Goal: Task Accomplishment & Management: Manage account settings

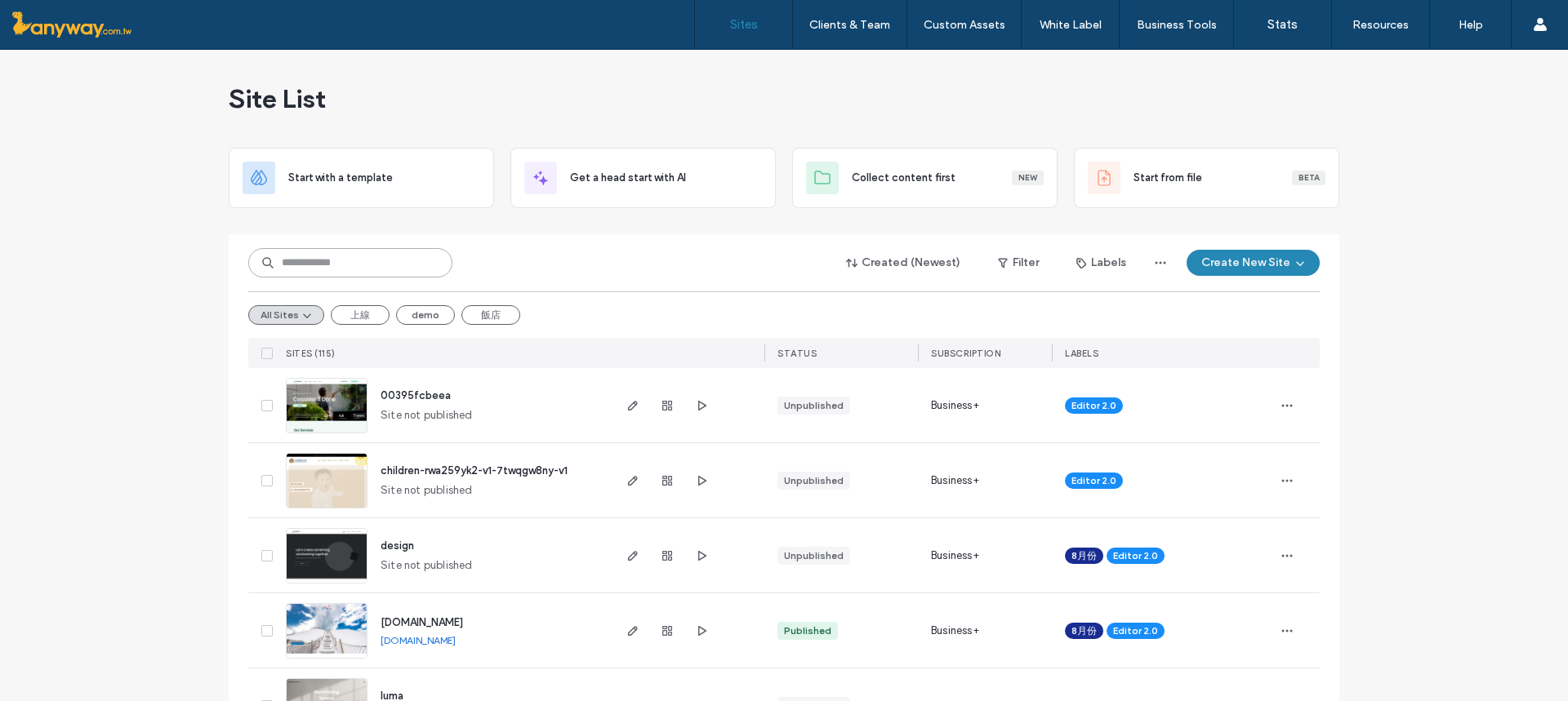
click at [349, 267] on input at bounding box center [350, 263] width 204 height 29
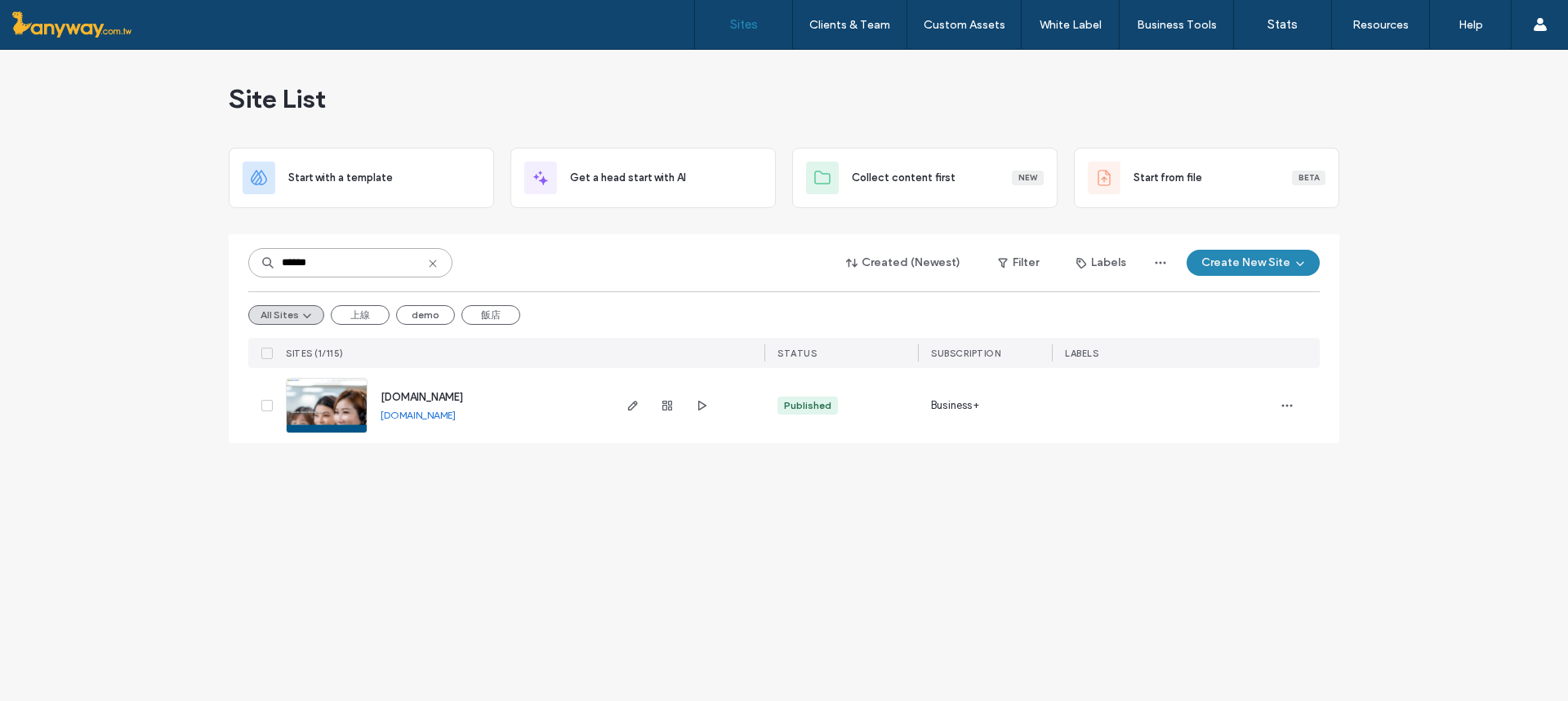
type input "******"
click at [334, 418] on img at bounding box center [327, 434] width 80 height 111
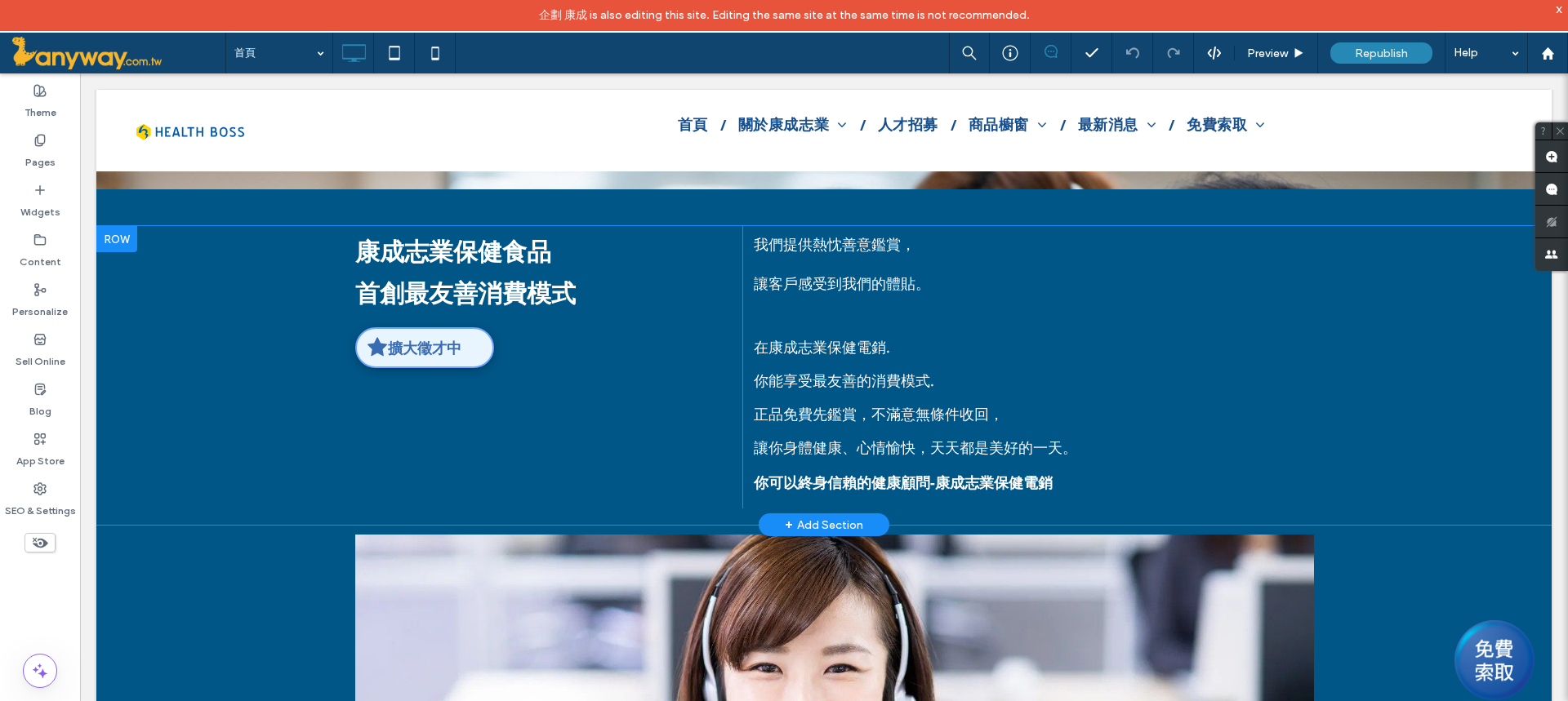
scroll to position [572, 0]
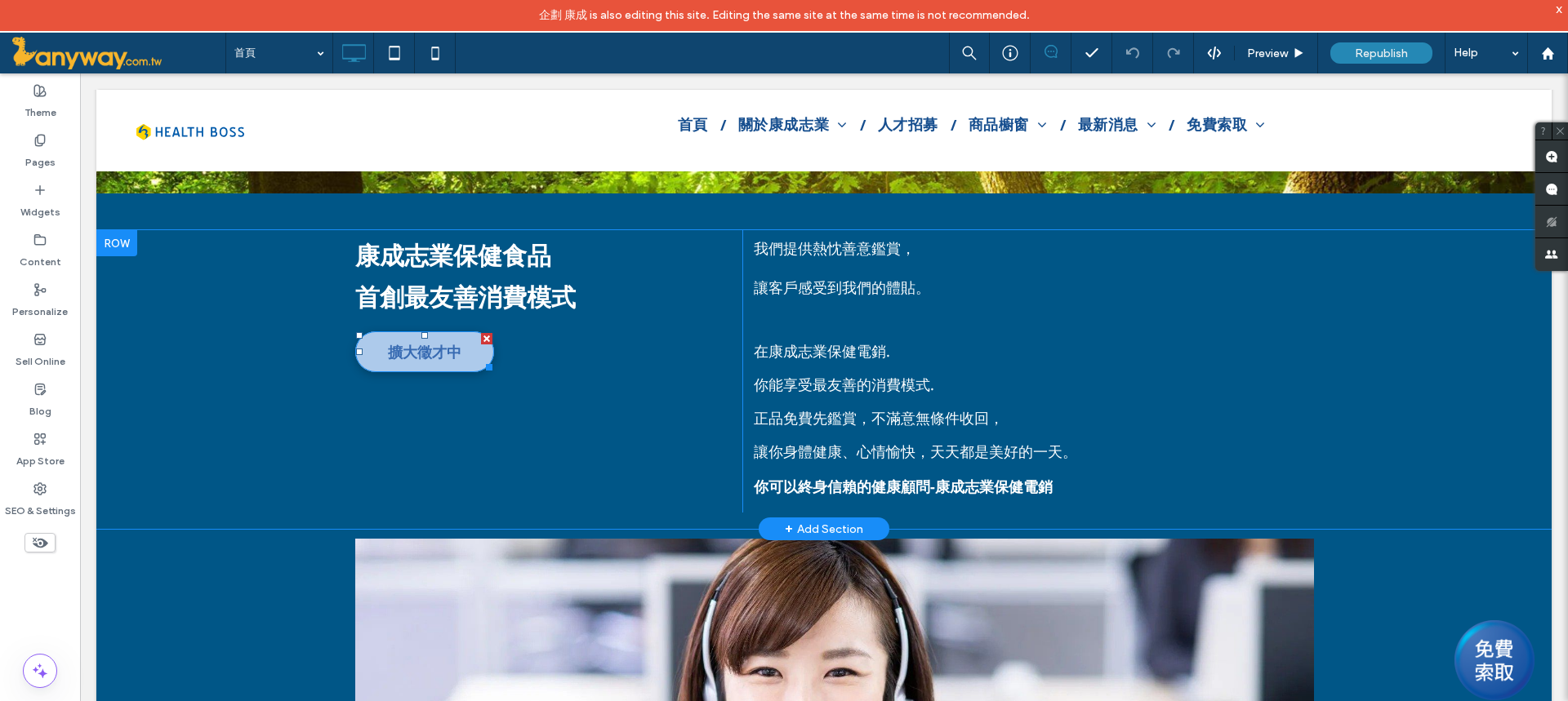
click at [401, 344] on span "擴大徵才中" at bounding box center [424, 352] width 85 height 37
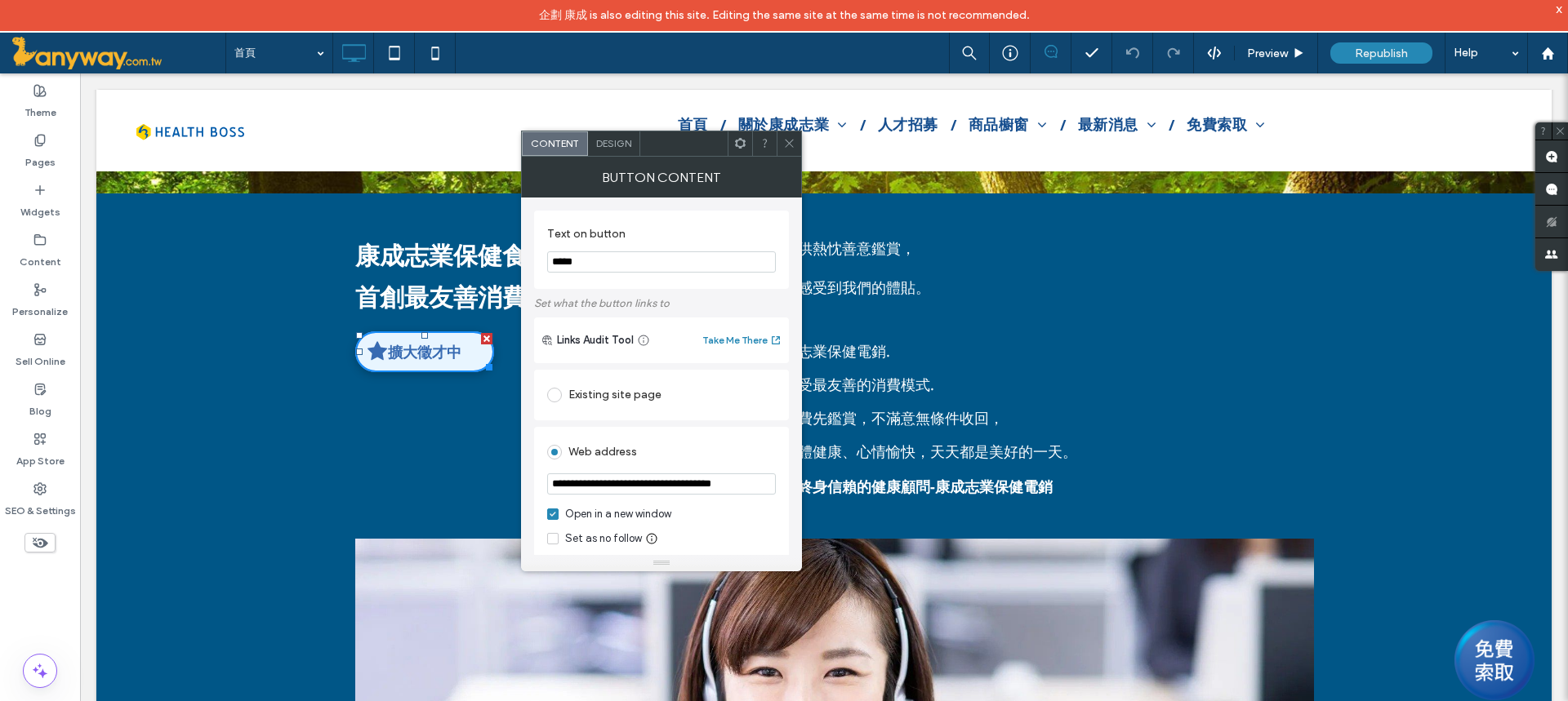
click at [616, 144] on span "Design" at bounding box center [613, 144] width 35 height 13
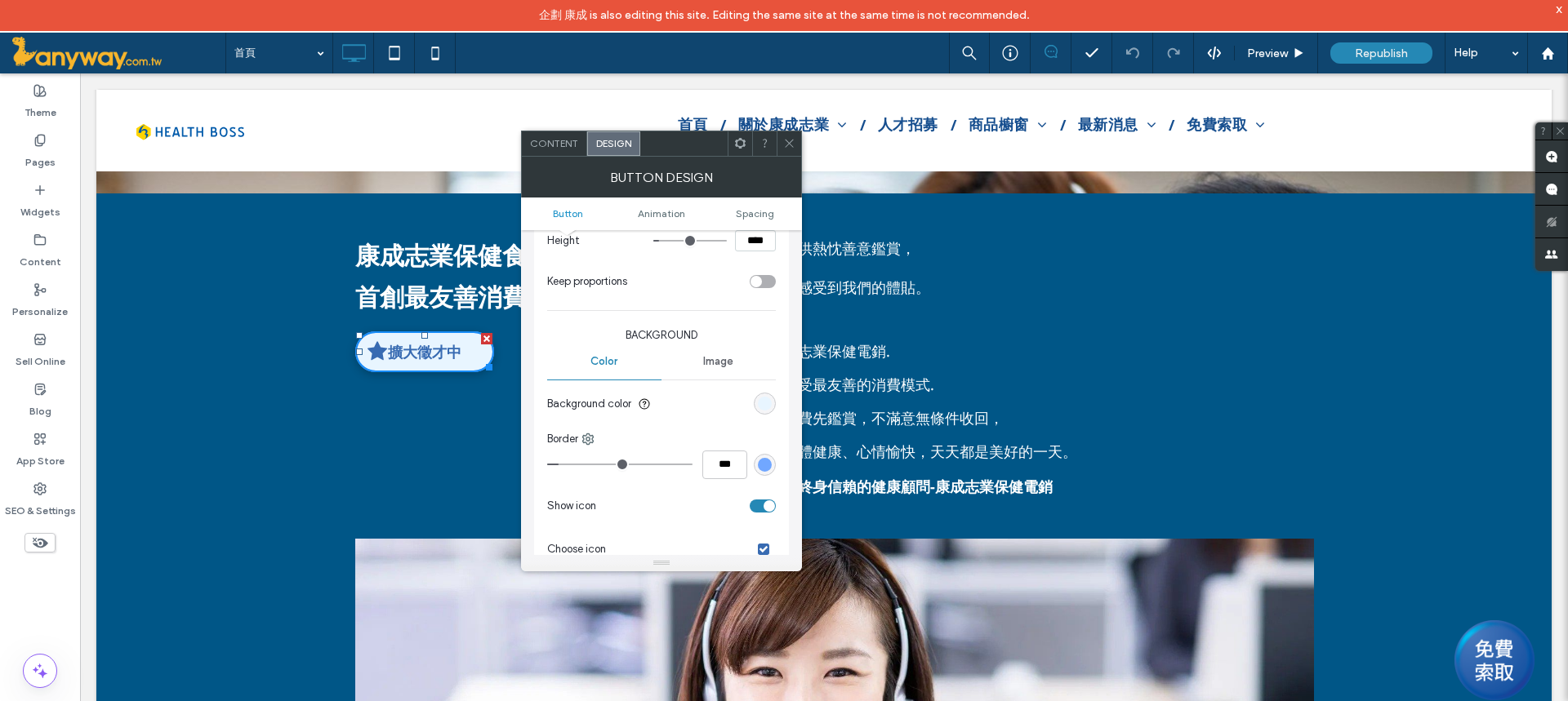
scroll to position [166, 0]
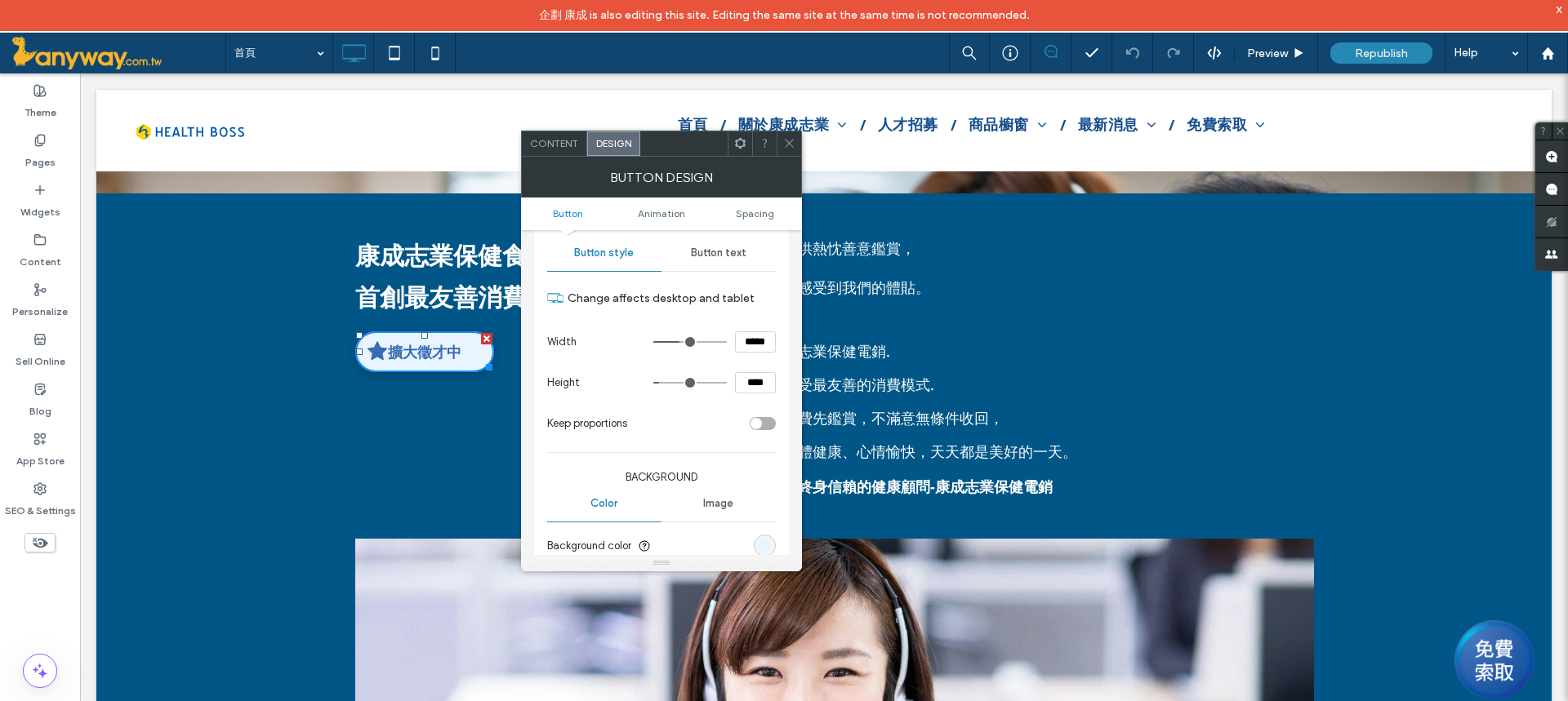
click at [564, 142] on span "Content" at bounding box center [554, 144] width 48 height 13
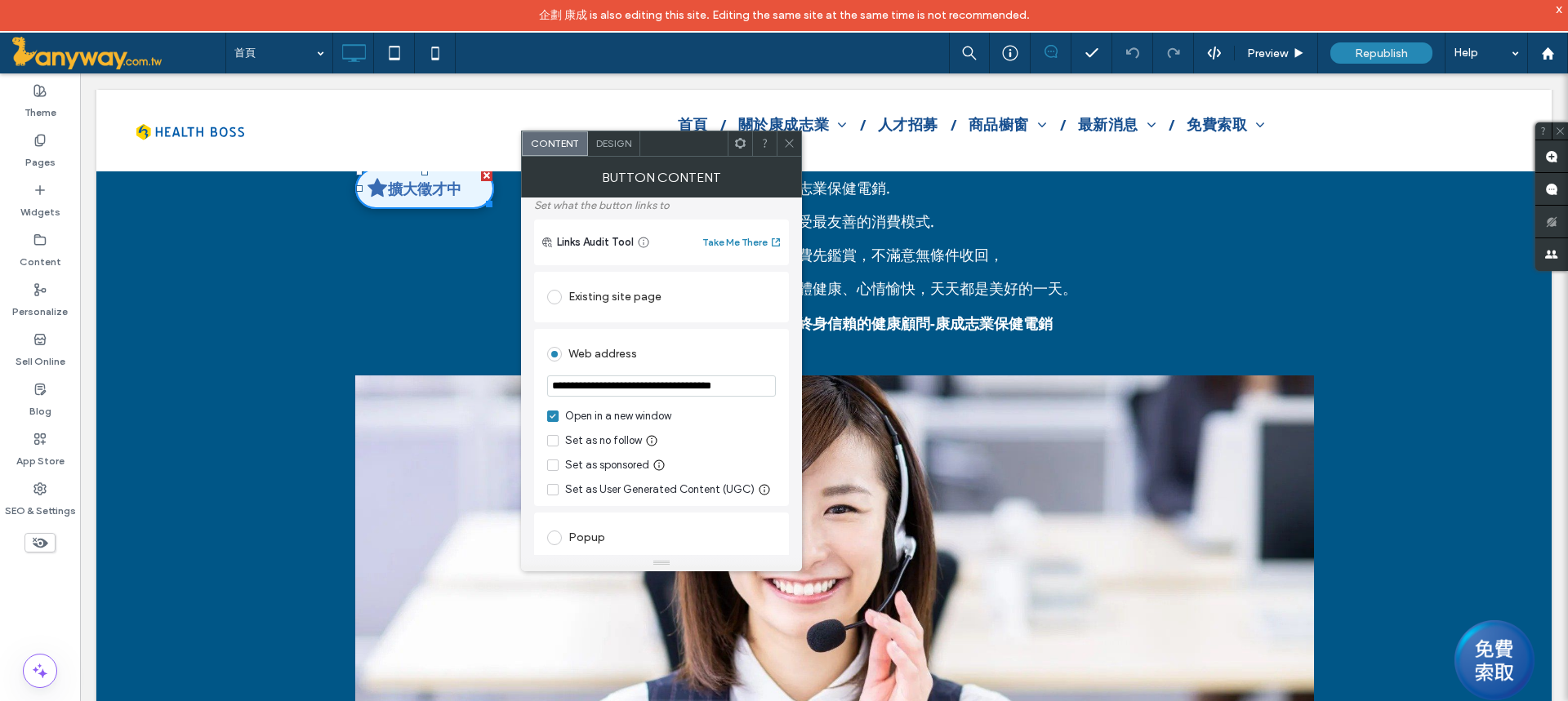
scroll to position [0, 0]
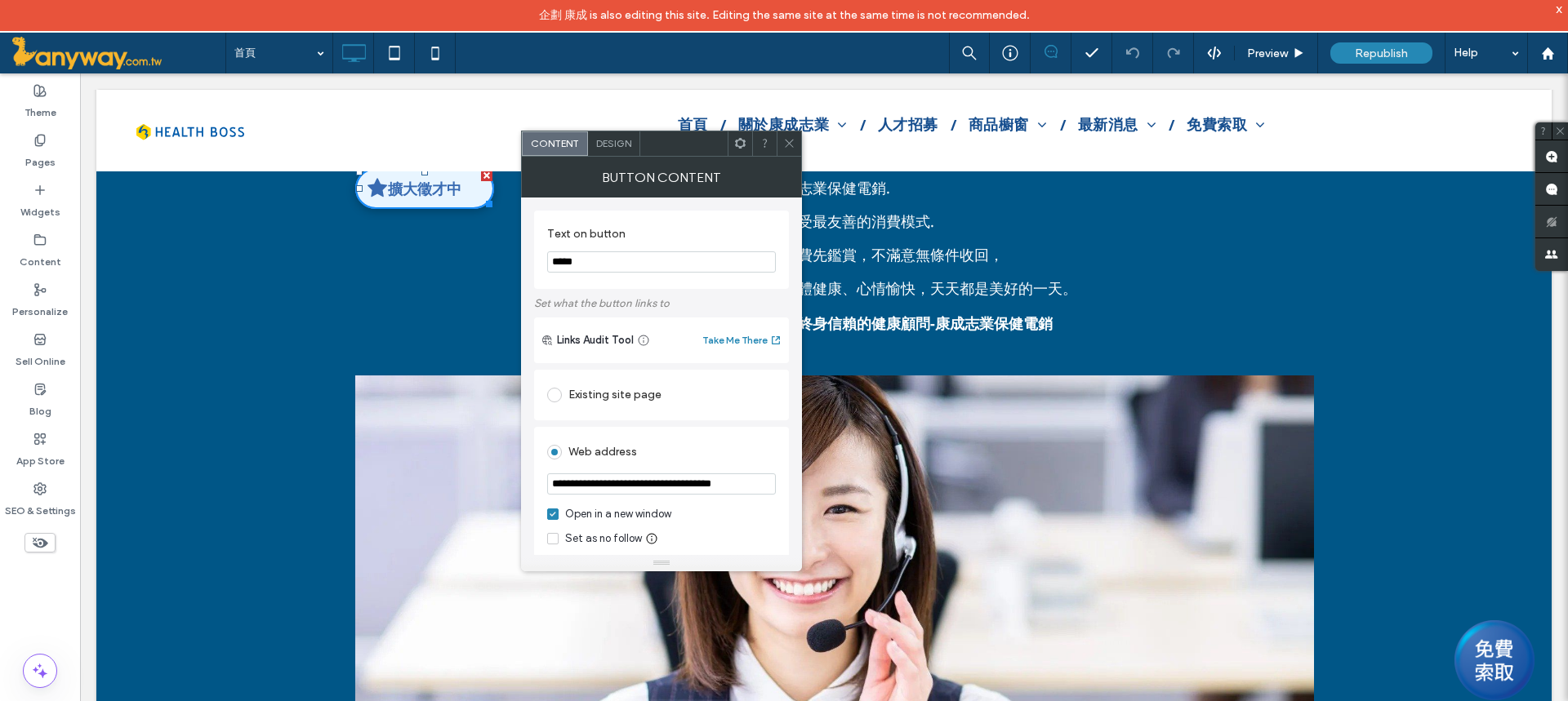
click at [599, 143] on span "Design" at bounding box center [613, 144] width 35 height 13
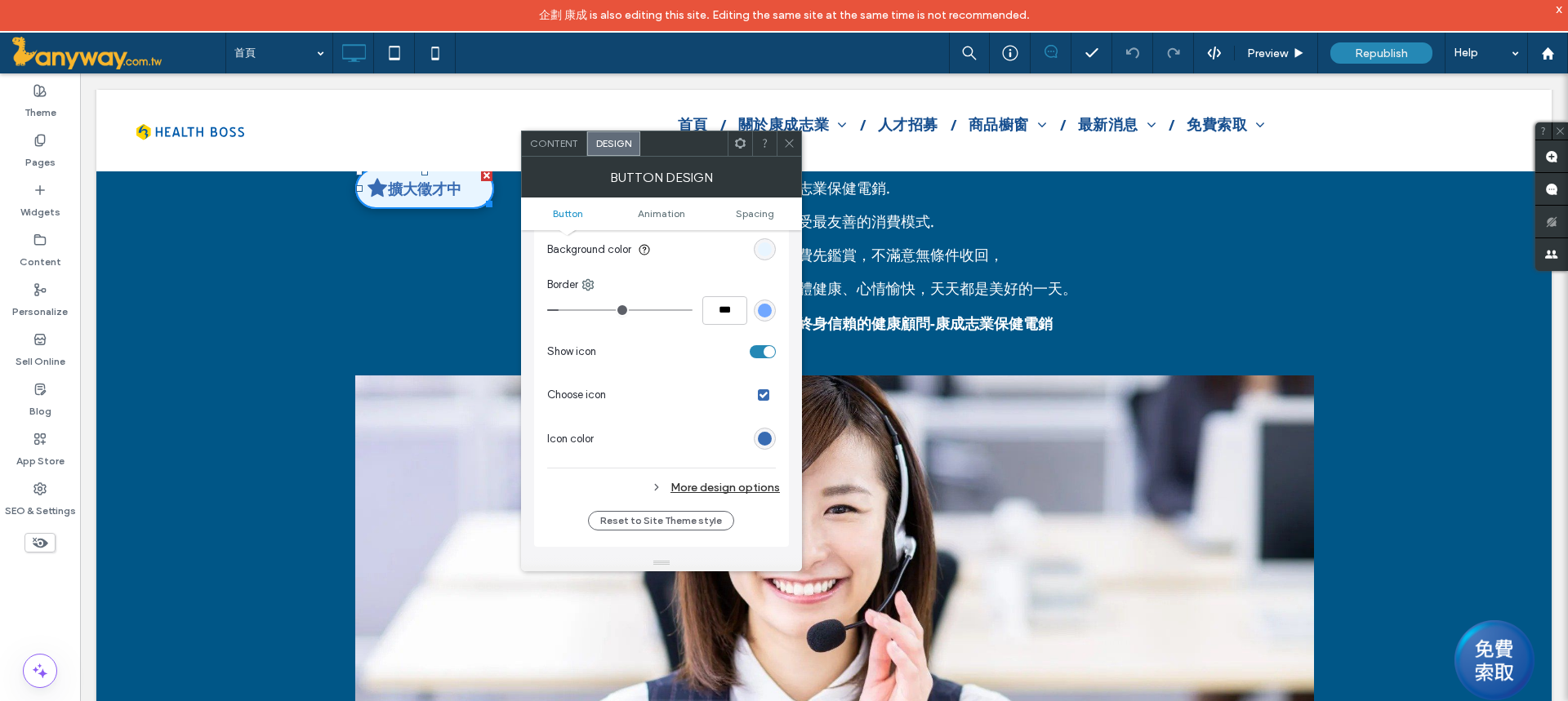
scroll to position [489, 0]
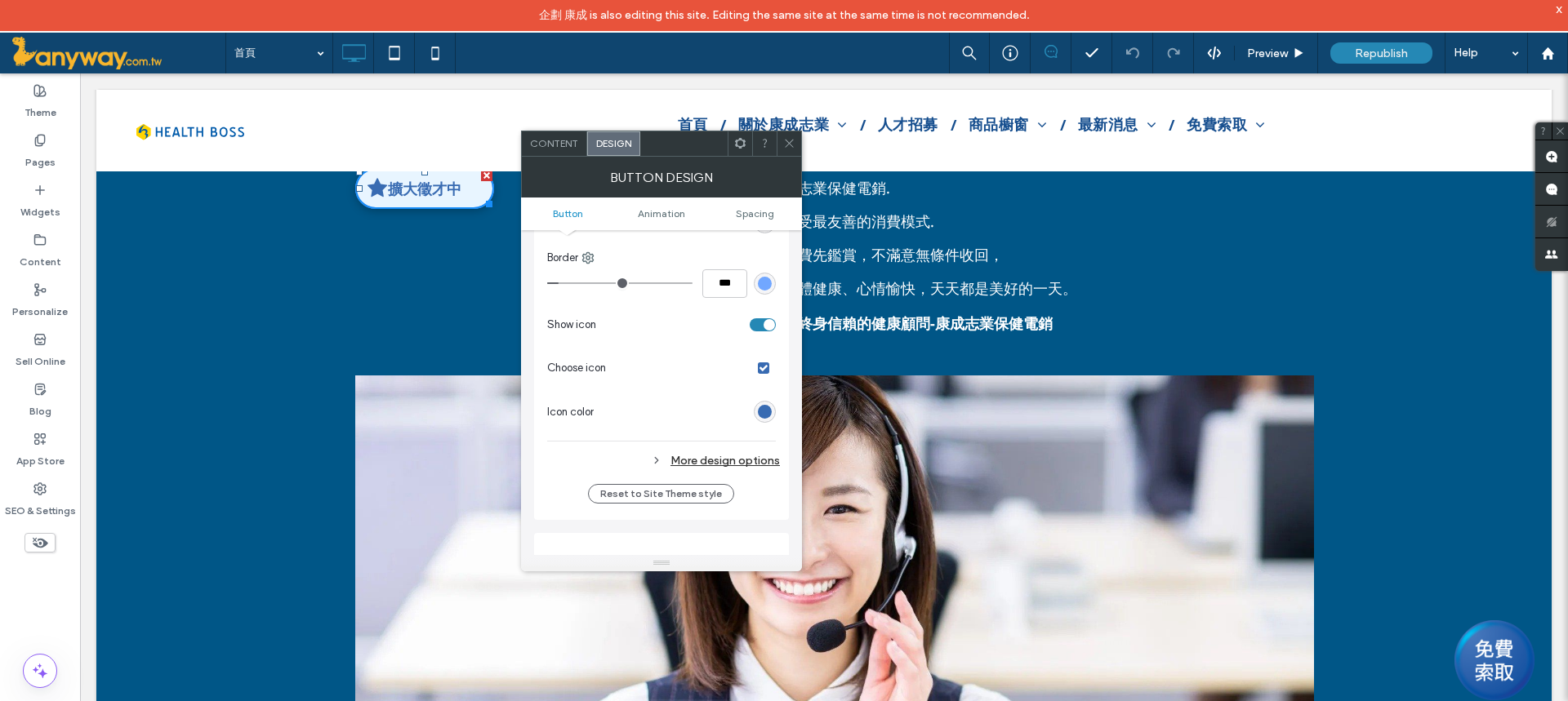
click at [738, 457] on div "More design options" at bounding box center [663, 461] width 232 height 22
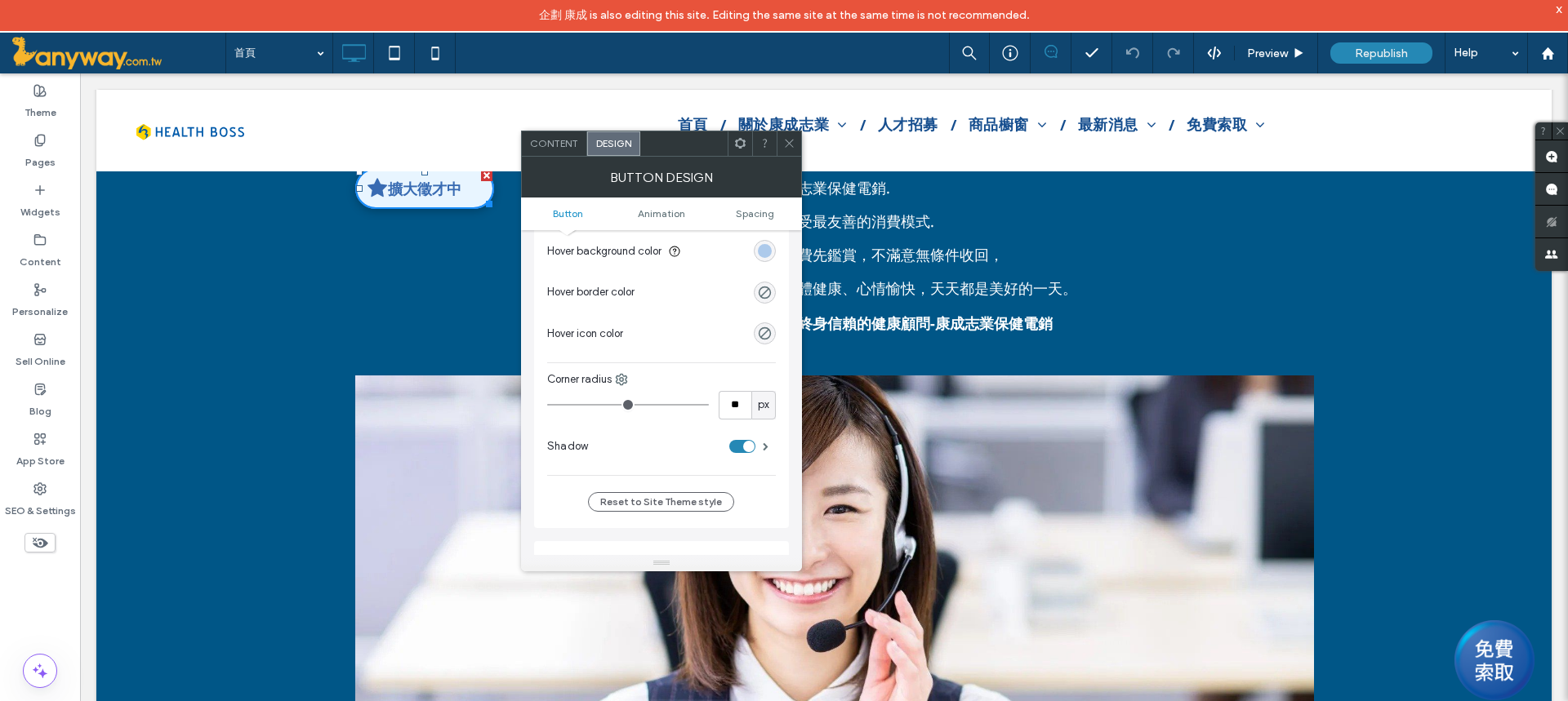
scroll to position [897, 0]
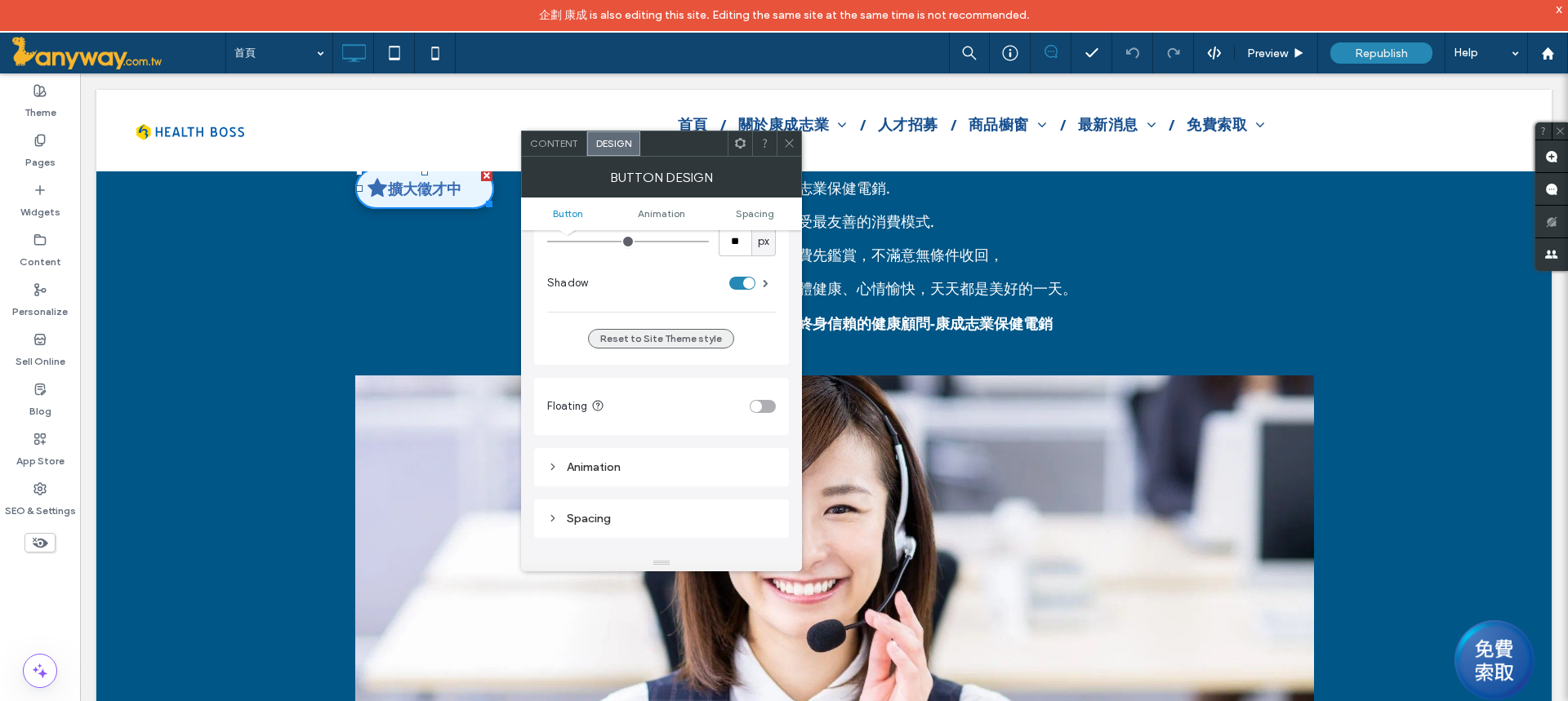
click at [692, 332] on button "Reset to Site Theme style" at bounding box center [661, 338] width 147 height 20
type input "*"
type input "***"
type input "**"
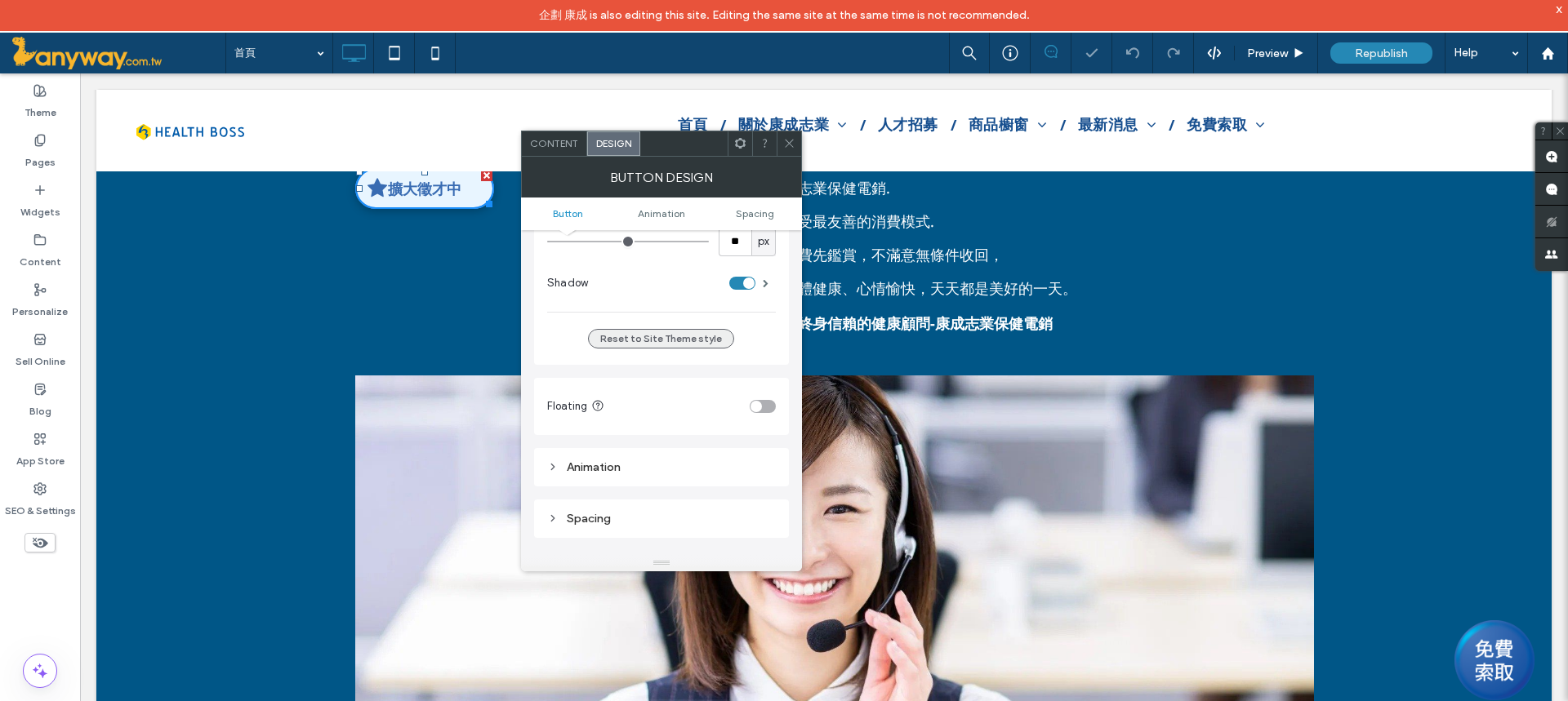
scroll to position [722, 0]
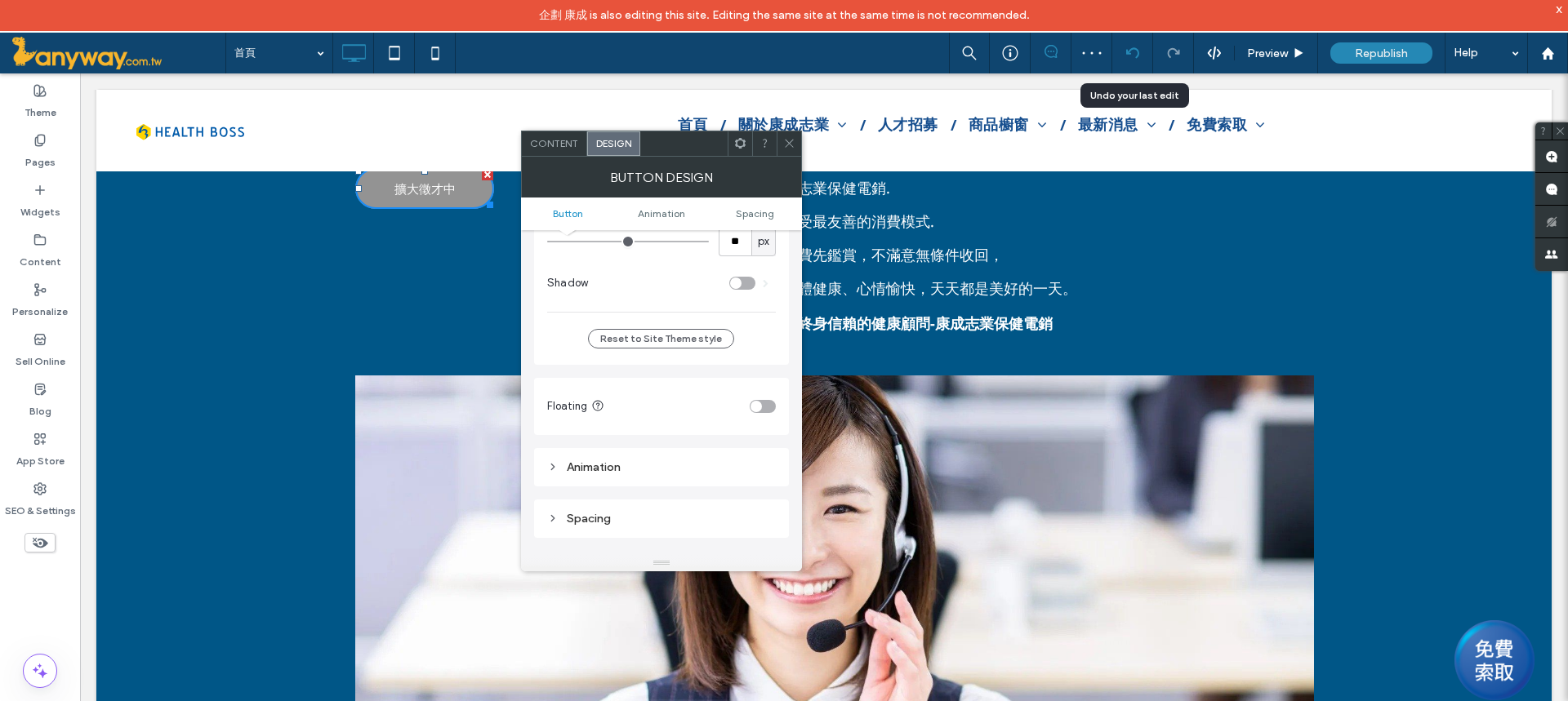
click at [1139, 52] on div at bounding box center [1132, 53] width 40 height 13
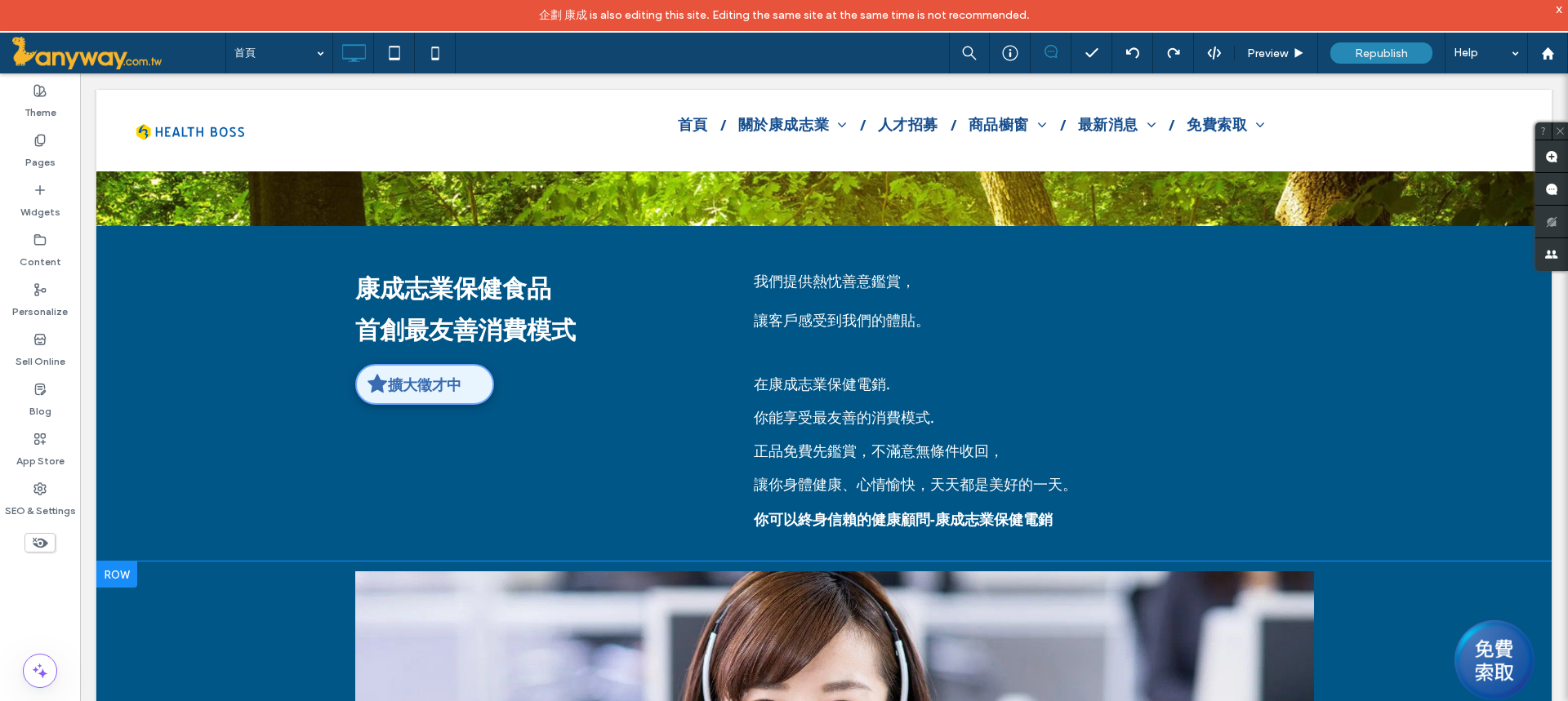
scroll to position [489, 0]
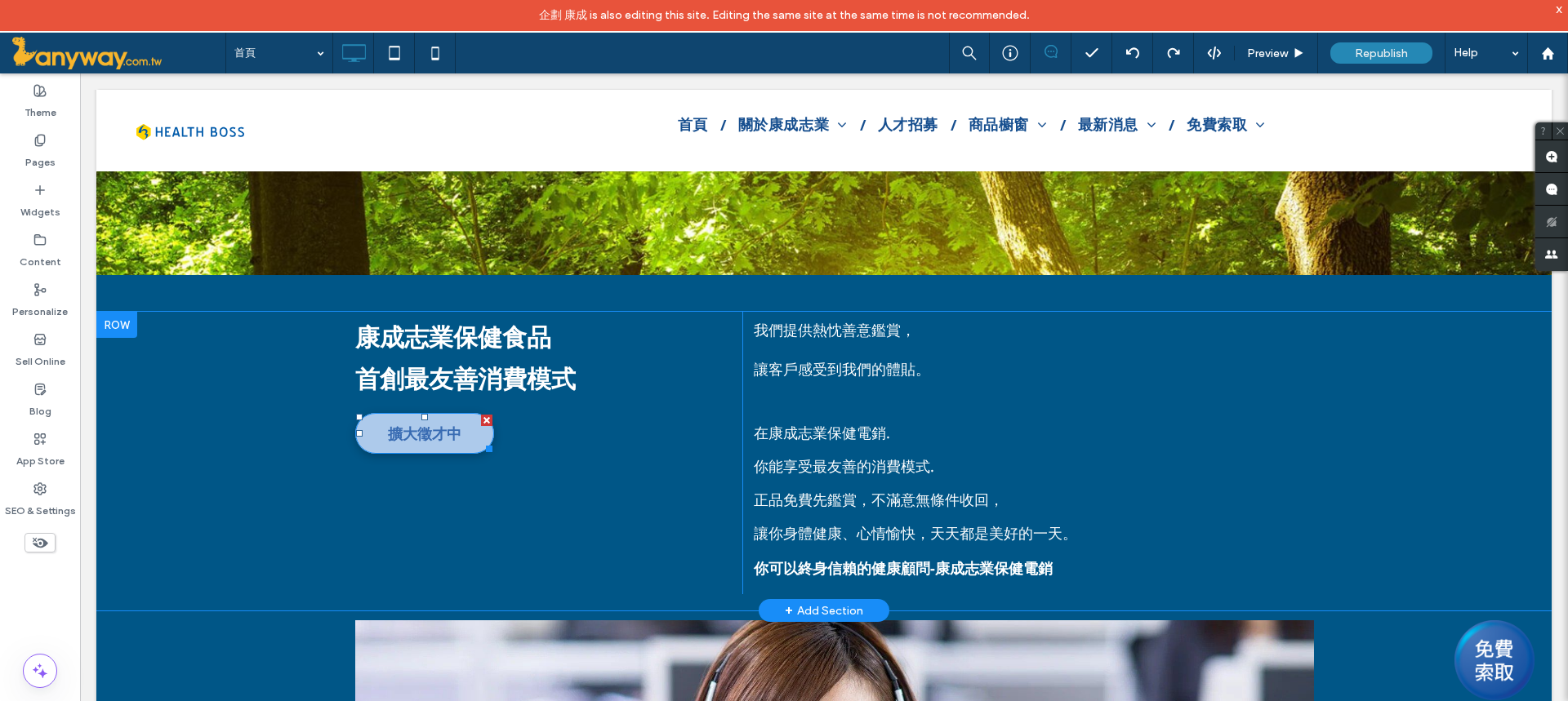
drag, startPoint x: 459, startPoint y: 438, endPoint x: 455, endPoint y: 430, distance: 8.9
click at [459, 438] on span "擴大徵才中" at bounding box center [424, 433] width 85 height 37
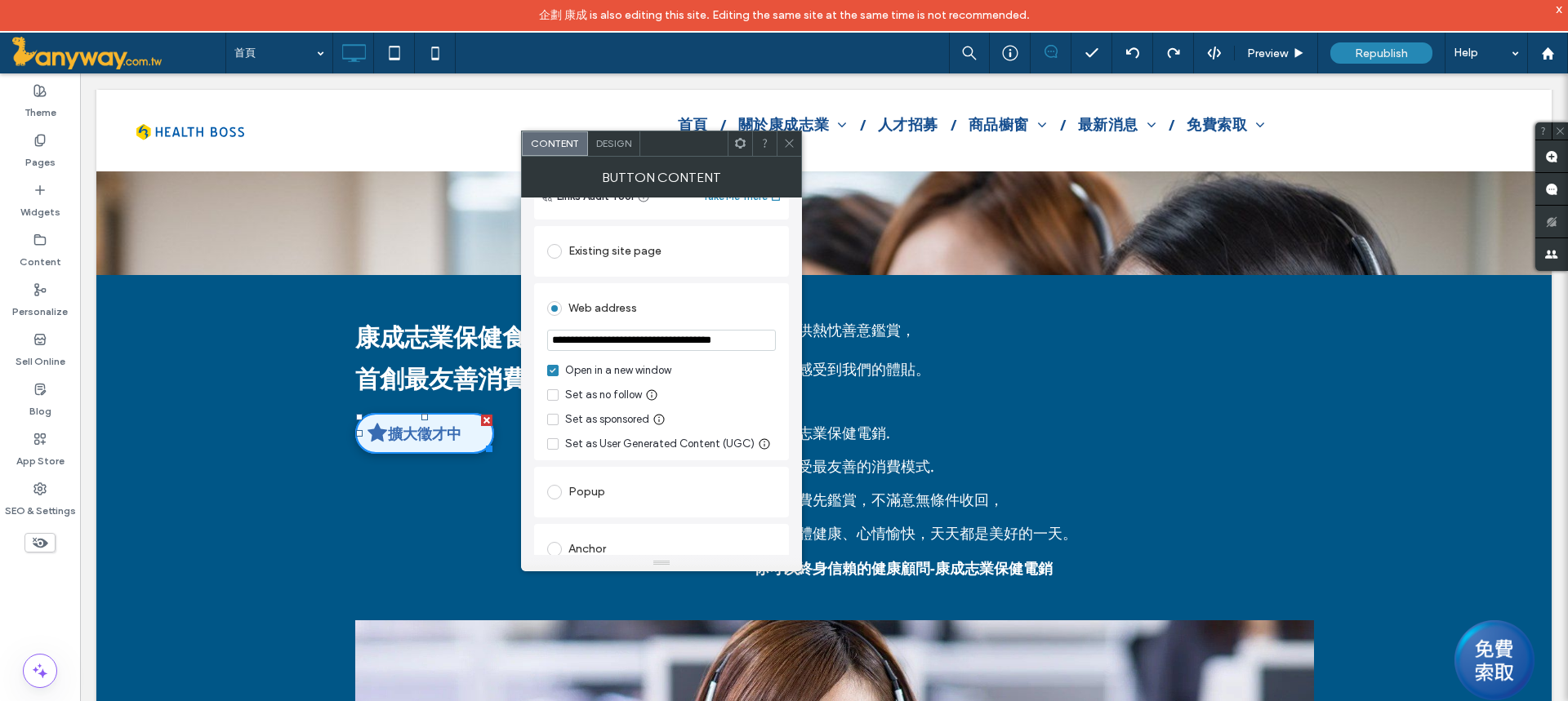
scroll to position [0, 0]
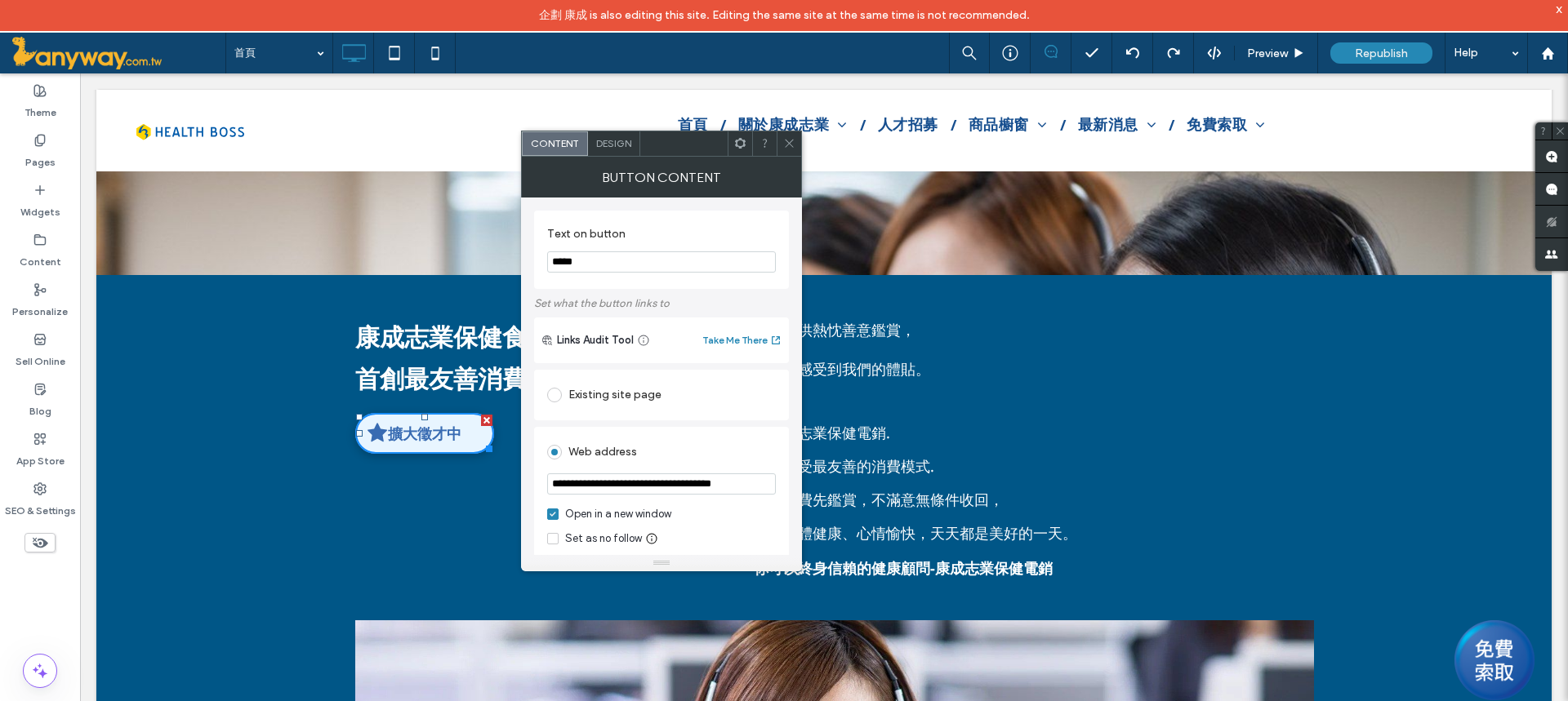
click at [616, 143] on span "Design" at bounding box center [613, 144] width 35 height 13
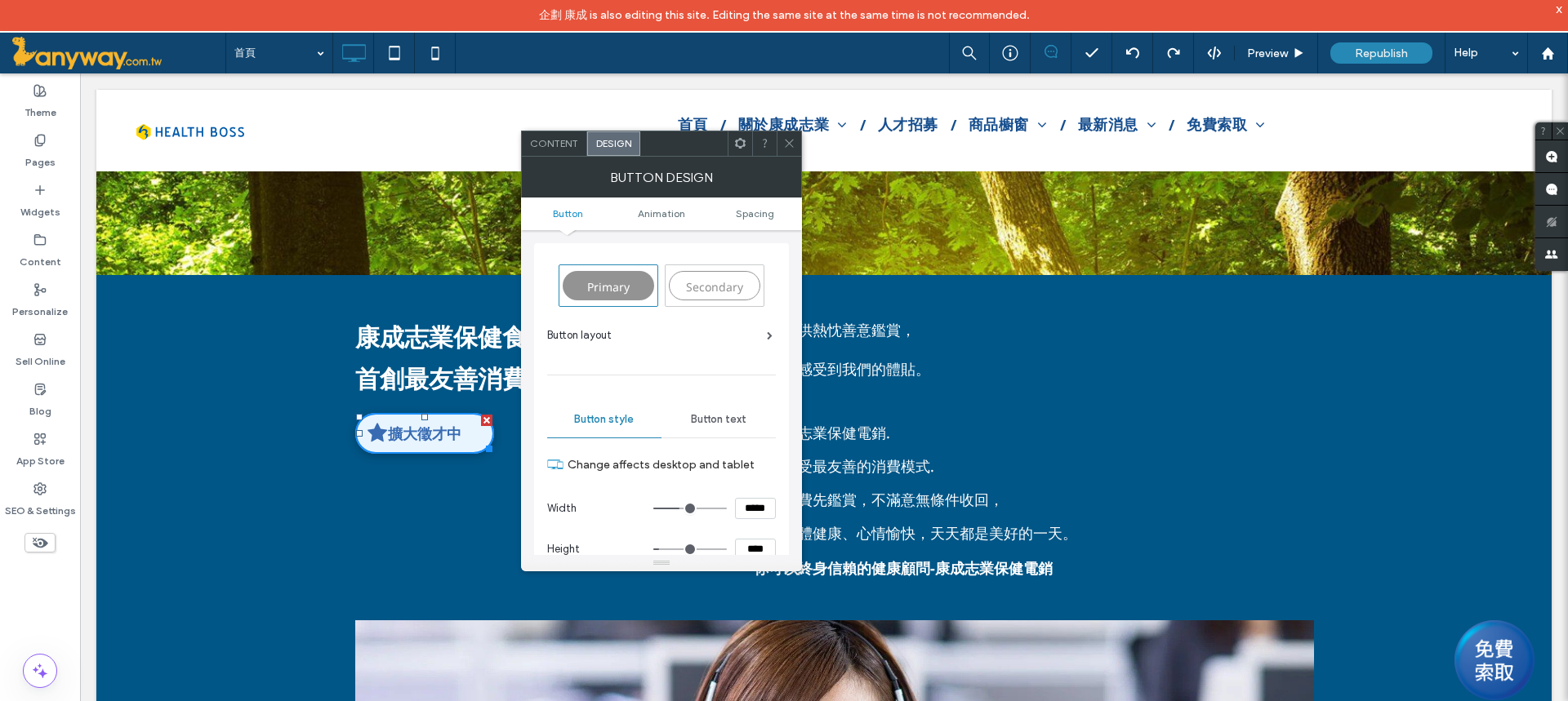
click at [767, 336] on span at bounding box center [769, 335] width 5 height 8
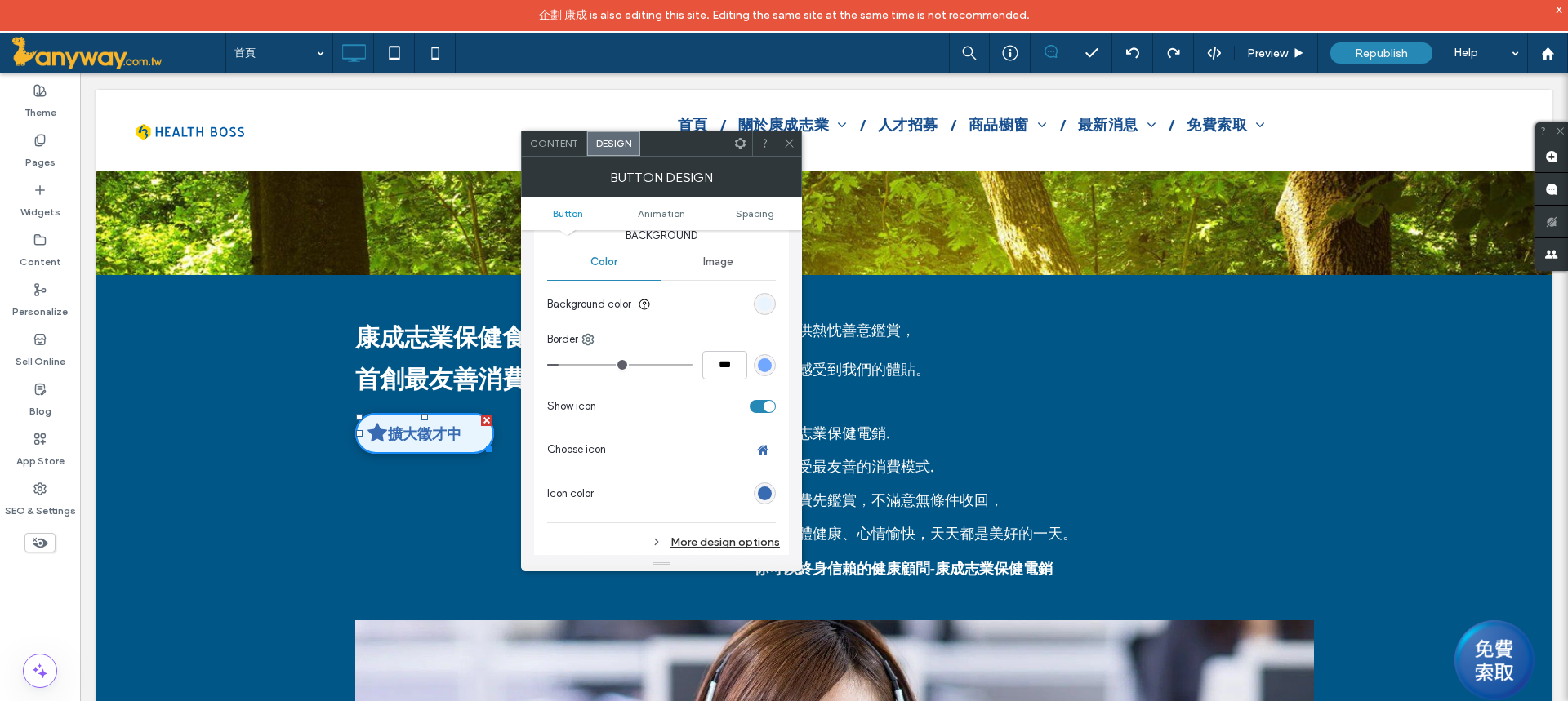
scroll to position [489, 0]
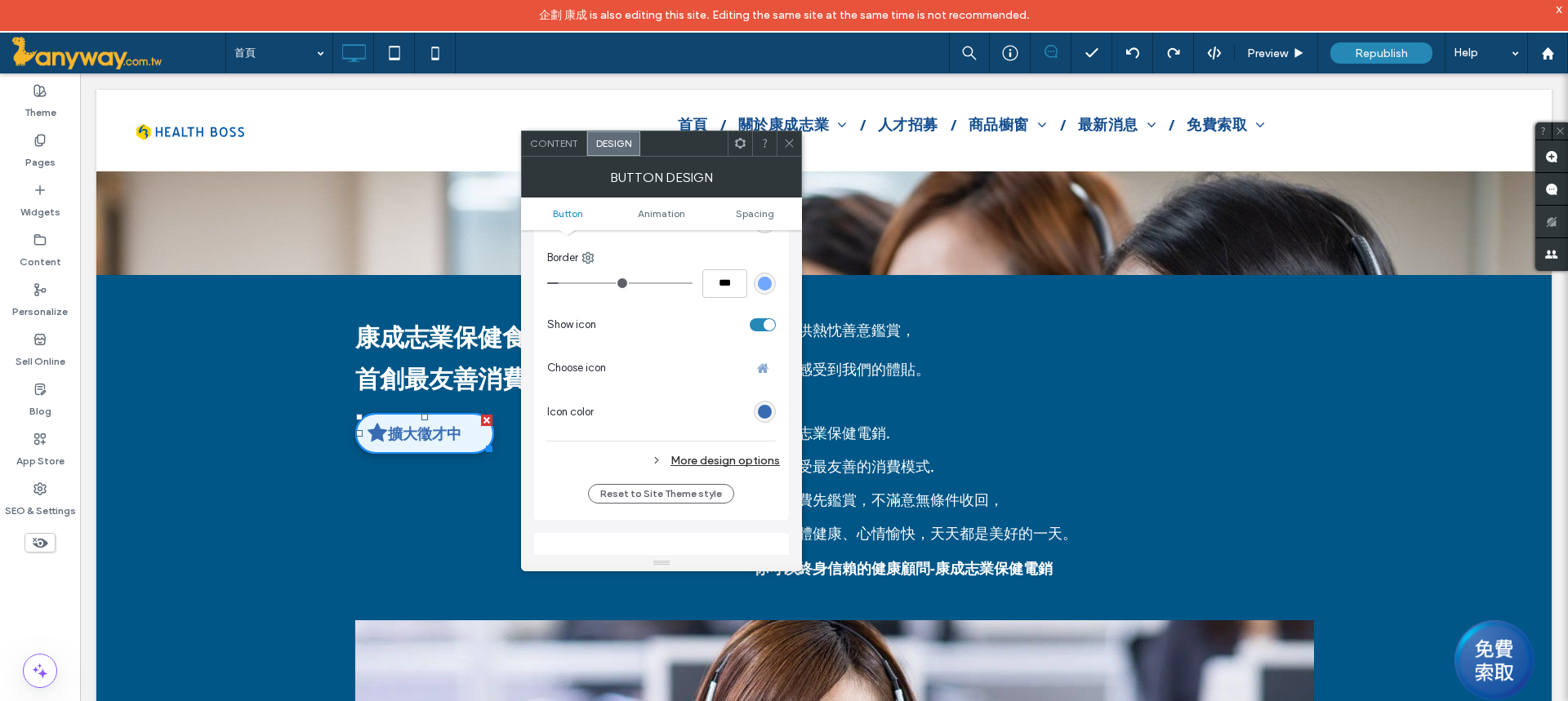
click at [766, 367] on icon at bounding box center [763, 368] width 13 height 13
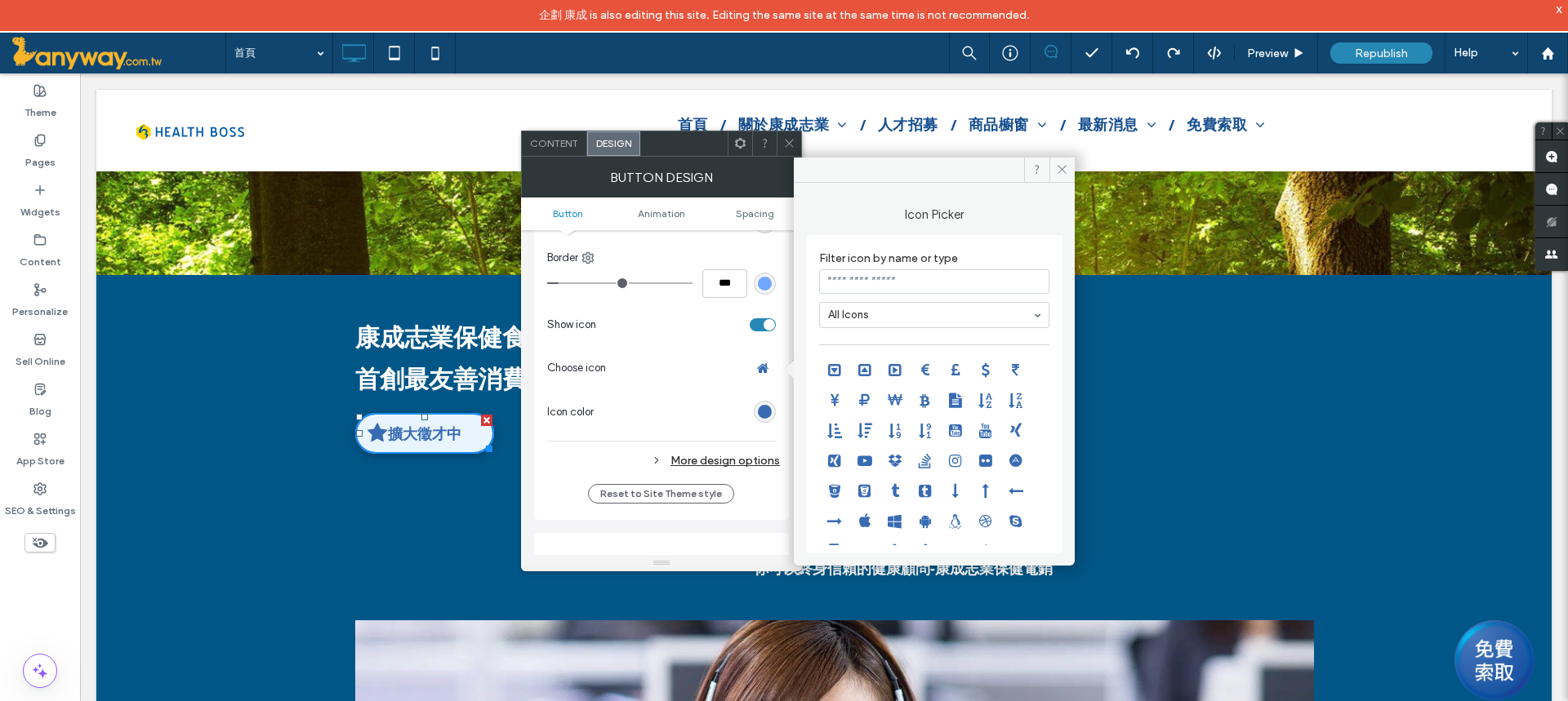
scroll to position [1880, 0]
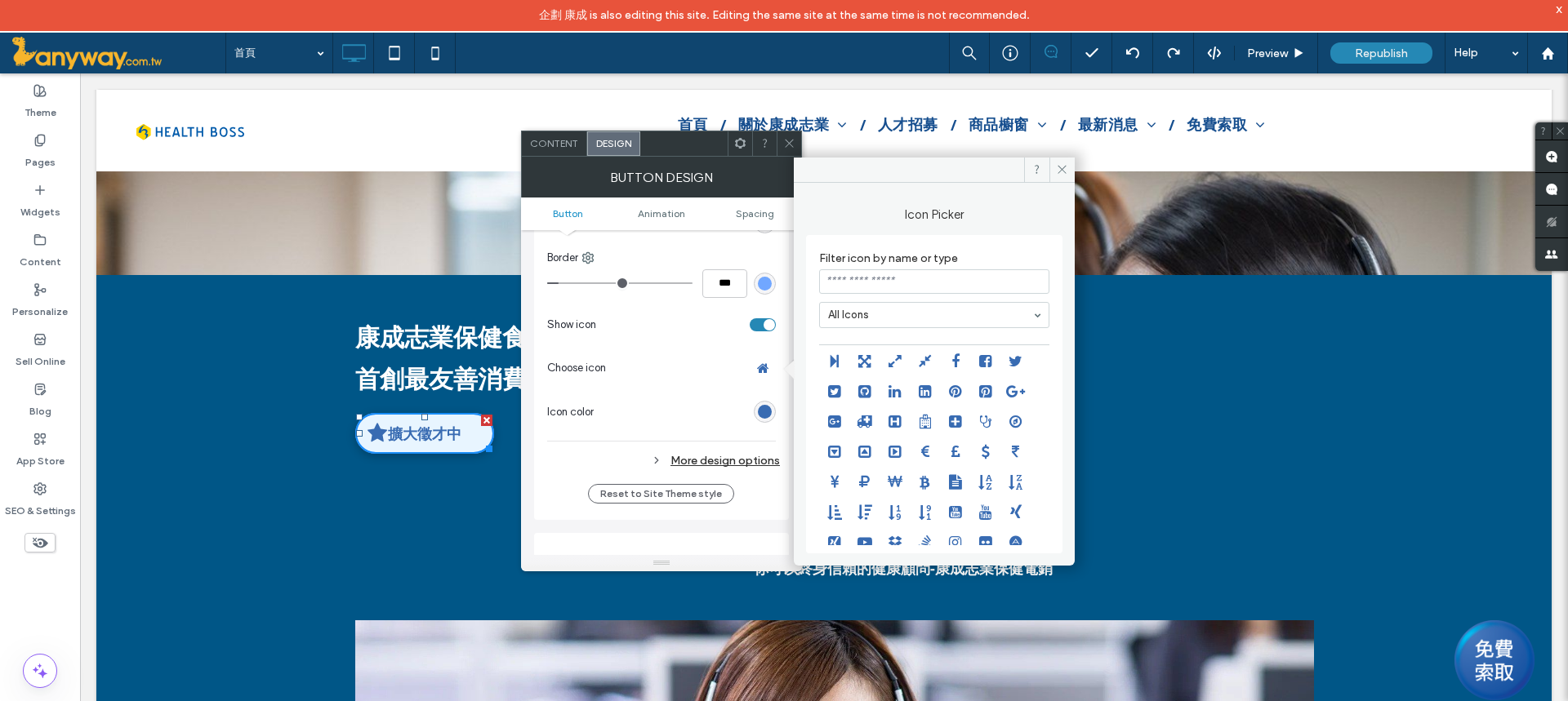
click at [880, 280] on input at bounding box center [935, 281] width 231 height 24
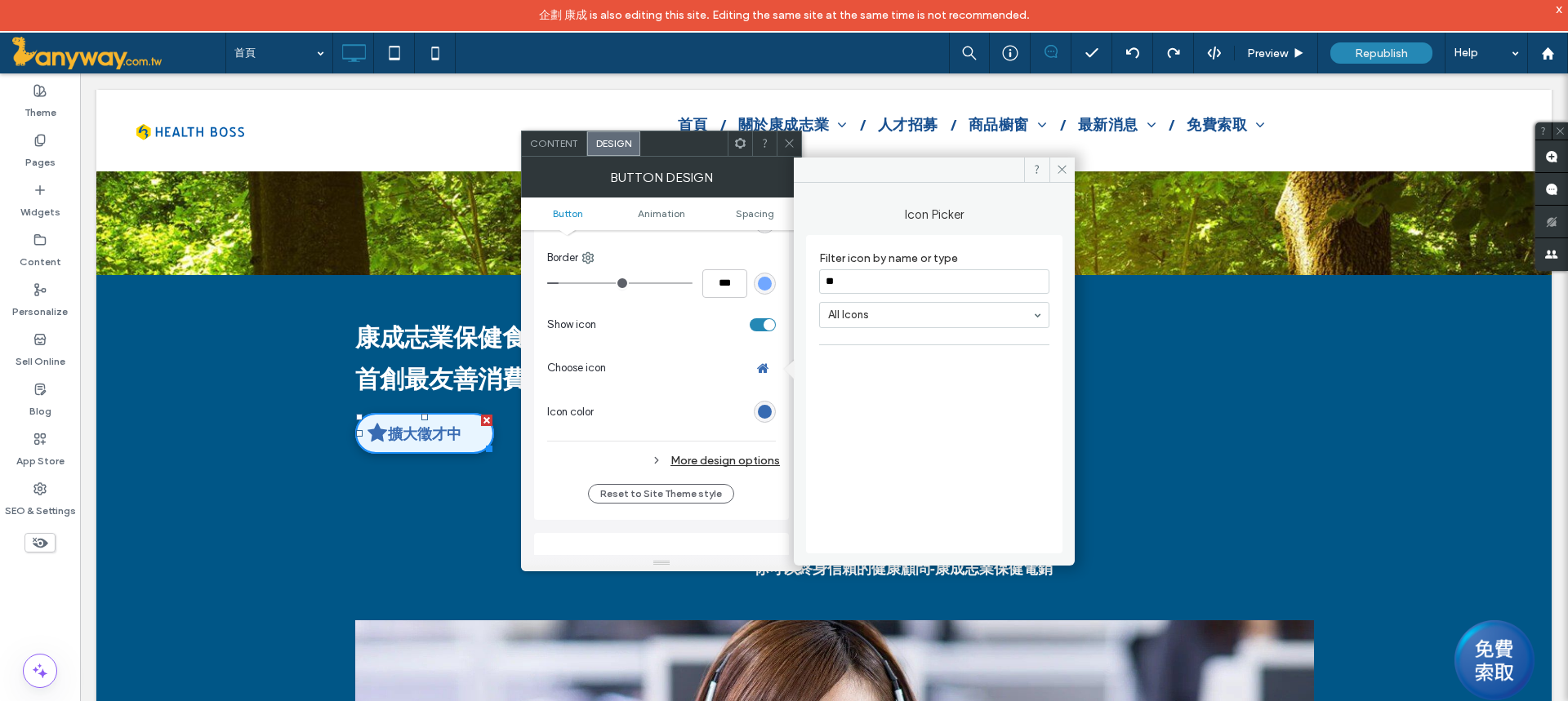
type input "*"
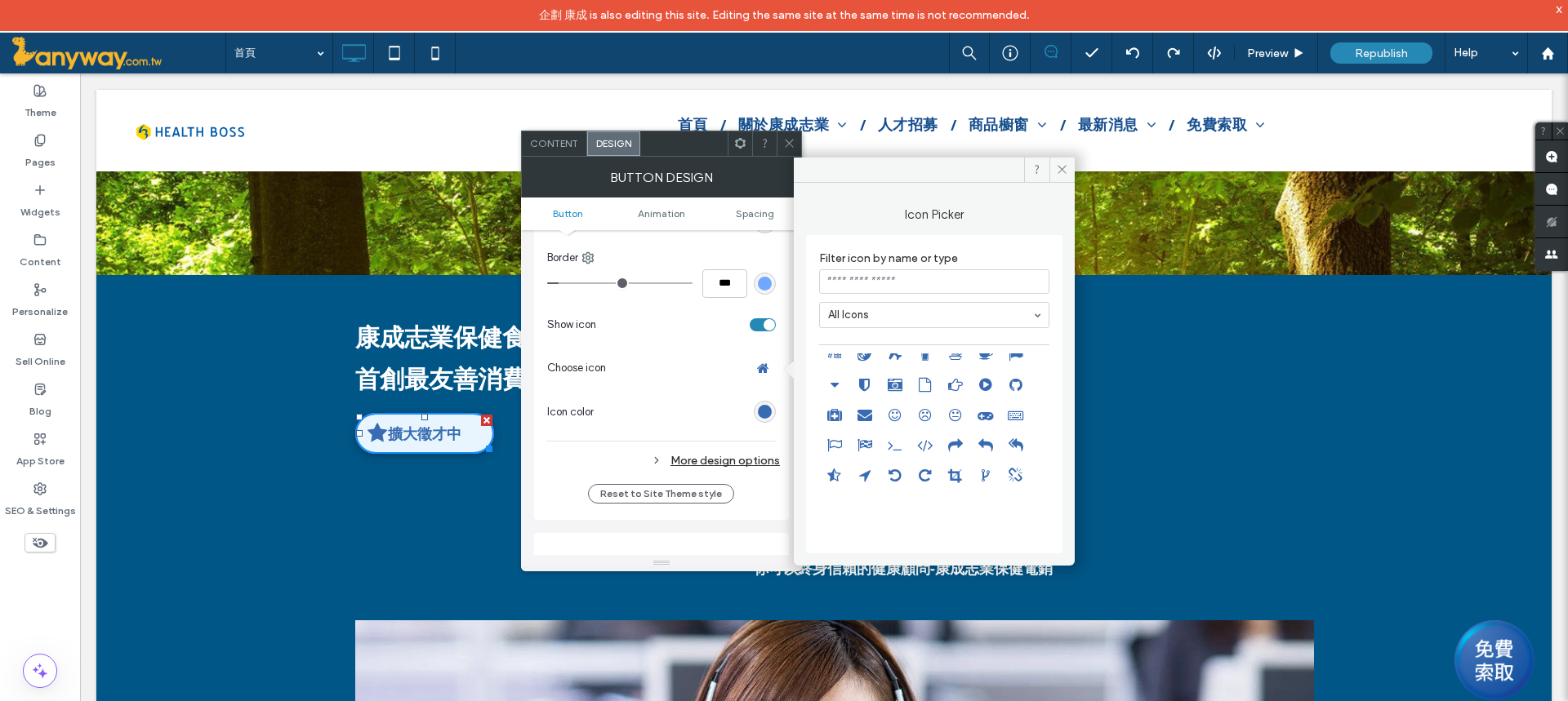
scroll to position [653, 0]
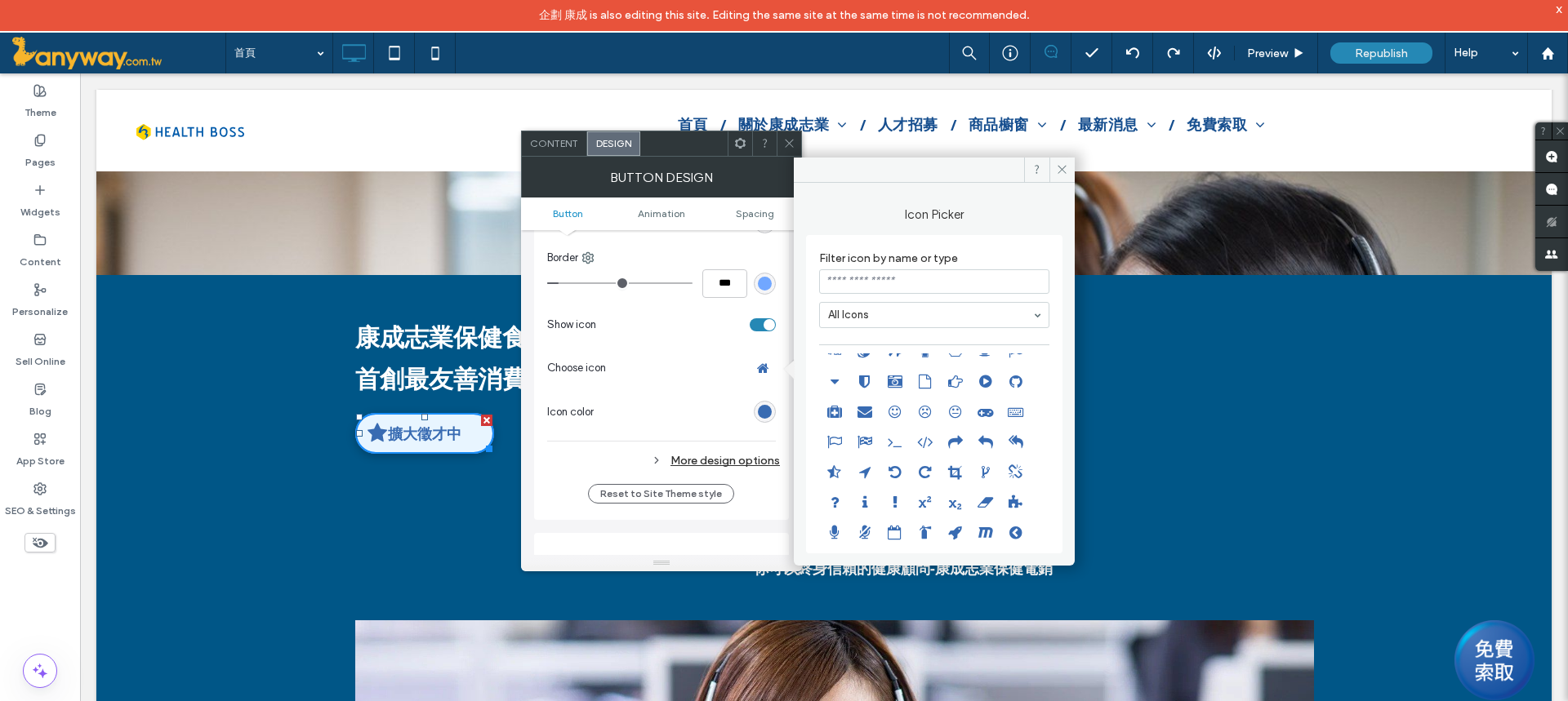
click at [870, 410] on icon at bounding box center [864, 412] width 29 height 29
click at [1054, 169] on span at bounding box center [1061, 169] width 25 height 24
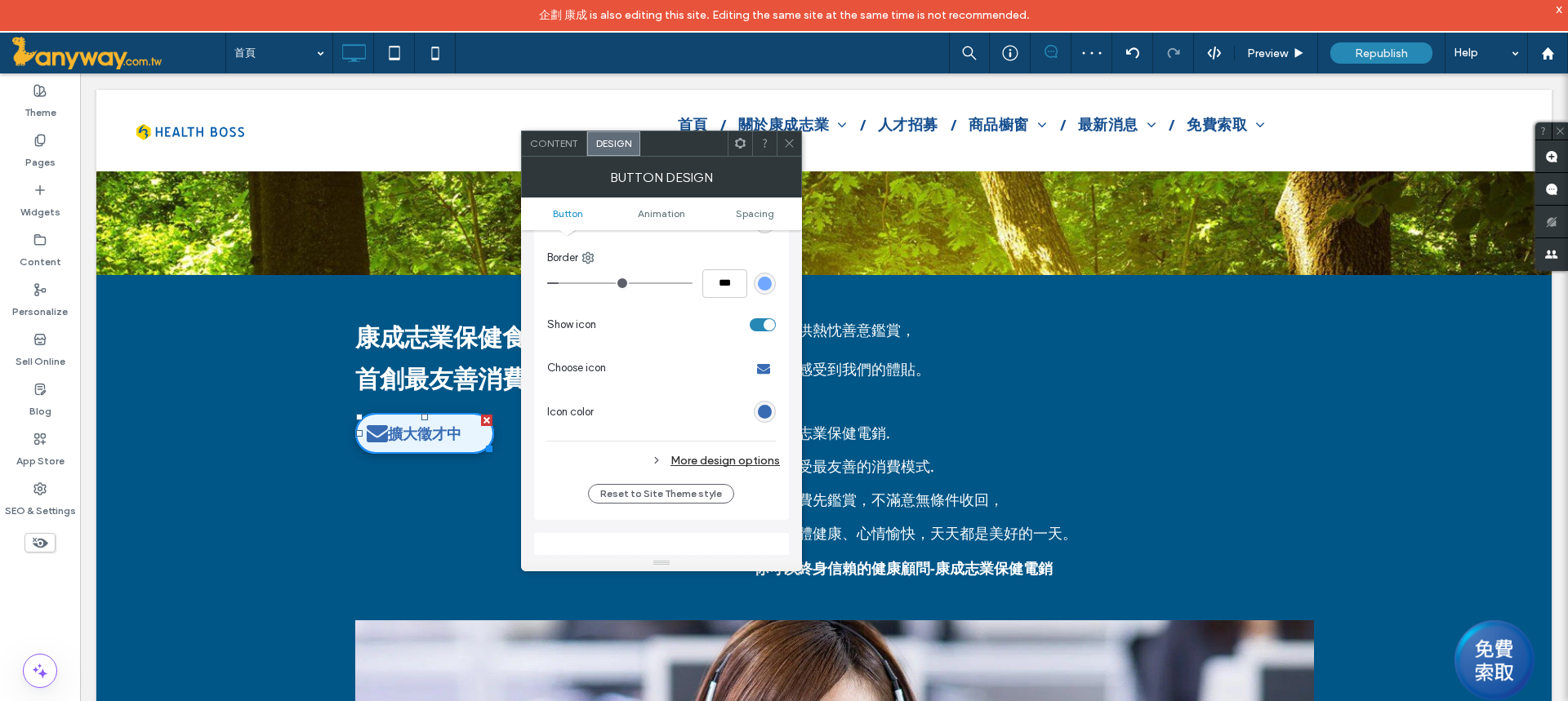
click at [795, 138] on div at bounding box center [788, 143] width 24 height 24
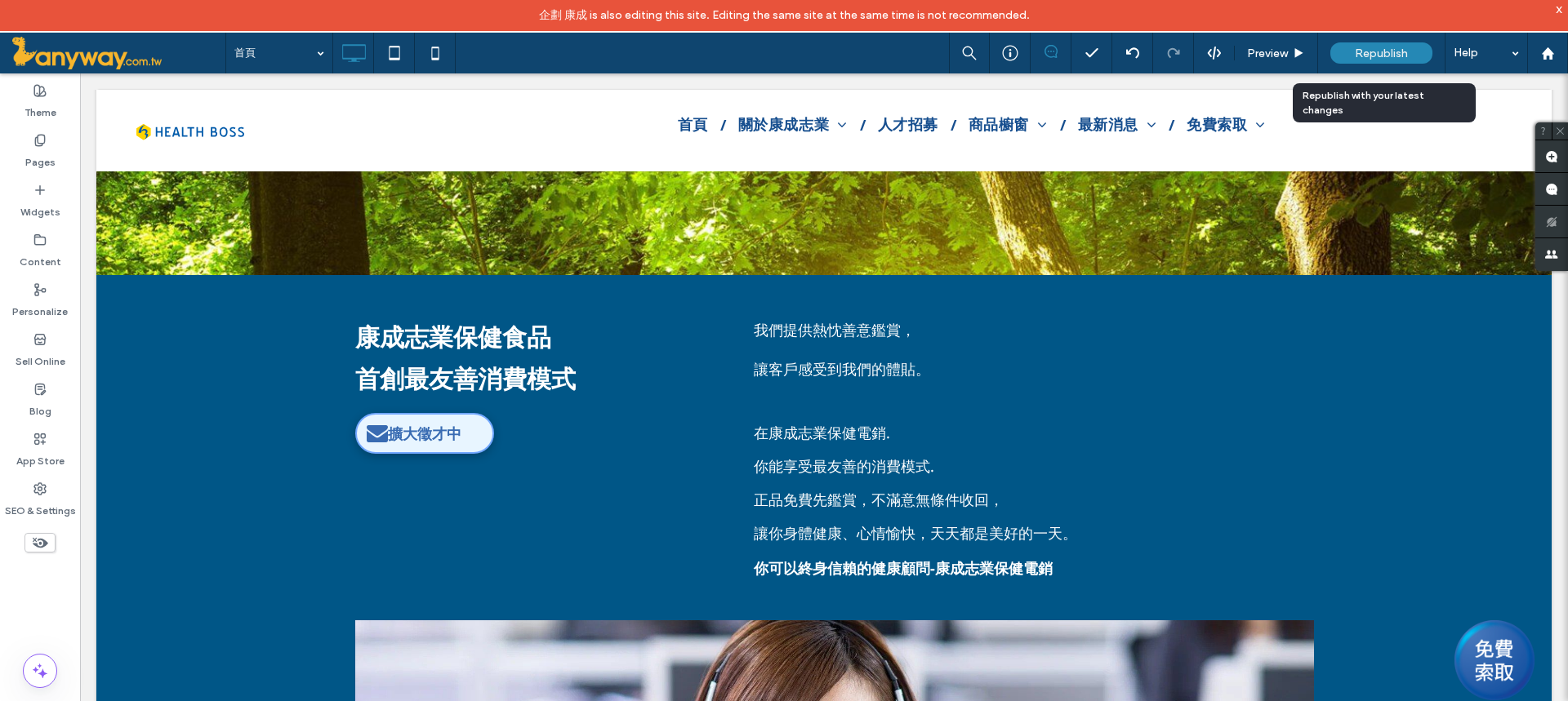
click at [1384, 46] on span "Republish" at bounding box center [1380, 54] width 53 height 14
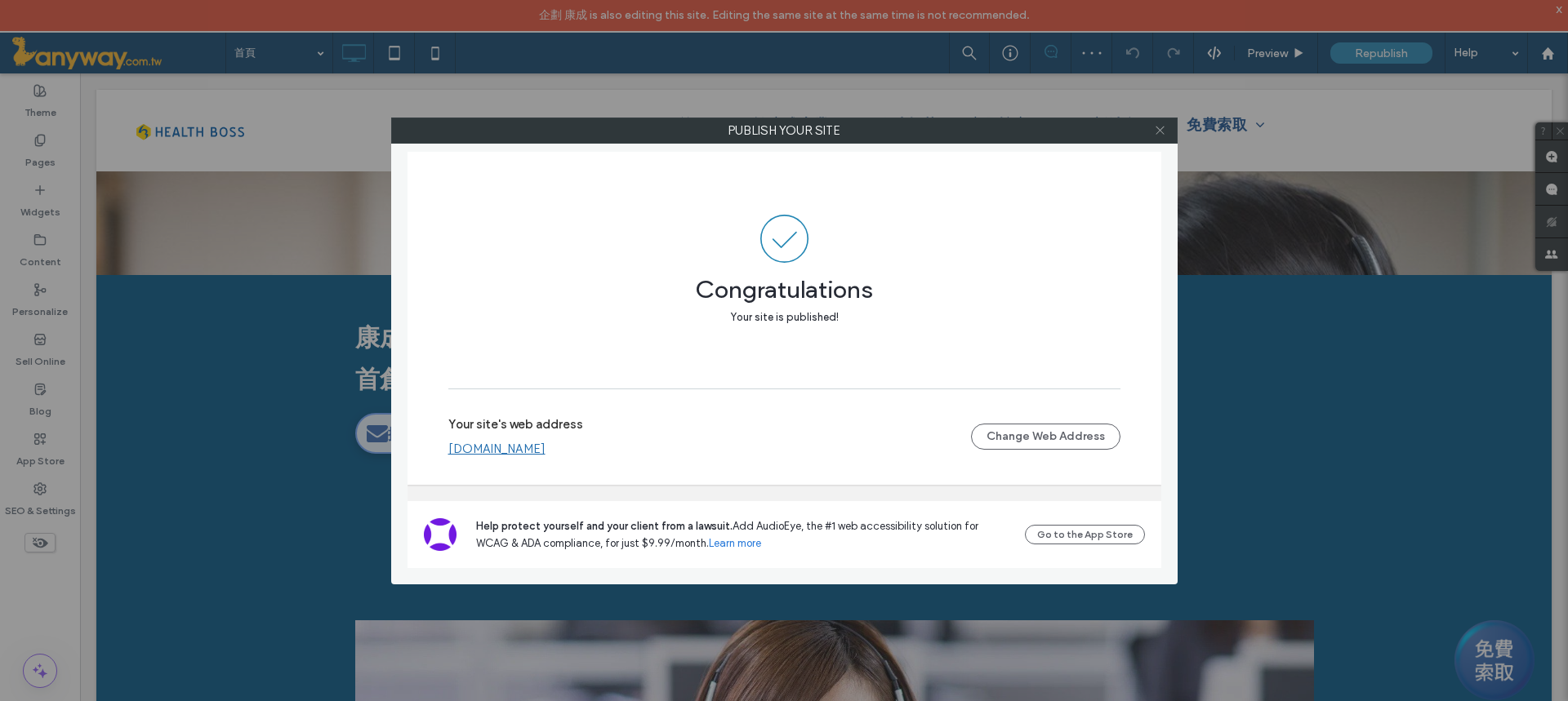
click at [1161, 125] on icon at bounding box center [1160, 130] width 13 height 13
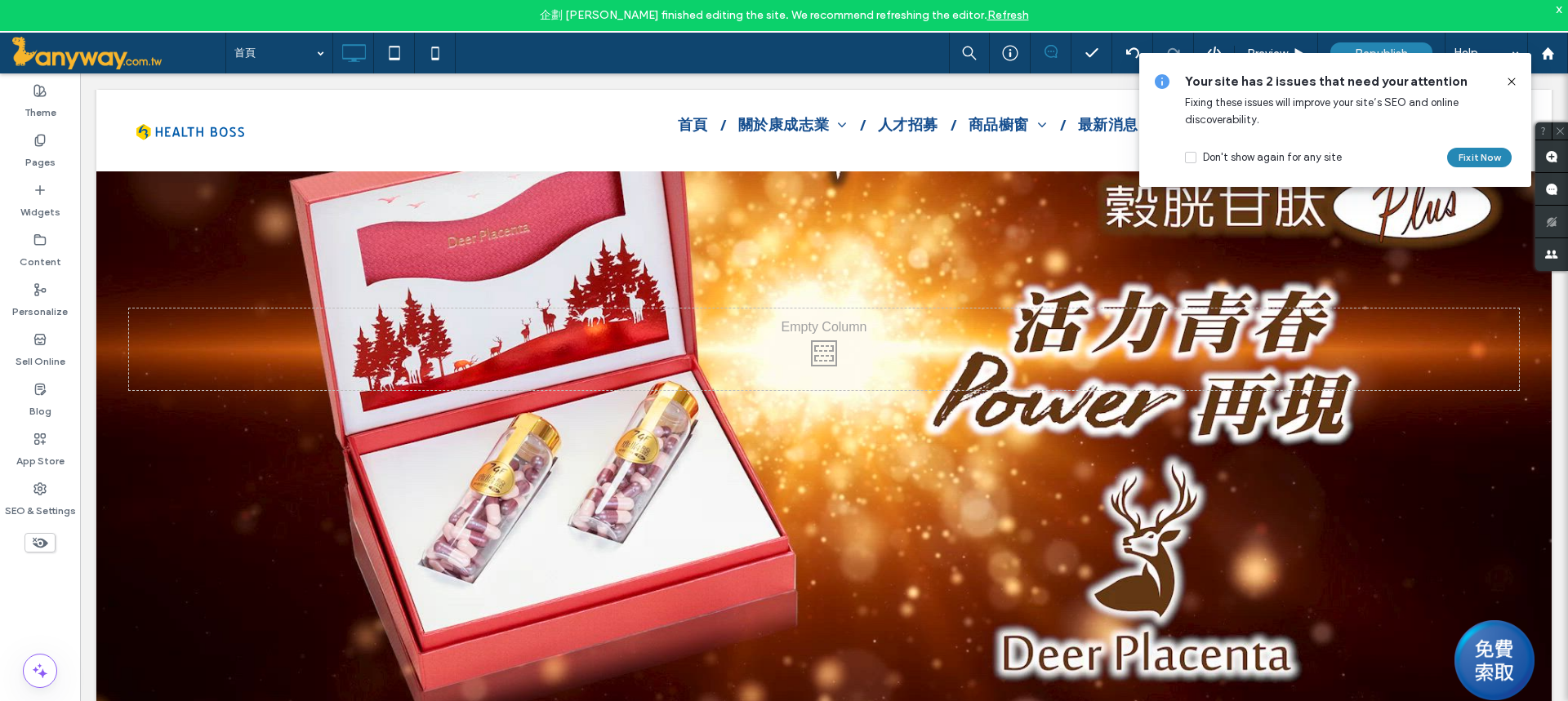
scroll to position [2250, 0]
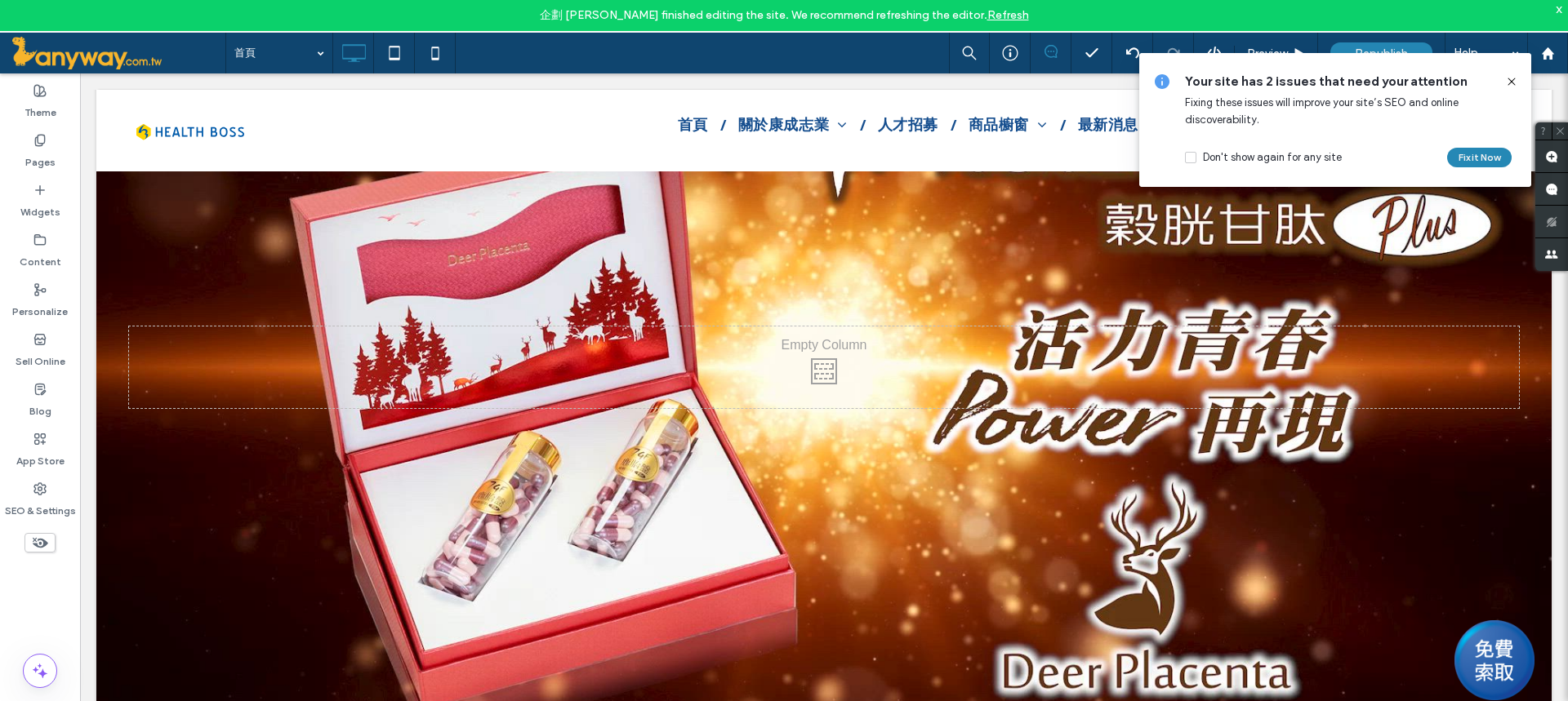
click at [293, 486] on div "Click To Paste Row + Add Section" at bounding box center [824, 367] width 1455 height 789
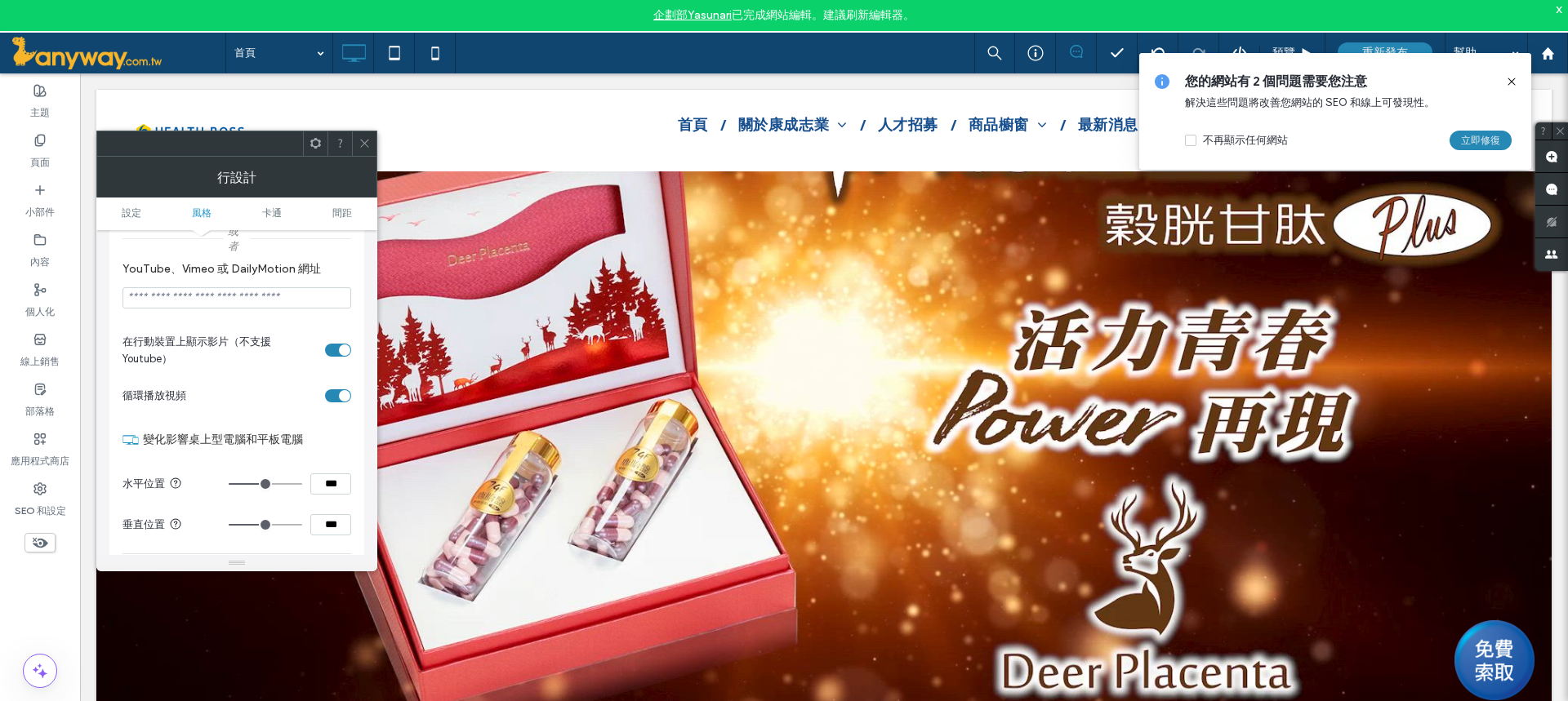
scroll to position [525, 0]
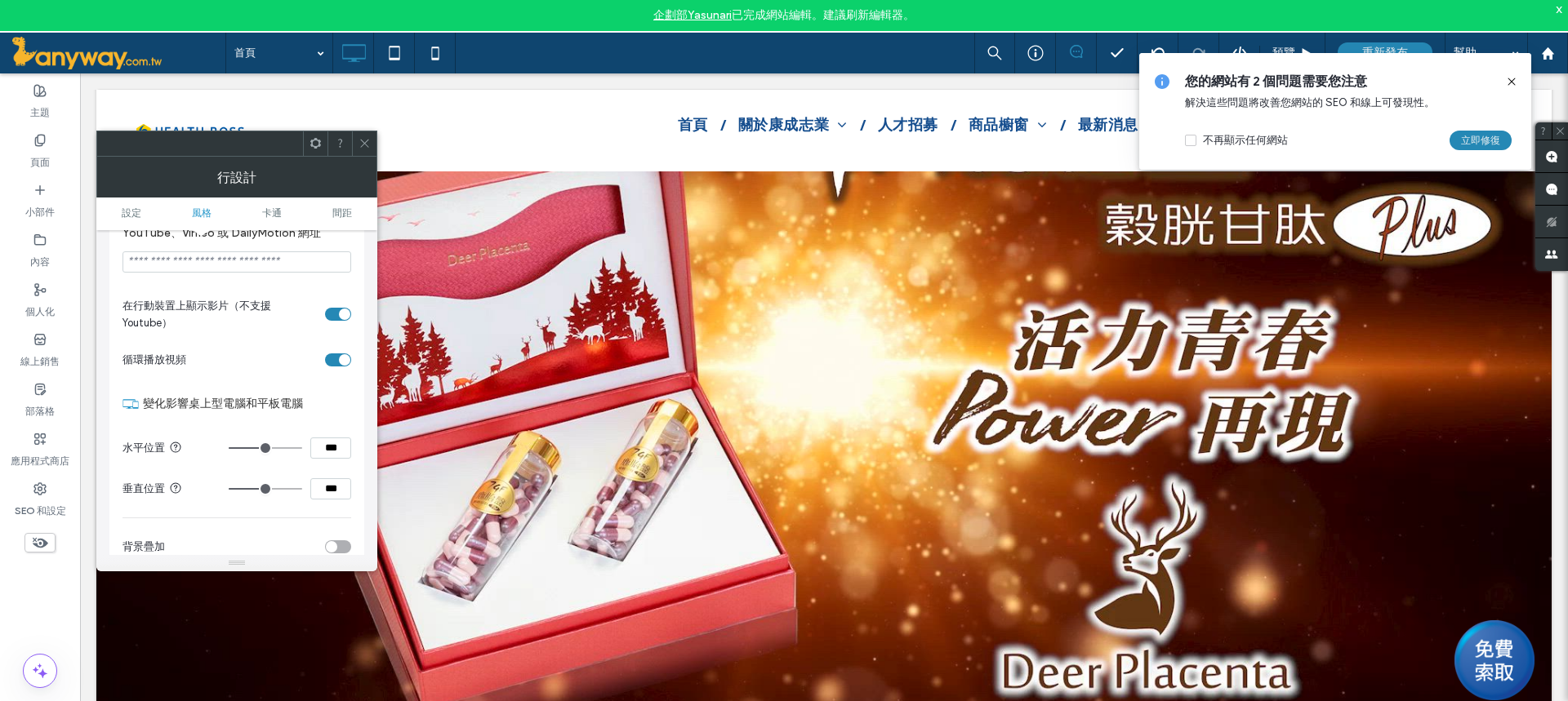
type input "**"
type input "***"
type input "**"
type input "***"
type input "**"
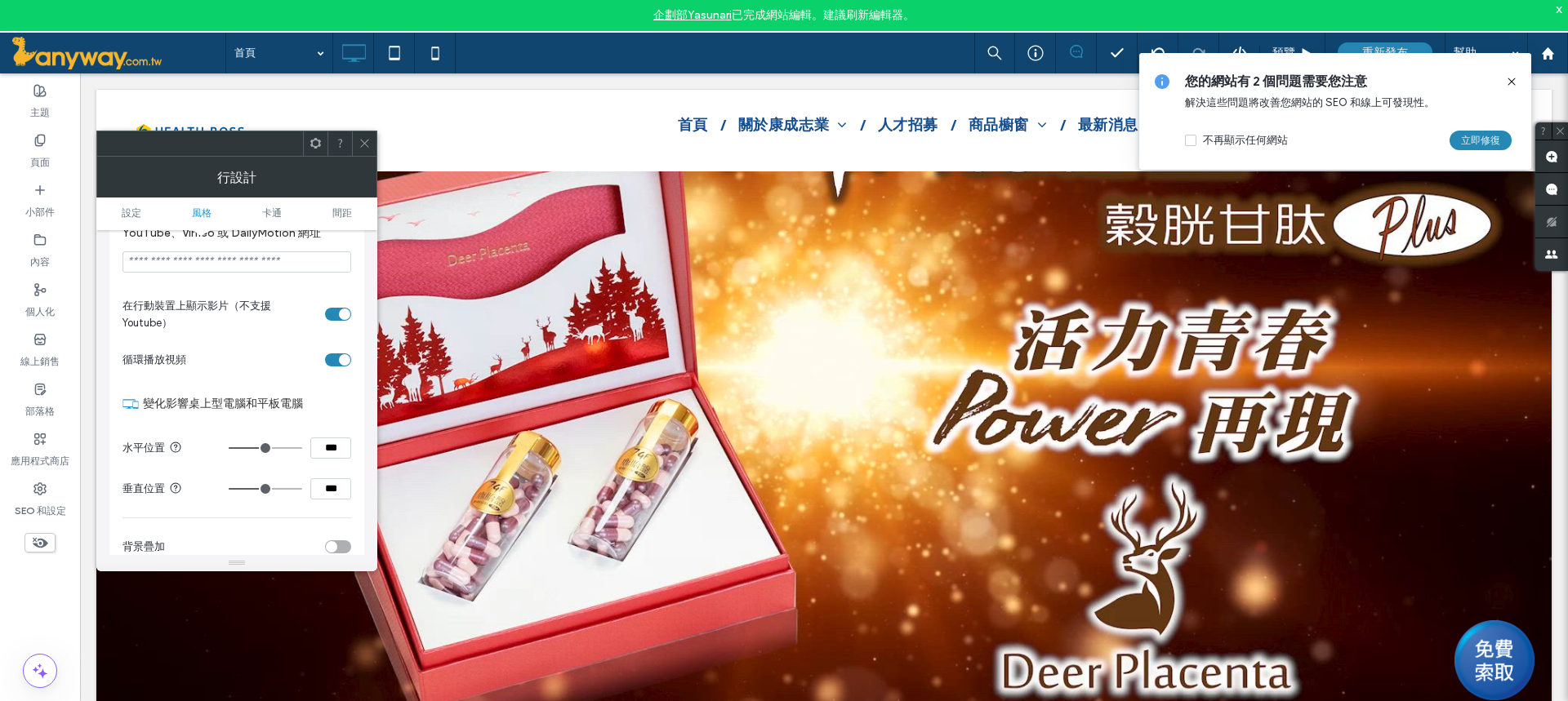
type input "***"
type input "****"
drag, startPoint x: 268, startPoint y: 459, endPoint x: 317, endPoint y: 463, distance: 49.2
click at [302, 449] on input "range" at bounding box center [265, 448] width 73 height 2
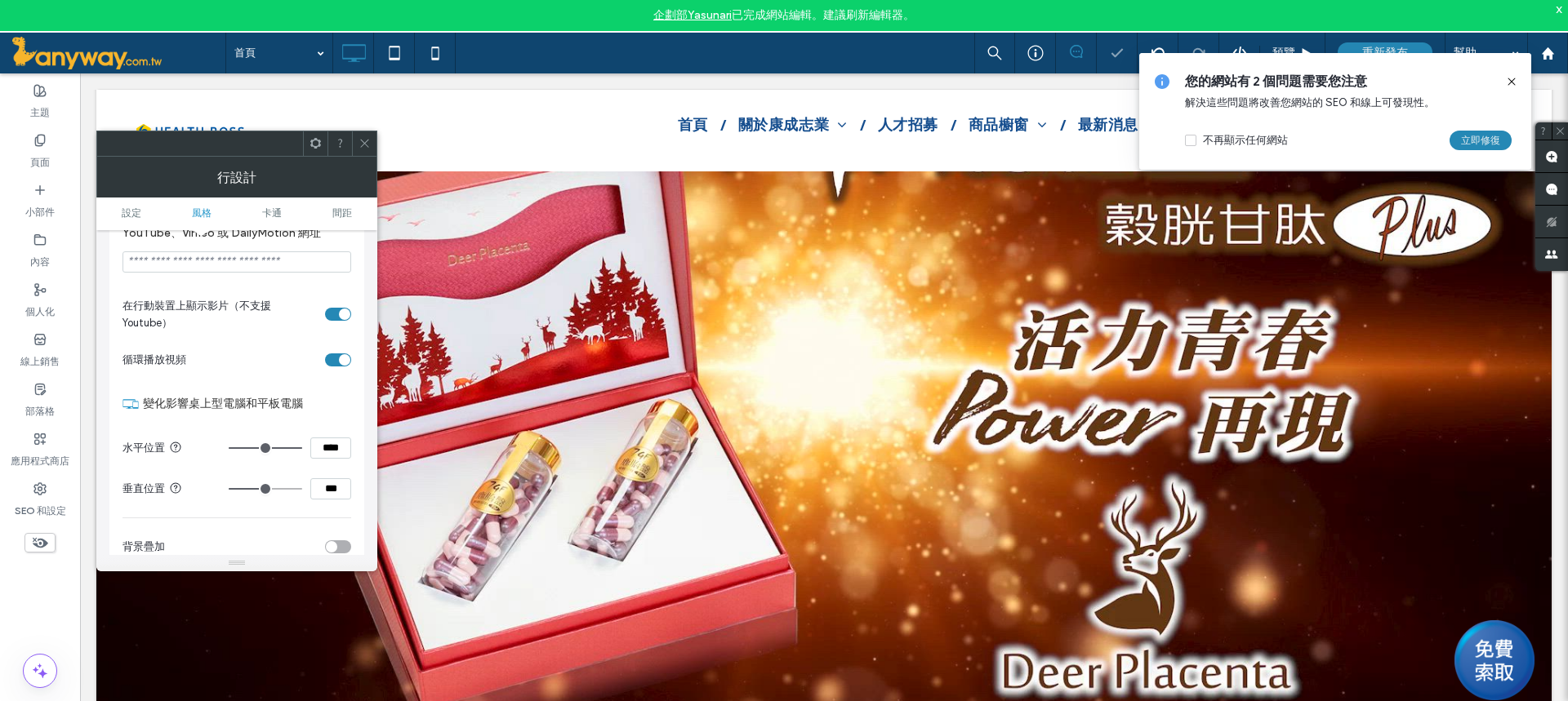
type input "**"
type input "***"
type input "**"
type input "***"
type input "**"
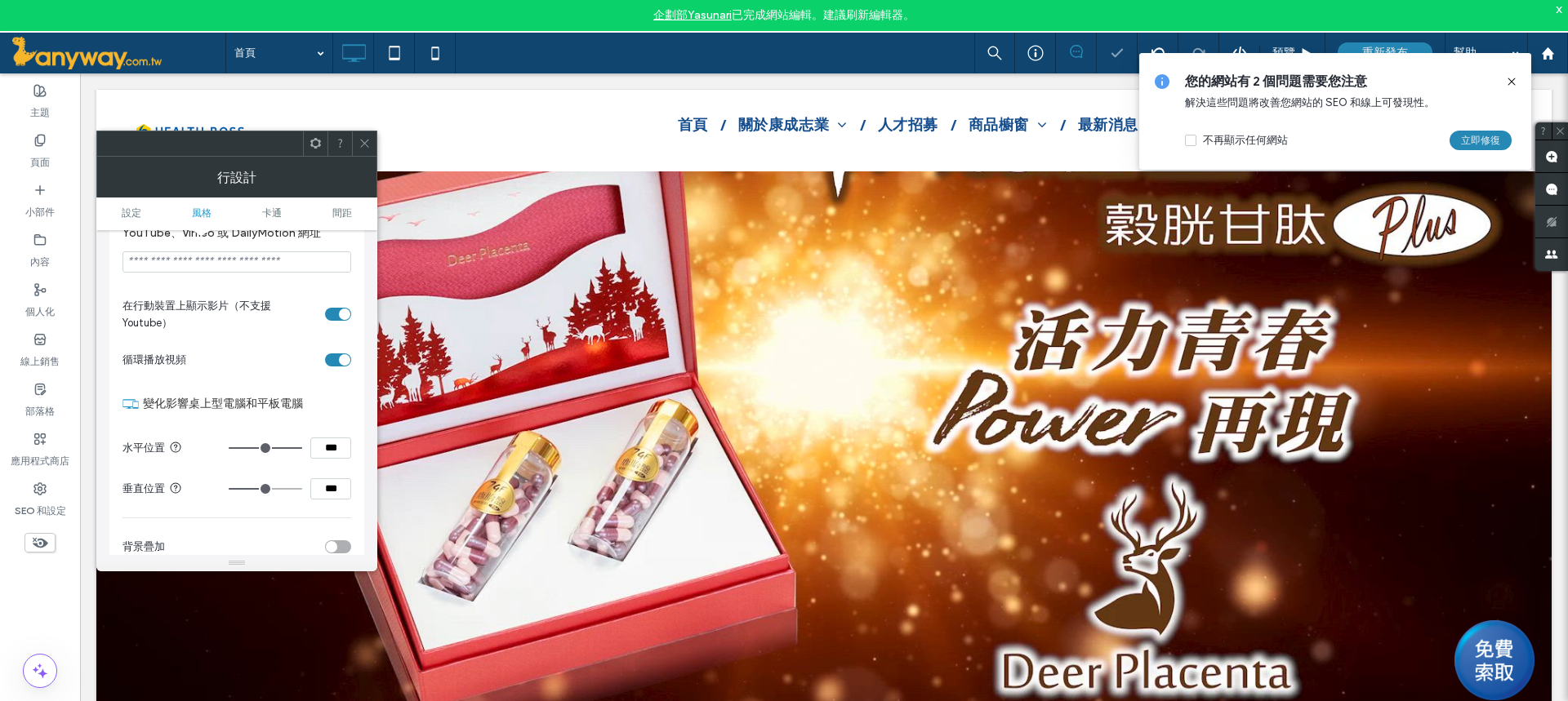
type input "***"
type input "**"
type input "***"
type input "**"
type input "***"
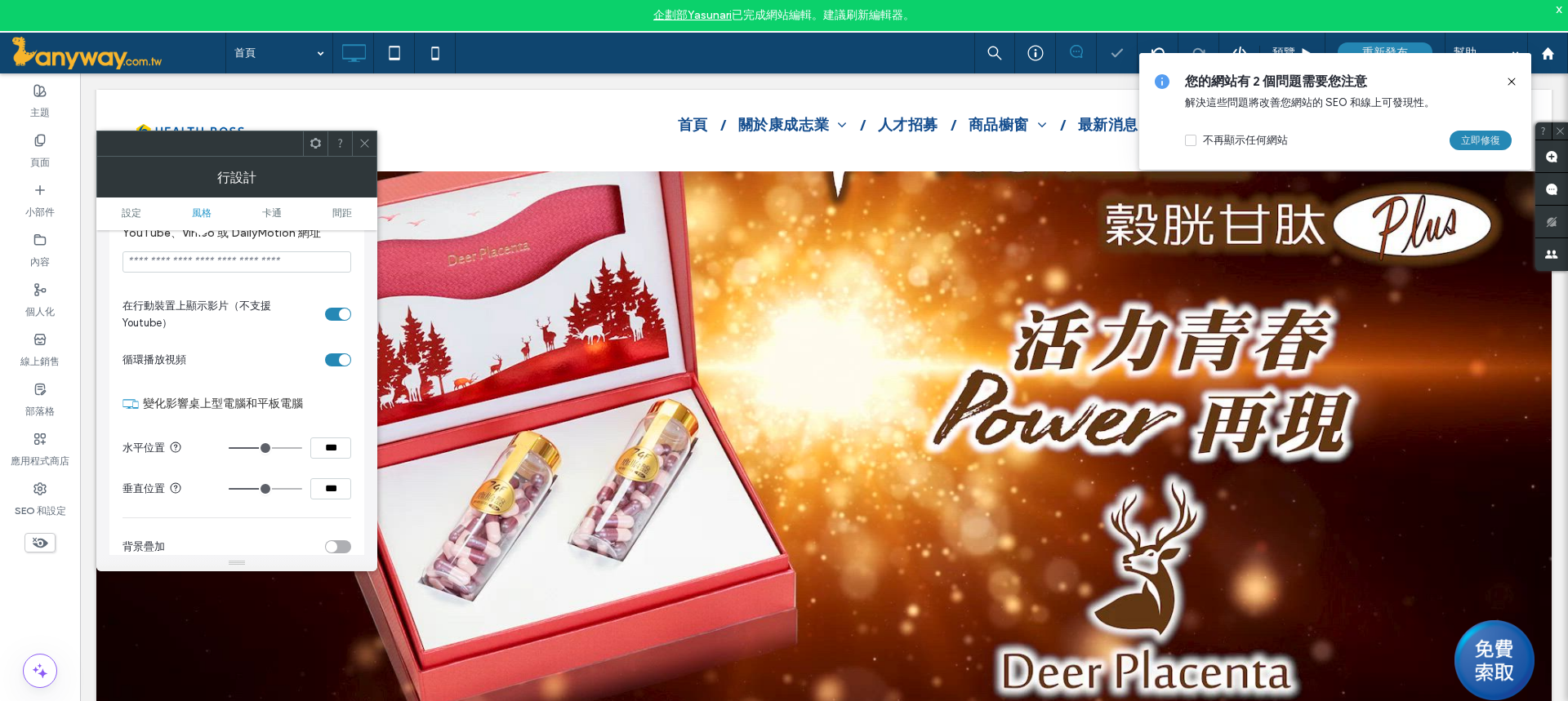
type input "**"
type input "***"
type input "**"
type input "***"
type input "**"
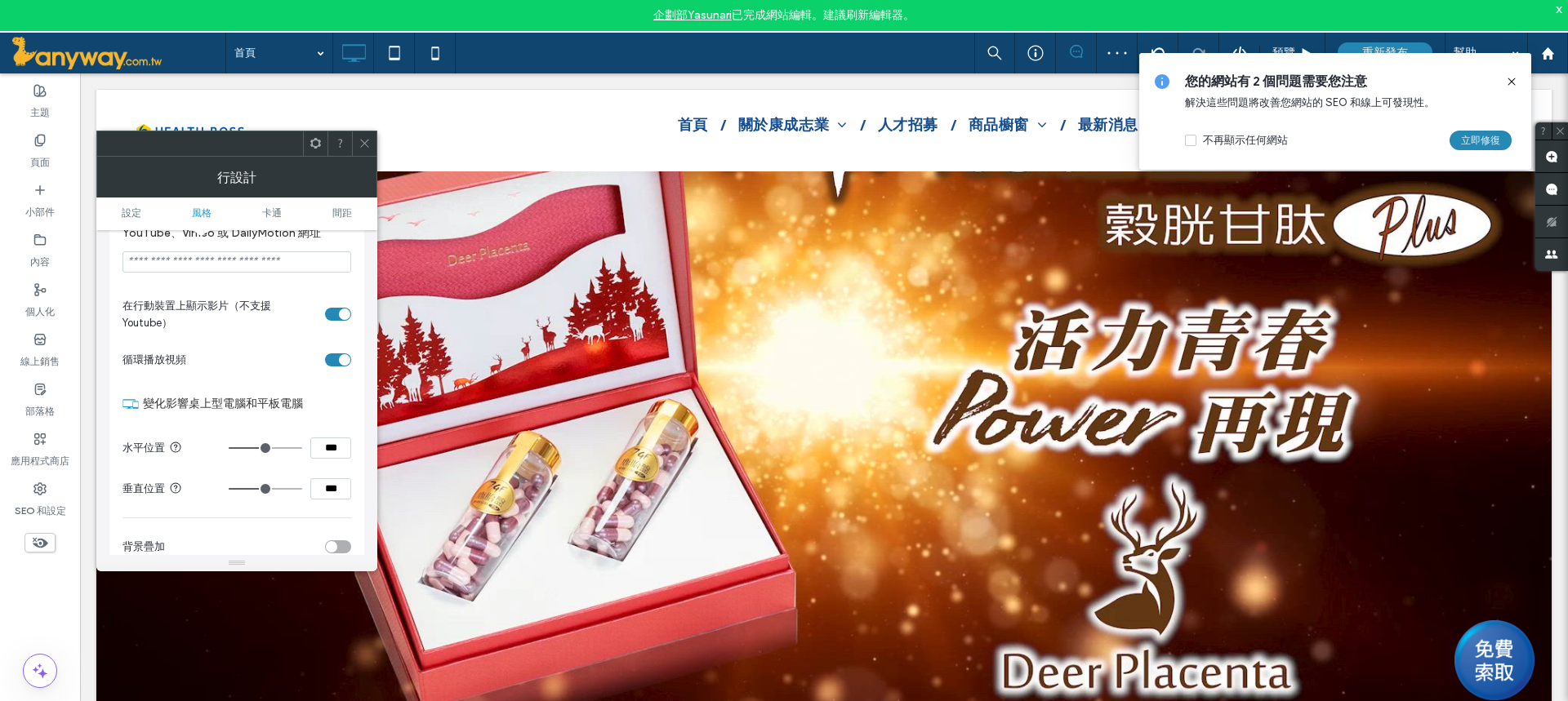
type input "***"
type input "**"
type input "***"
drag, startPoint x: 294, startPoint y: 463, endPoint x: 261, endPoint y: 463, distance: 33.0
type input "**"
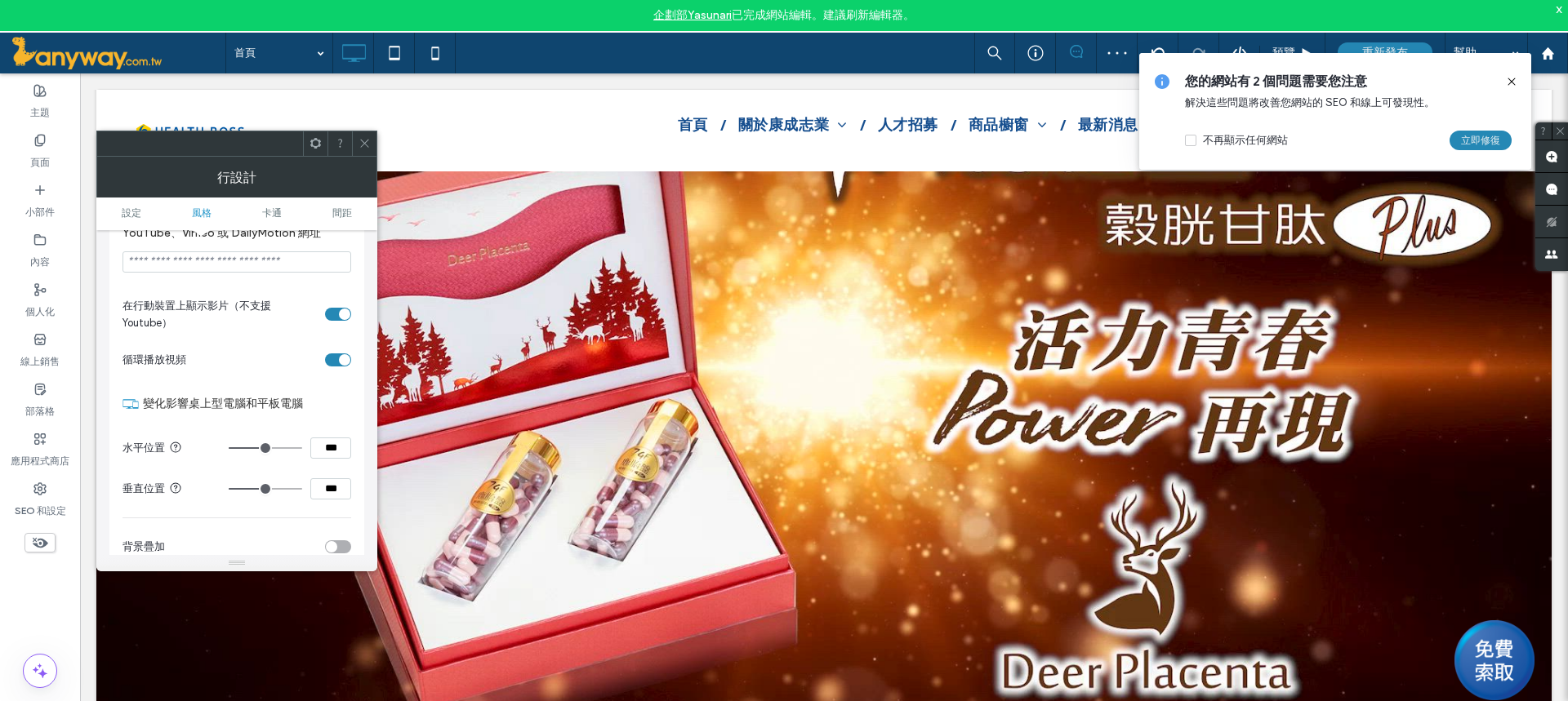
click at [261, 449] on input "range" at bounding box center [265, 448] width 73 height 2
drag, startPoint x: 340, startPoint y: 455, endPoint x: 301, endPoint y: 446, distance: 40.0
click at [301, 446] on section "水平位置 ***" at bounding box center [237, 448] width 229 height 41
type input "***"
type input "**"
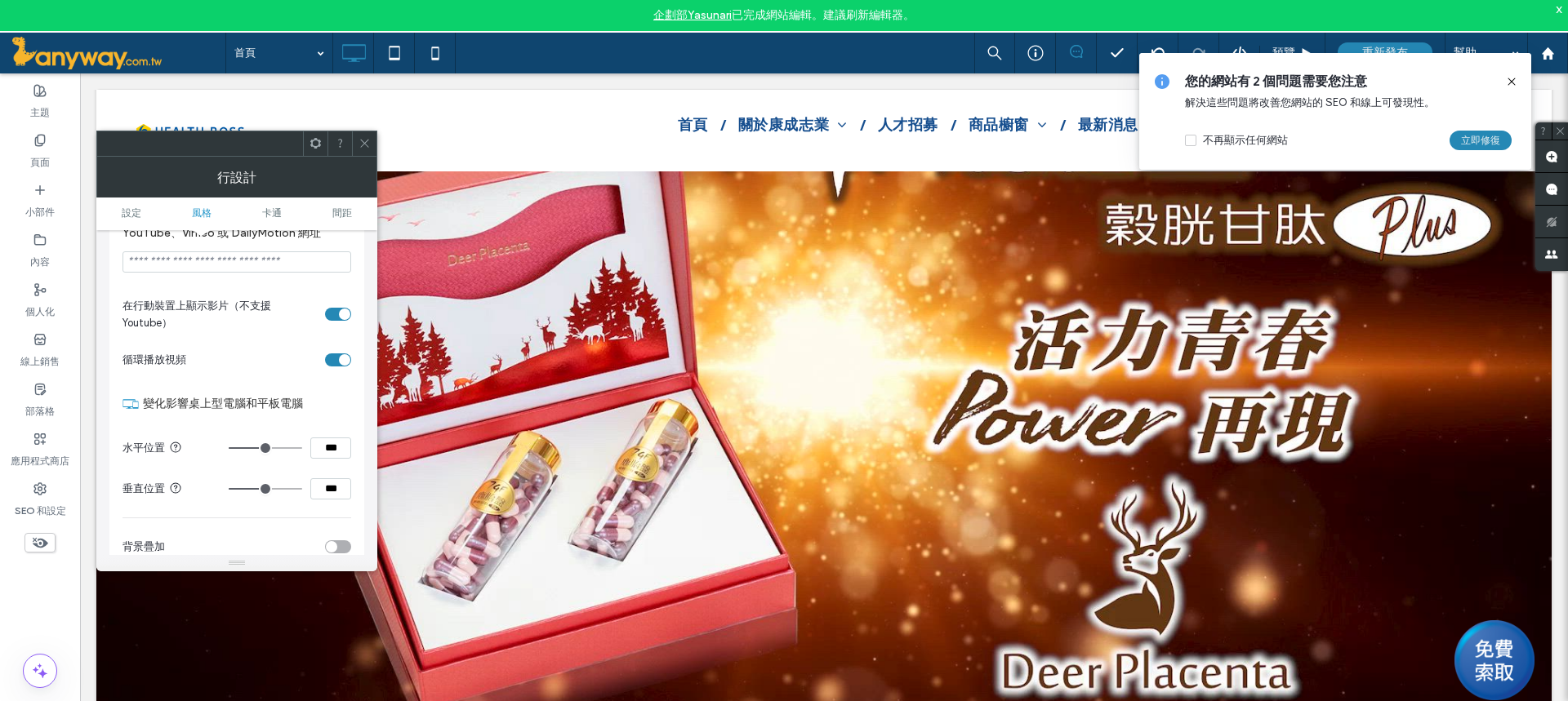
click at [333, 409] on label "變化影響桌上型電腦和平板電腦" at bounding box center [247, 404] width 208 height 31
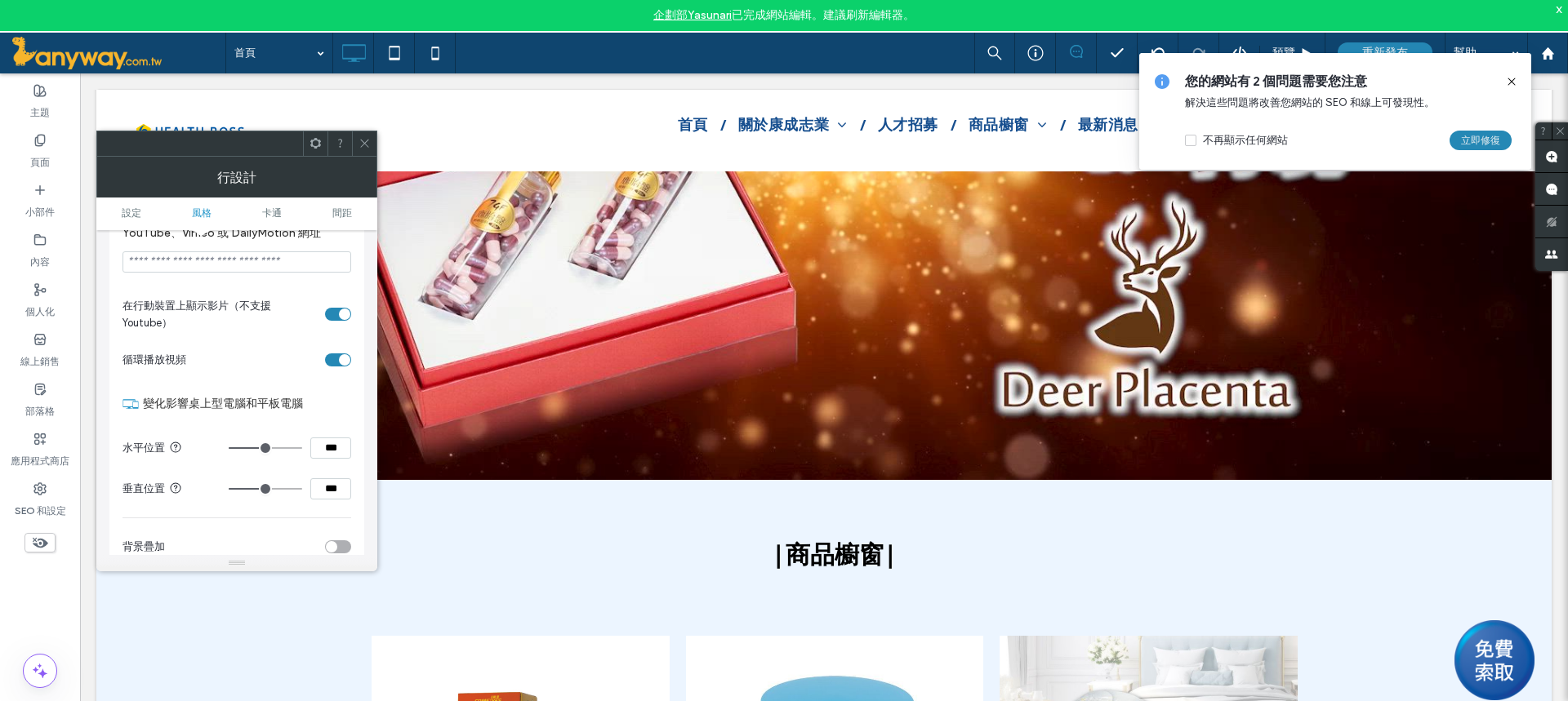
scroll to position [2495, 0]
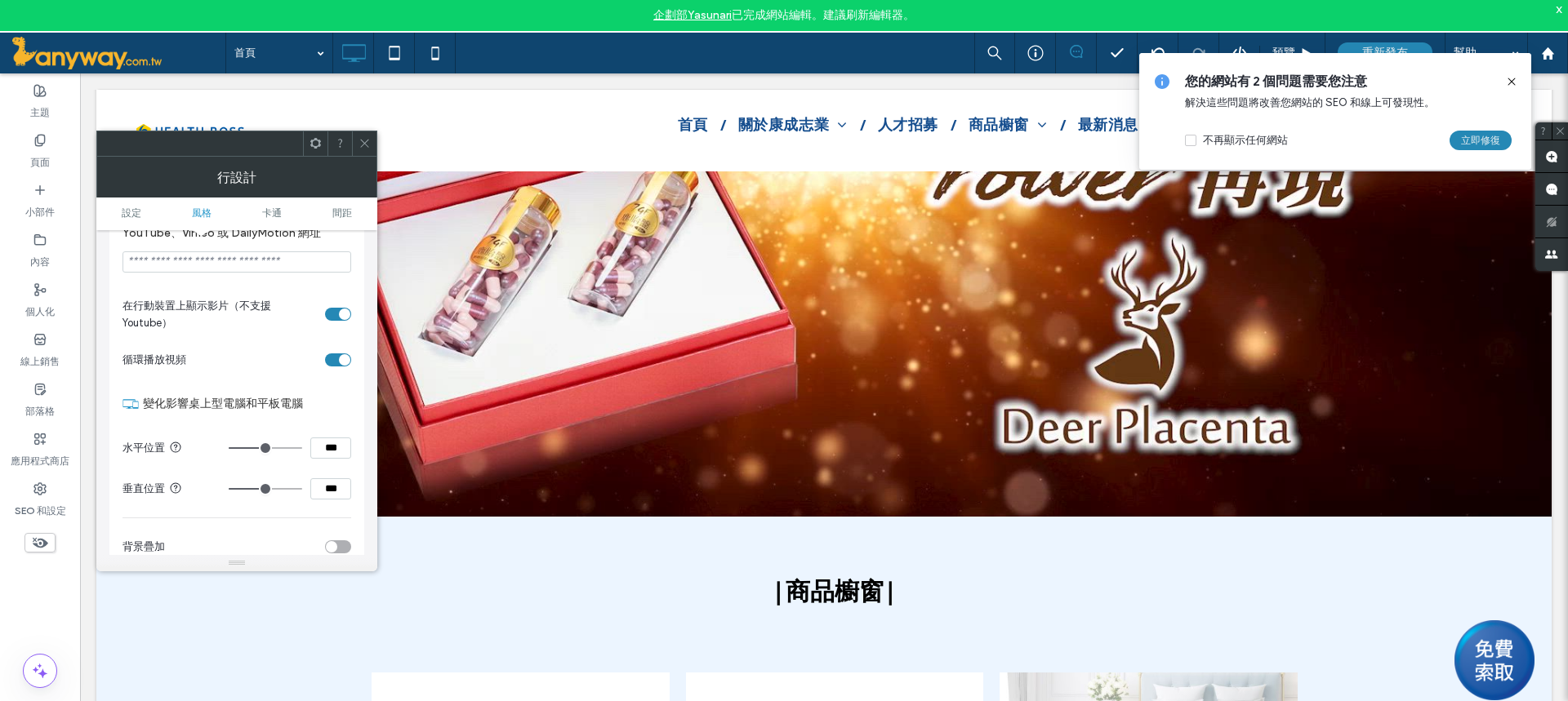
click at [1519, 532] on div "Click To Paste Row + Add Section" at bounding box center [824, 534] width 1455 height 37
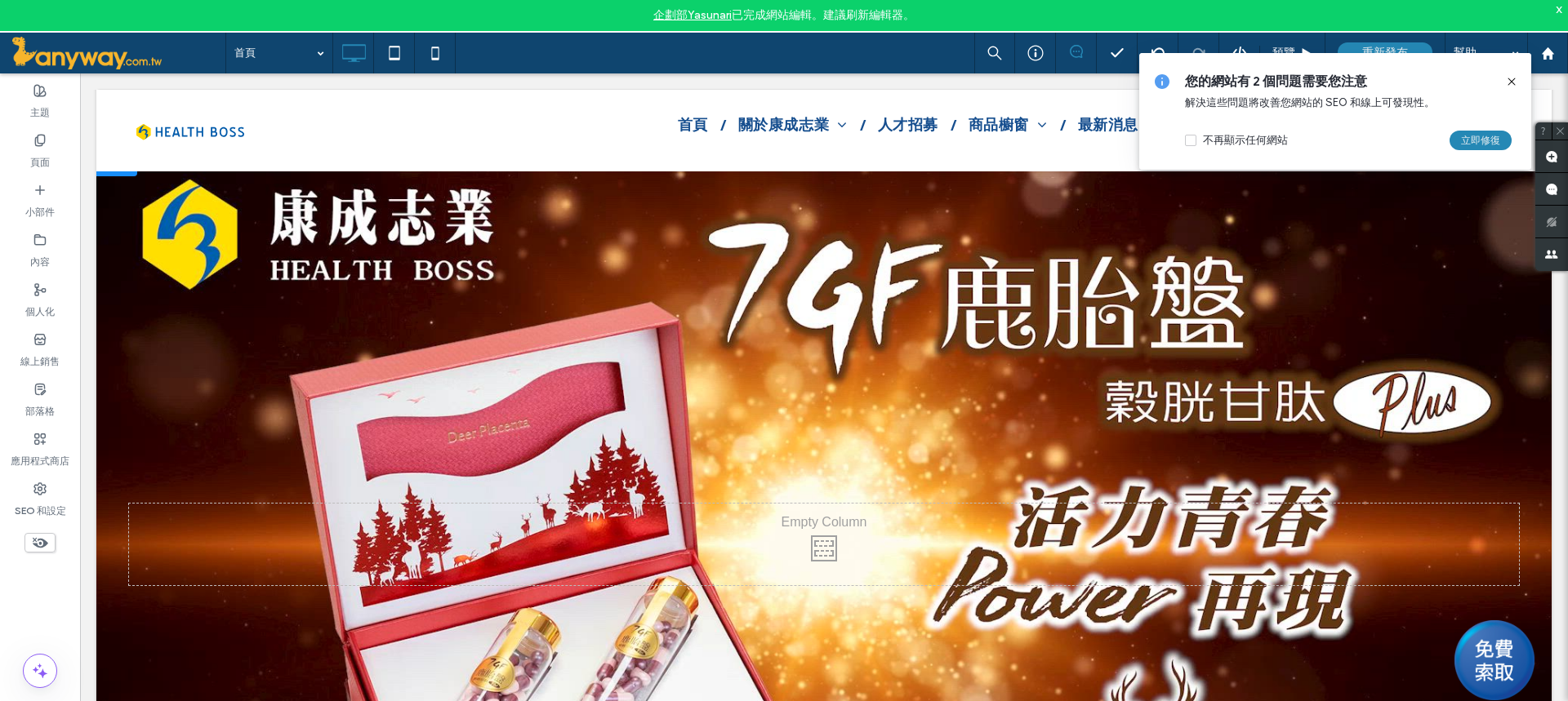
scroll to position [1842, 0]
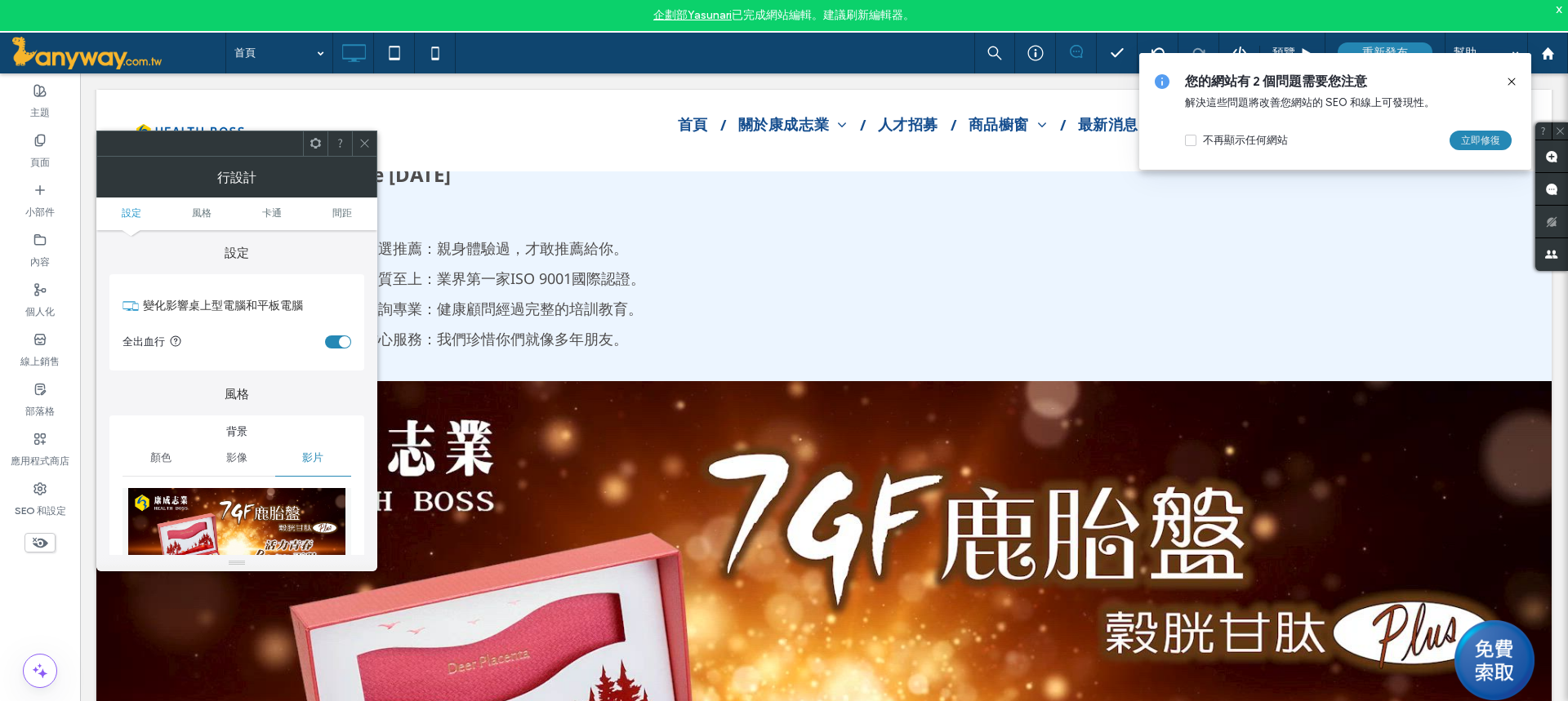
scroll to position [0, 0]
click at [332, 341] on div "切換" at bounding box center [338, 342] width 26 height 13
click at [347, 336] on section "全出血行" at bounding box center [237, 343] width 229 height 41
click at [338, 341] on div "切換" at bounding box center [338, 342] width 26 height 13
click at [365, 145] on use at bounding box center [364, 143] width 8 height 8
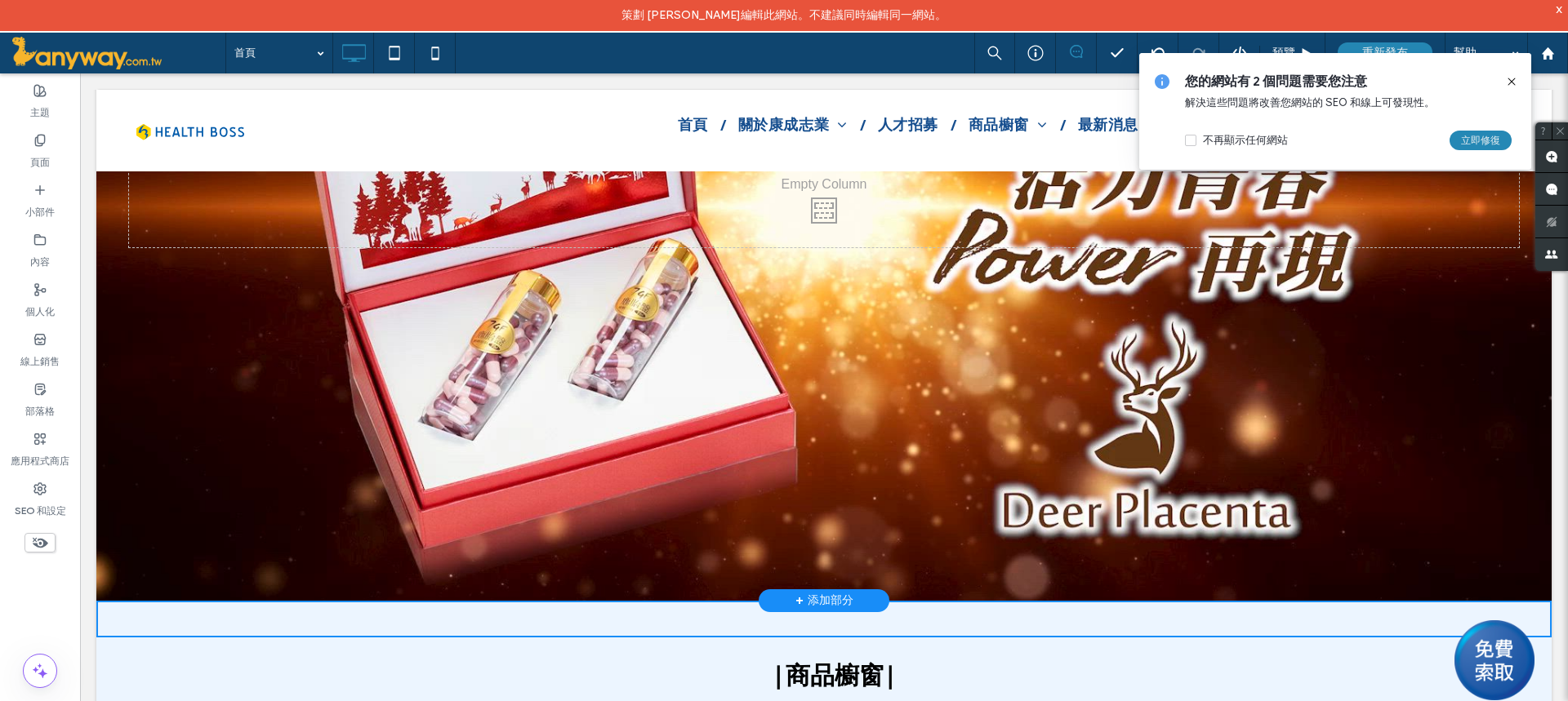
scroll to position [2414, 0]
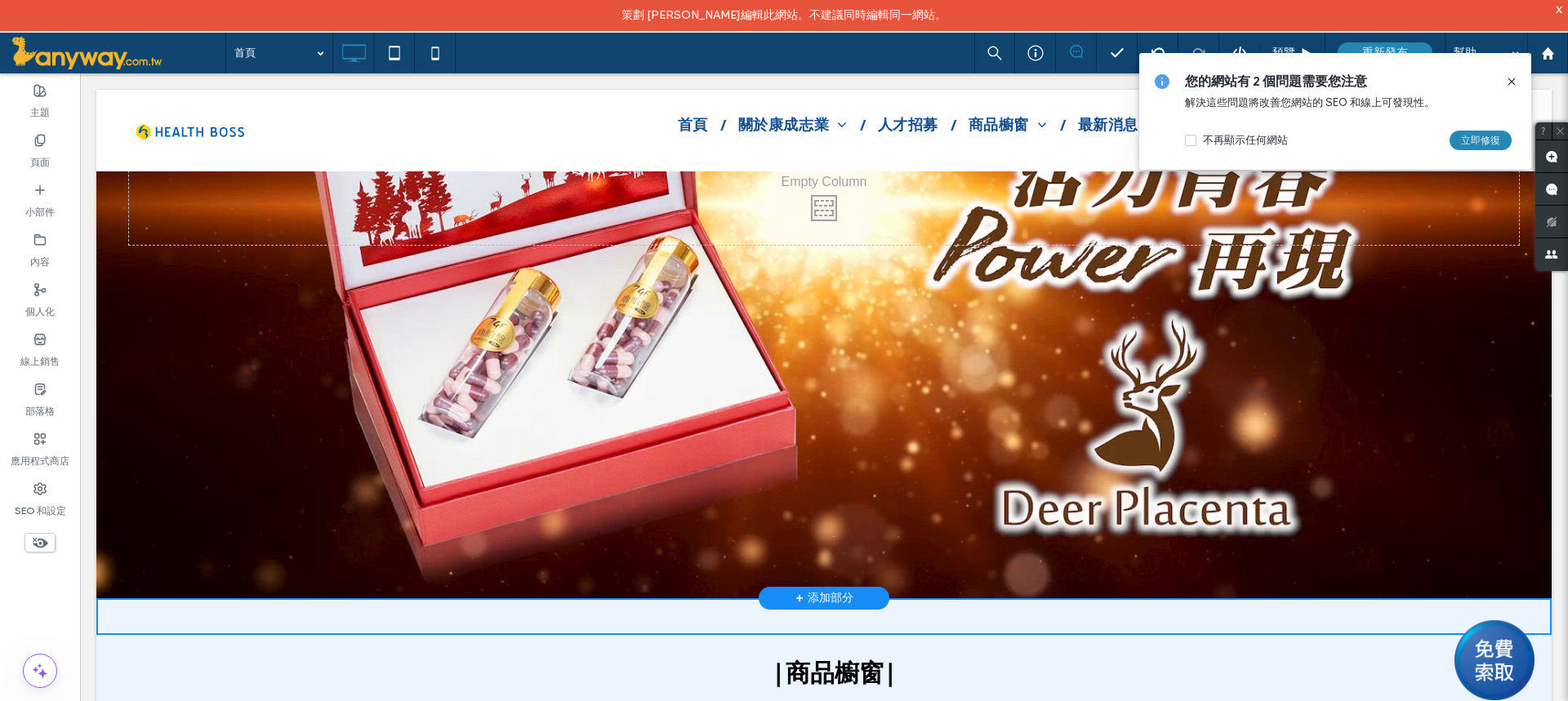
click at [1426, 522] on div "點擊貼上 排 + 添加部分" at bounding box center [824, 204] width 1455 height 789
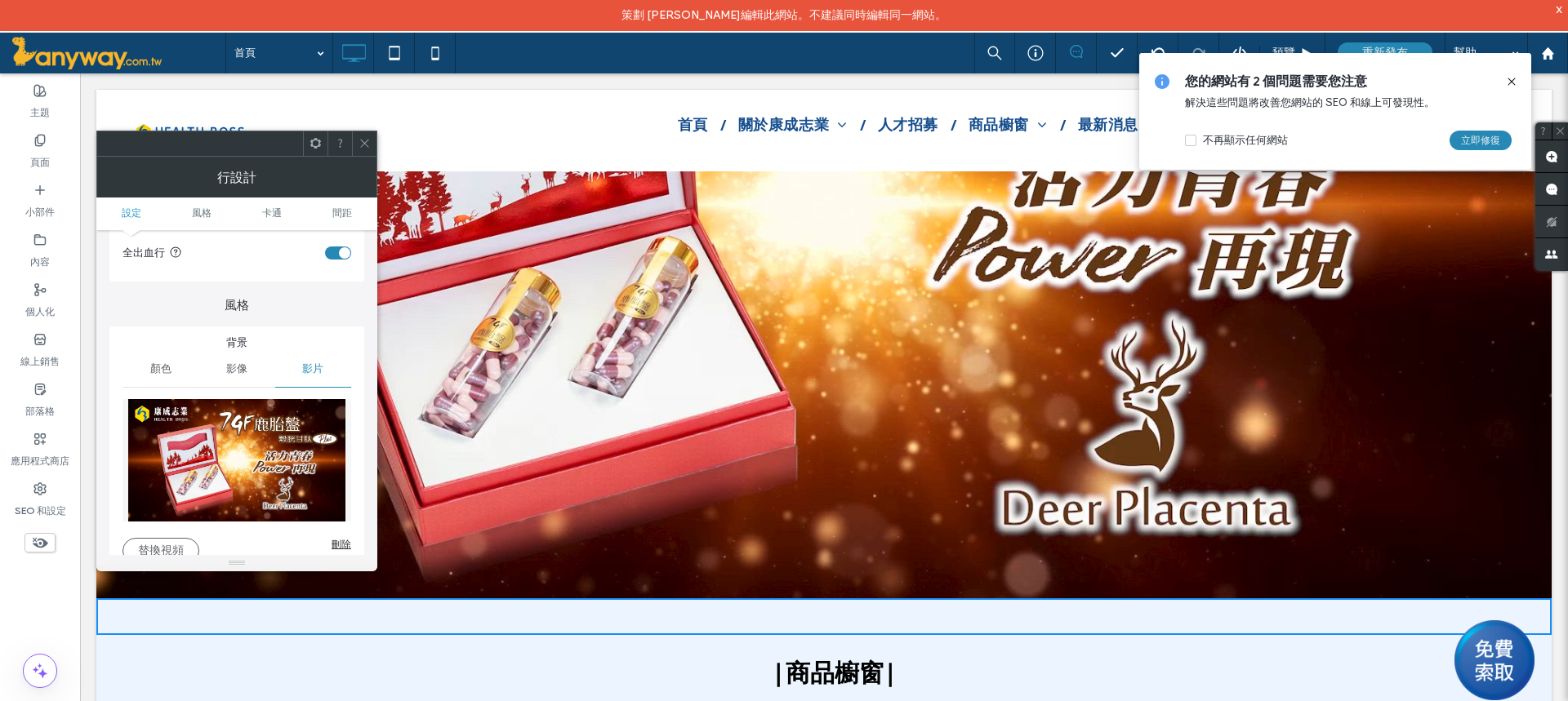
scroll to position [163, 0]
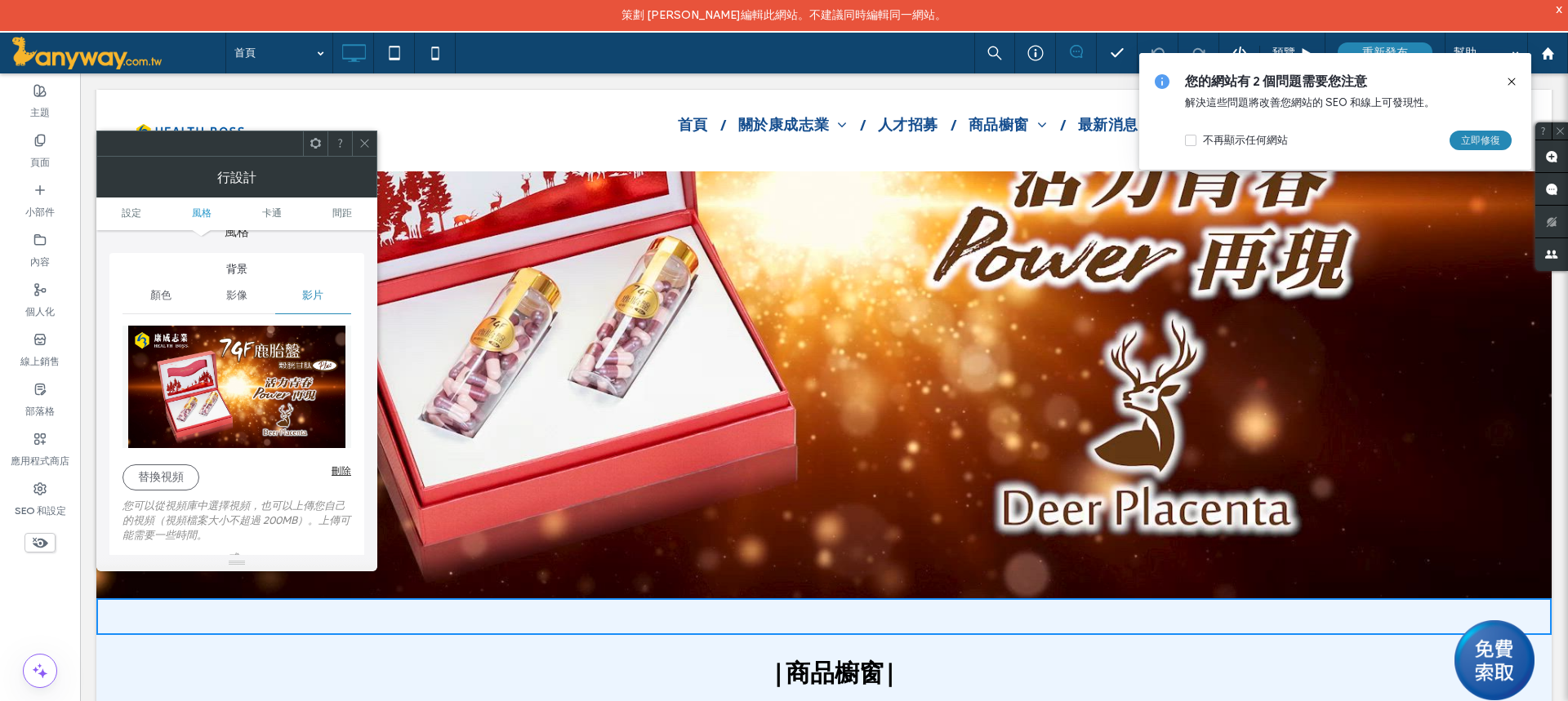
click at [370, 140] on icon at bounding box center [365, 144] width 13 height 13
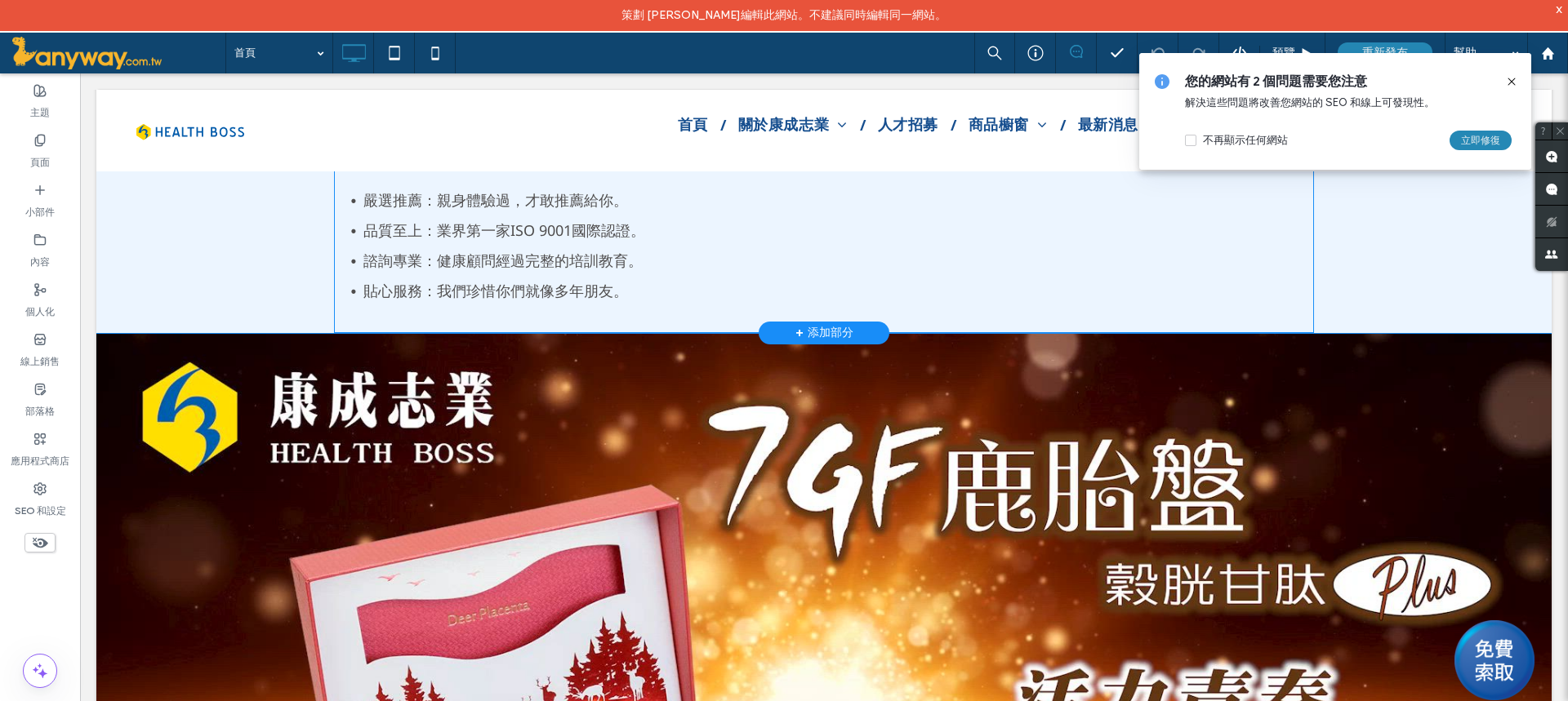
scroll to position [1842, 0]
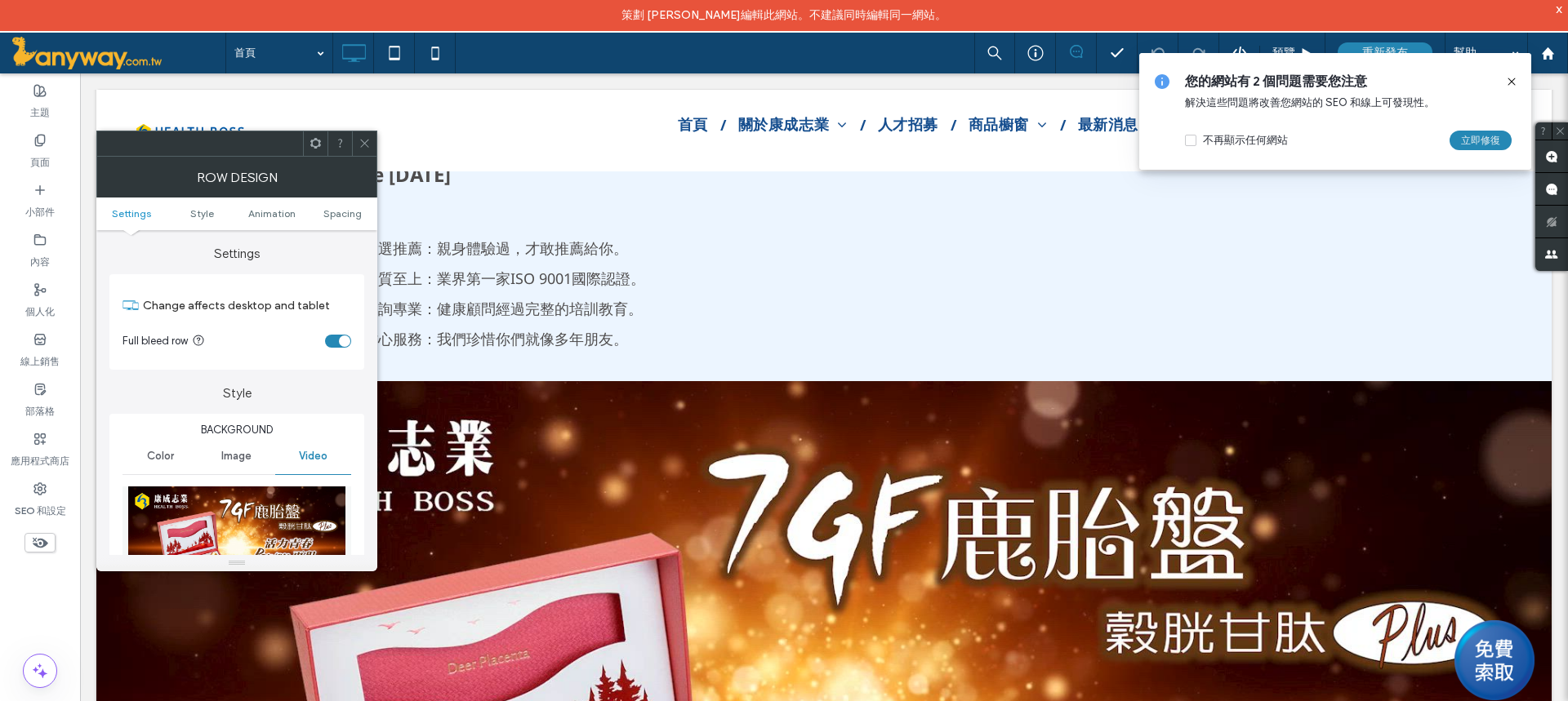
click at [275, 515] on img at bounding box center [237, 547] width 229 height 122
click at [283, 210] on link "卡通" at bounding box center [272, 213] width 71 height 14
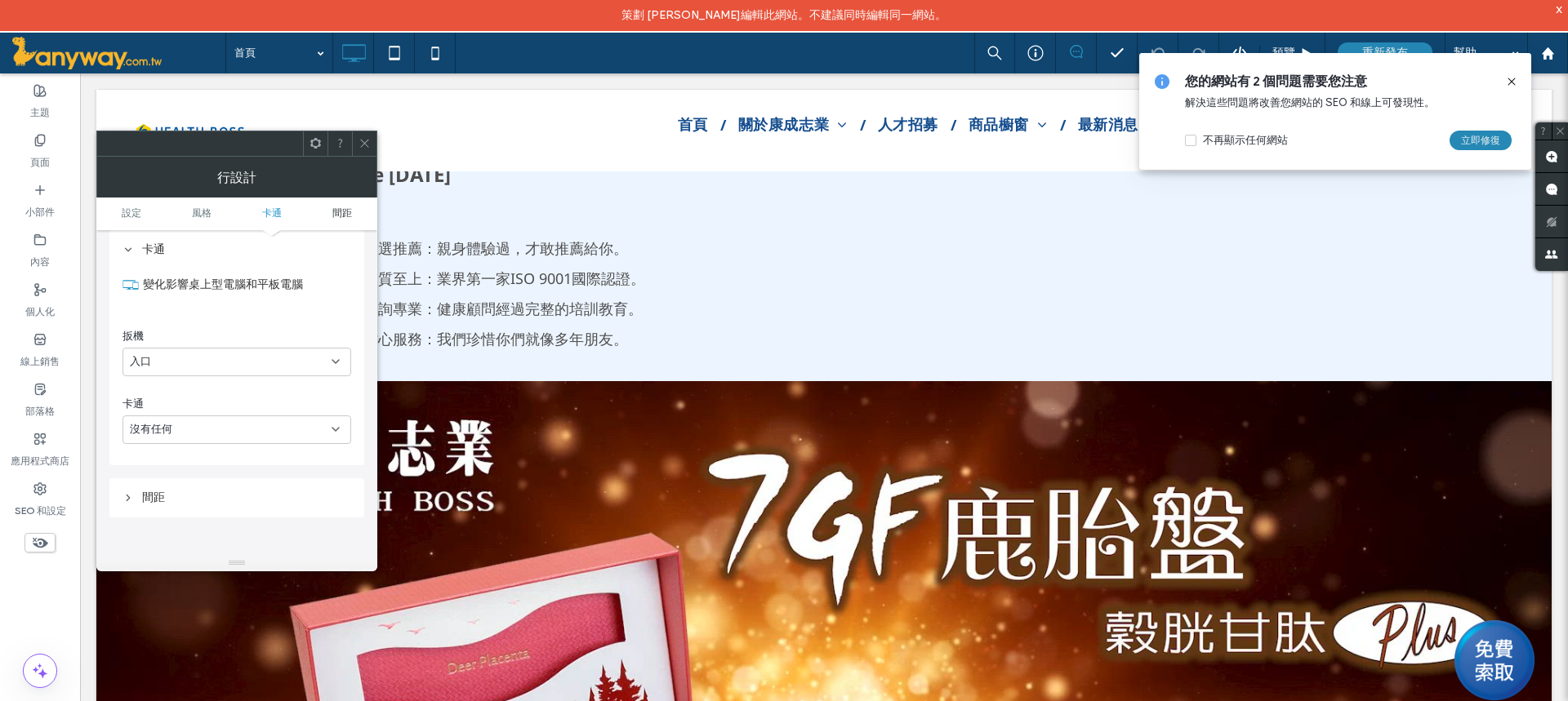
click at [339, 214] on font "間距" at bounding box center [342, 213] width 20 height 13
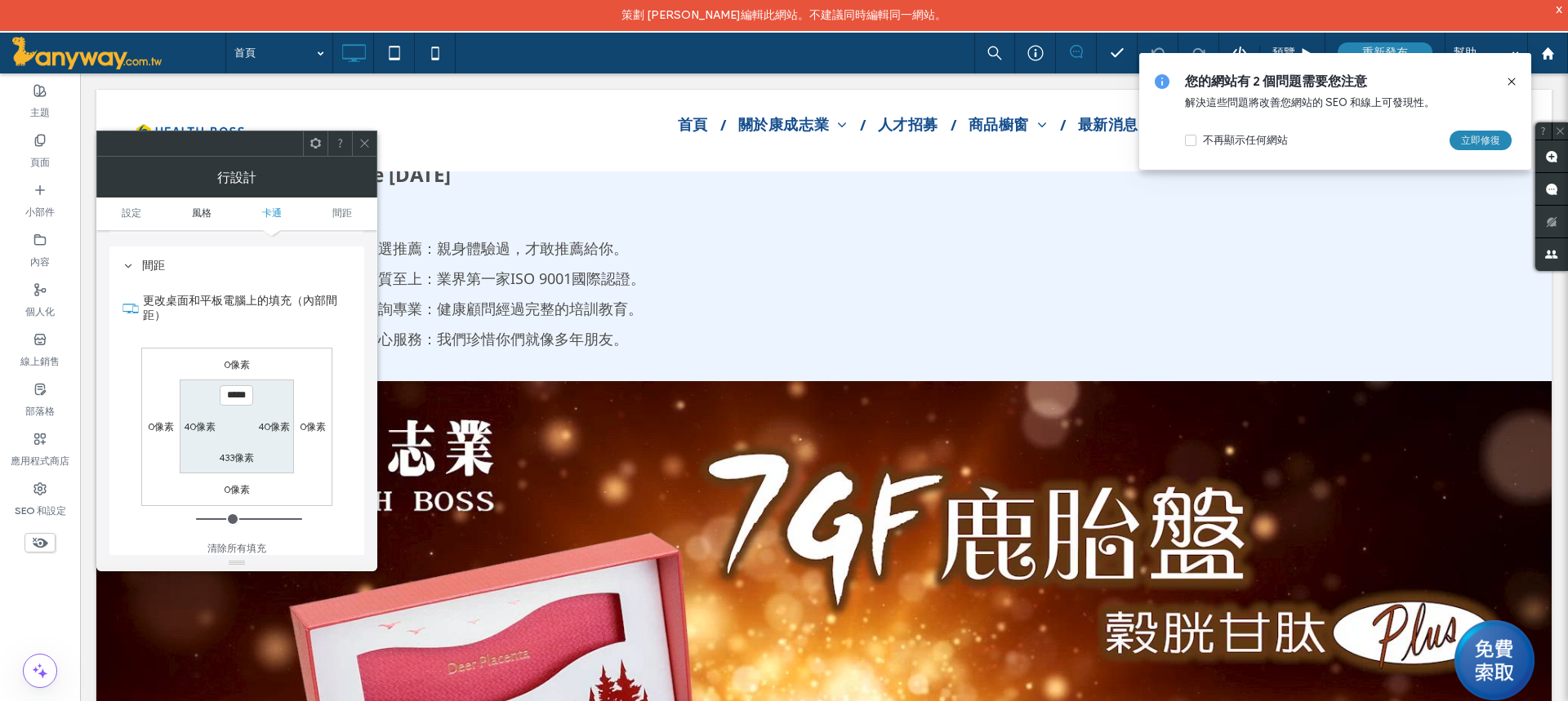
scroll to position [1264, 0]
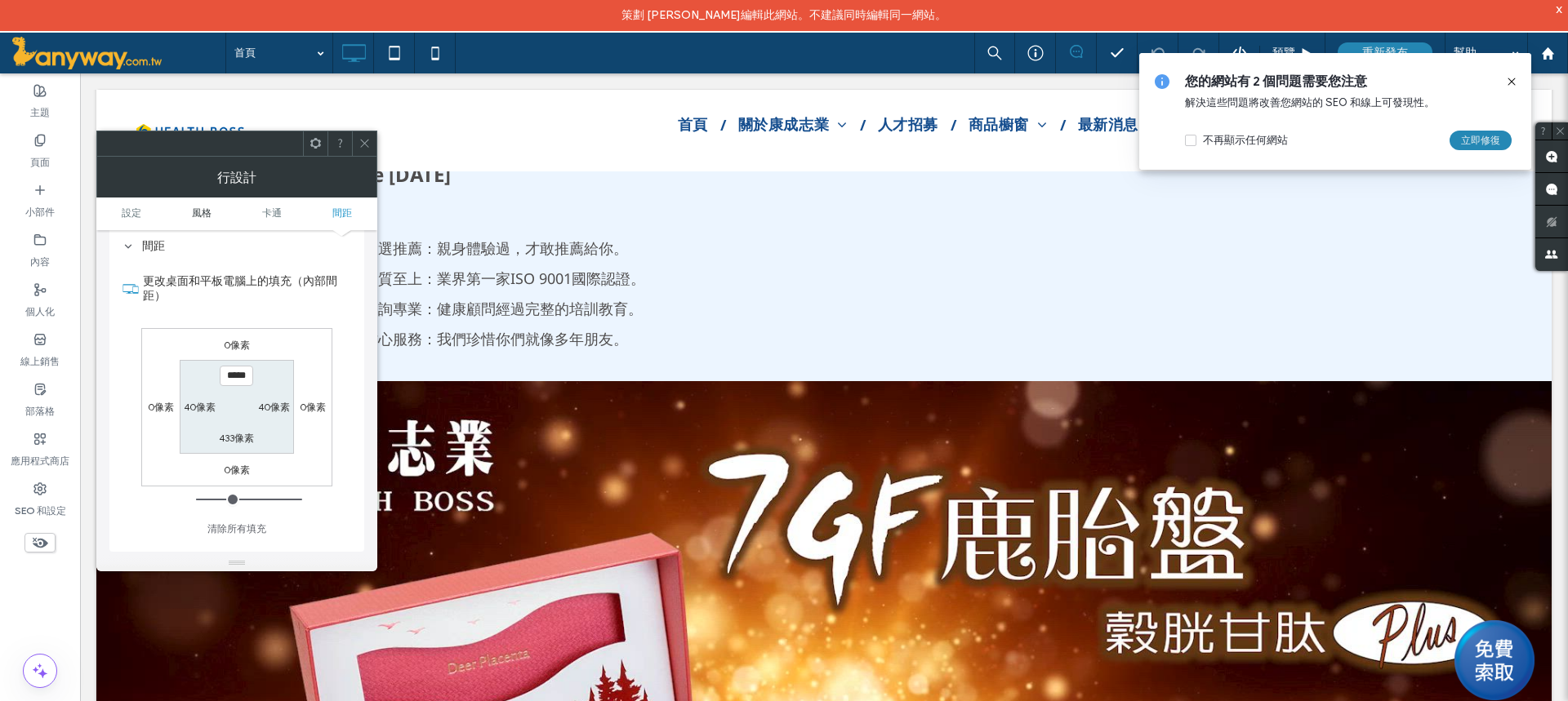
click at [209, 211] on font "風格" at bounding box center [202, 213] width 20 height 13
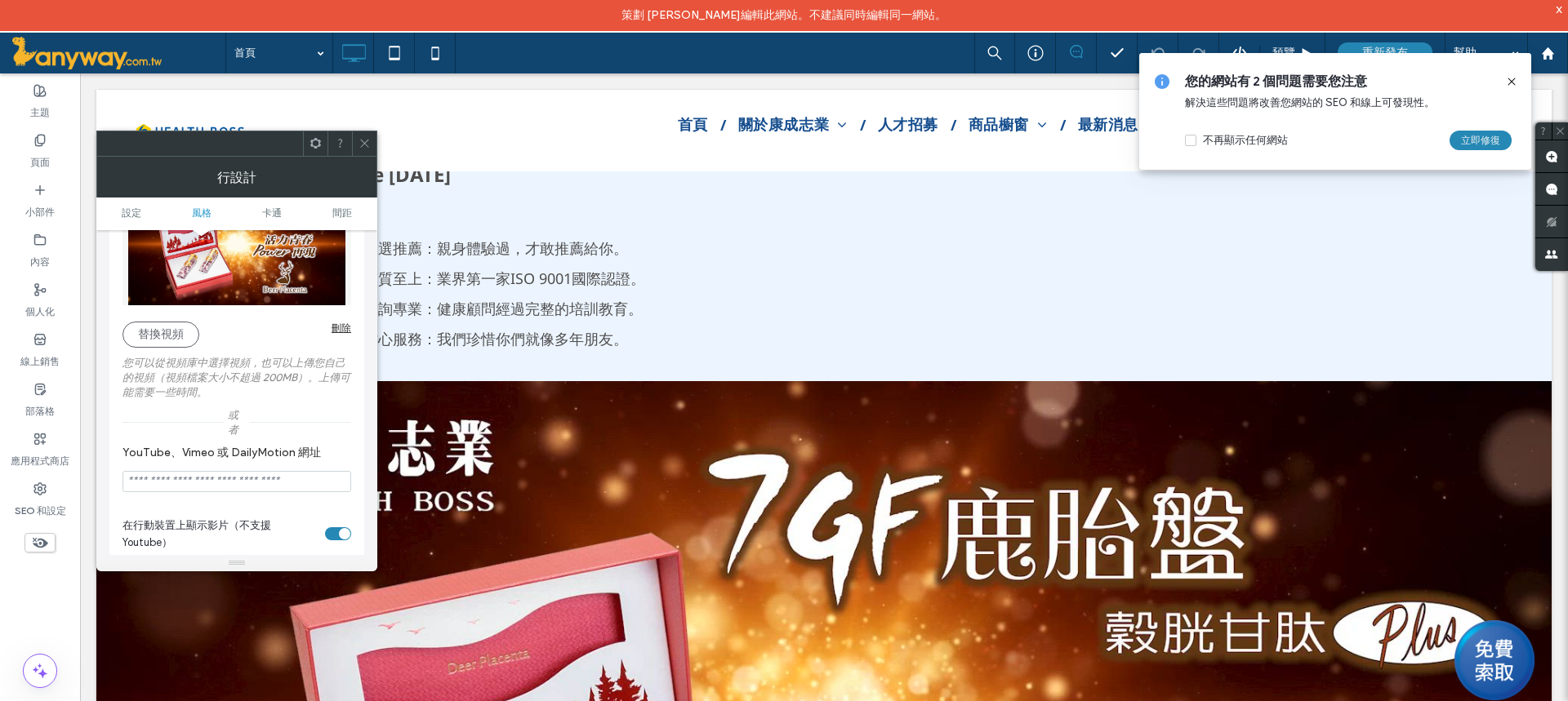
scroll to position [308, 0]
click at [360, 145] on icon at bounding box center [365, 144] width 13 height 13
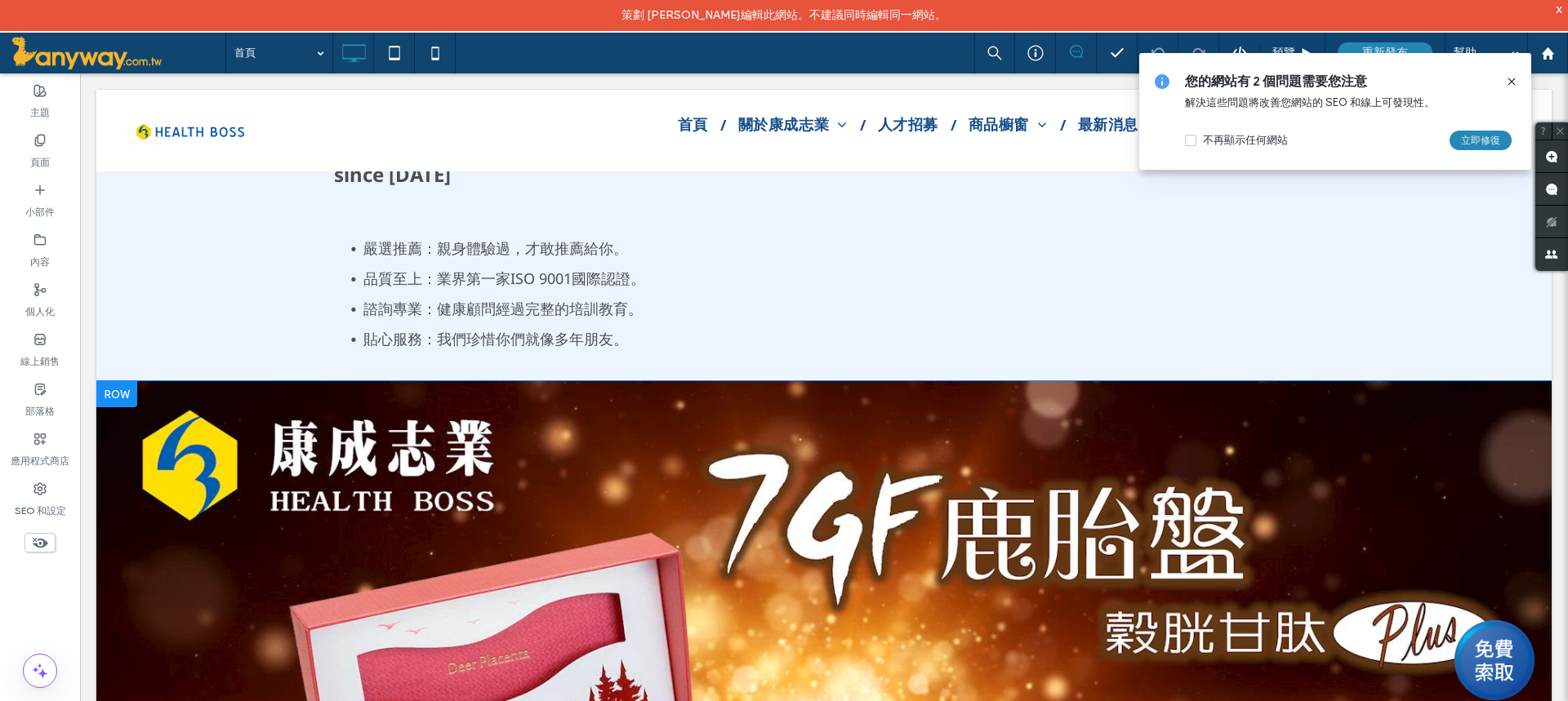
click at [124, 395] on div at bounding box center [117, 394] width 41 height 26
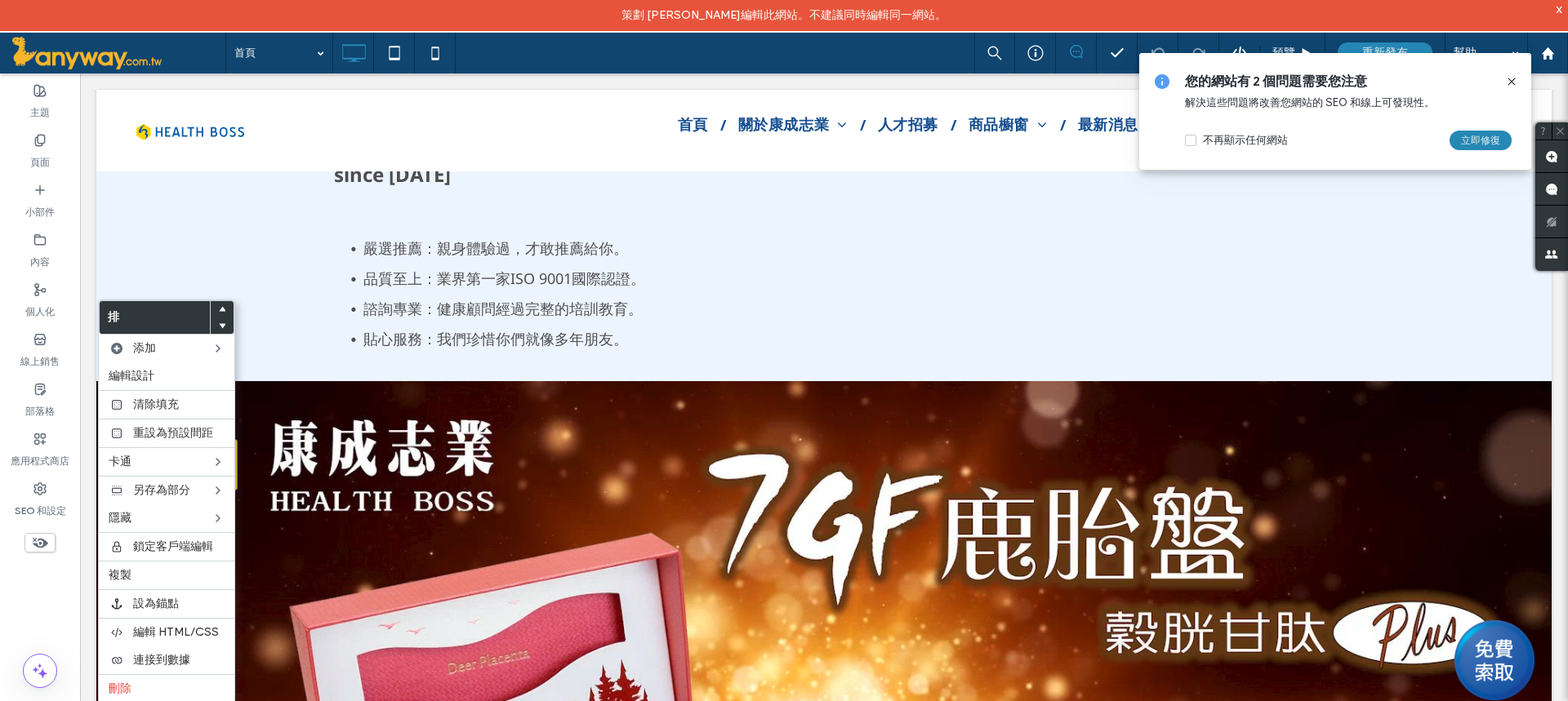
click at [232, 218] on div "一次結緣 終身諮詢 你可以終身信賴的健康顧問 無遠弗屆，就在康成志業保健電銷 since 1994年 嚴選推薦：親身體驗過，才敢推薦給你。 品質至上：業界第一…" at bounding box center [824, 154] width 1455 height 452
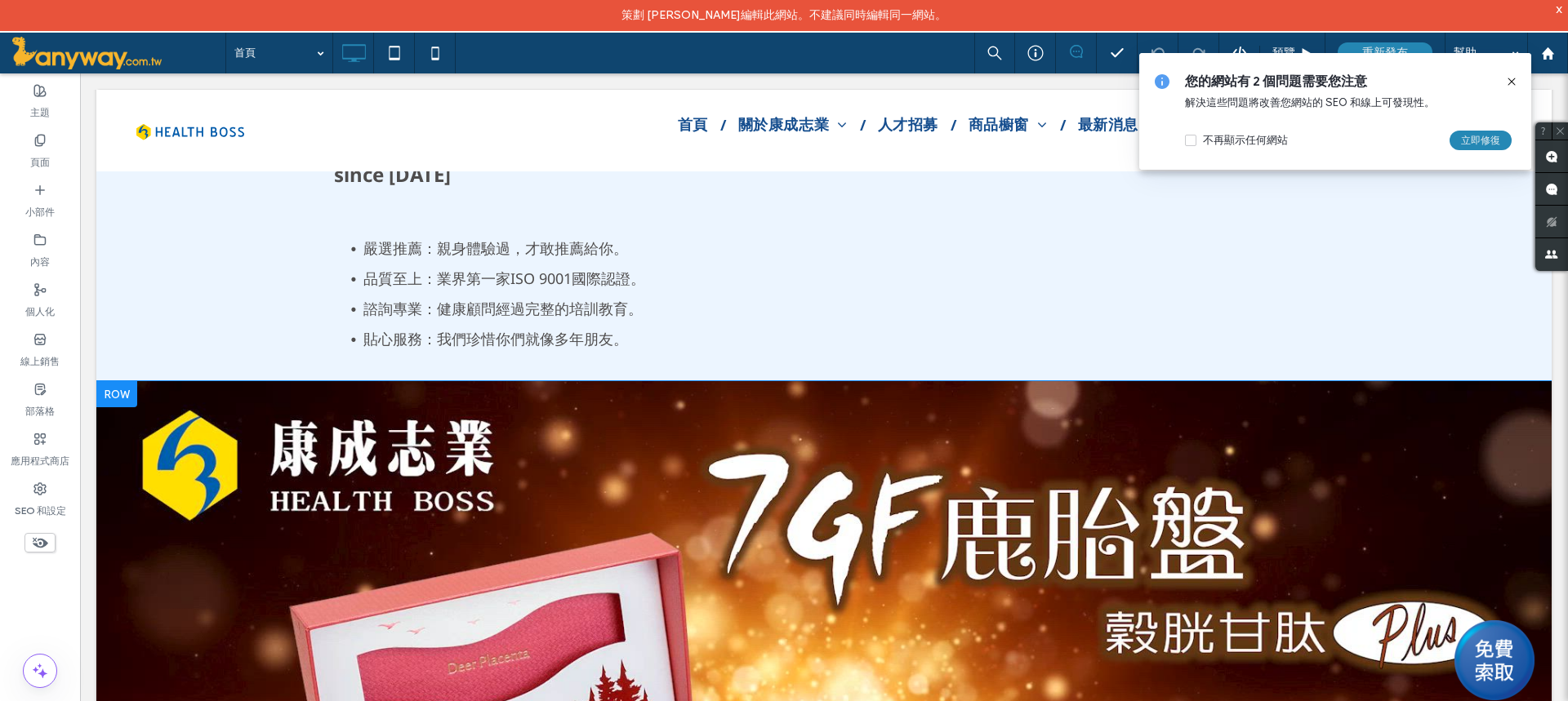
click at [118, 406] on div at bounding box center [117, 394] width 41 height 26
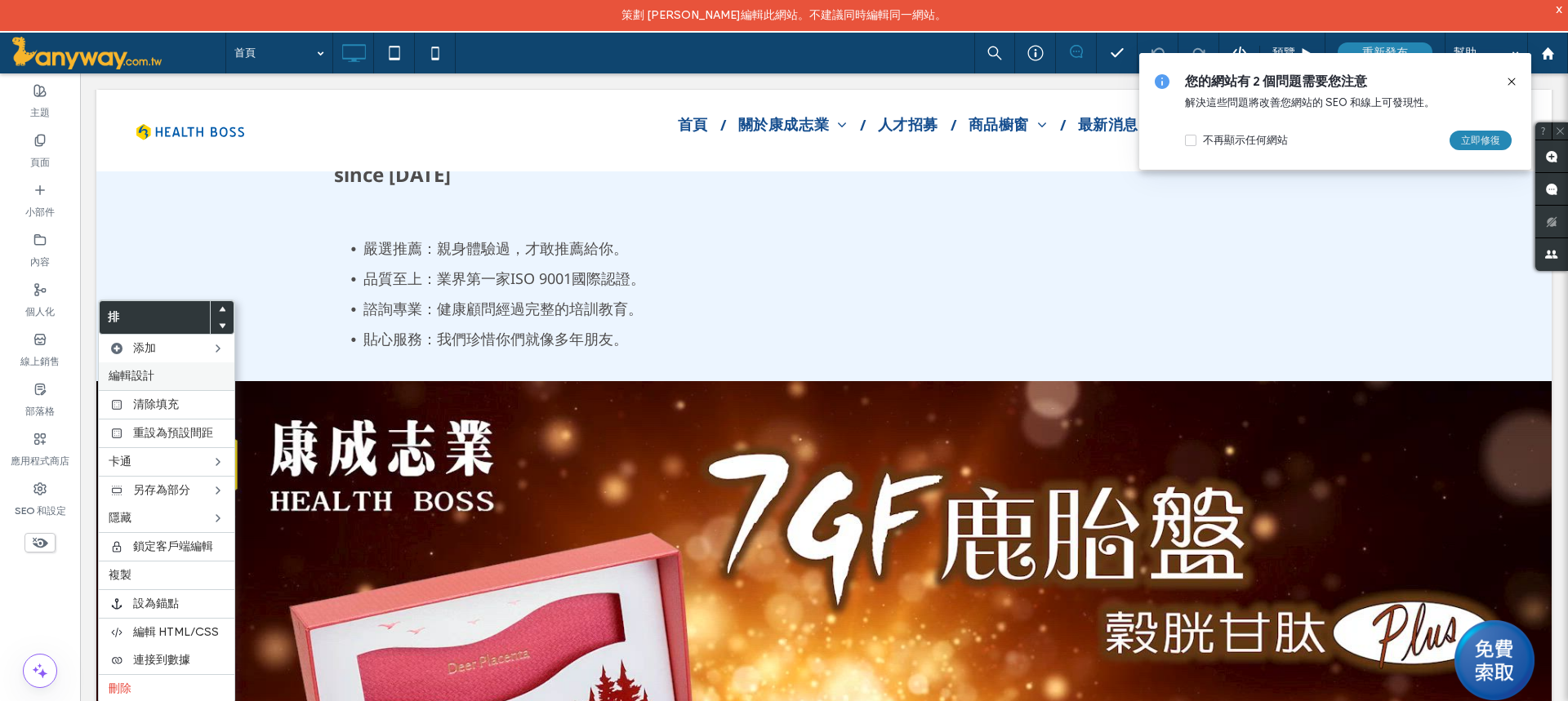
click at [143, 383] on font "編輯設計" at bounding box center [131, 376] width 46 height 14
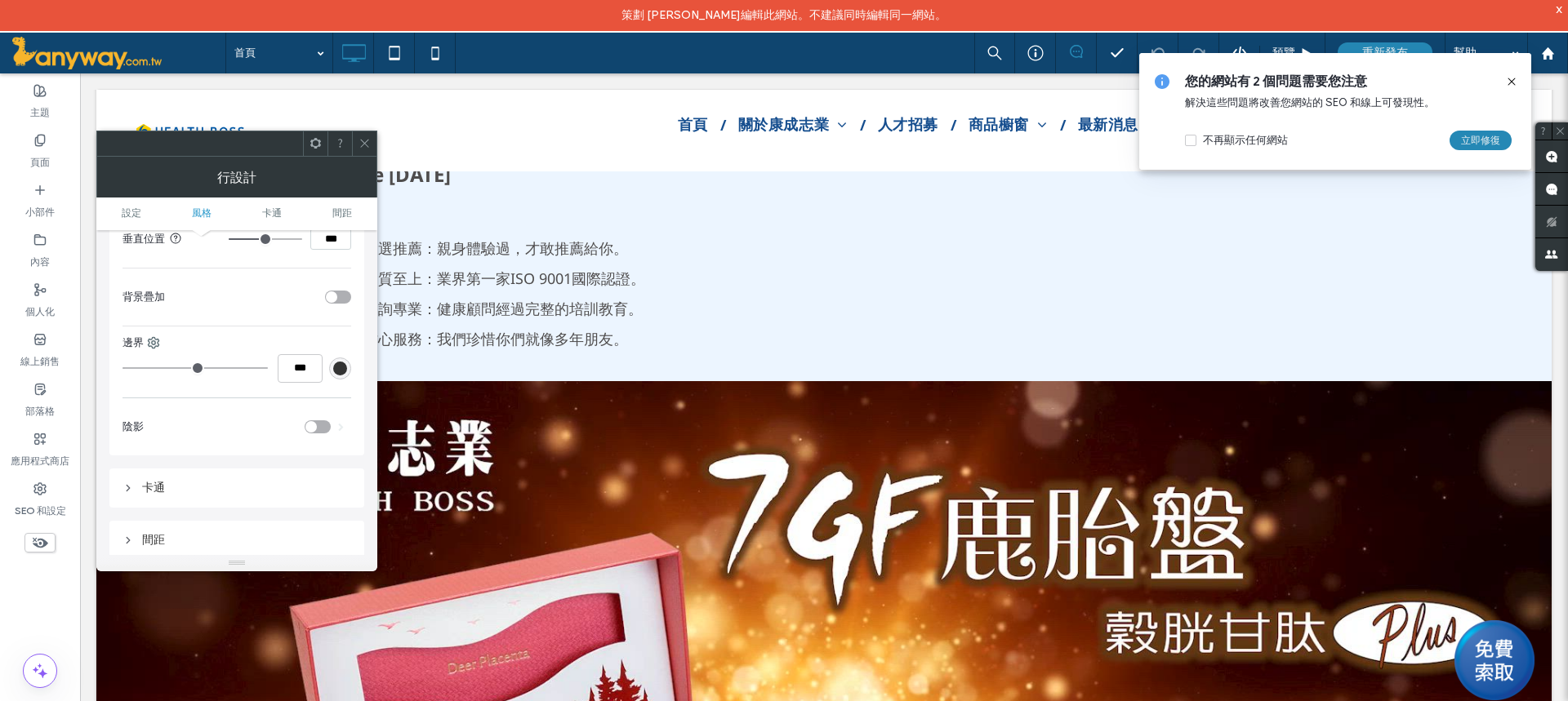
scroll to position [734, 0]
click at [343, 345] on div "切換" at bounding box center [338, 338] width 26 height 13
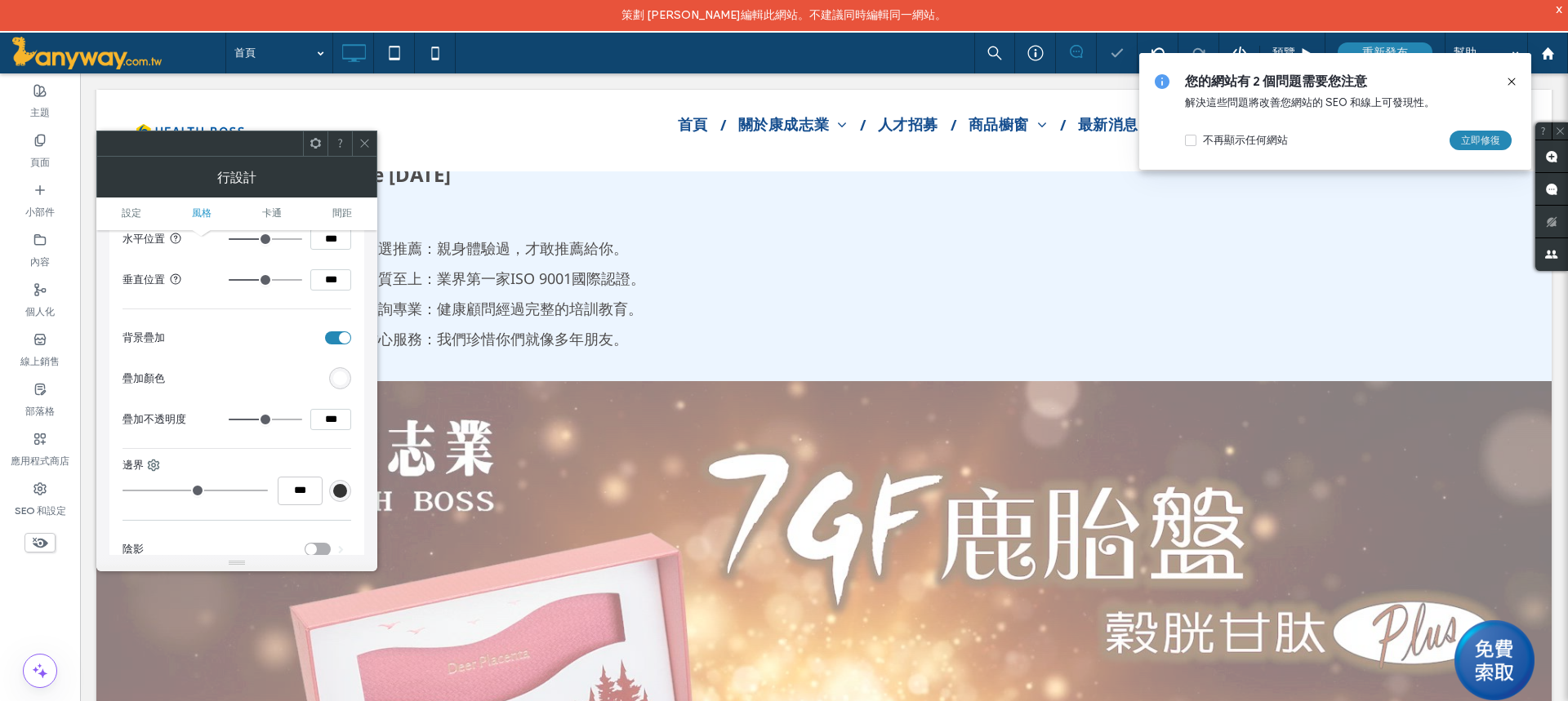
click at [336, 344] on div "切換" at bounding box center [338, 338] width 26 height 13
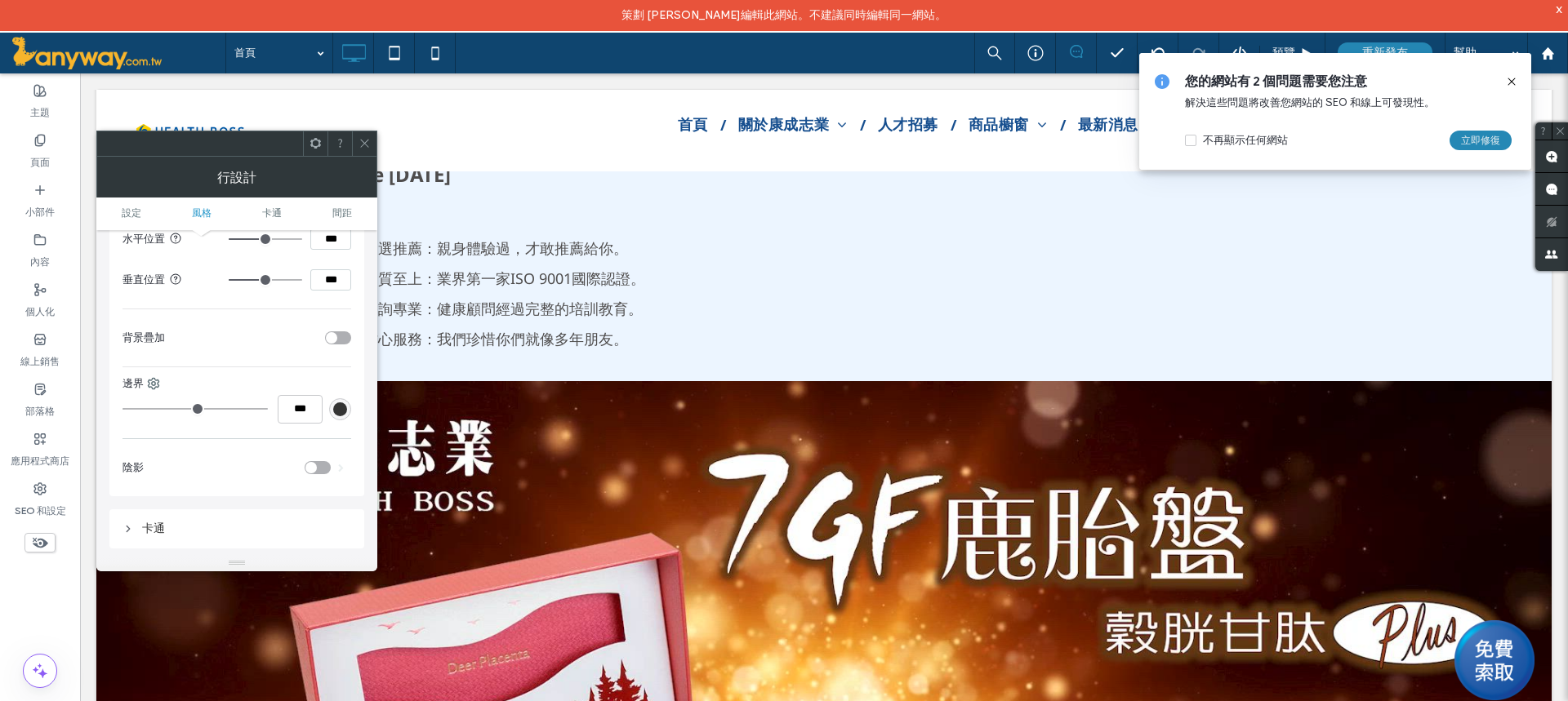
click at [365, 139] on icon at bounding box center [365, 144] width 13 height 13
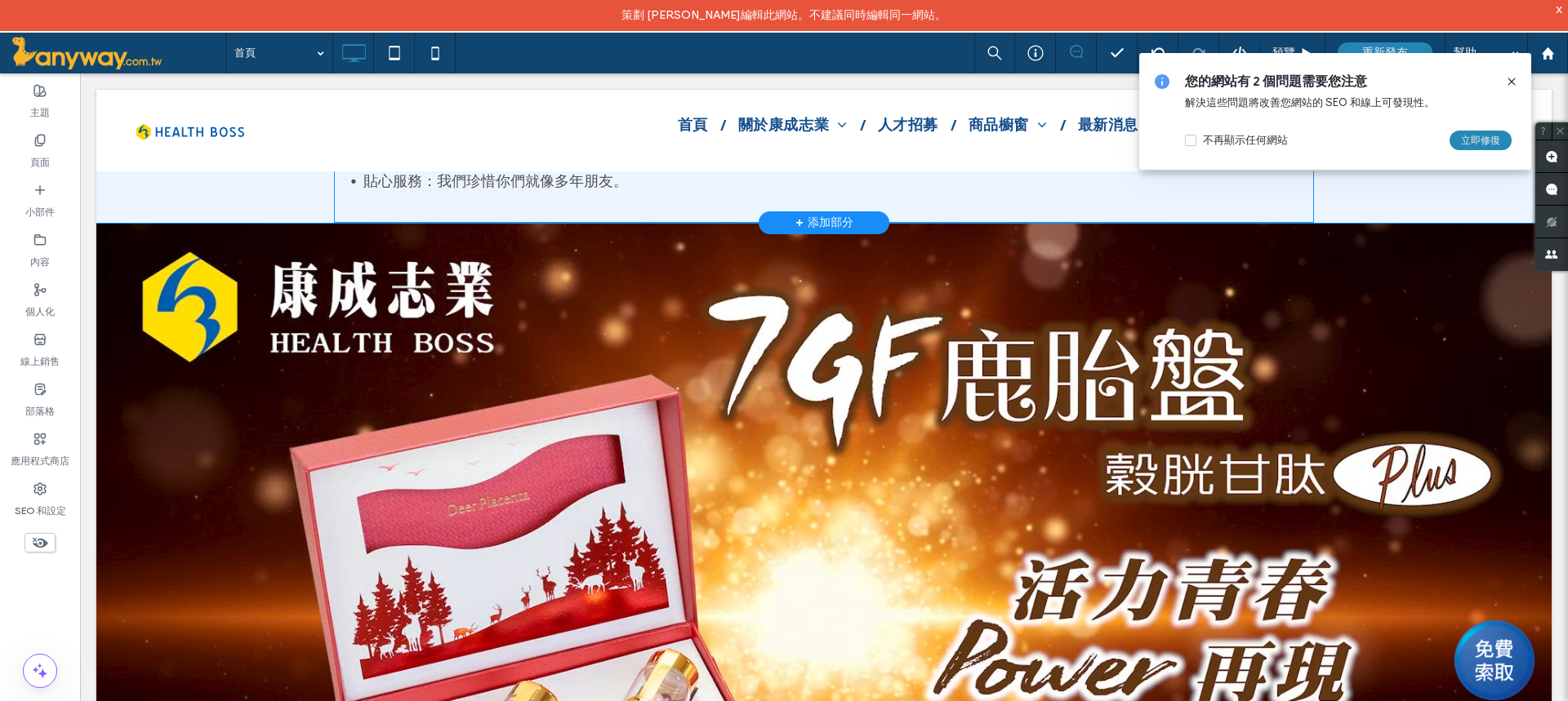
scroll to position [2006, 0]
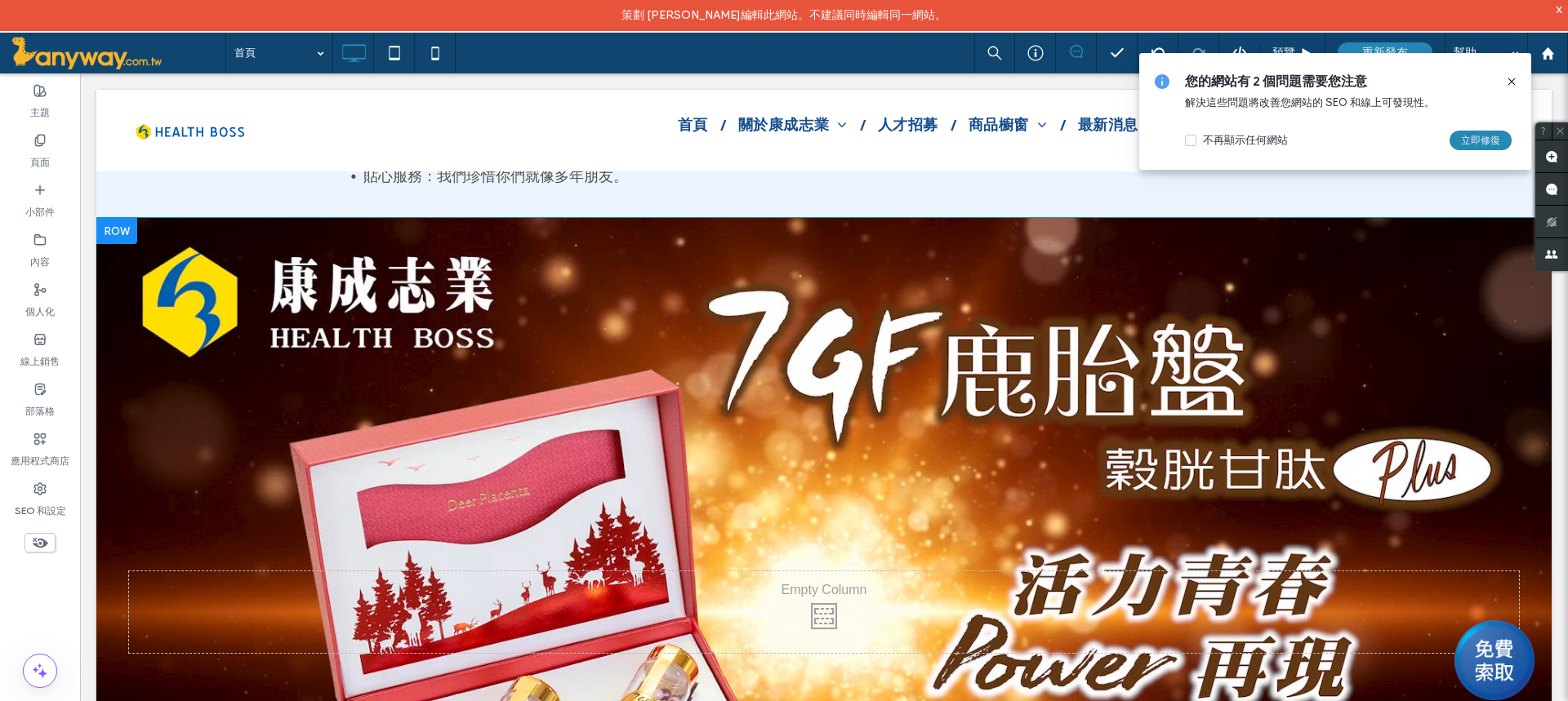
click at [119, 229] on div at bounding box center [117, 230] width 41 height 26
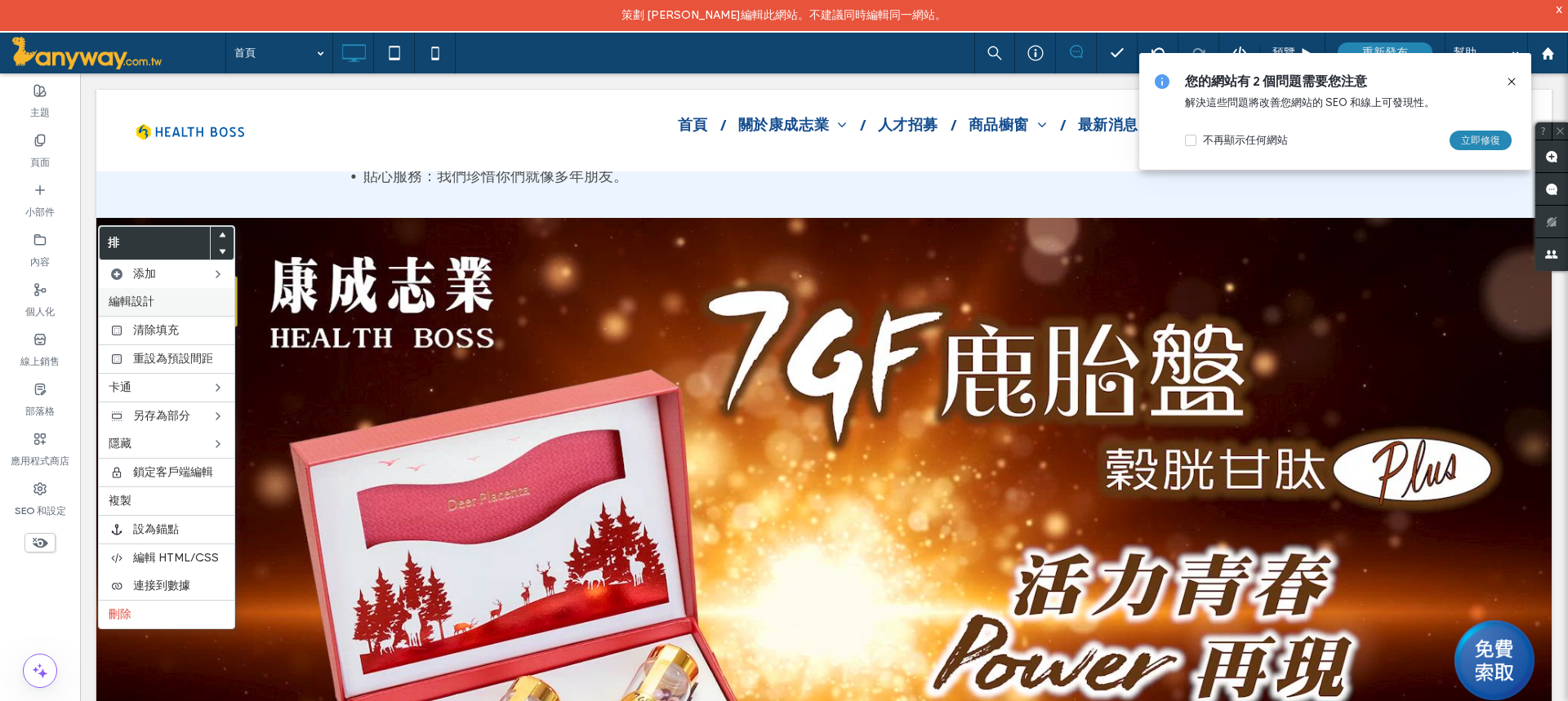
click at [156, 298] on label "編輯設計" at bounding box center [167, 302] width 116 height 14
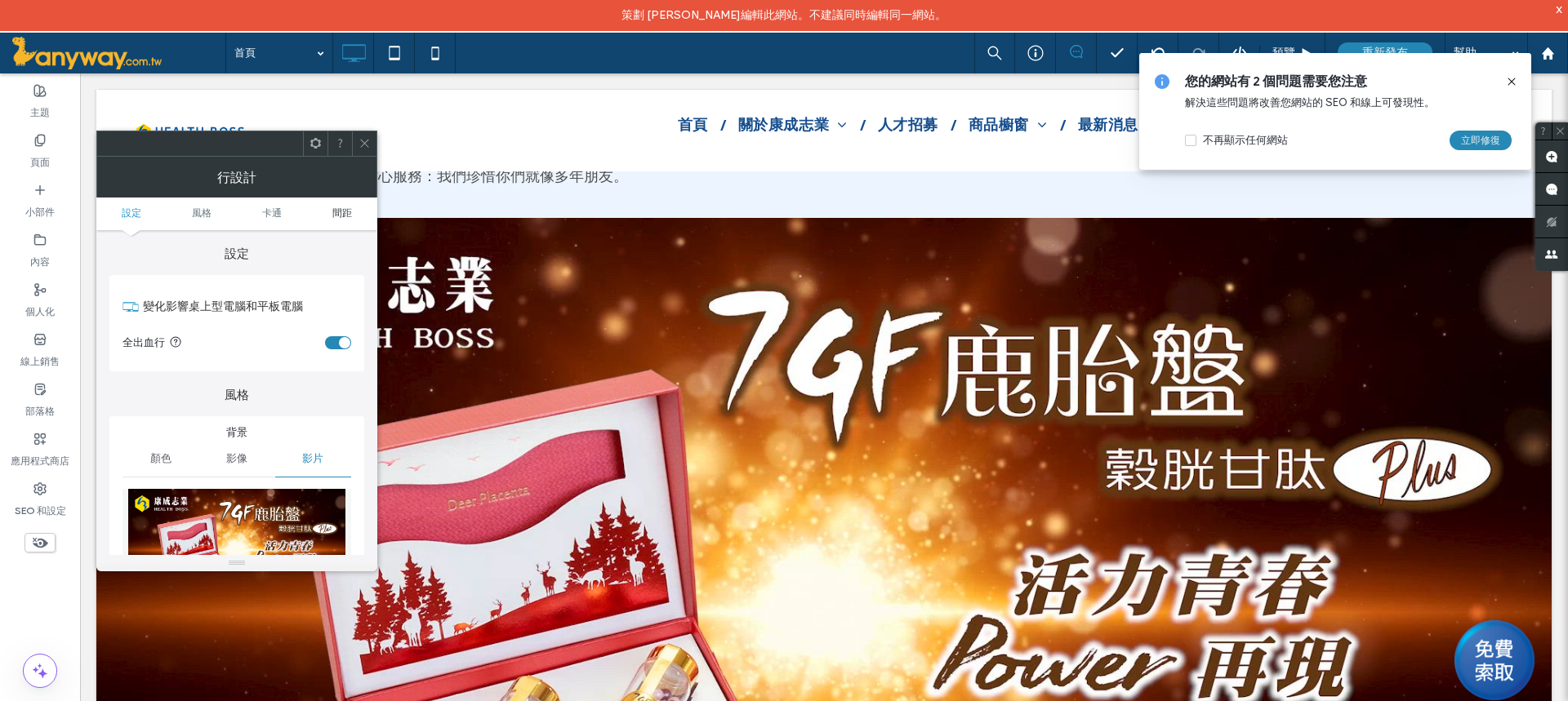
click at [339, 217] on font "間距" at bounding box center [342, 213] width 20 height 13
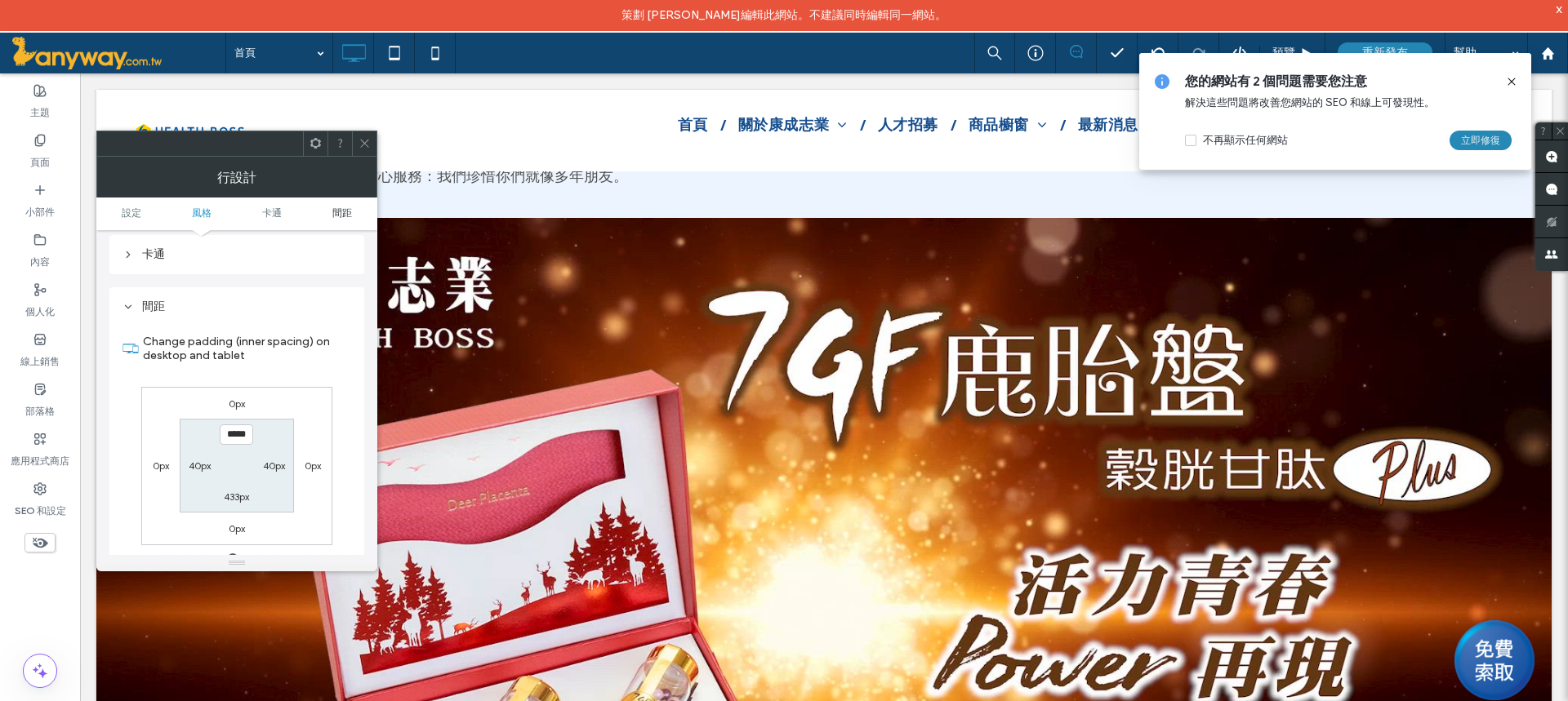
scroll to position [1067, 0]
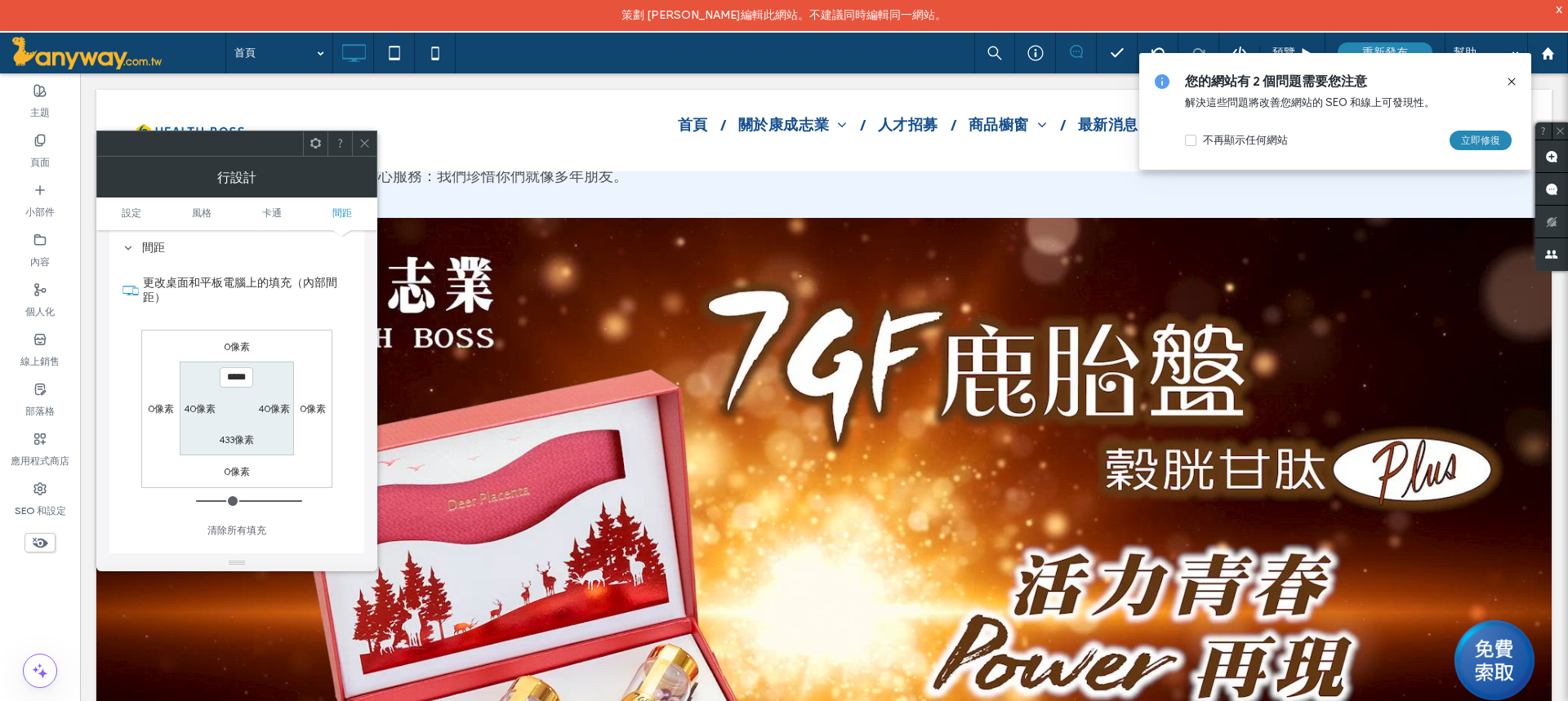
click at [162, 414] on font "0像素" at bounding box center [160, 409] width 26 height 13
type input "*"
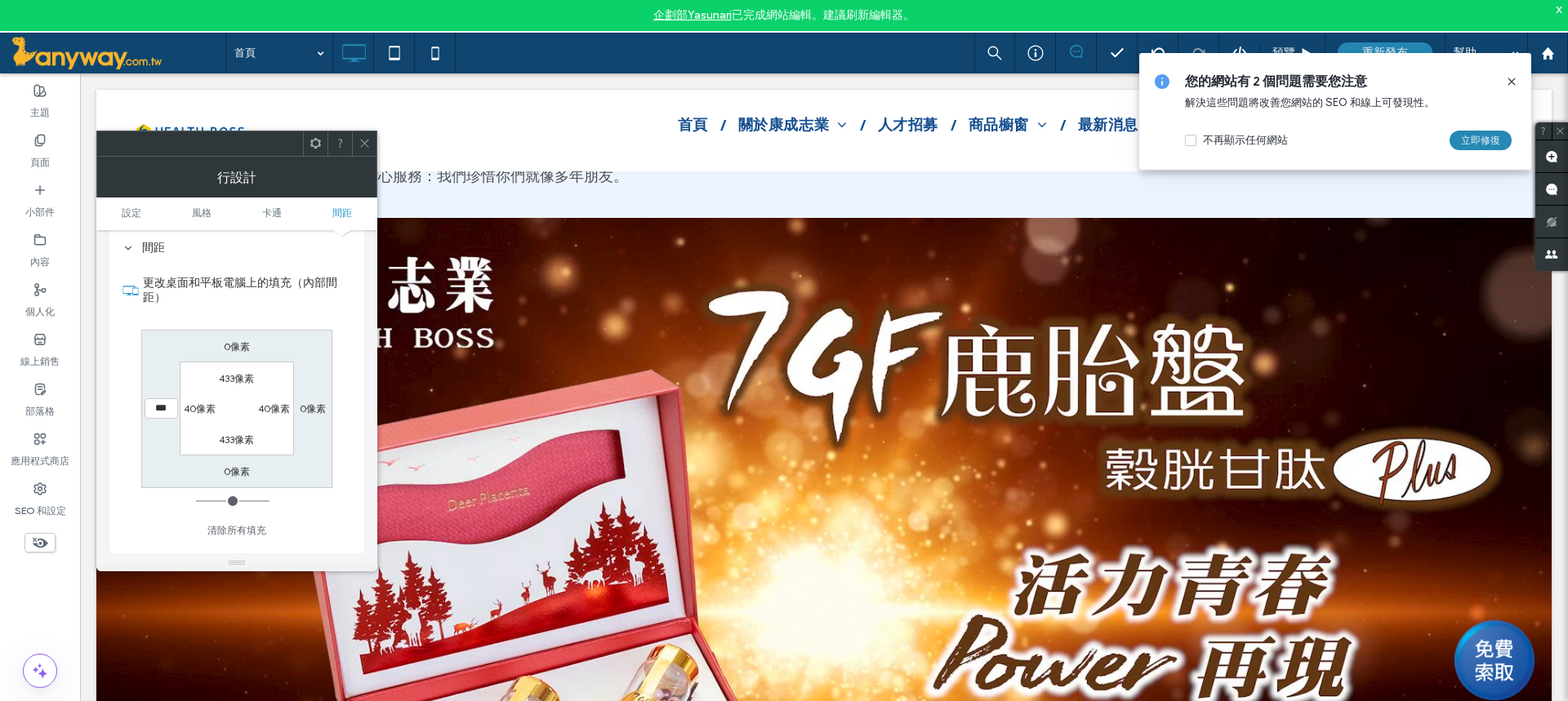
click at [357, 143] on div at bounding box center [364, 143] width 24 height 24
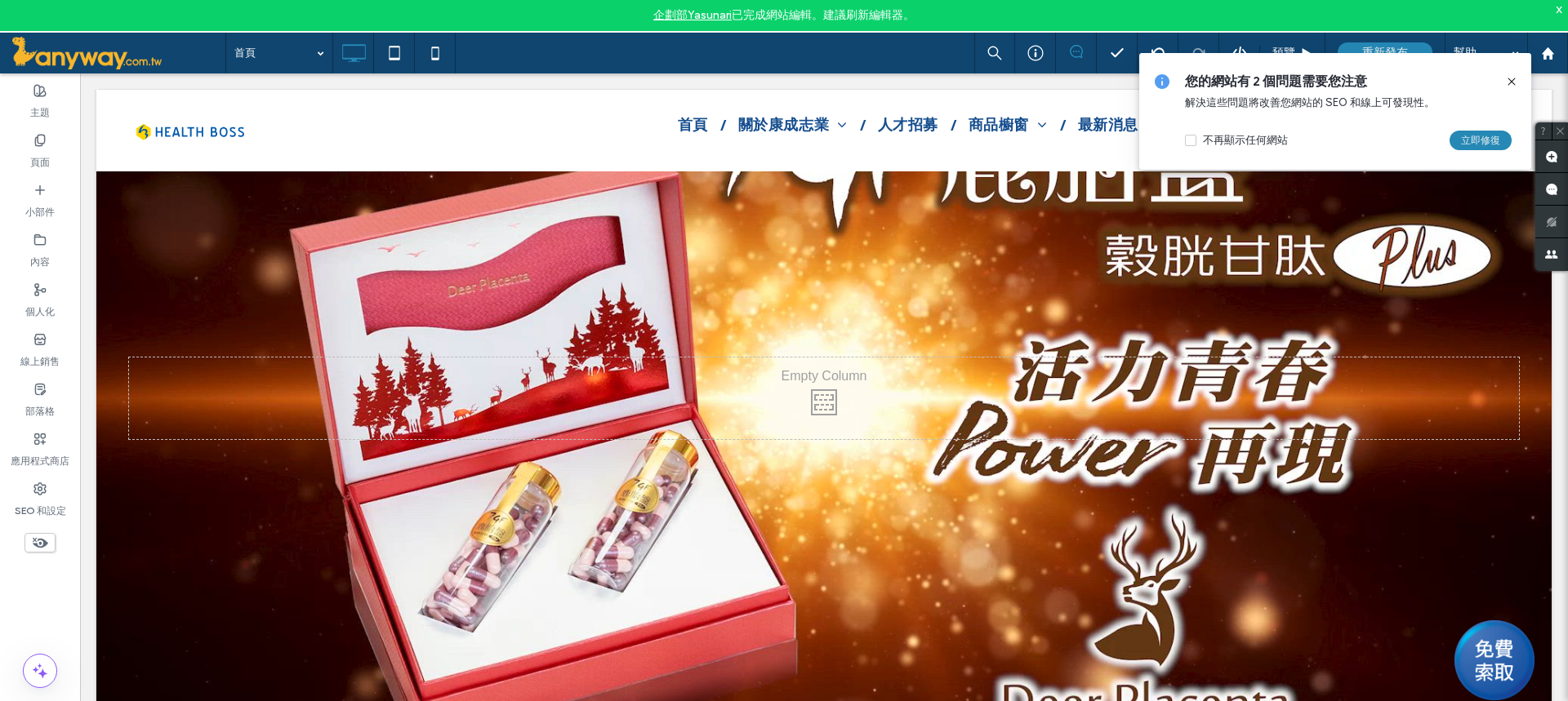
scroll to position [2250, 0]
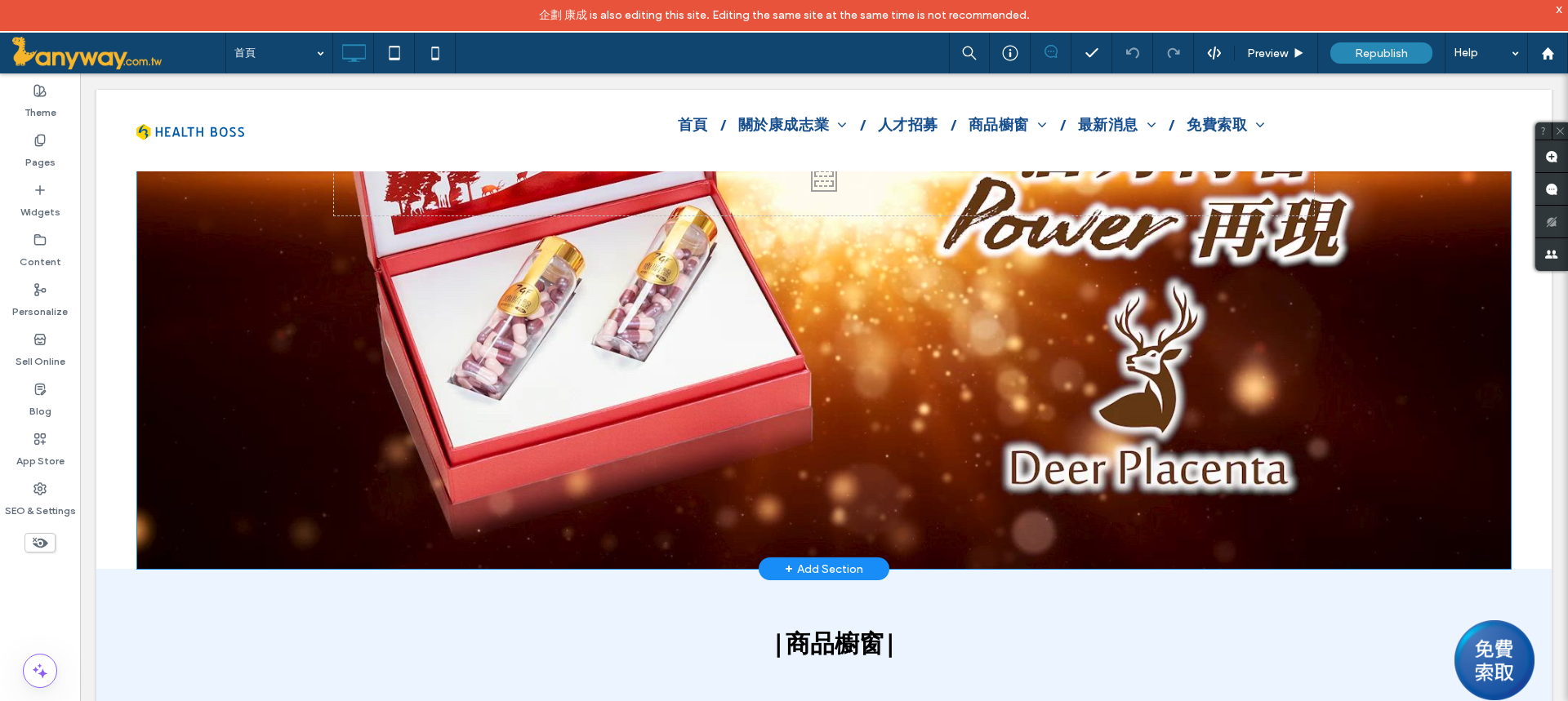
scroll to position [2448, 0]
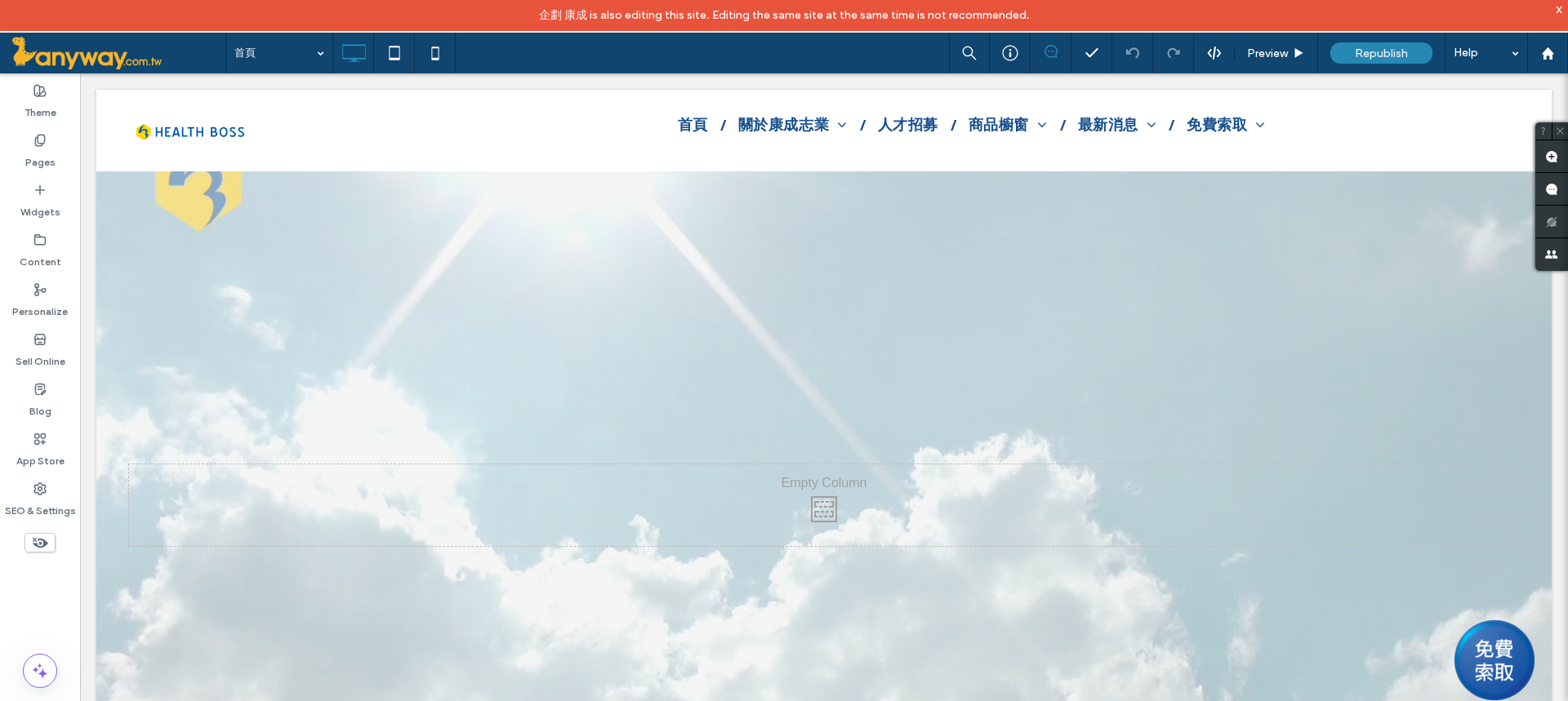
scroll to position [5957, 0]
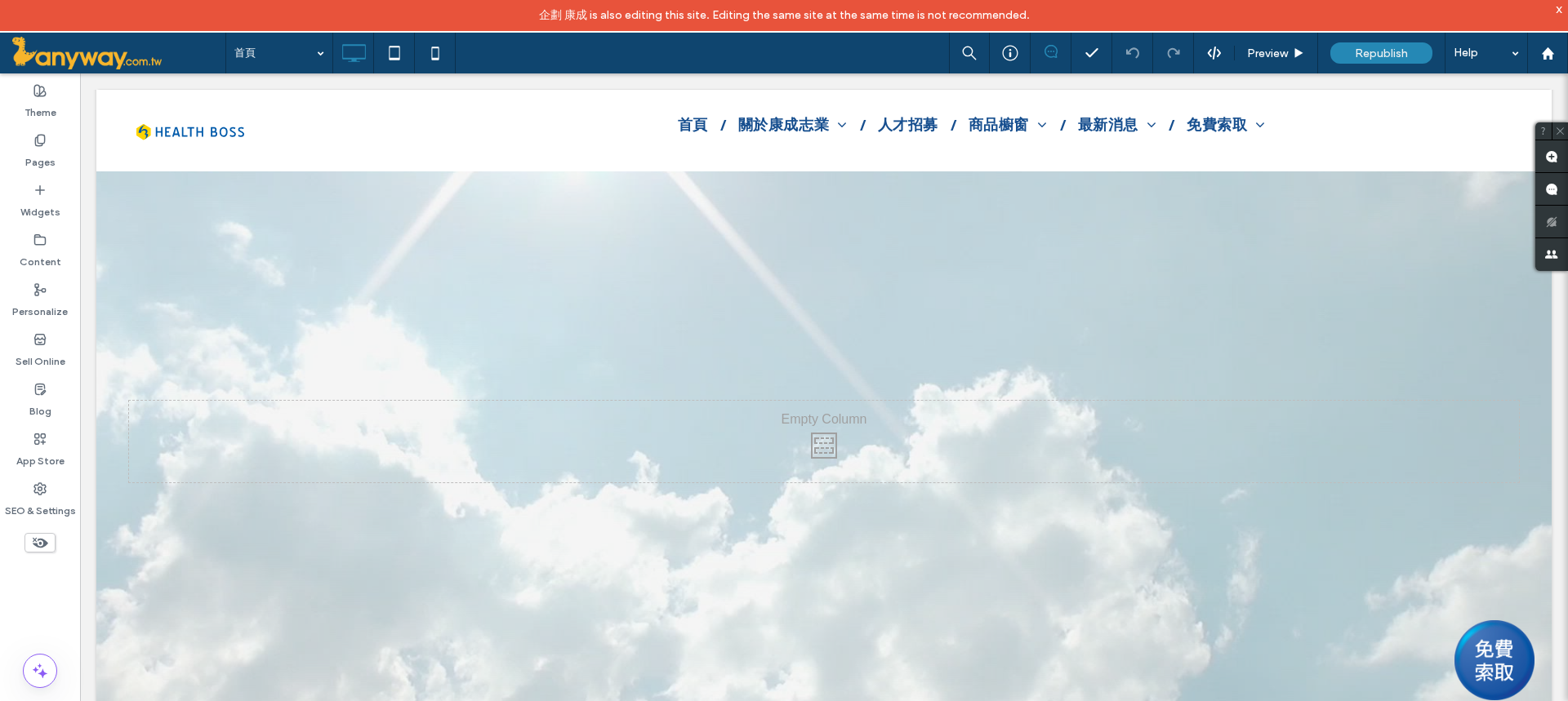
click at [620, 247] on div at bounding box center [824, 440] width 1455 height 833
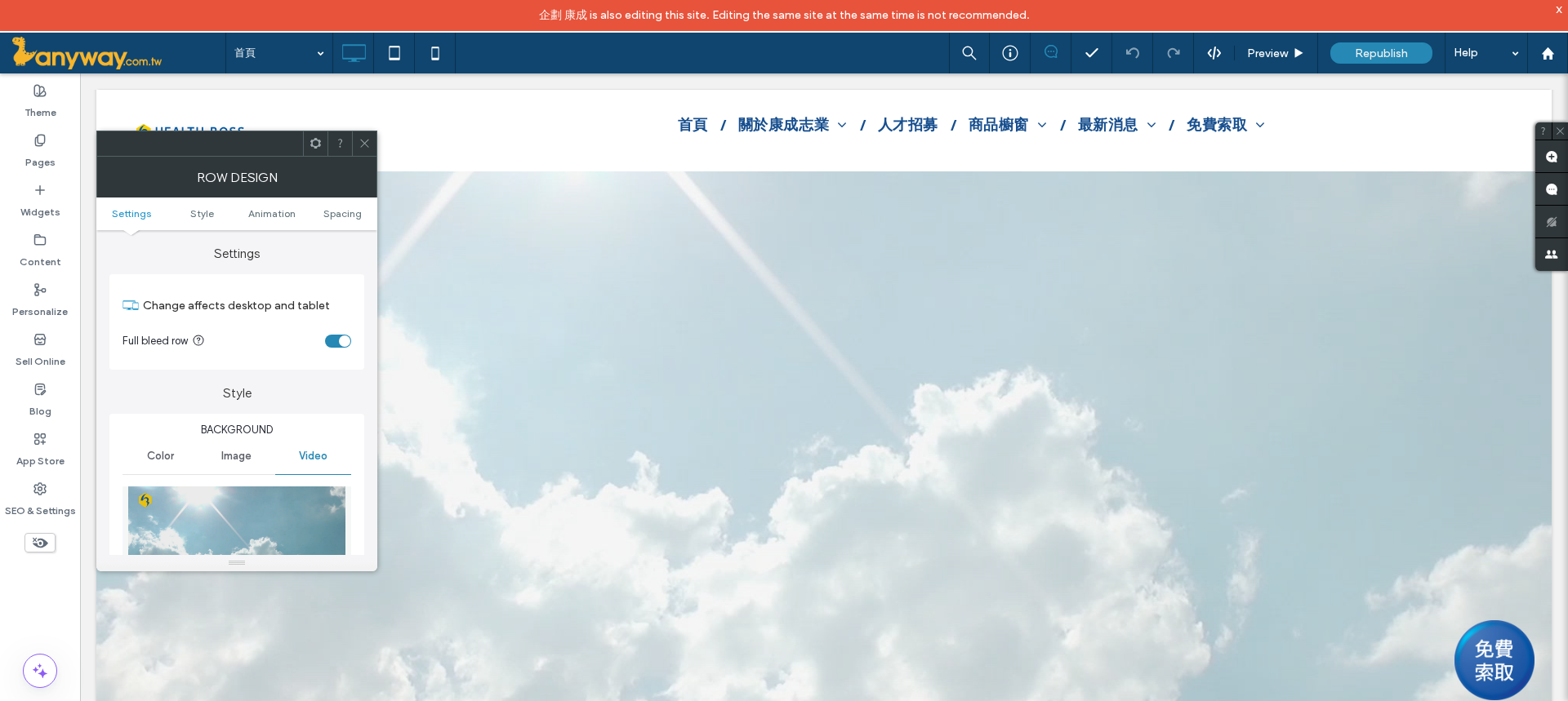
click at [620, 247] on div at bounding box center [824, 440] width 1455 height 833
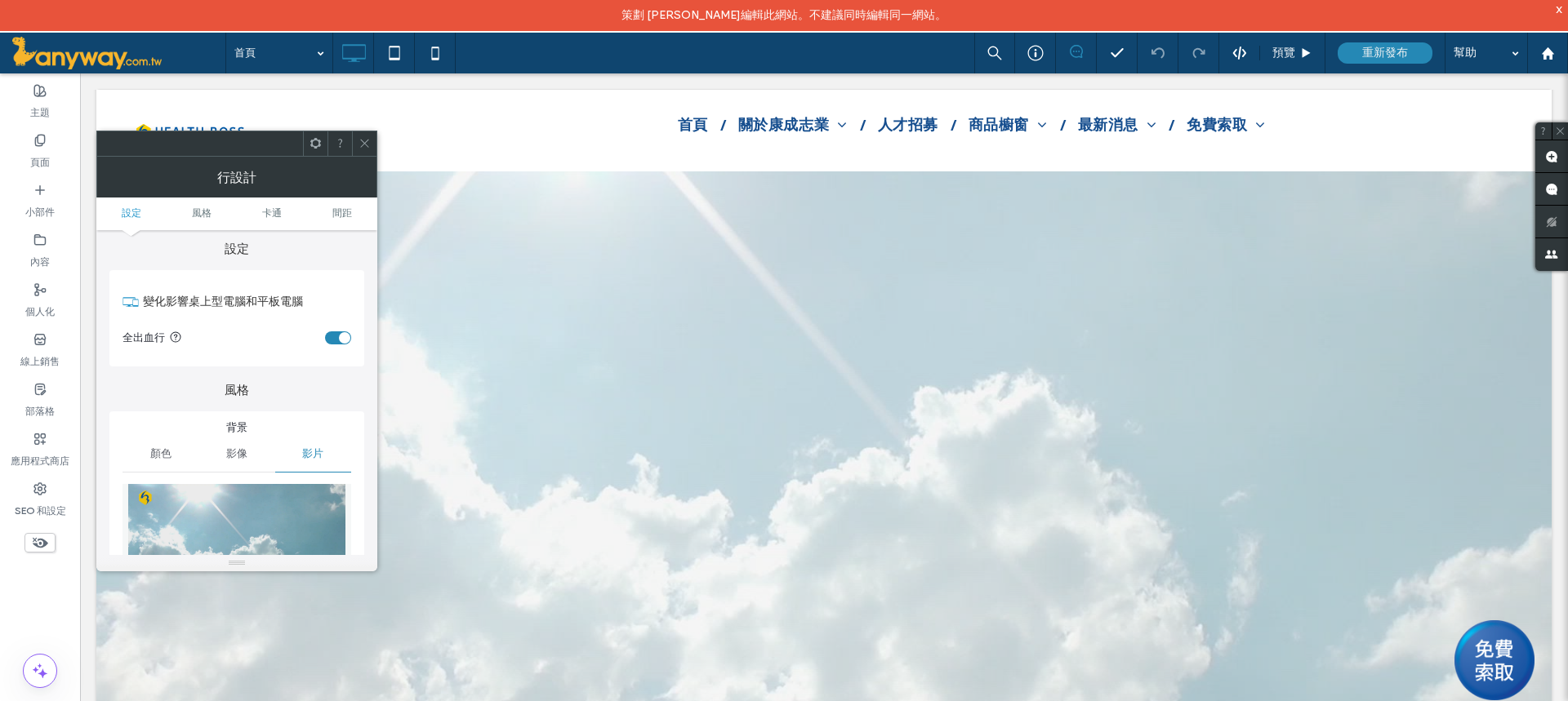
scroll to position [0, 0]
click at [370, 147] on icon at bounding box center [365, 144] width 13 height 13
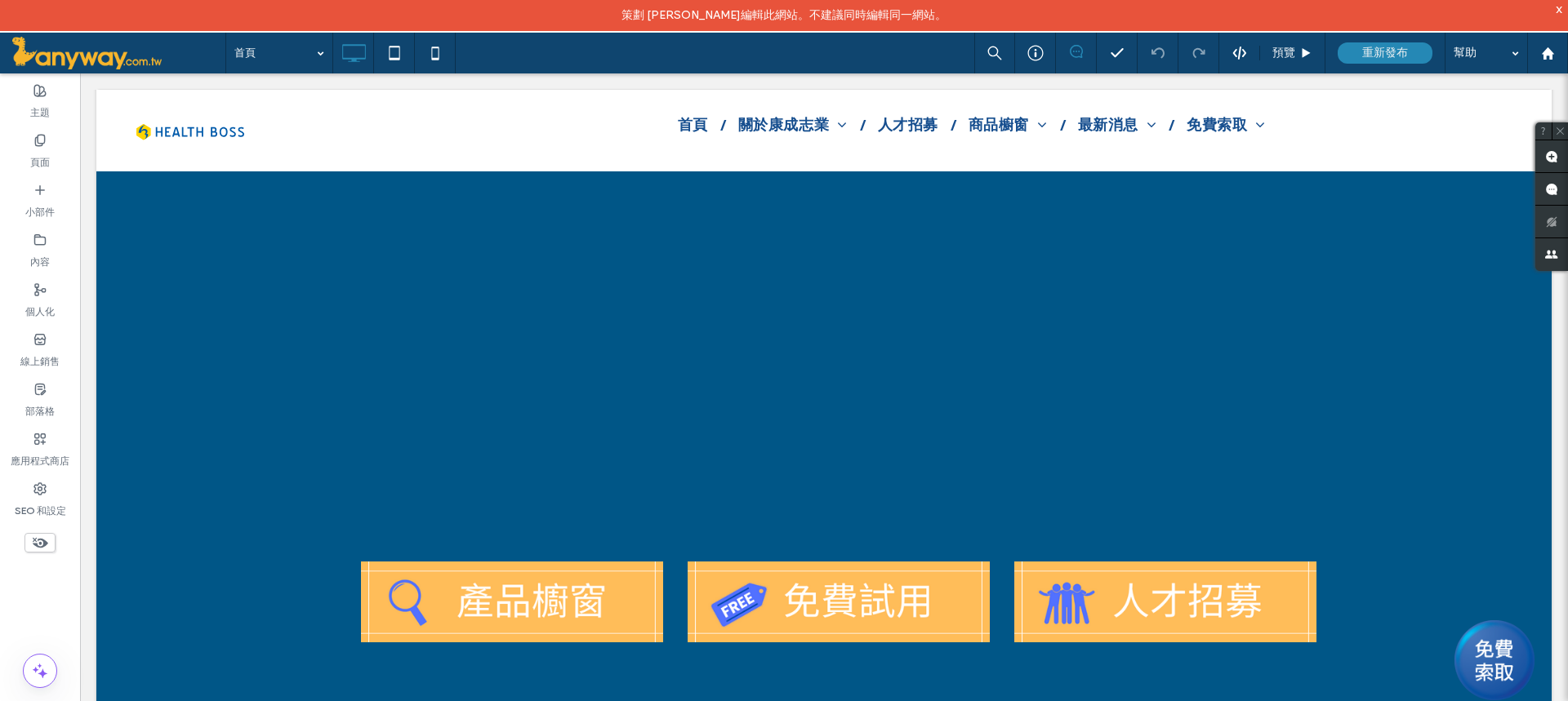
scroll to position [7887, 0]
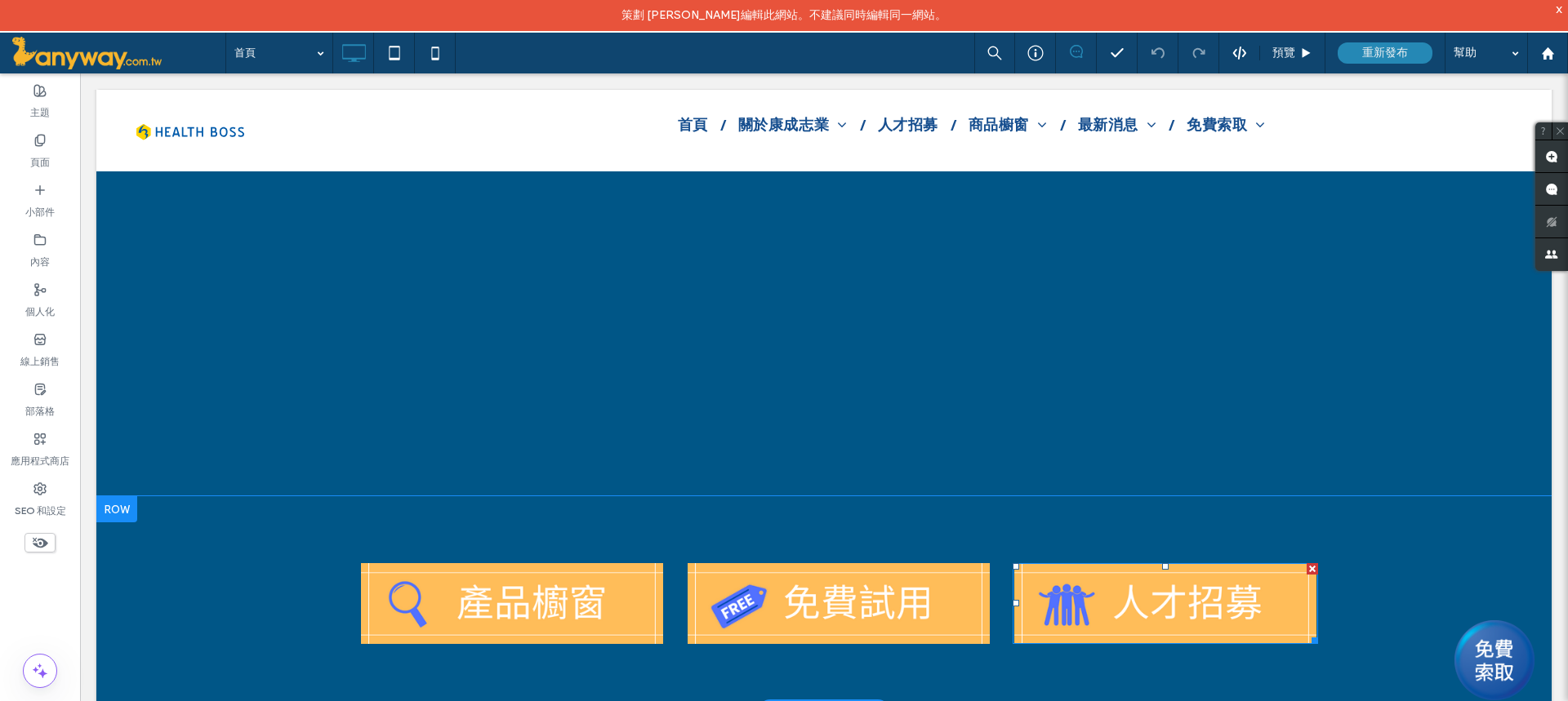
click at [1133, 608] on img at bounding box center [1165, 604] width 302 height 80
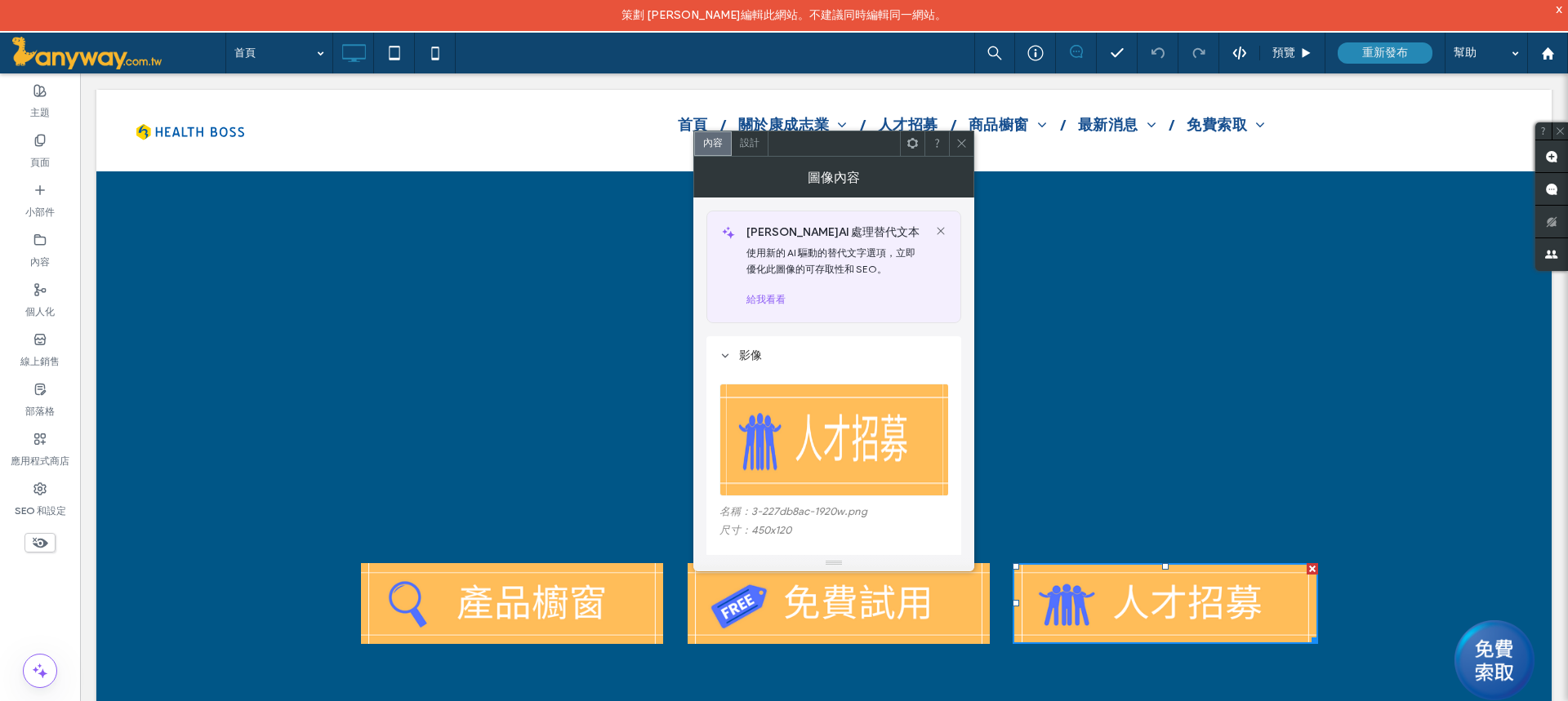
click at [955, 138] on icon at bounding box center [961, 144] width 13 height 13
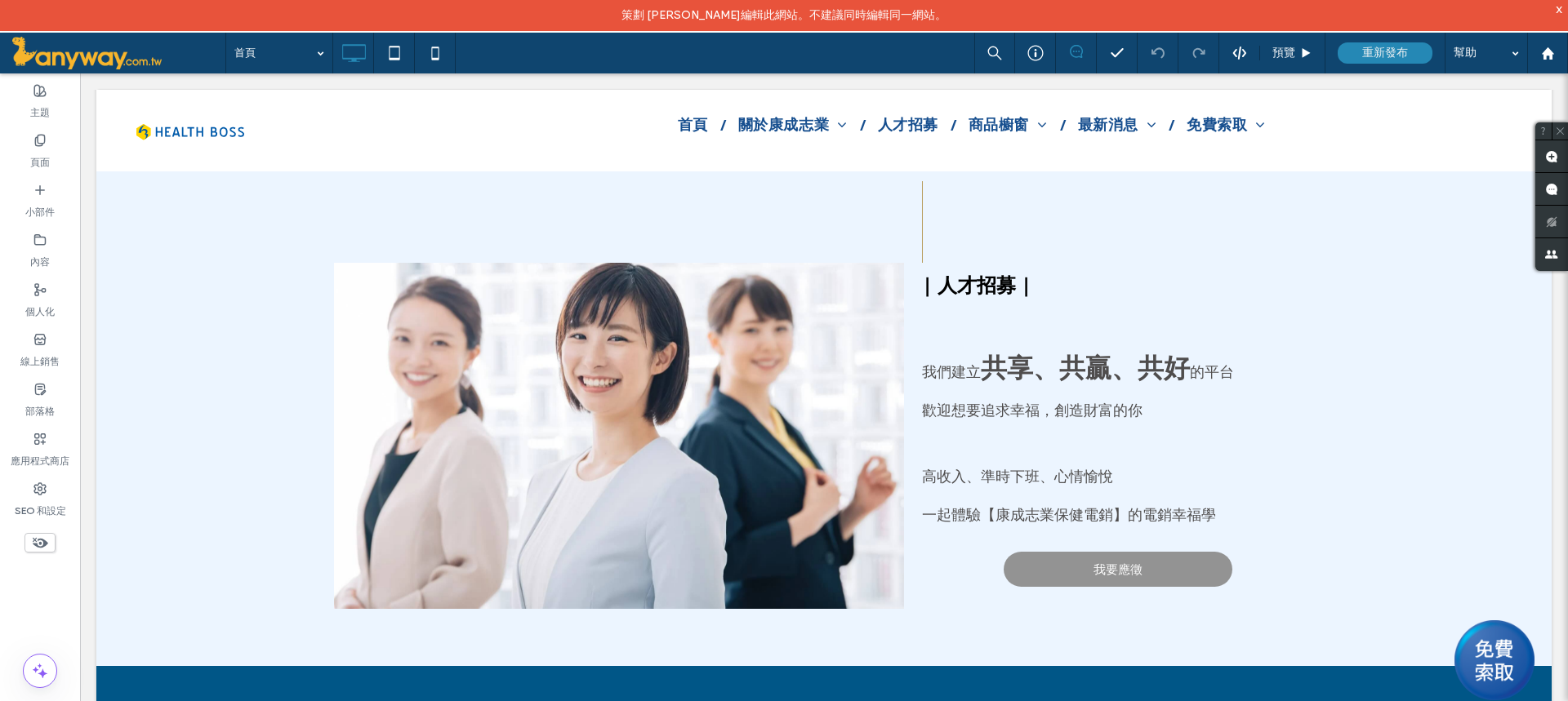
scroll to position [7071, 0]
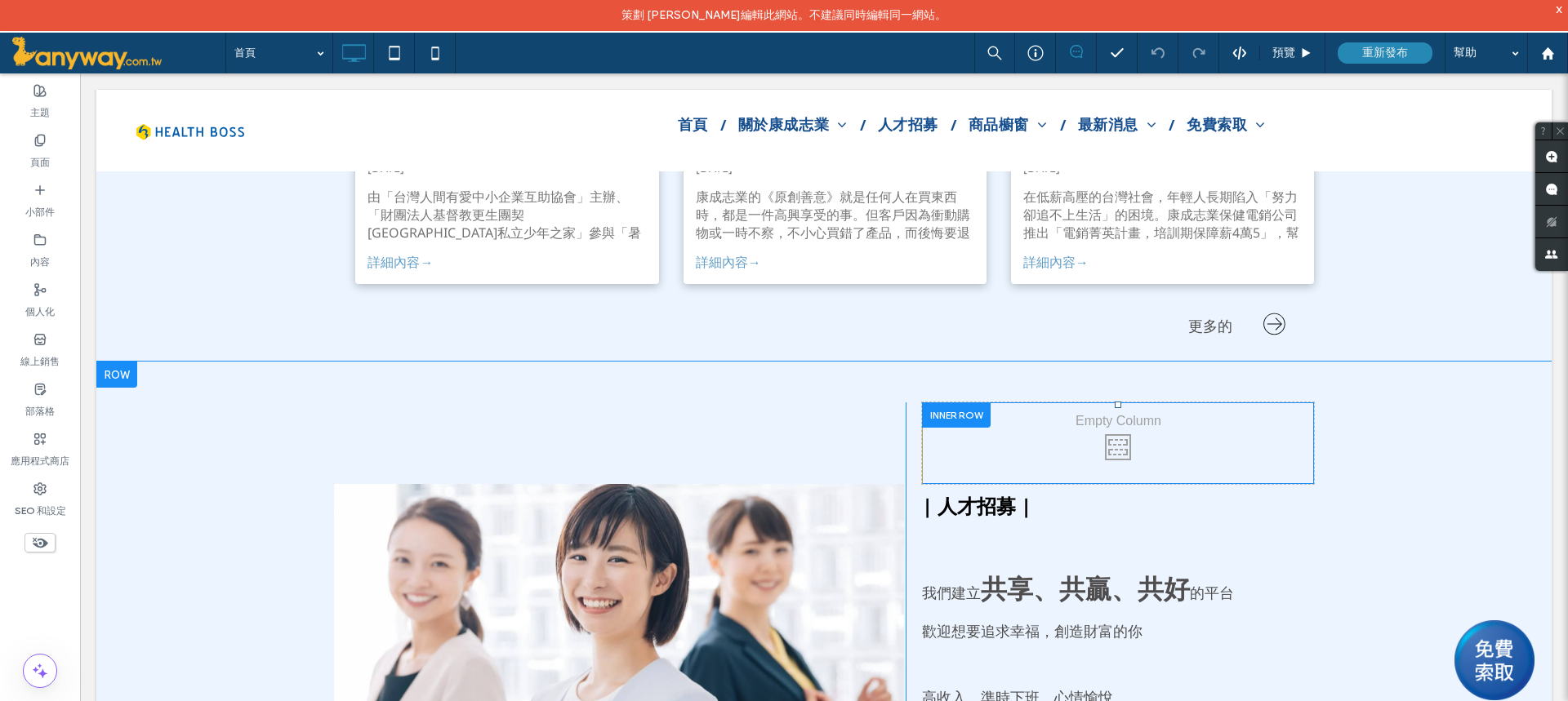
click at [949, 403] on div at bounding box center [956, 415] width 69 height 25
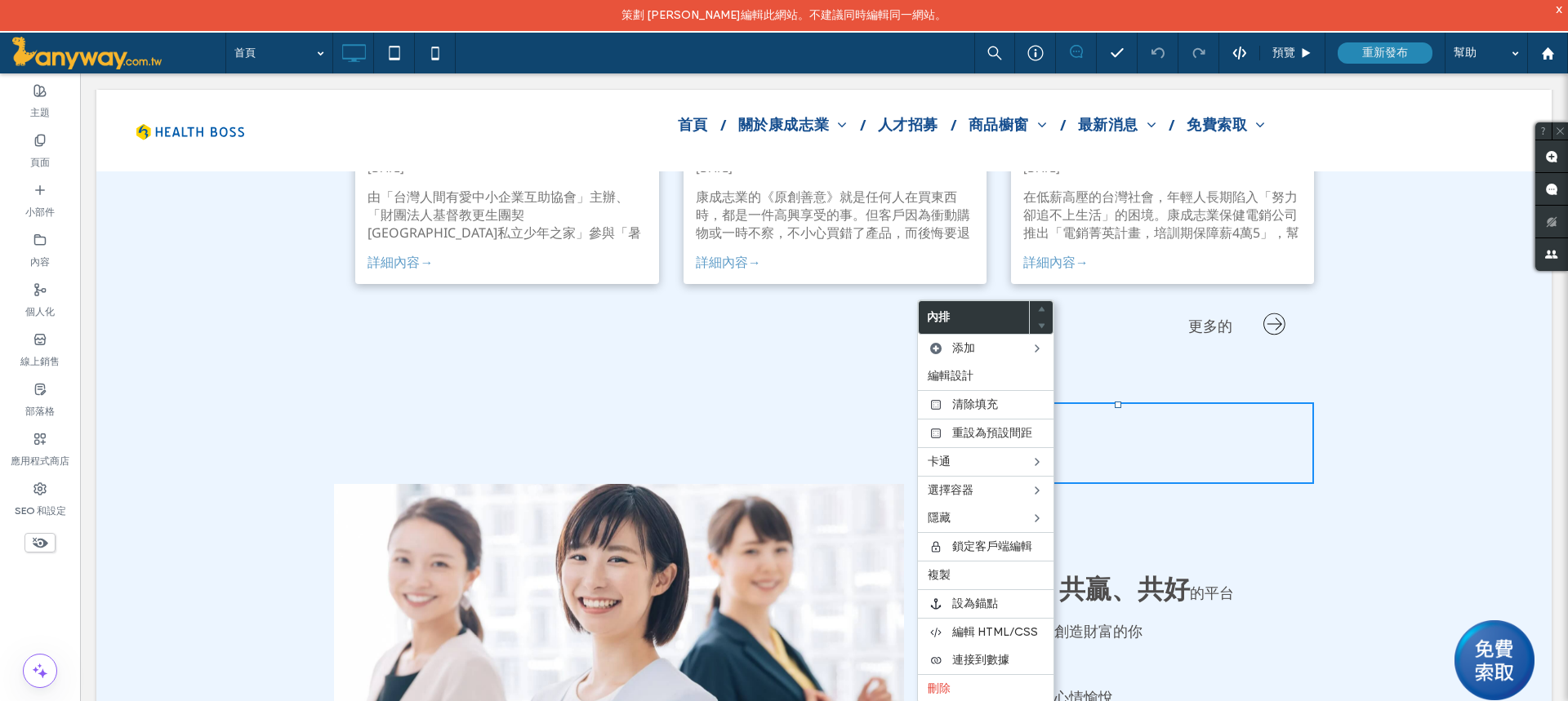
click at [1161, 425] on div "點擊貼上" at bounding box center [1118, 443] width 392 height 81
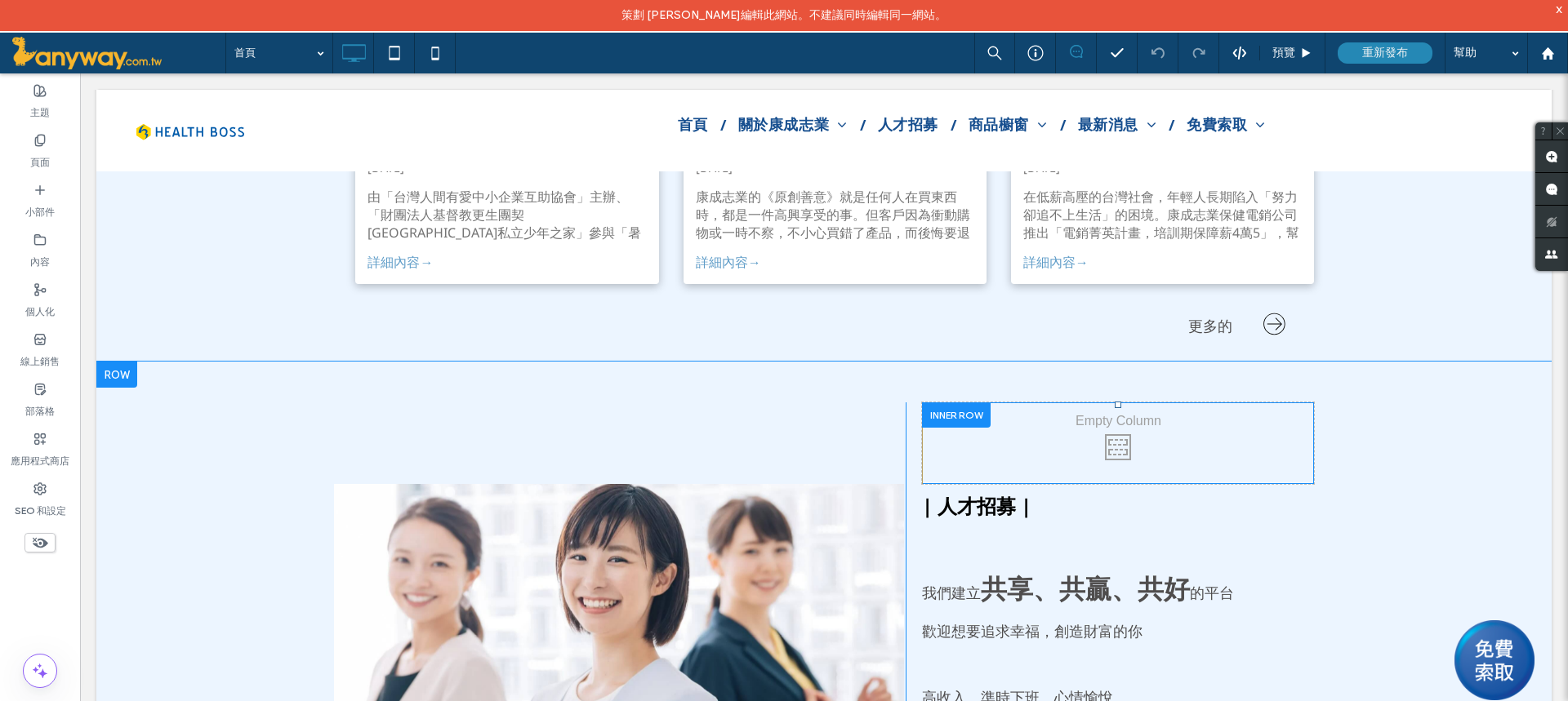
click at [971, 403] on div at bounding box center [956, 415] width 69 height 25
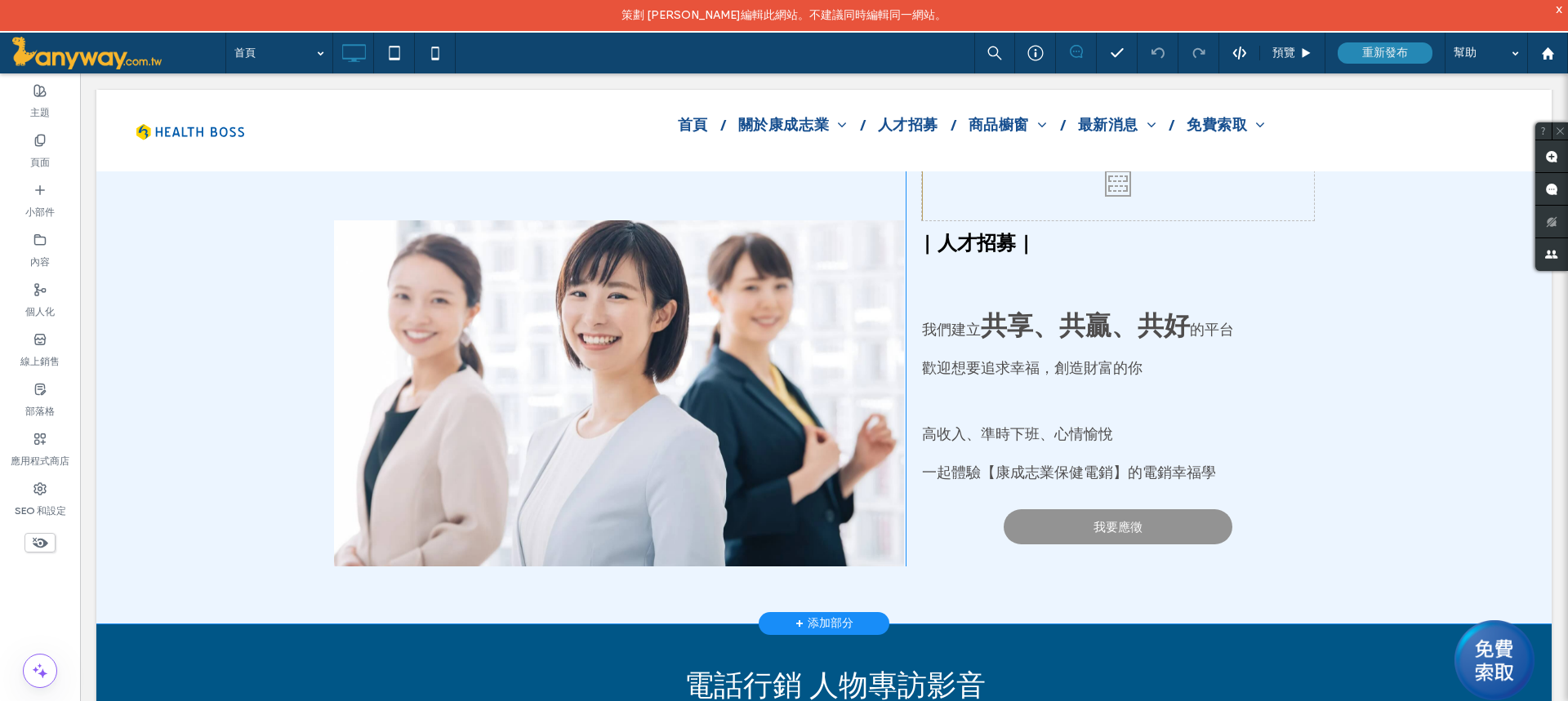
scroll to position [7234, 0]
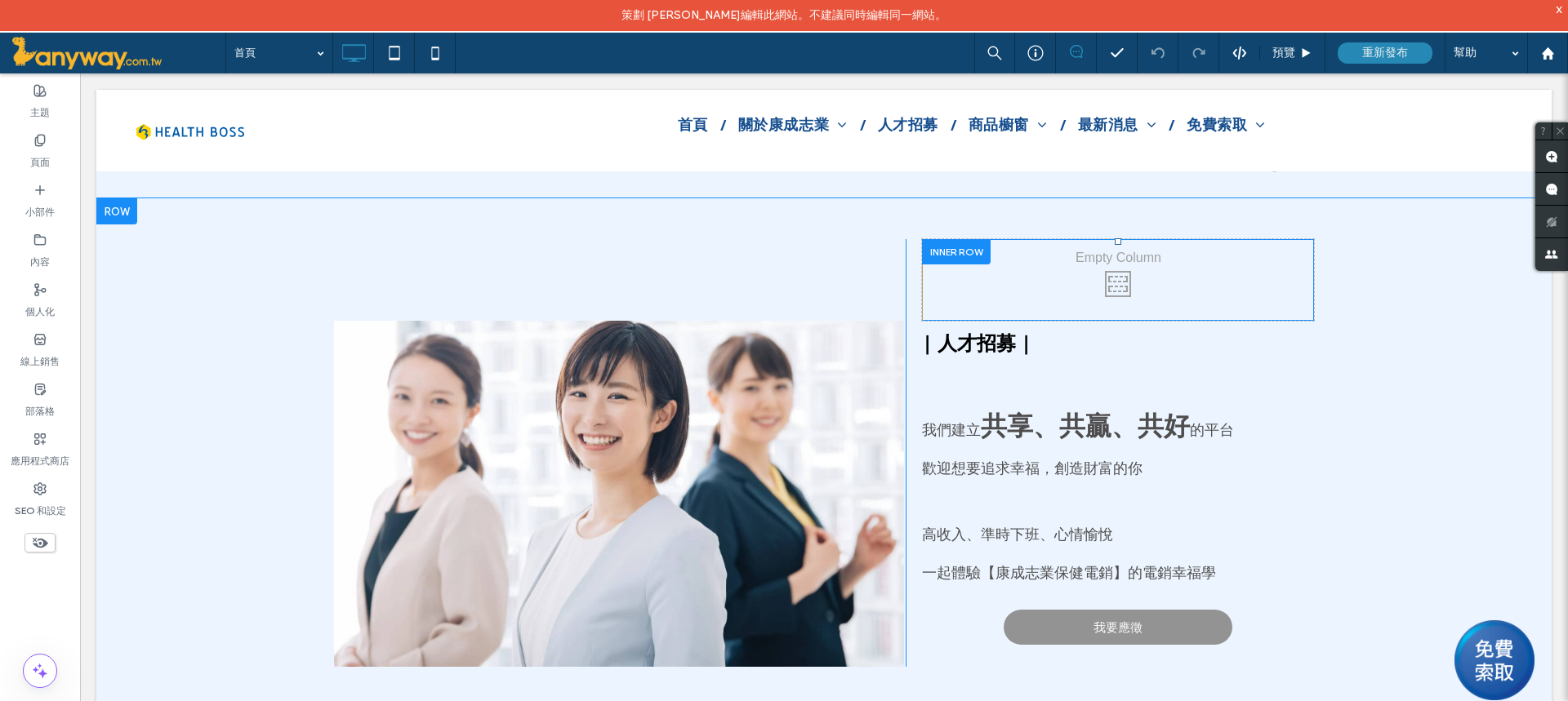
click at [952, 242] on div at bounding box center [956, 252] width 69 height 25
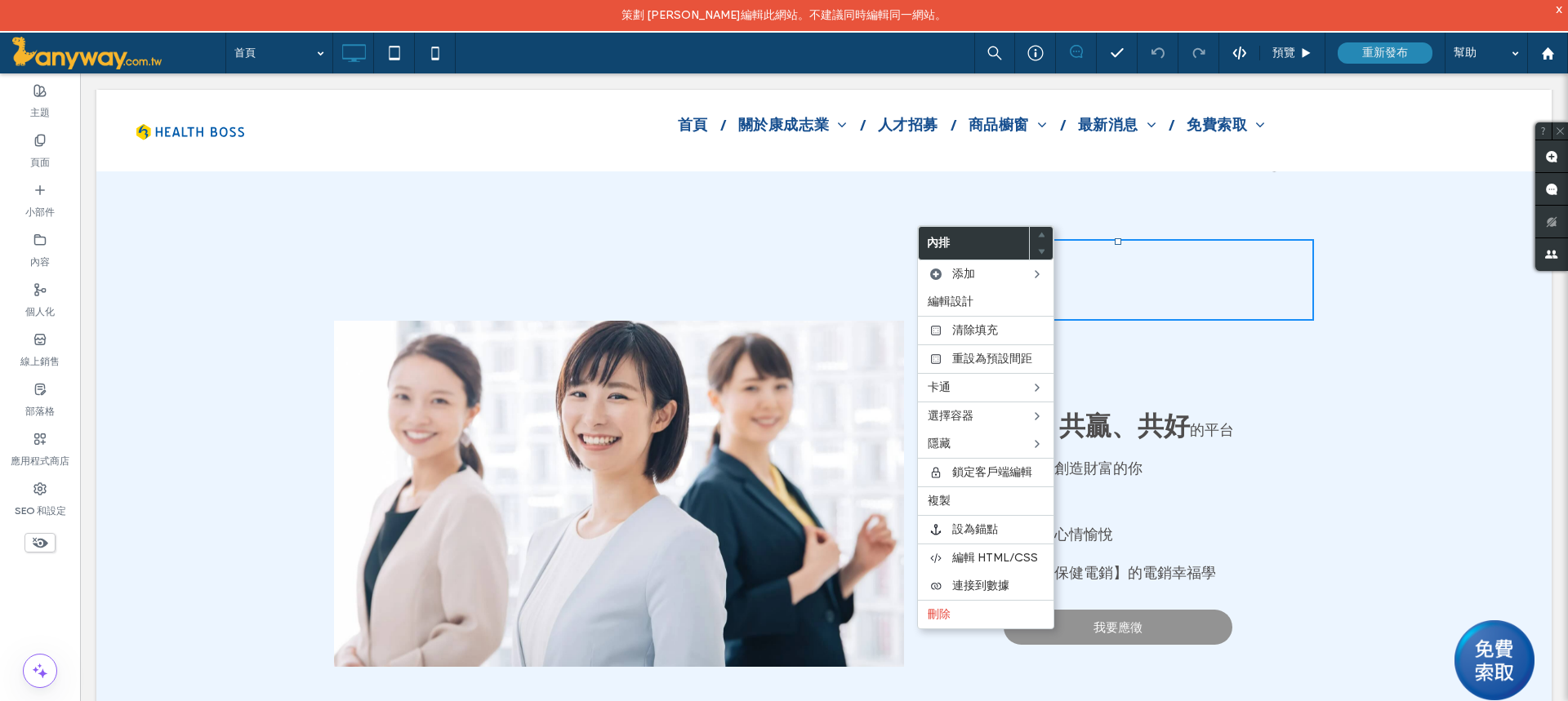
click at [1320, 401] on div "投影片標題 在此寫下您的標題 按鈕 點擊貼上 點擊貼上 | 人才招募 | 我們建立 共享、共贏、共好 的平台 歡迎想要追求幸福，創造財富的你 高收入、準時下班…" at bounding box center [824, 461] width 1455 height 525
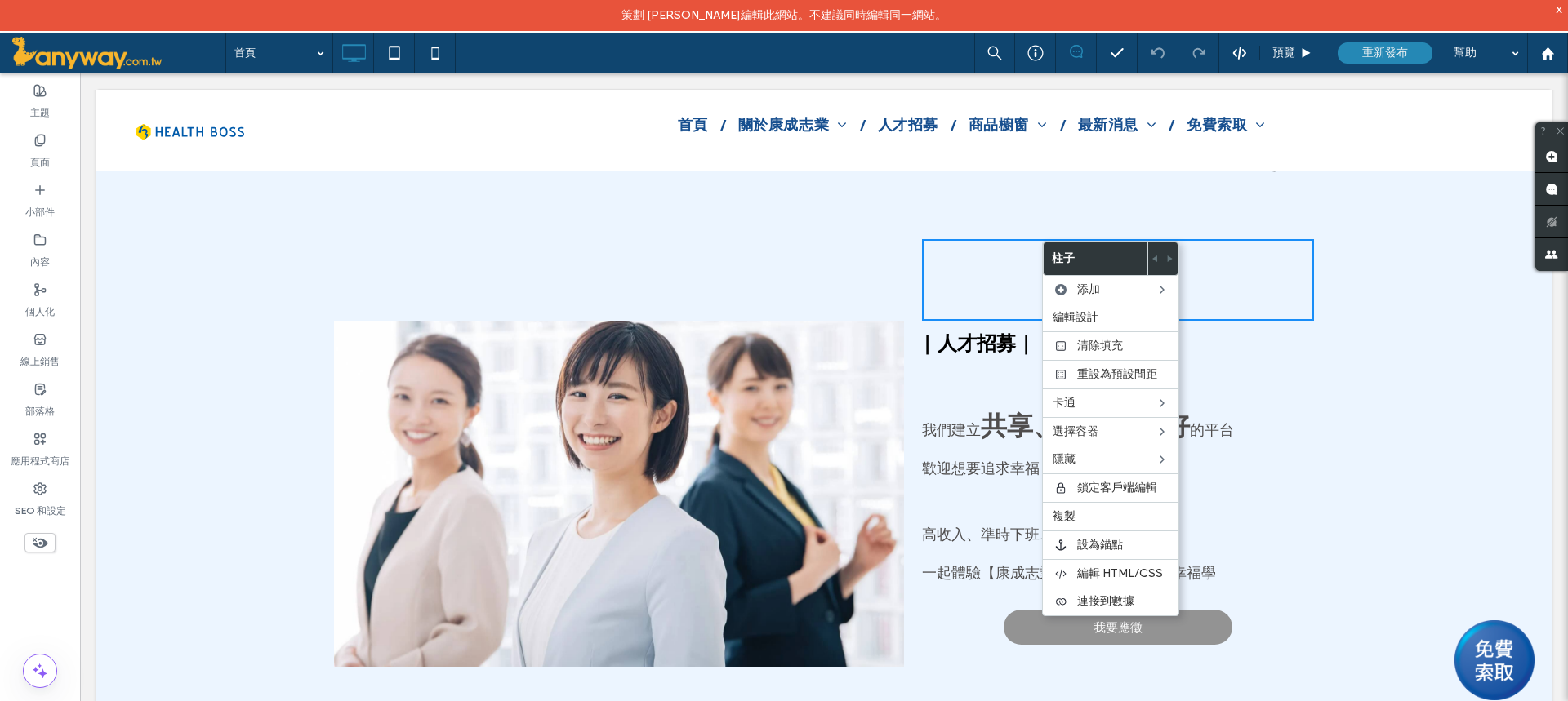
click at [969, 240] on div "點擊貼上" at bounding box center [1118, 280] width 392 height 81
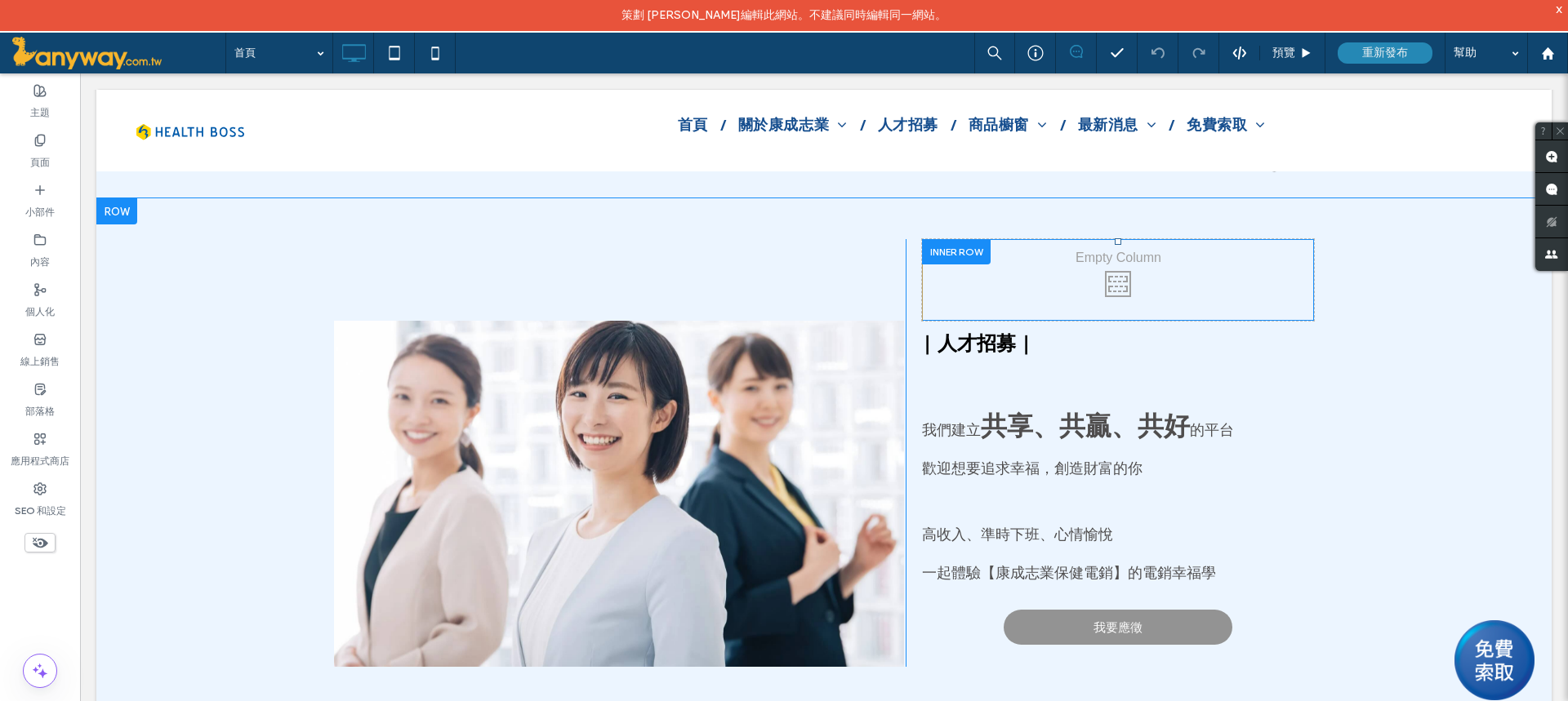
click at [952, 239] on div at bounding box center [956, 252] width 69 height 25
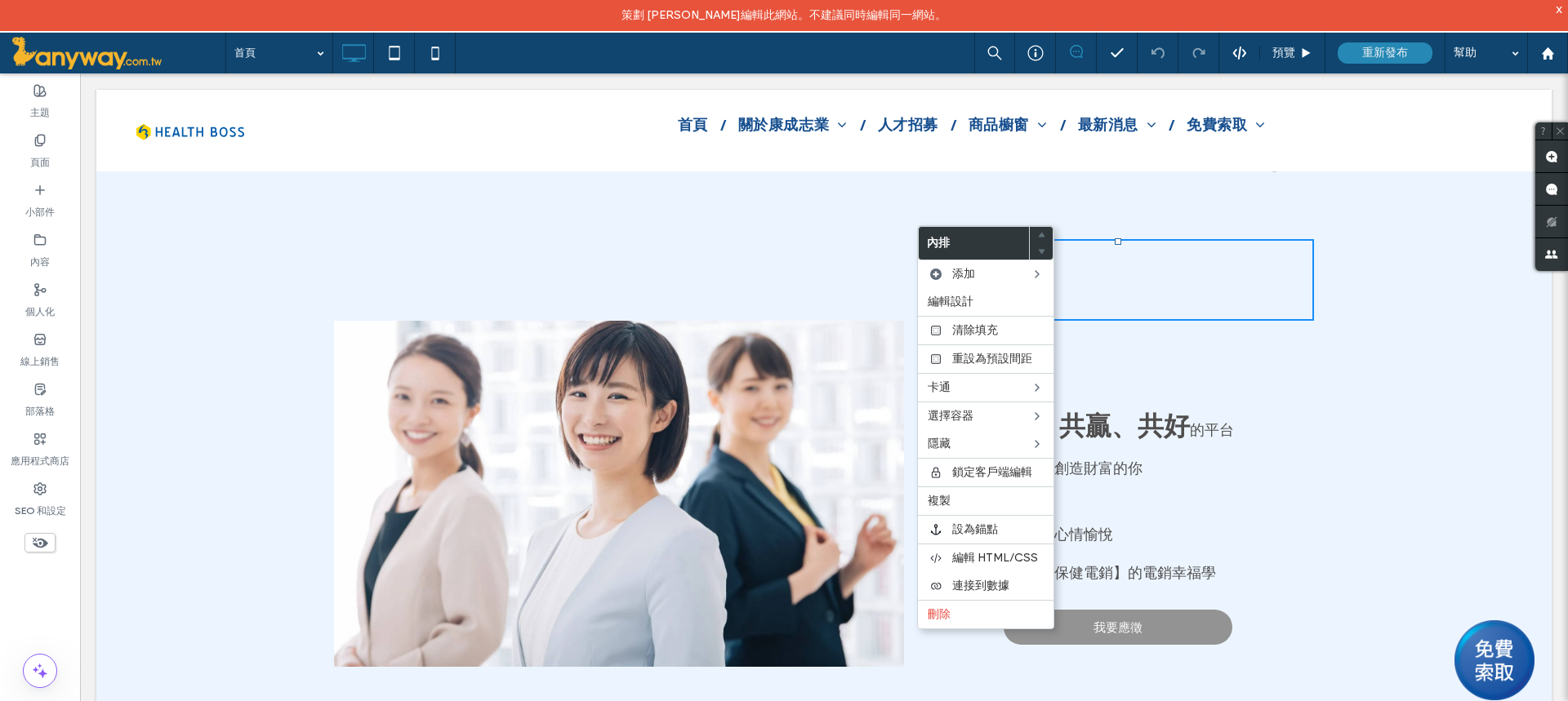
click at [1398, 440] on div "投影片標題 在此寫下您的標題 按鈕 點擊貼上 點擊貼上 | 人才招募 | 我們建立 共享、共贏、共好 的平台 歡迎想要追求幸福，創造財富的你 高收入、準時下班…" at bounding box center [824, 461] width 1455 height 525
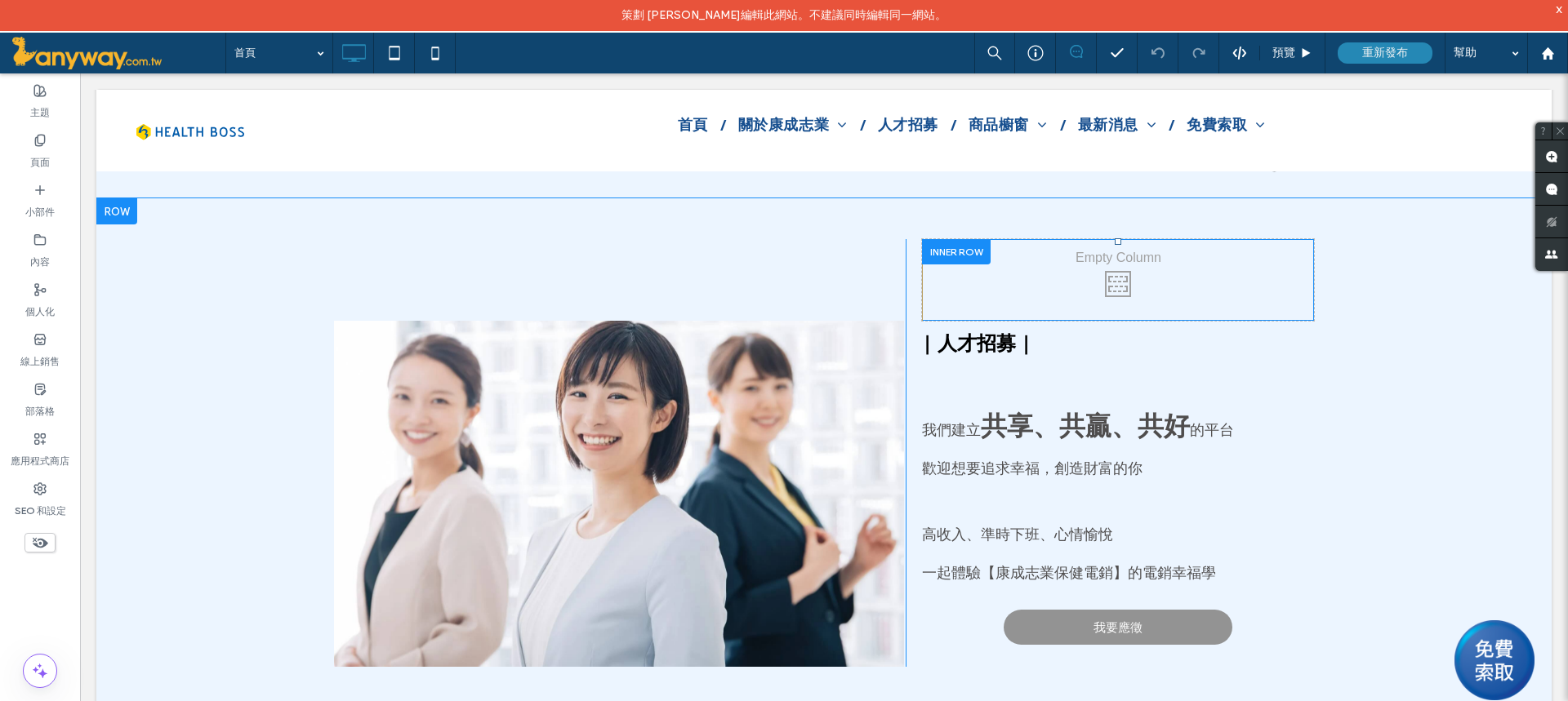
click at [952, 239] on div at bounding box center [956, 252] width 69 height 25
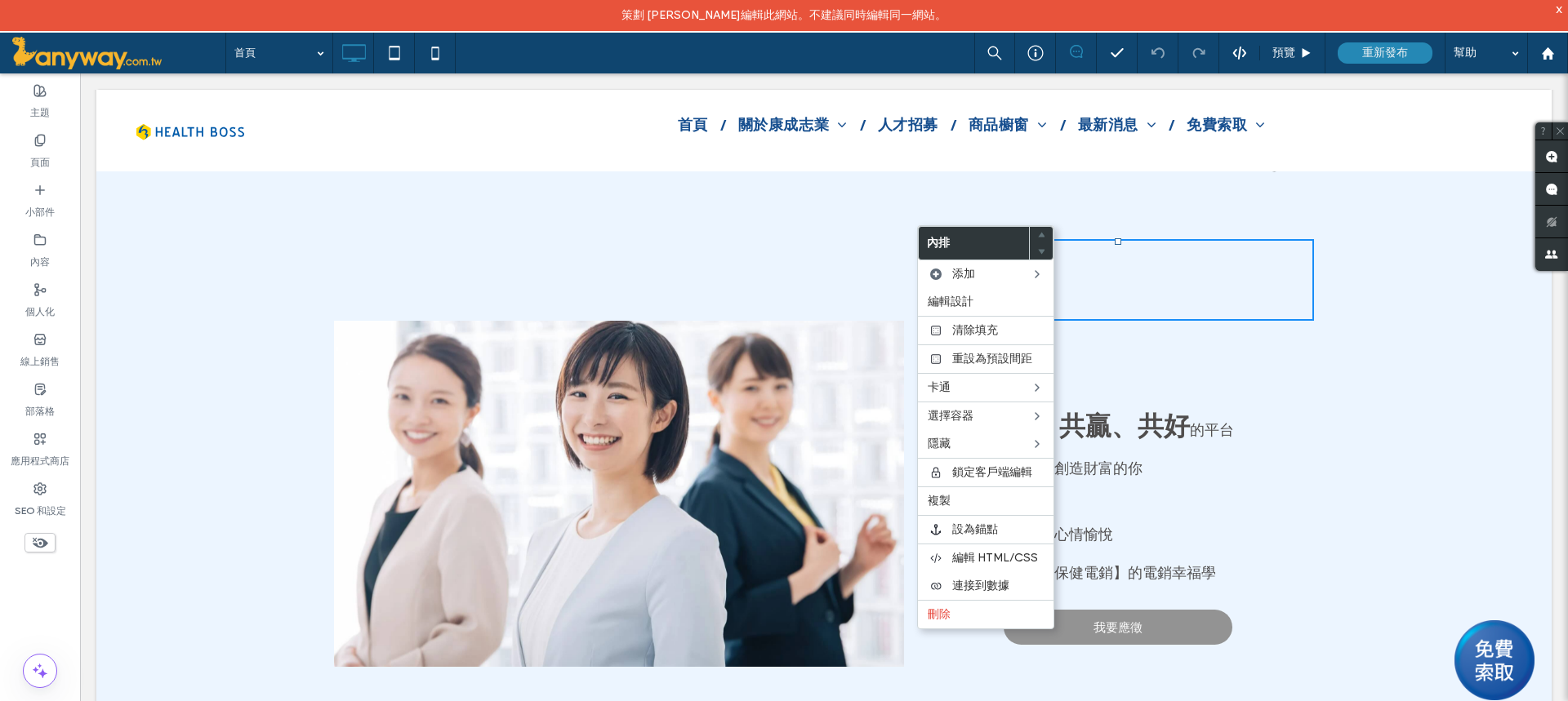
click at [1425, 369] on div "投影片標題 在此寫下您的標題 按鈕 點擊貼上 點擊貼上 | 人才招募 | 我們建立 共享、共贏、共好 的平台 歡迎想要追求幸福，創造財富的你 高收入、準時下班…" at bounding box center [824, 461] width 1455 height 525
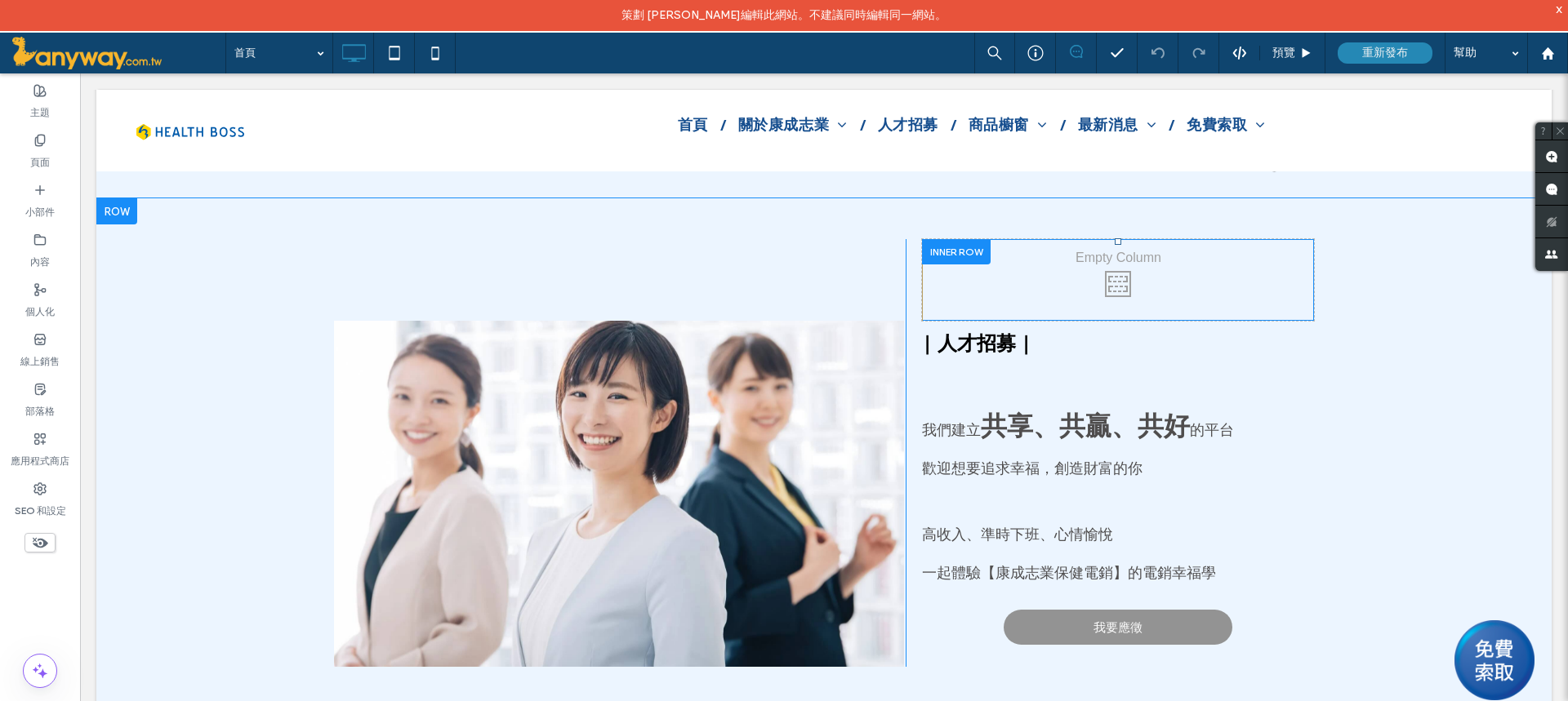
click at [1104, 239] on div "點擊貼上" at bounding box center [1118, 280] width 392 height 81
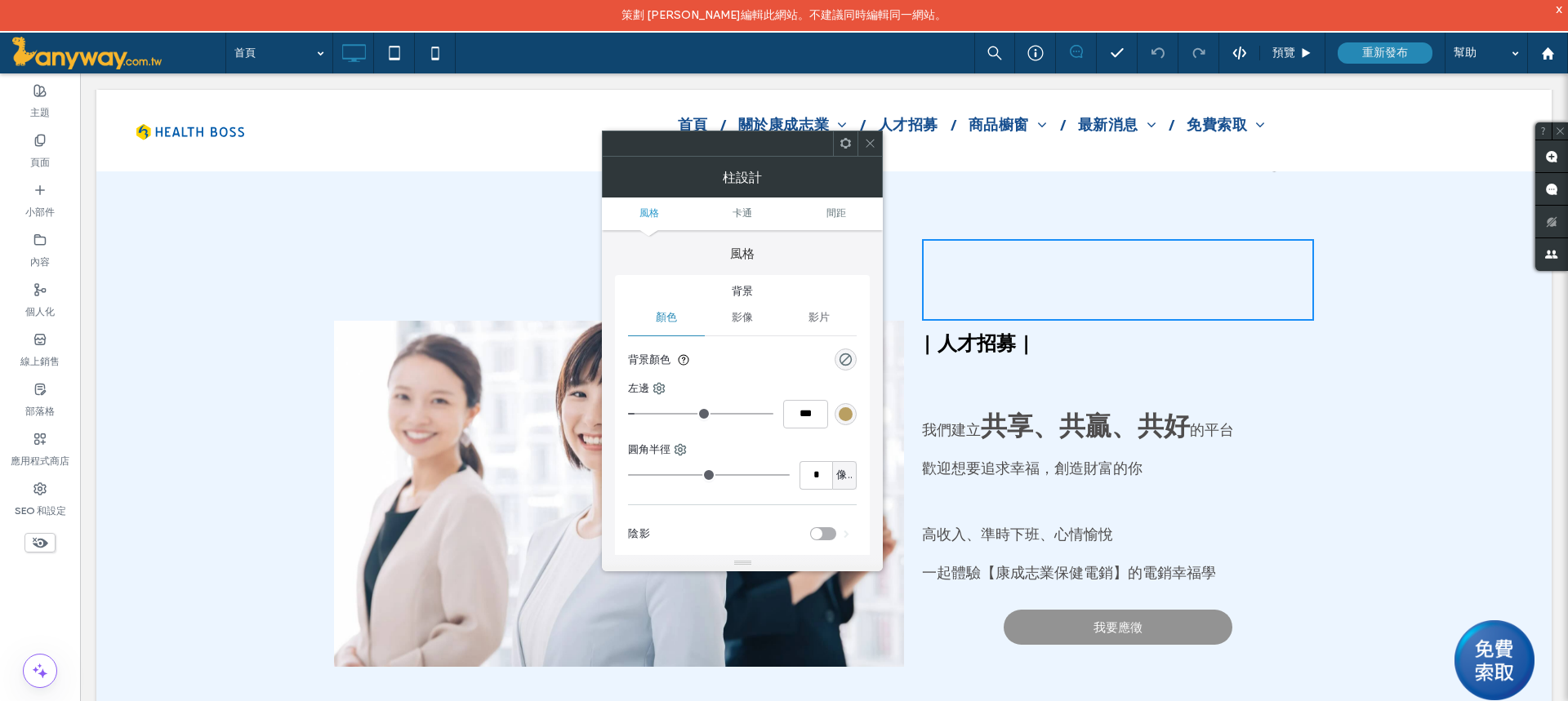
click at [868, 143] on icon at bounding box center [870, 144] width 13 height 13
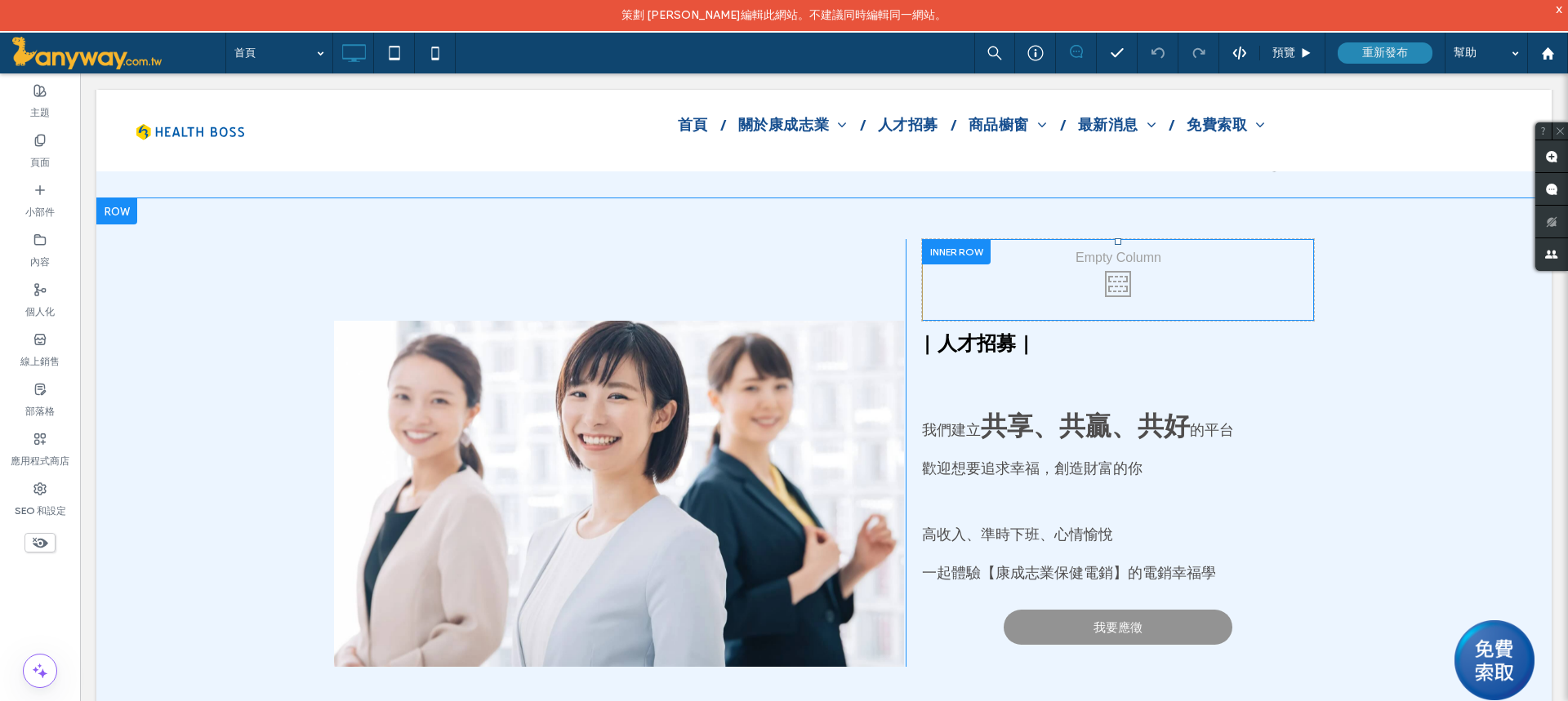
click at [1004, 247] on div "點擊貼上" at bounding box center [1118, 280] width 392 height 81
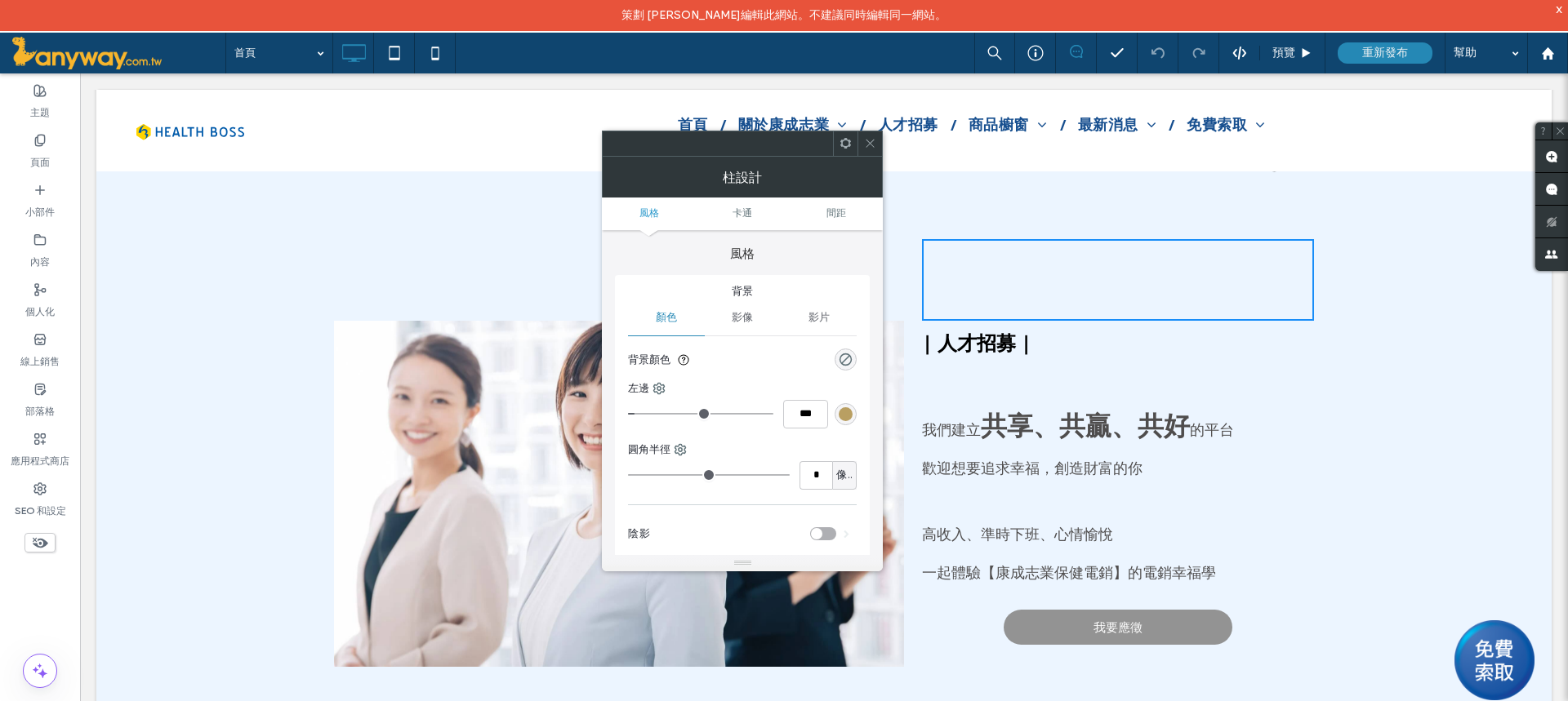
type input "*"
type input "***"
drag, startPoint x: 643, startPoint y: 414, endPoint x: 605, endPoint y: 393, distance: 43.4
type input "*"
click at [628, 413] on input "range" at bounding box center [700, 413] width 146 height 2
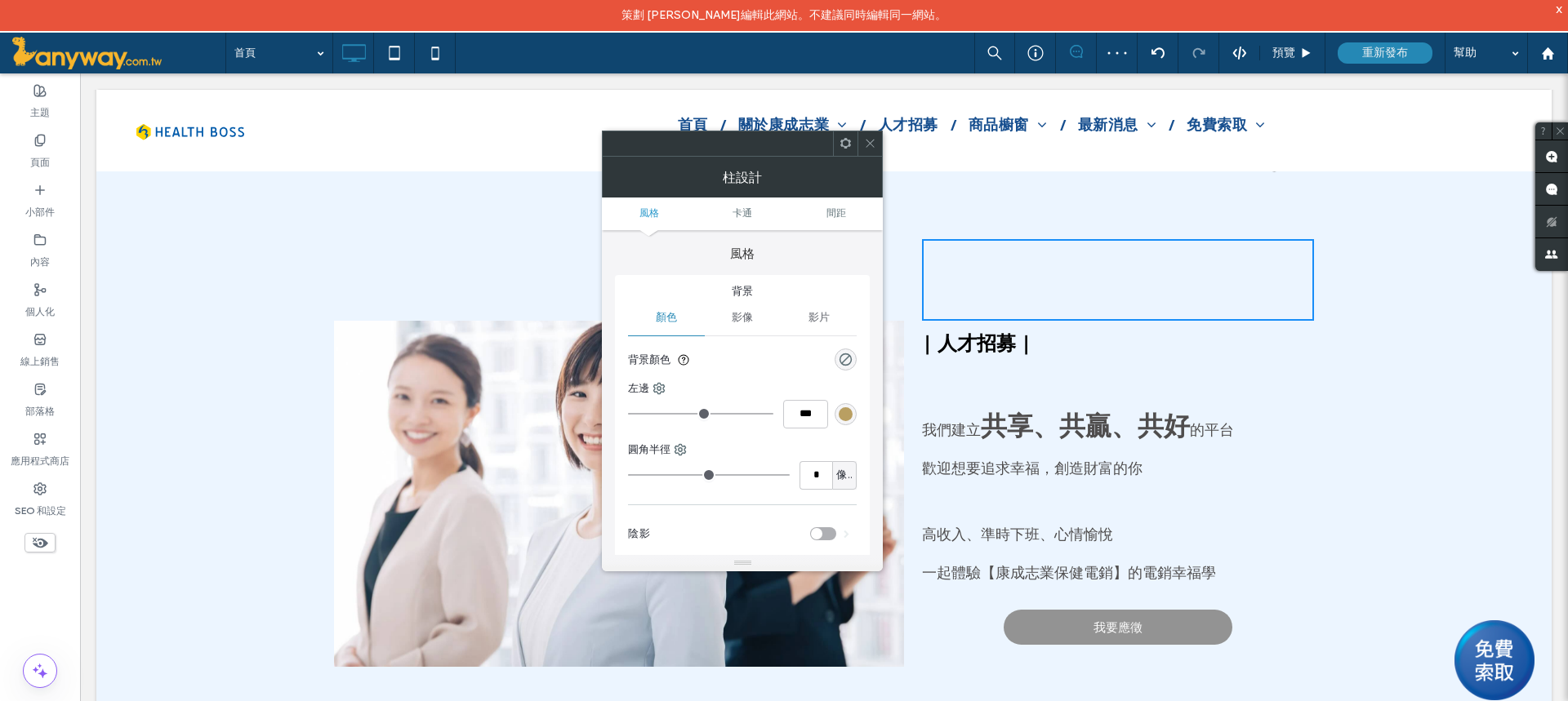
click at [873, 137] on span at bounding box center [870, 143] width 13 height 24
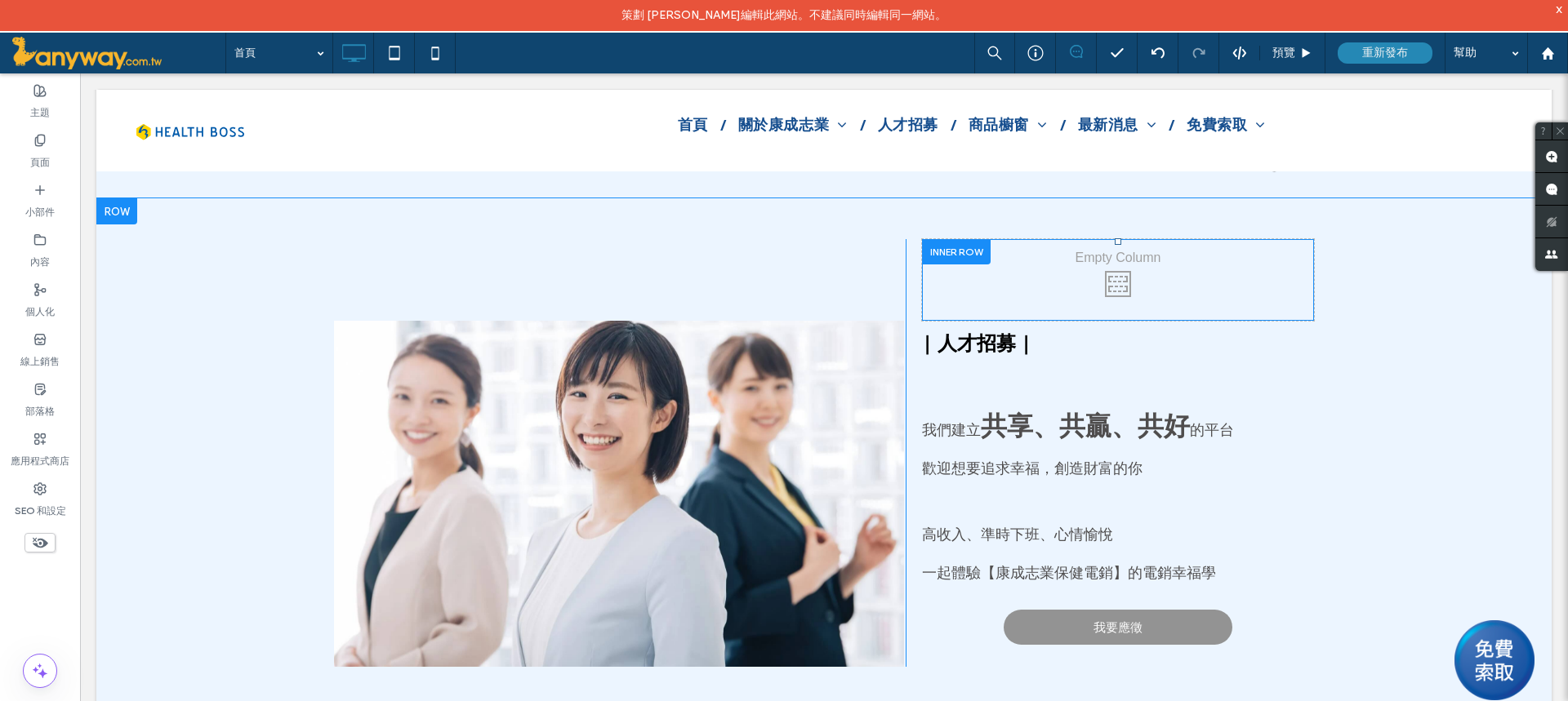
click at [1125, 246] on div "點擊貼上" at bounding box center [1118, 280] width 392 height 81
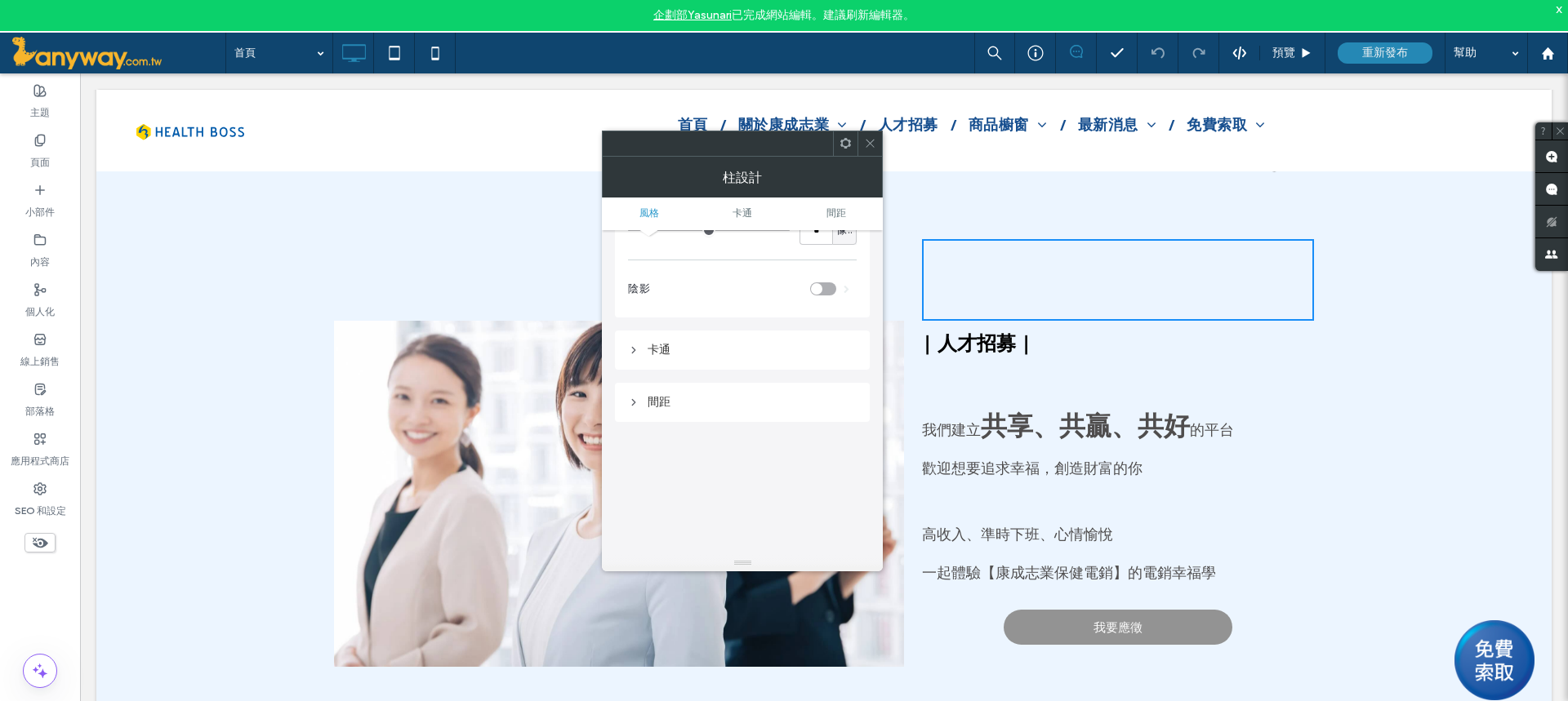
scroll to position [163, 0]
click at [876, 146] on icon at bounding box center [870, 144] width 13 height 13
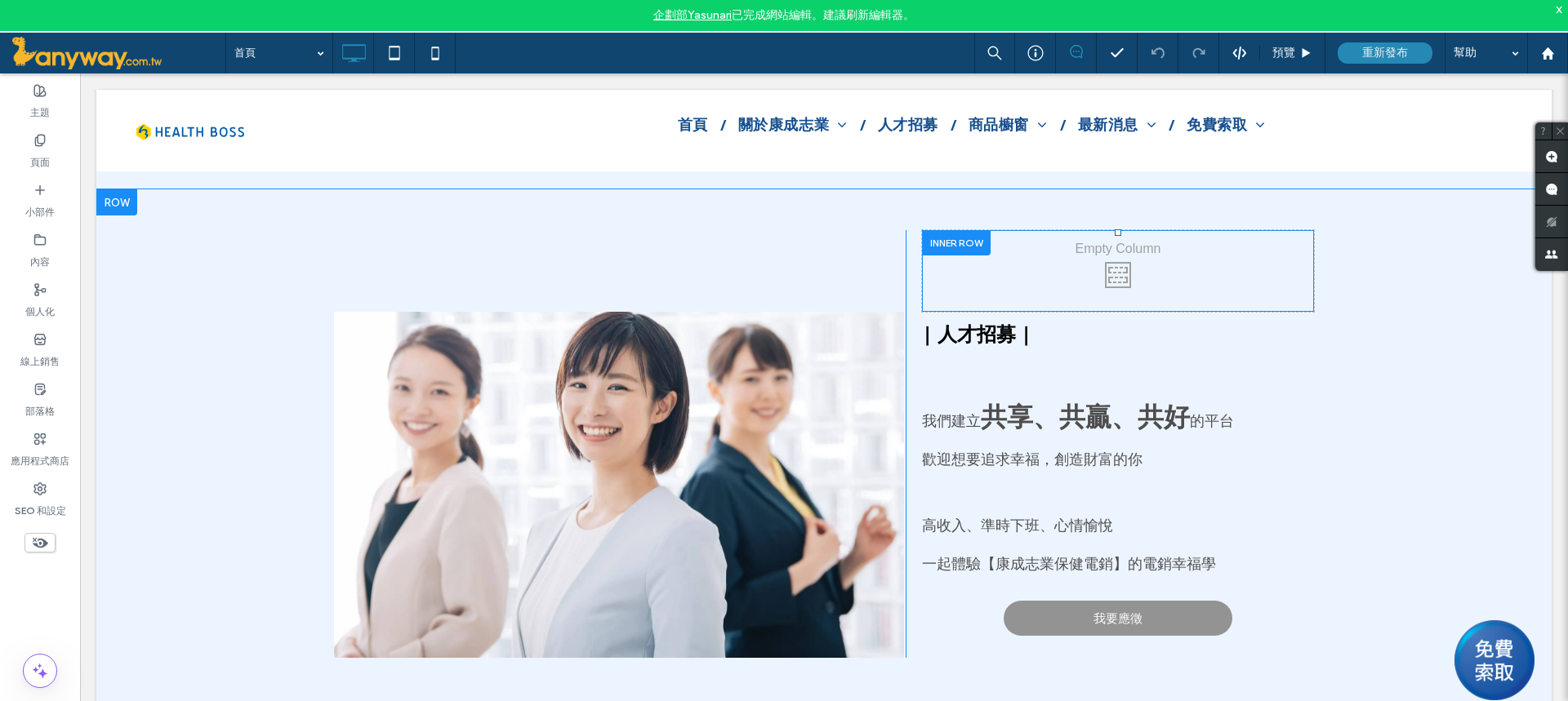
scroll to position [7234, 0]
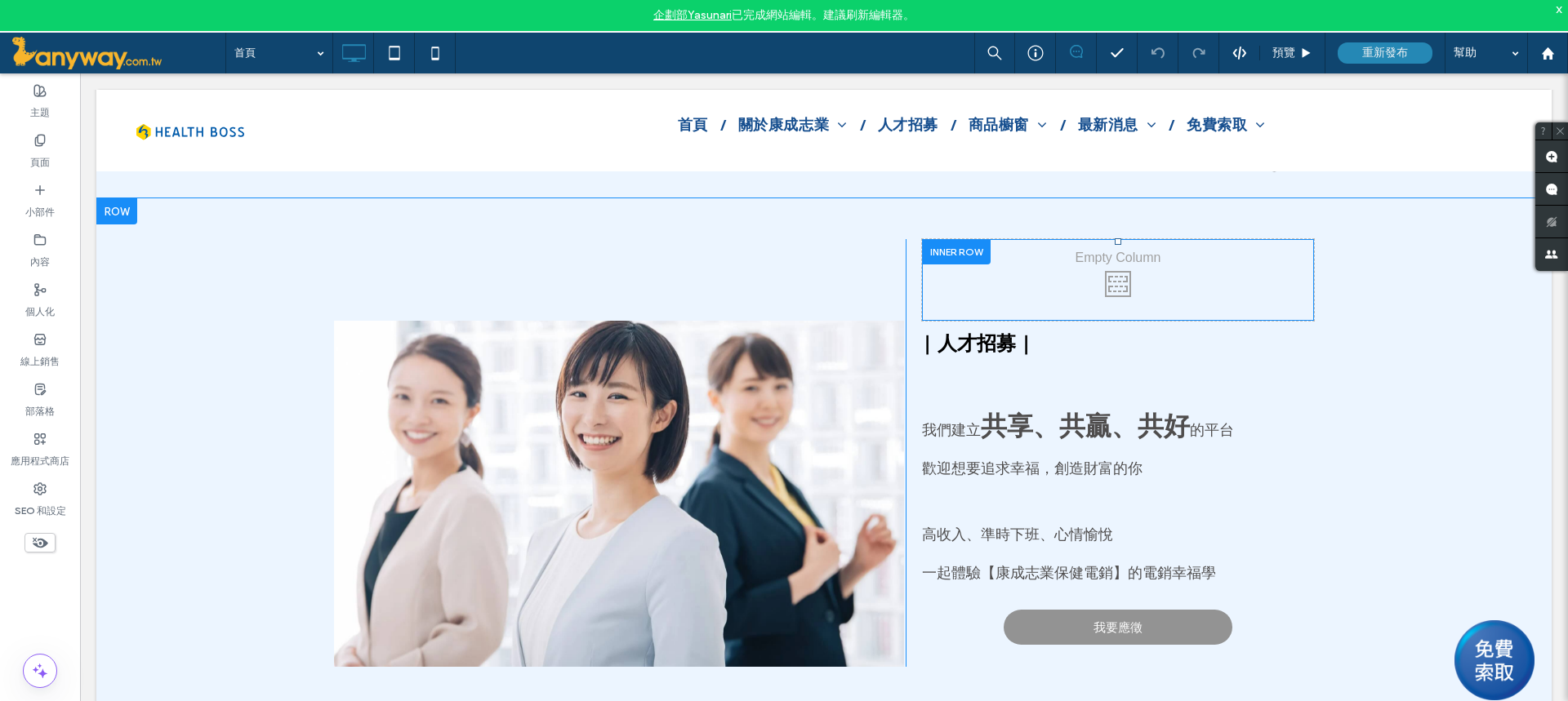
click at [976, 239] on div at bounding box center [956, 252] width 69 height 25
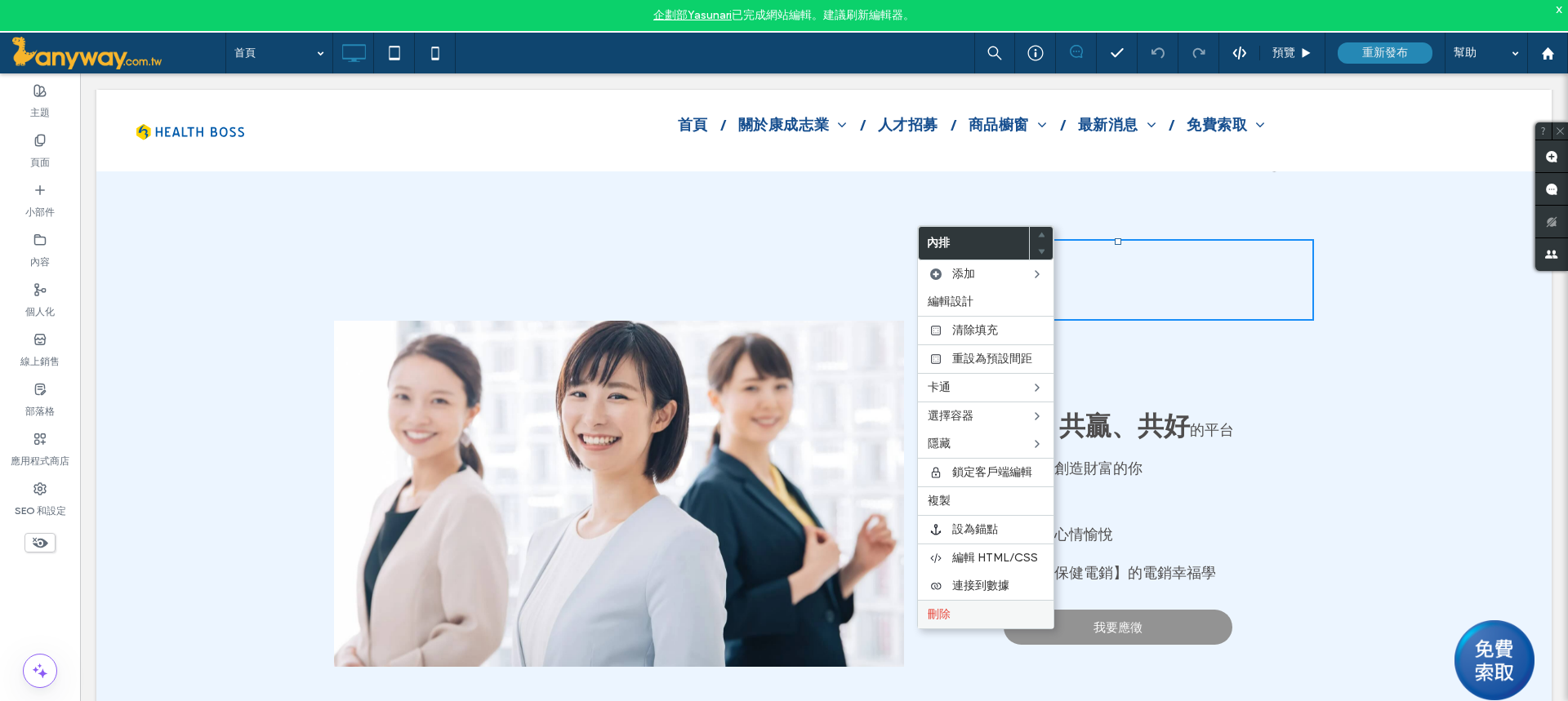
click at [960, 622] on label "刪除" at bounding box center [985, 614] width 116 height 14
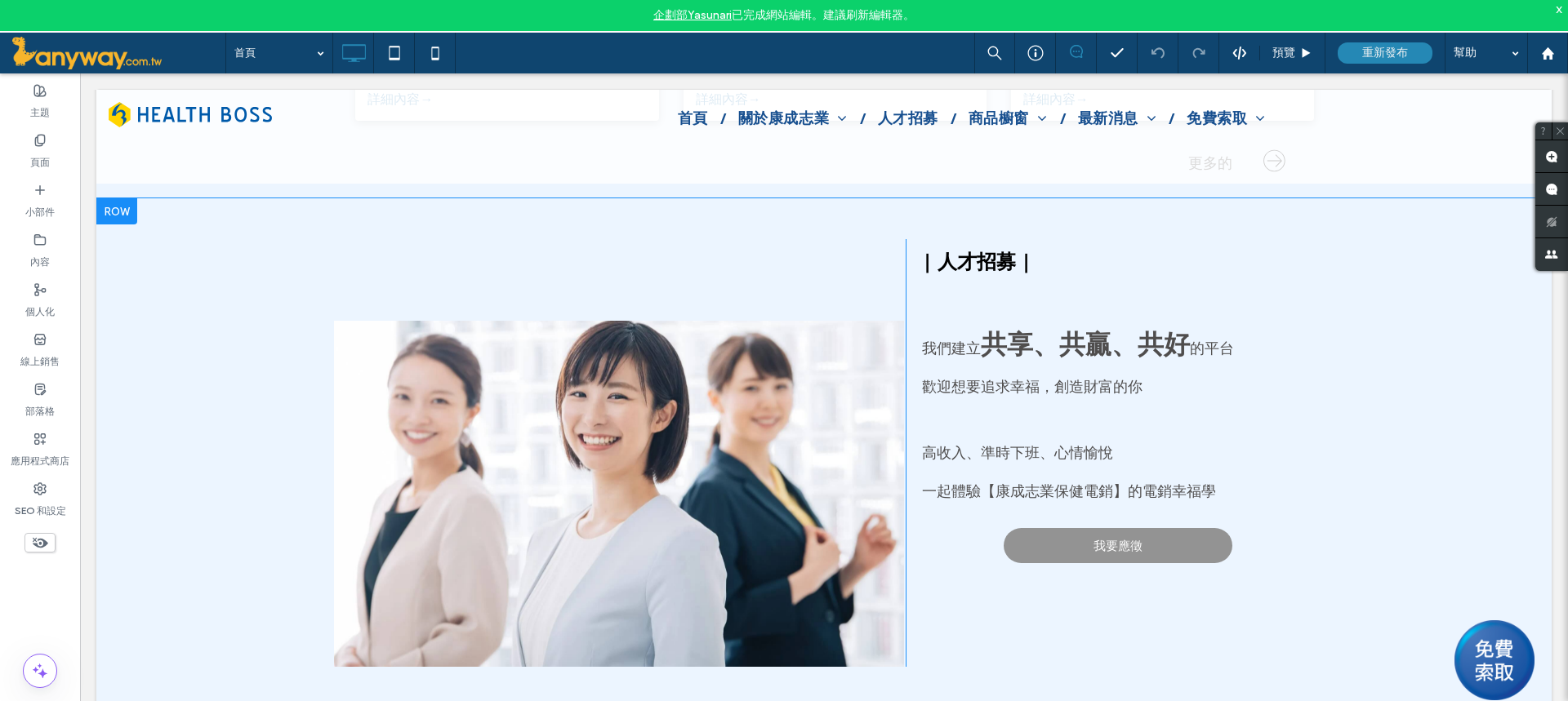
click at [1371, 225] on div "投影片標題 在此寫下您的標題 按鈕 點擊貼上 | 人才招募 | 我們建立 共享、共贏、共好 的平台 歡迎想要追求幸福，創造財富的你 高收入、準時下班、心情愉悅…" at bounding box center [824, 461] width 1455 height 525
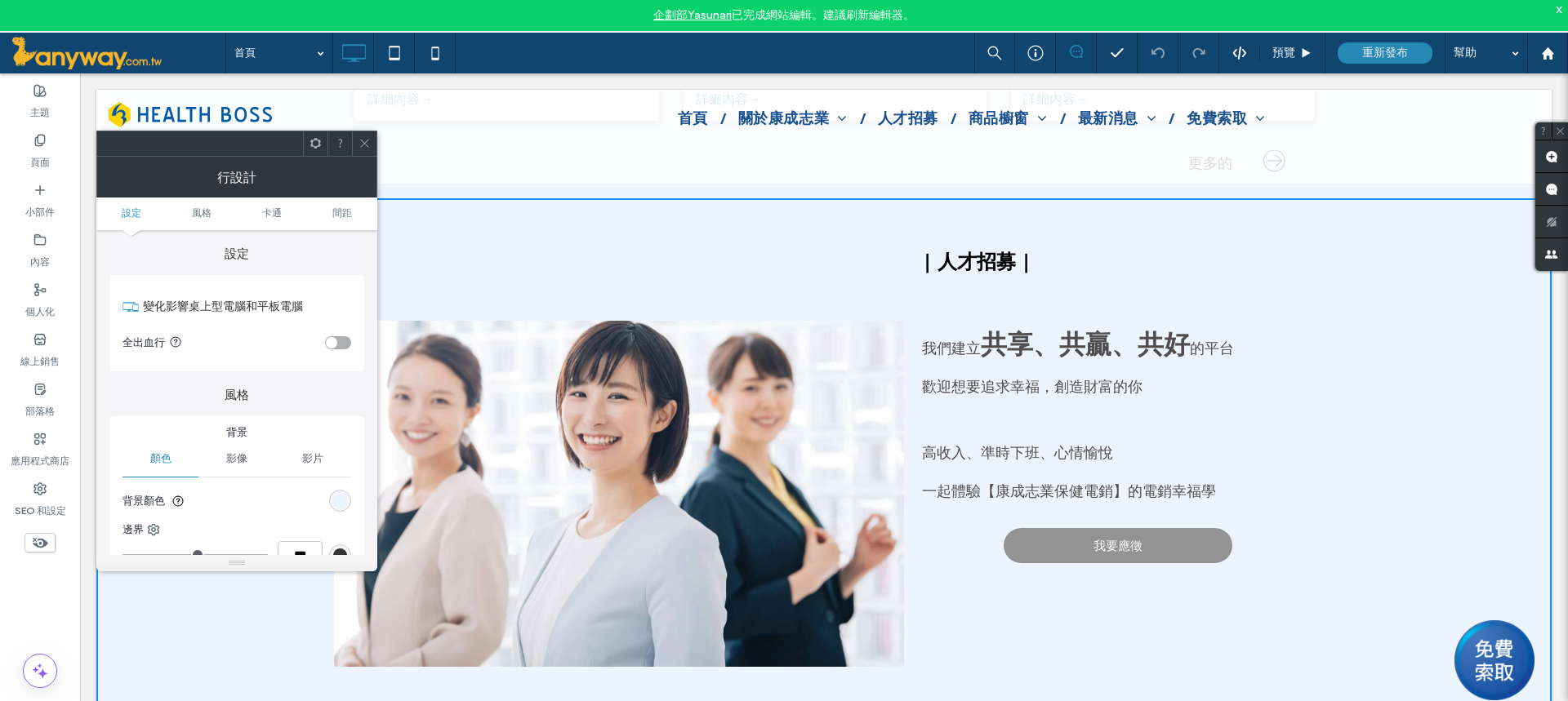
drag, startPoint x: 366, startPoint y: 138, endPoint x: 298, endPoint y: 70, distance: 96.2
click at [366, 138] on icon at bounding box center [365, 144] width 13 height 13
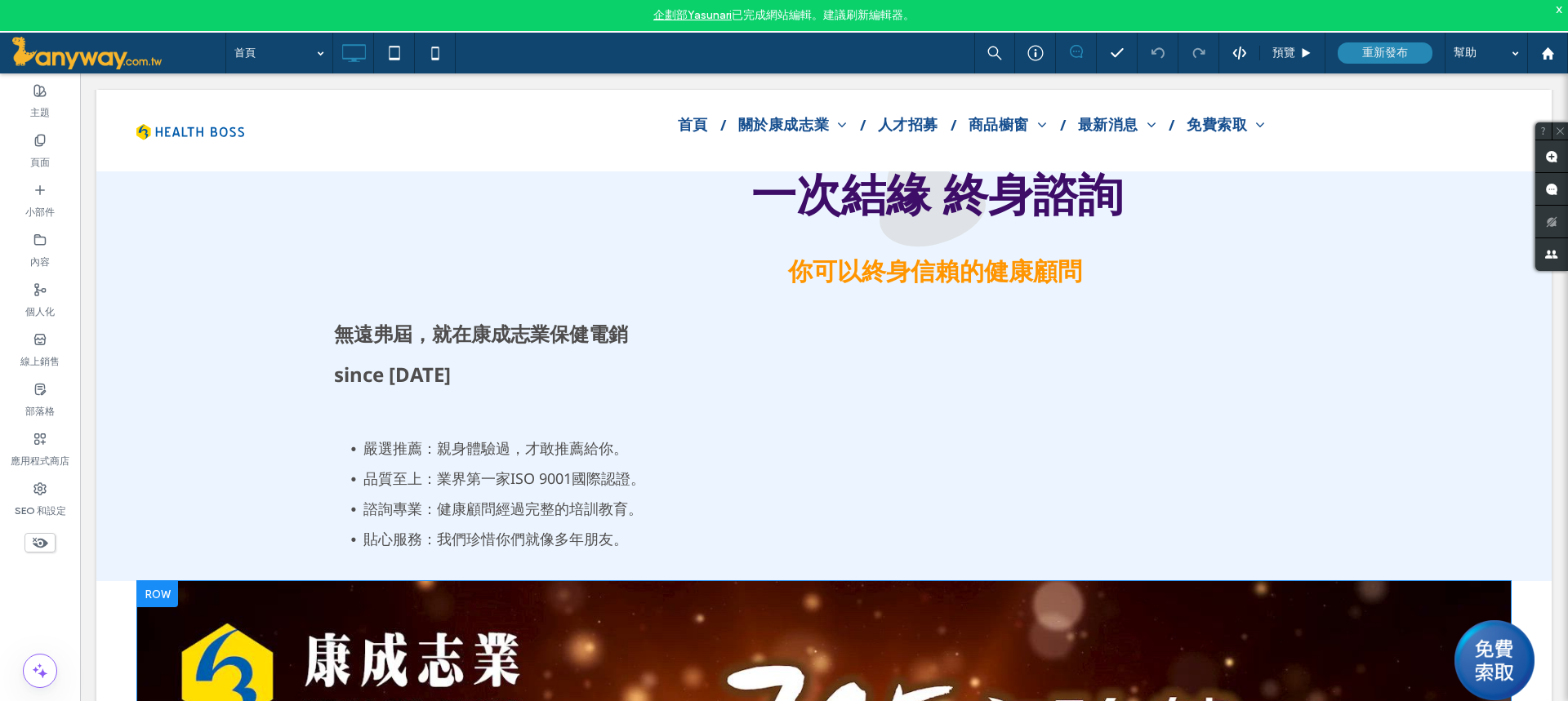
scroll to position [1604, 0]
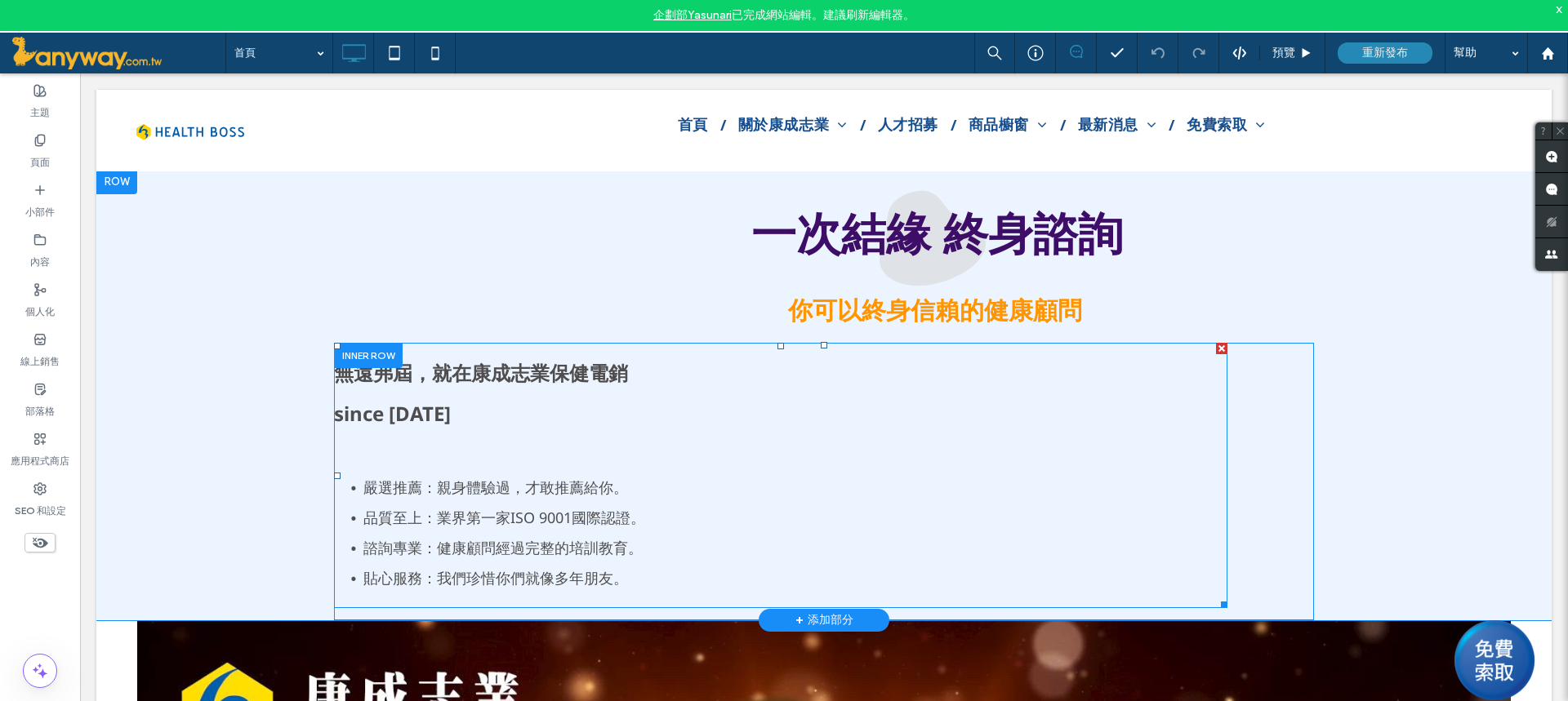
click at [638, 501] on li "嚴選推薦：親身體驗過，才敢推薦給你。" at bounding box center [795, 488] width 864 height 30
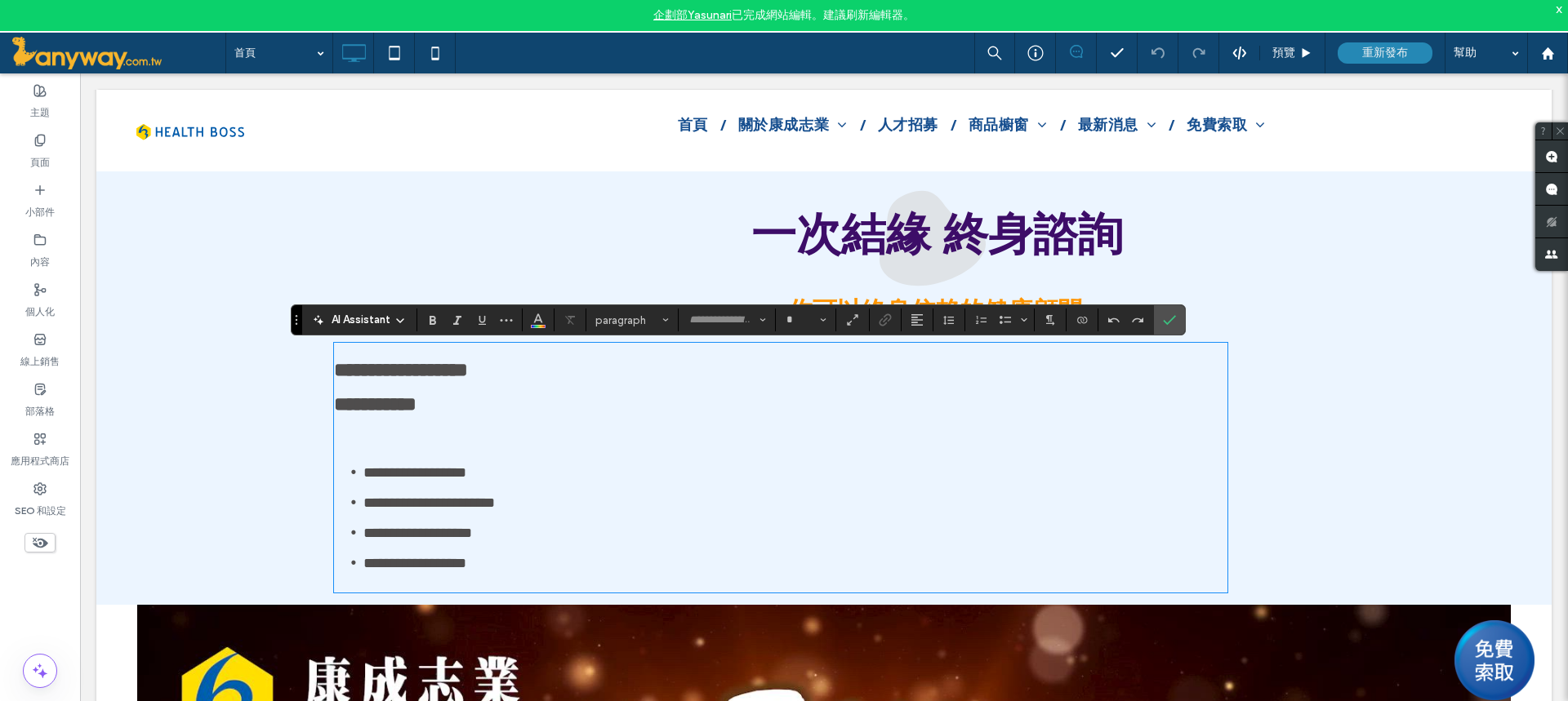
type input "*********"
click at [1379, 414] on div "**********" at bounding box center [824, 386] width 1455 height 437
click at [1174, 320] on icon "確認" at bounding box center [1174, 320] width 13 height 13
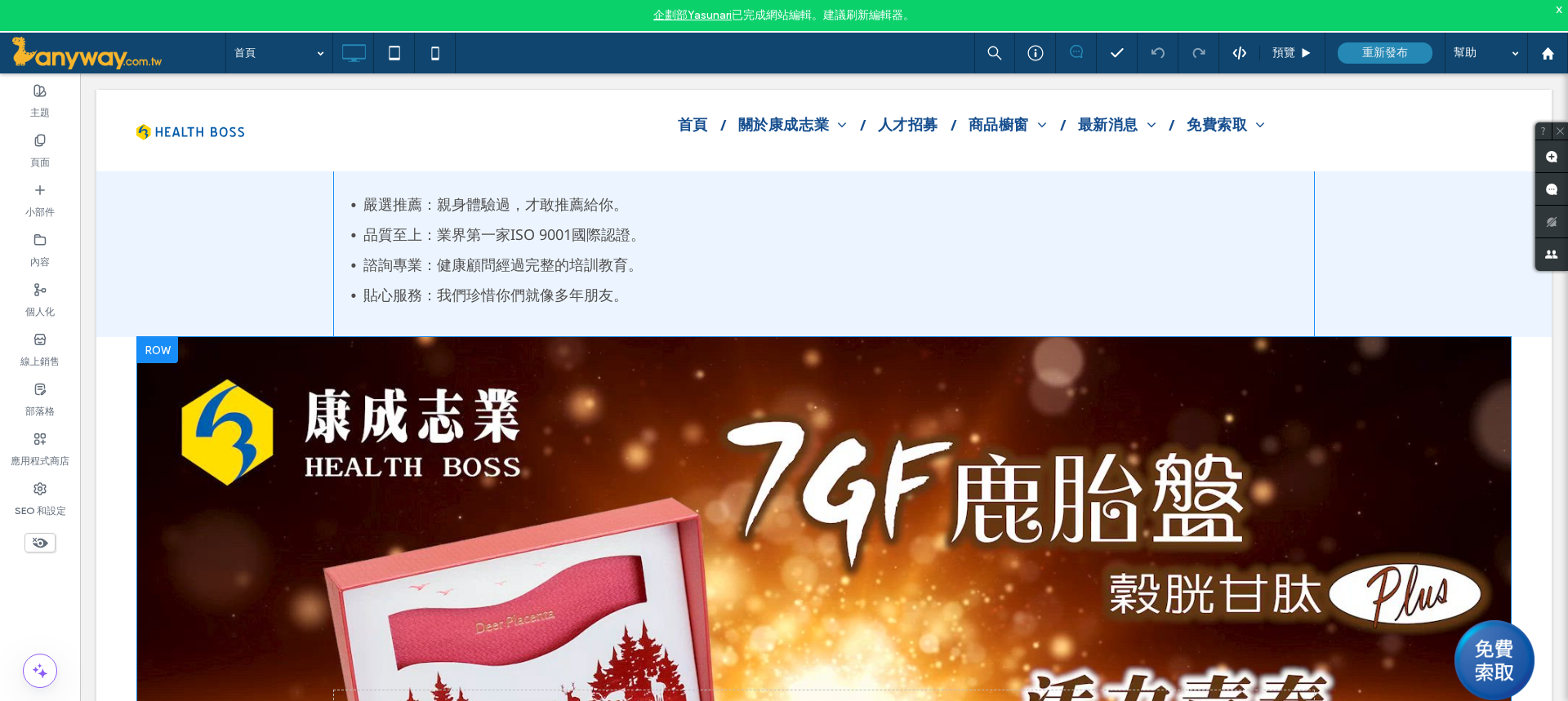
scroll to position [1848, 0]
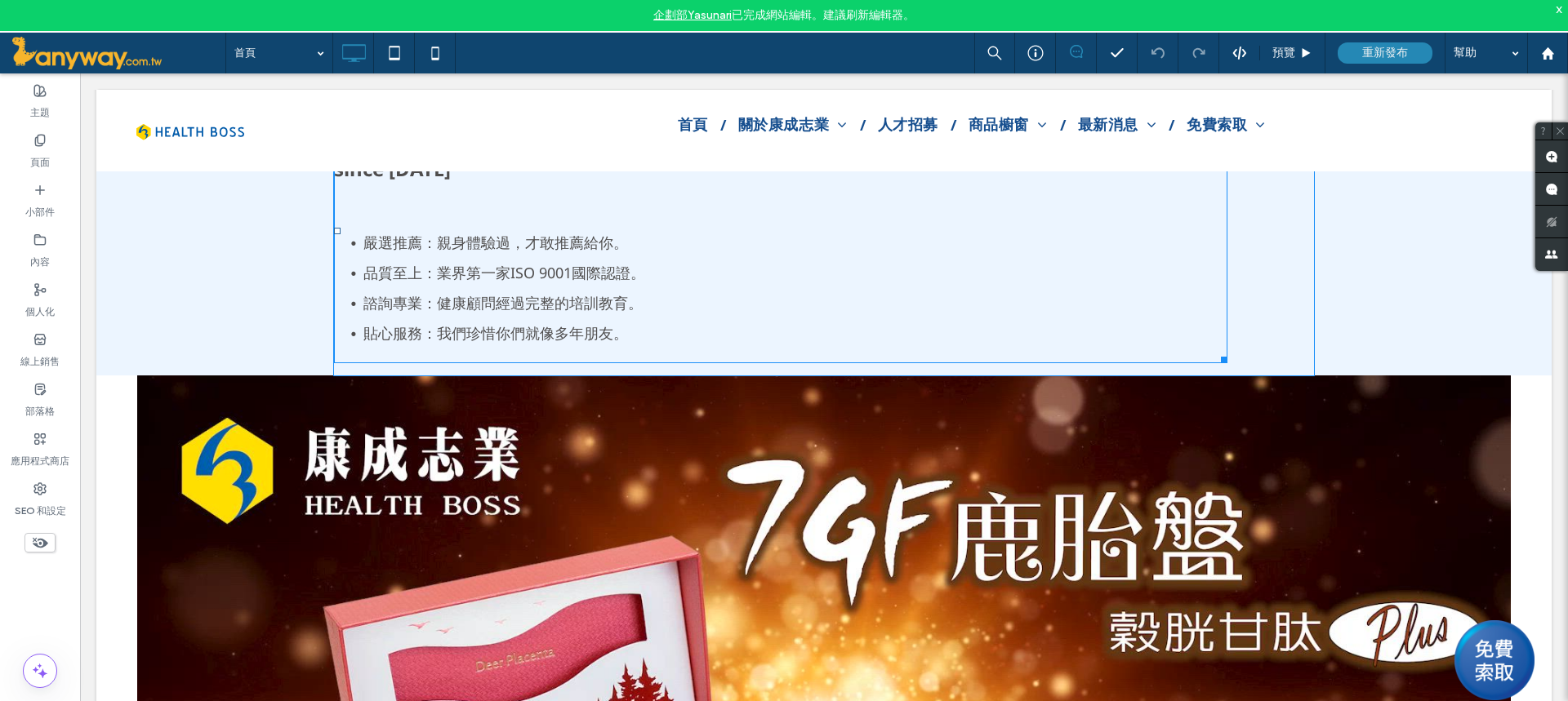
click at [686, 305] on li "諮詢專業：健康顧問經過完整的培訓教育。" at bounding box center [795, 304] width 864 height 30
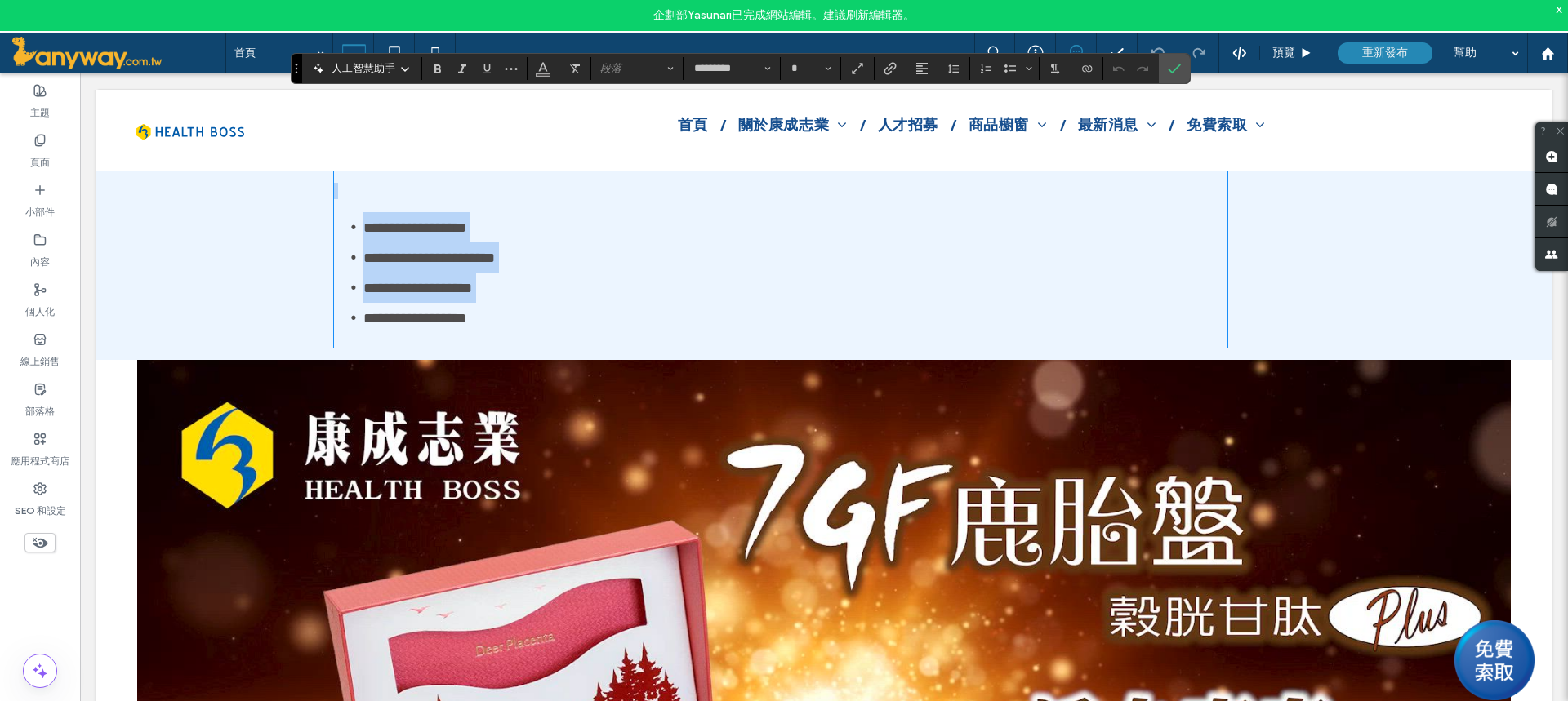
click at [641, 272] on li "**********" at bounding box center [795, 257] width 864 height 30
type input "**"
drag, startPoint x: 658, startPoint y: 288, endPoint x: 388, endPoint y: 271, distance: 270.5
click at [388, 271] on li "**********" at bounding box center [795, 257] width 864 height 30
click at [838, 272] on li "**********" at bounding box center [795, 257] width 864 height 30
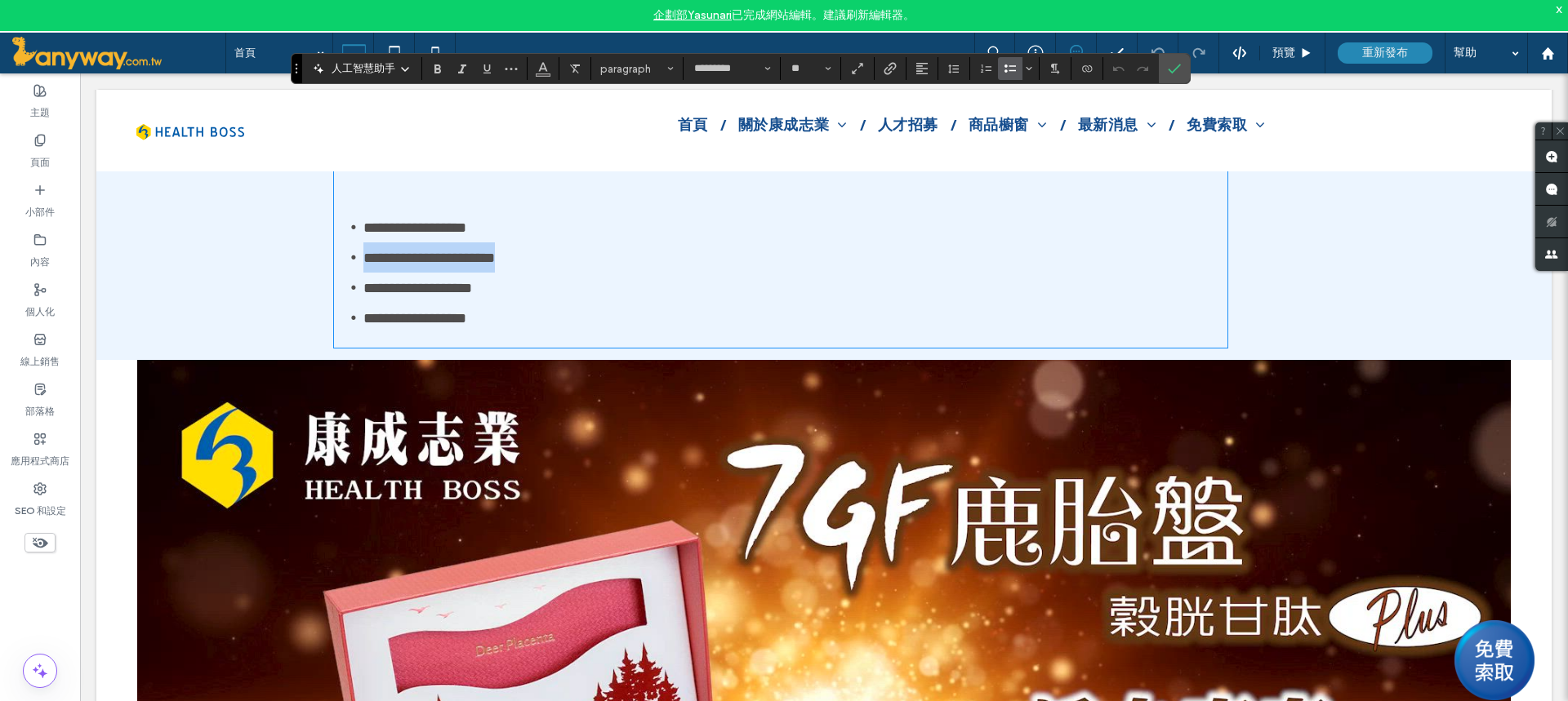
drag, startPoint x: 678, startPoint y: 281, endPoint x: 261, endPoint y: 308, distance: 417.9
click at [261, 308] on div "**********" at bounding box center [824, 141] width 1455 height 437
click at [675, 272] on li "**********" at bounding box center [795, 257] width 864 height 30
drag, startPoint x: 673, startPoint y: 319, endPoint x: 683, endPoint y: 319, distance: 10.0
click at [683, 303] on li "**********" at bounding box center [795, 288] width 864 height 30
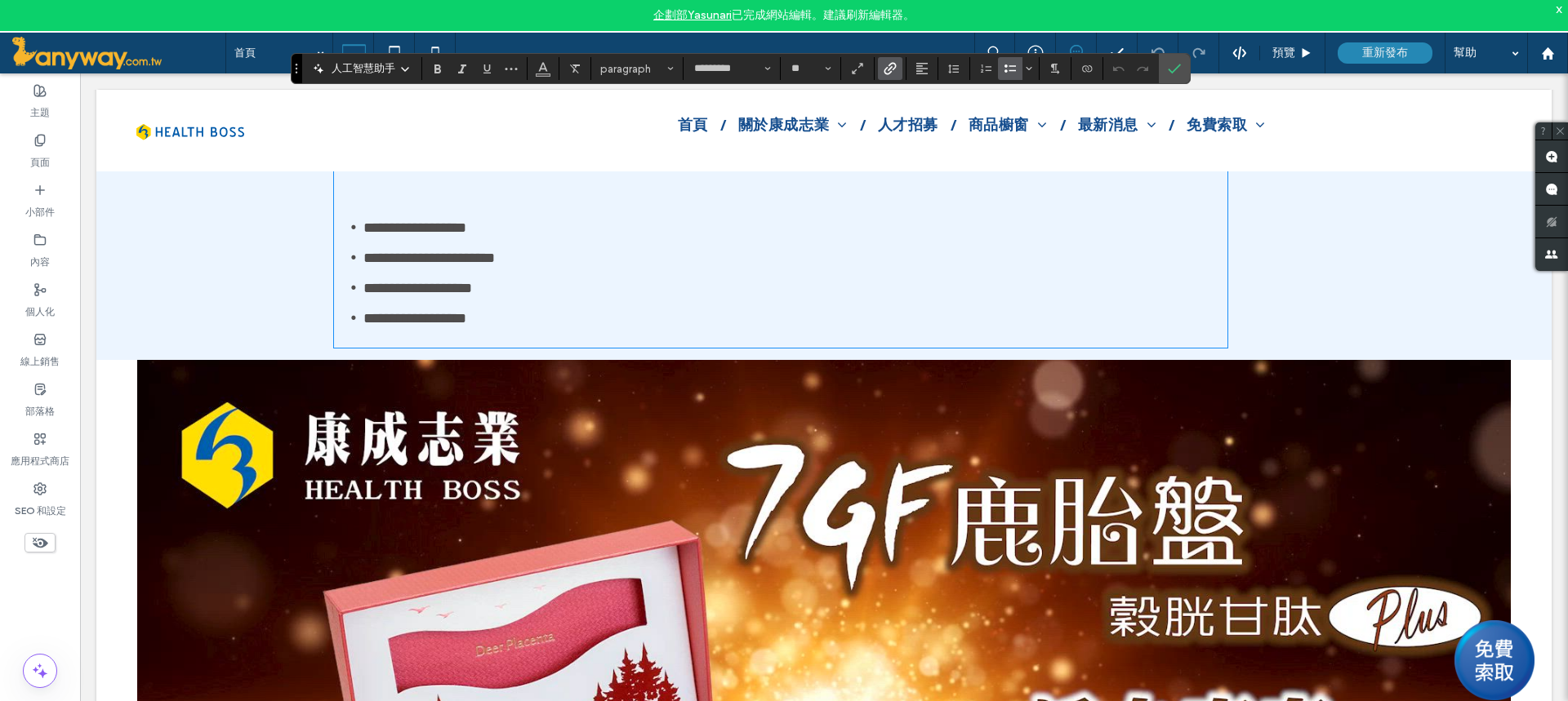
click at [894, 71] on icon "關聯" at bounding box center [890, 68] width 13 height 13
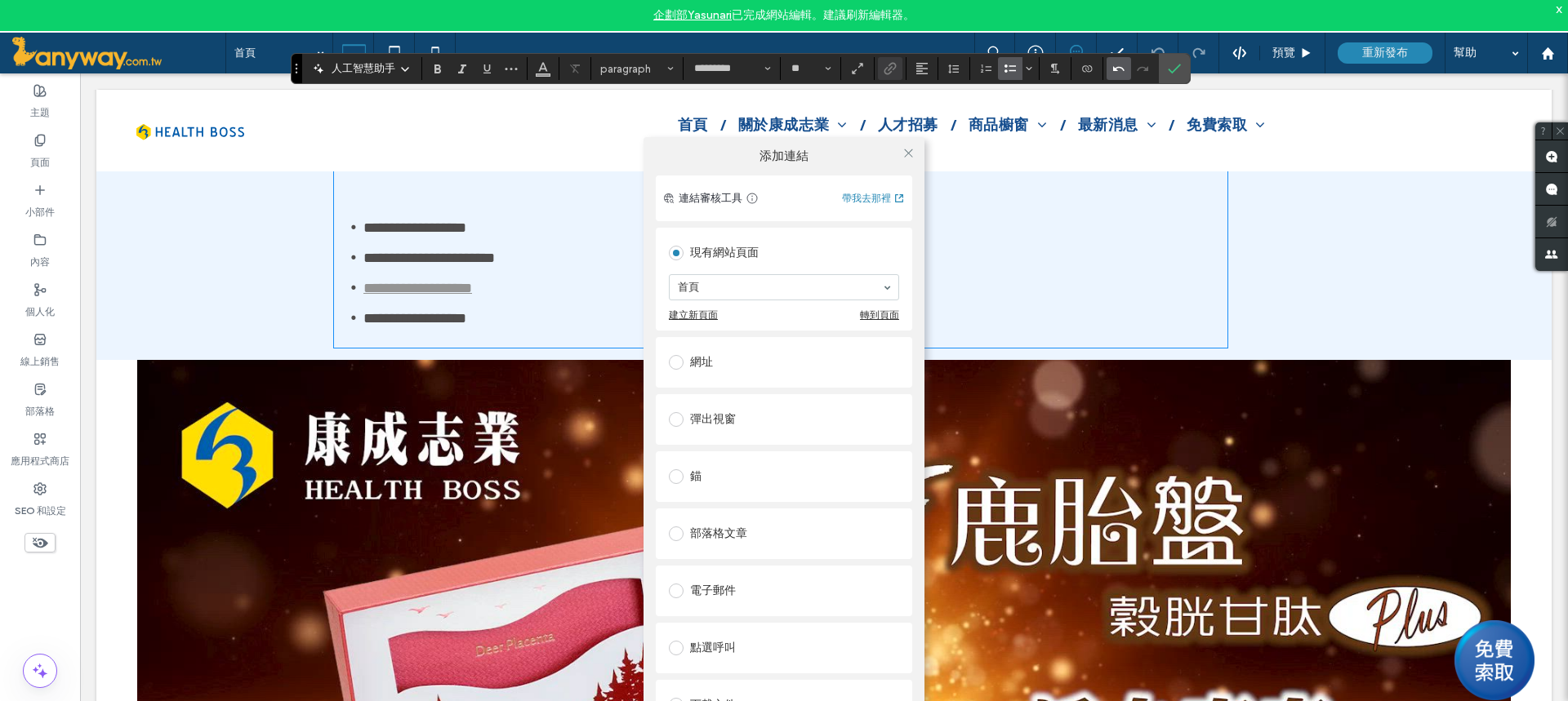
click at [1119, 71] on icon "撤銷" at bounding box center [1119, 68] width 13 height 13
click at [1360, 204] on div "添加連結 連結審核工具 帶我去那裡 現有網站頁面 首頁 建立新頁面 轉到頁面 網址 彈出視窗 錨 部落格文章 電子郵件 點選呼叫 下載文件 刪除連結" at bounding box center [784, 456] width 1568 height 701
click at [1478, 329] on div "添加連結 連結審核工具 帶我去那裡 現有網站頁面 首頁 建立新頁面 轉到頁面 網址 彈出視窗 錨 部落格文章 電子郵件 點選呼叫 下載文件 刪除連結" at bounding box center [784, 456] width 1568 height 701
click at [909, 152] on use at bounding box center [908, 153] width 8 height 8
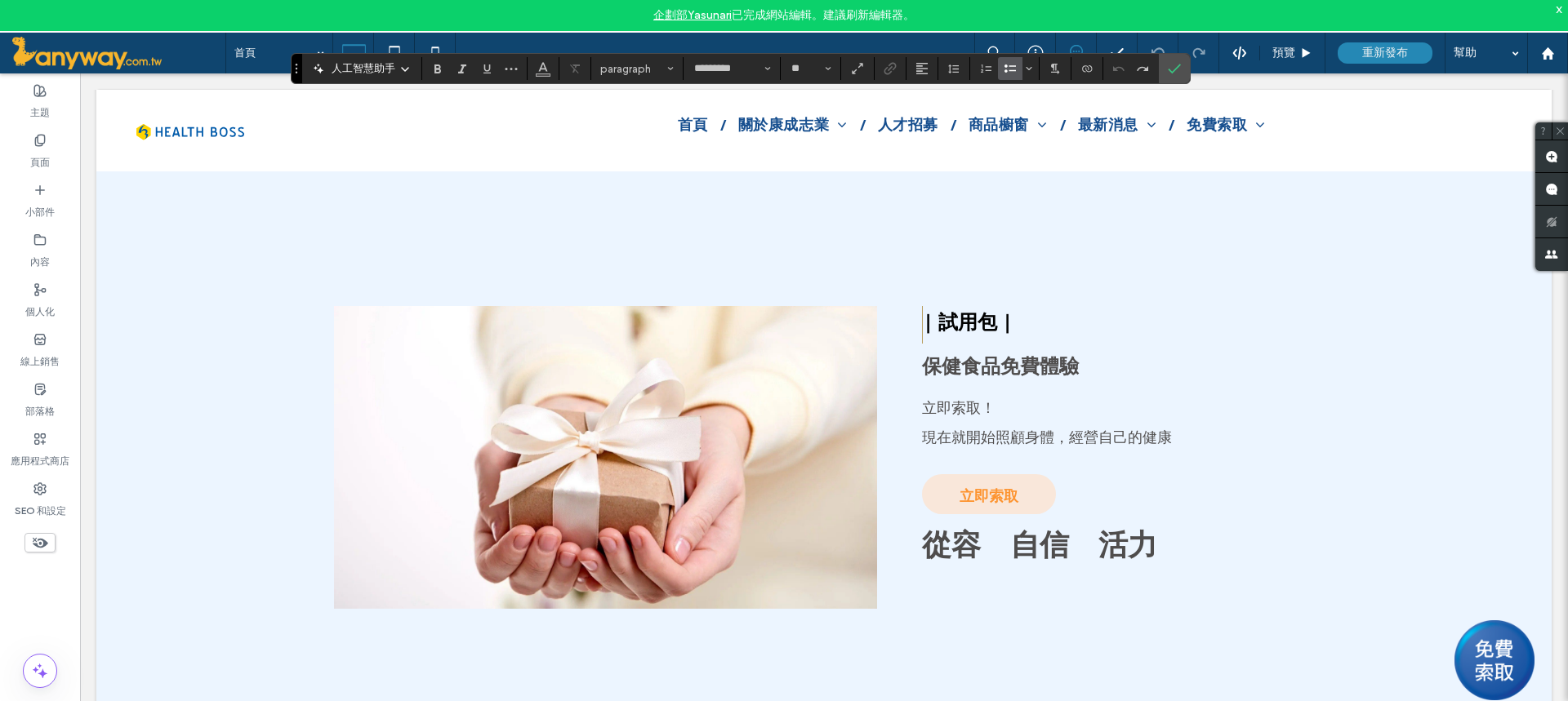
scroll to position [3807, 0]
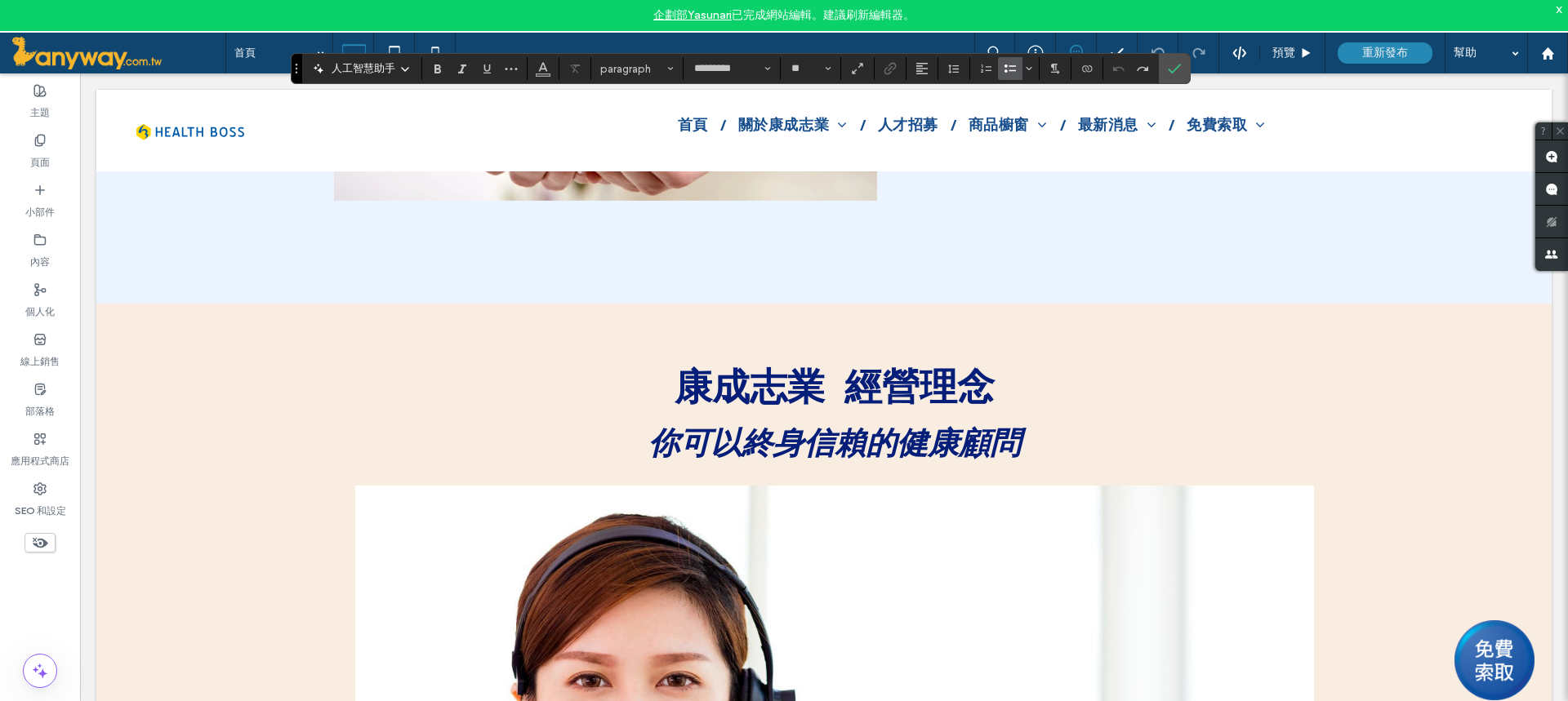
click at [1019, 464] on p "你可以終身信賴的健康顧問" at bounding box center [834, 442] width 959 height 44
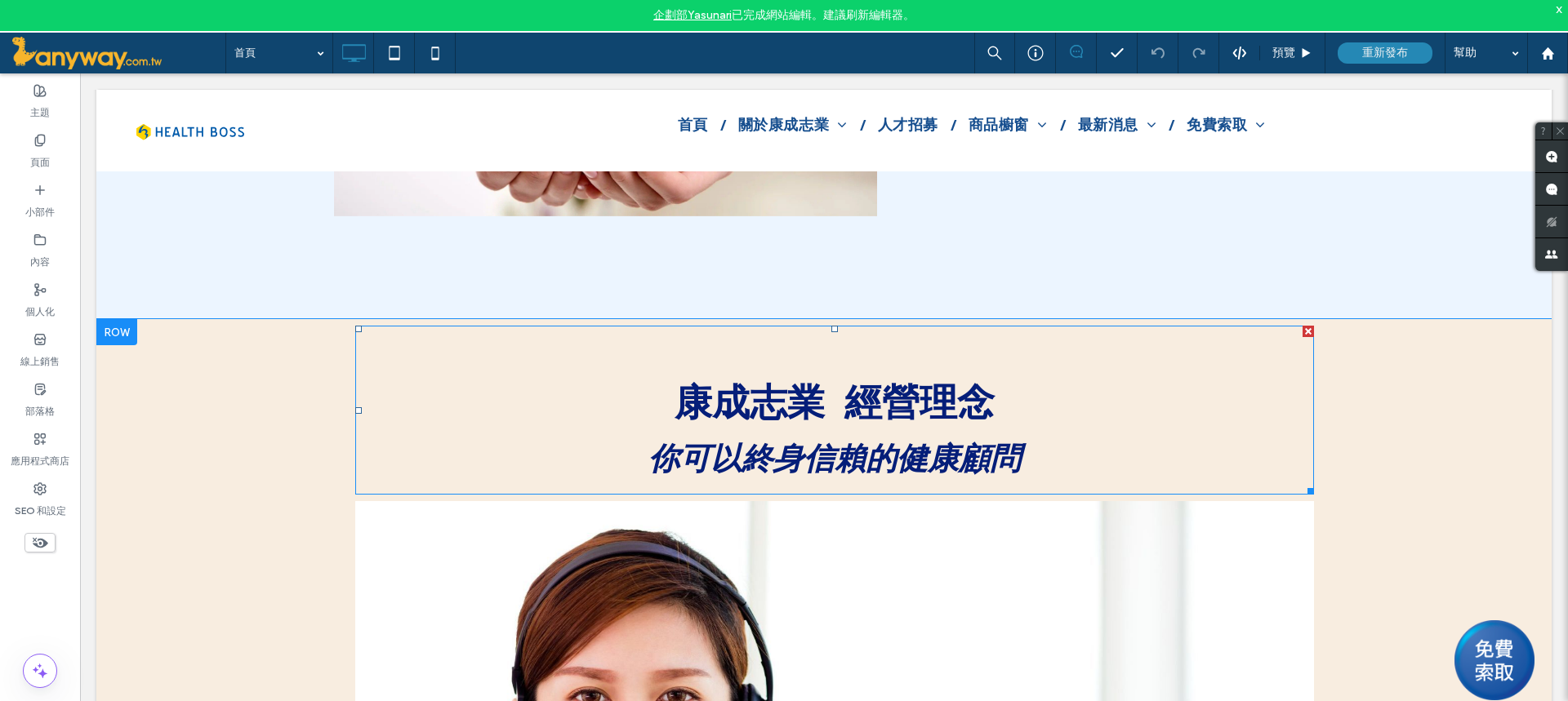
click at [1039, 475] on p "你可以終身信賴的健康顧問" at bounding box center [834, 457] width 959 height 44
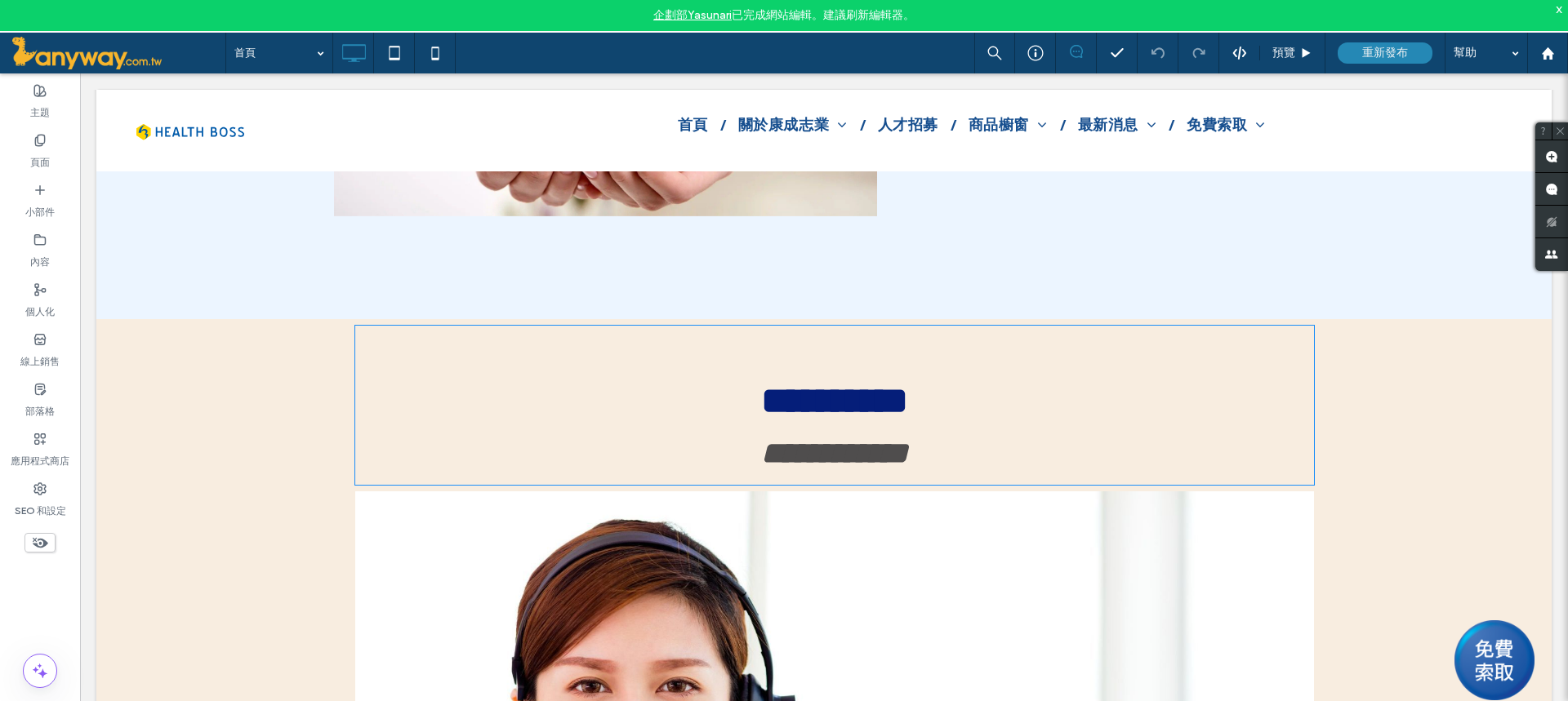
type input "*********"
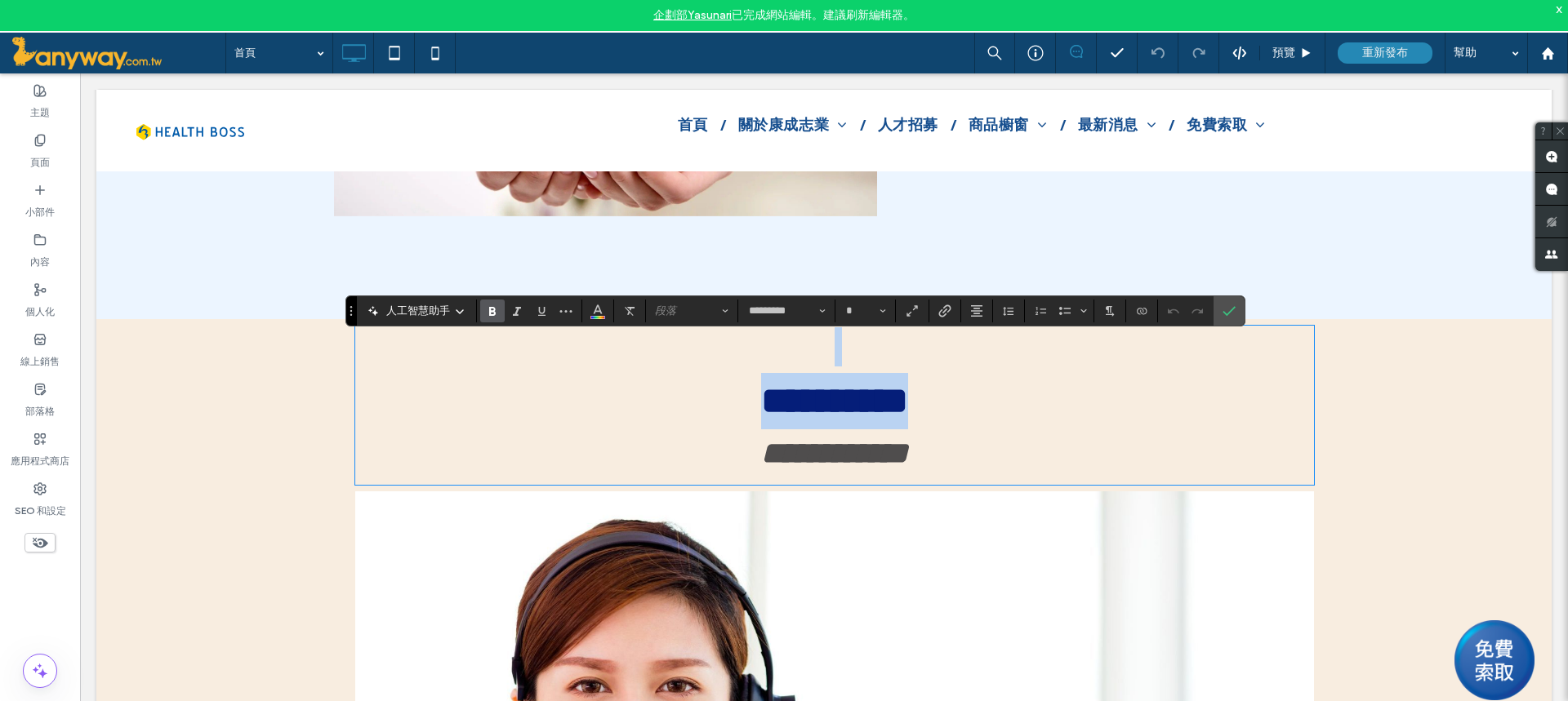
type input "**"
drag, startPoint x: 1229, startPoint y: 307, endPoint x: 1136, endPoint y: 235, distance: 117.6
click at [1229, 307] on icon "確認" at bounding box center [1228, 311] width 13 height 13
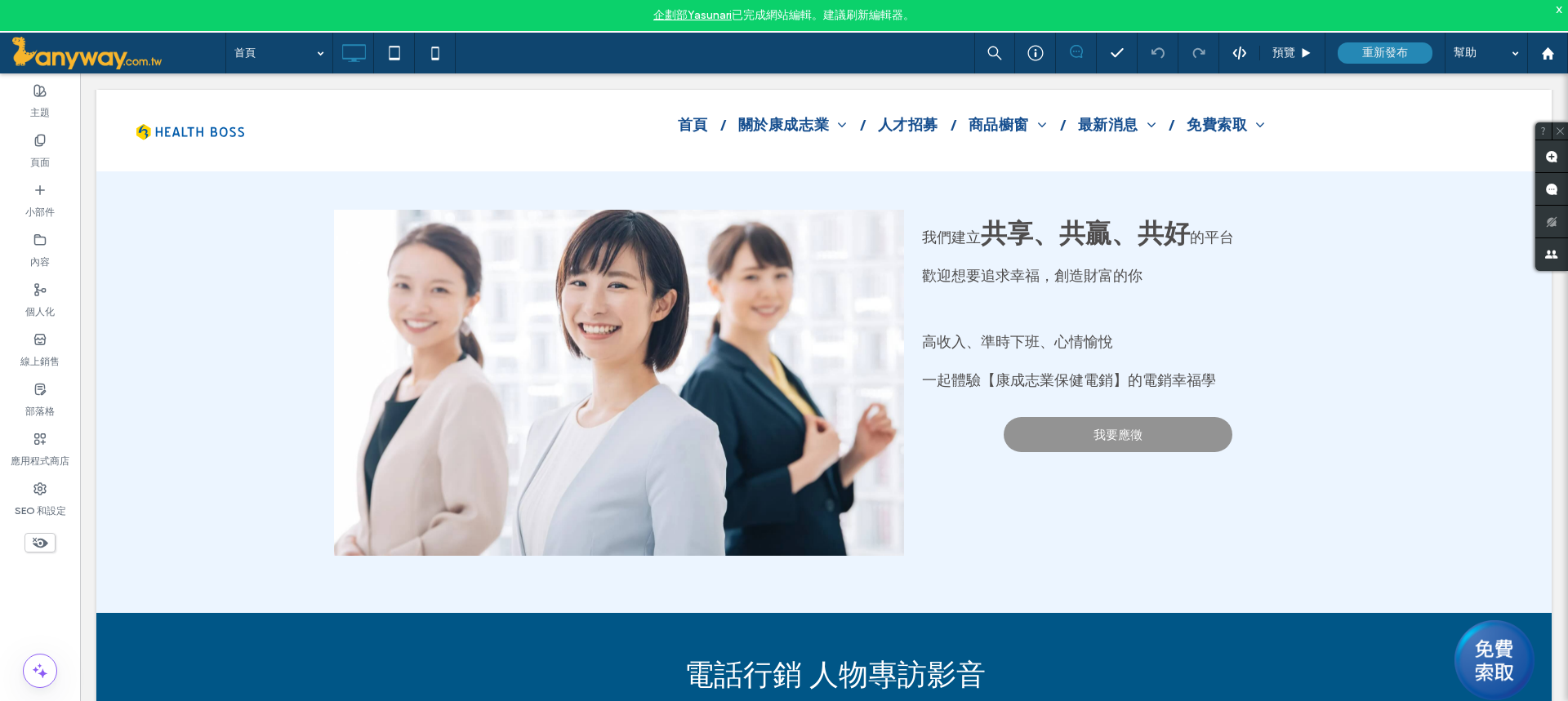
scroll to position [7315, 0]
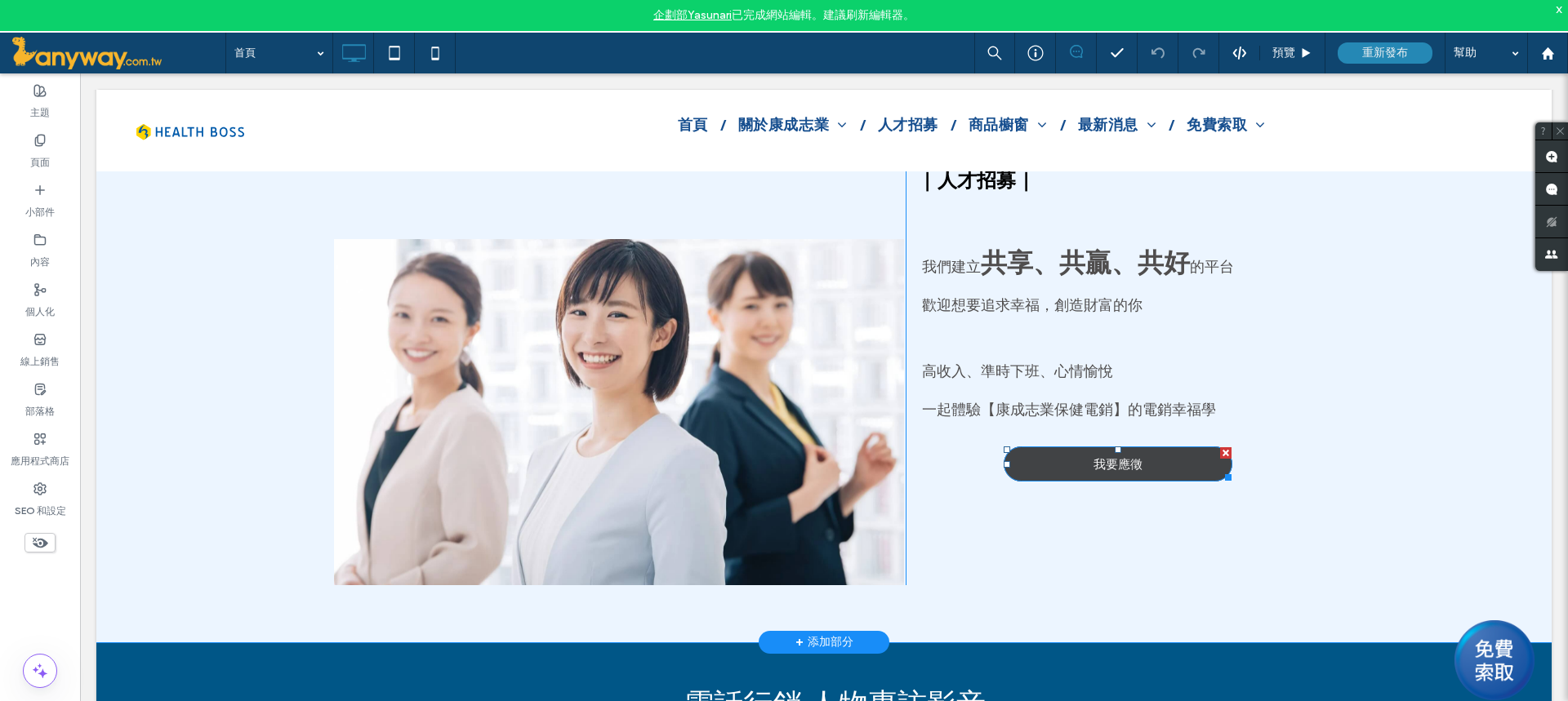
click at [1107, 451] on span "我要應徵" at bounding box center [1118, 463] width 49 height 33
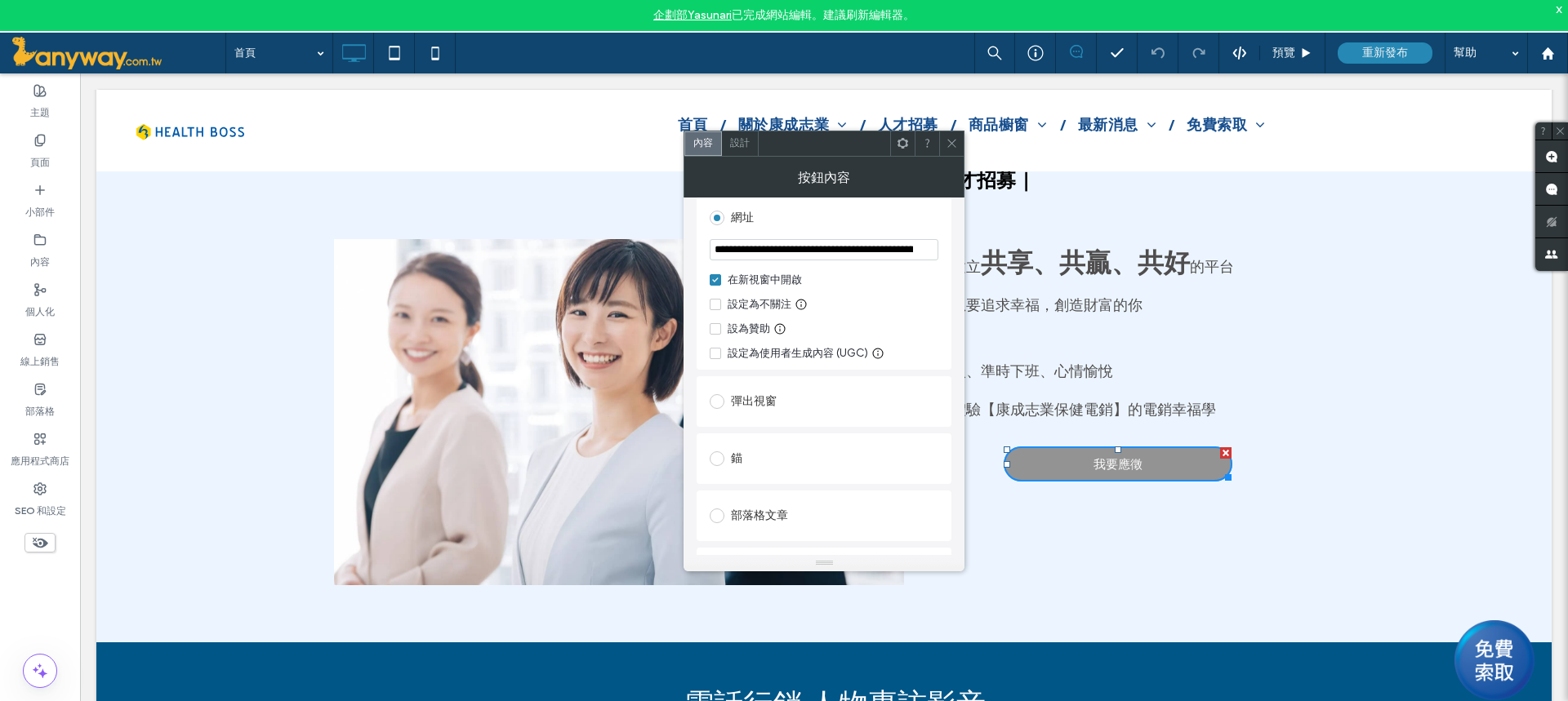
scroll to position [154, 0]
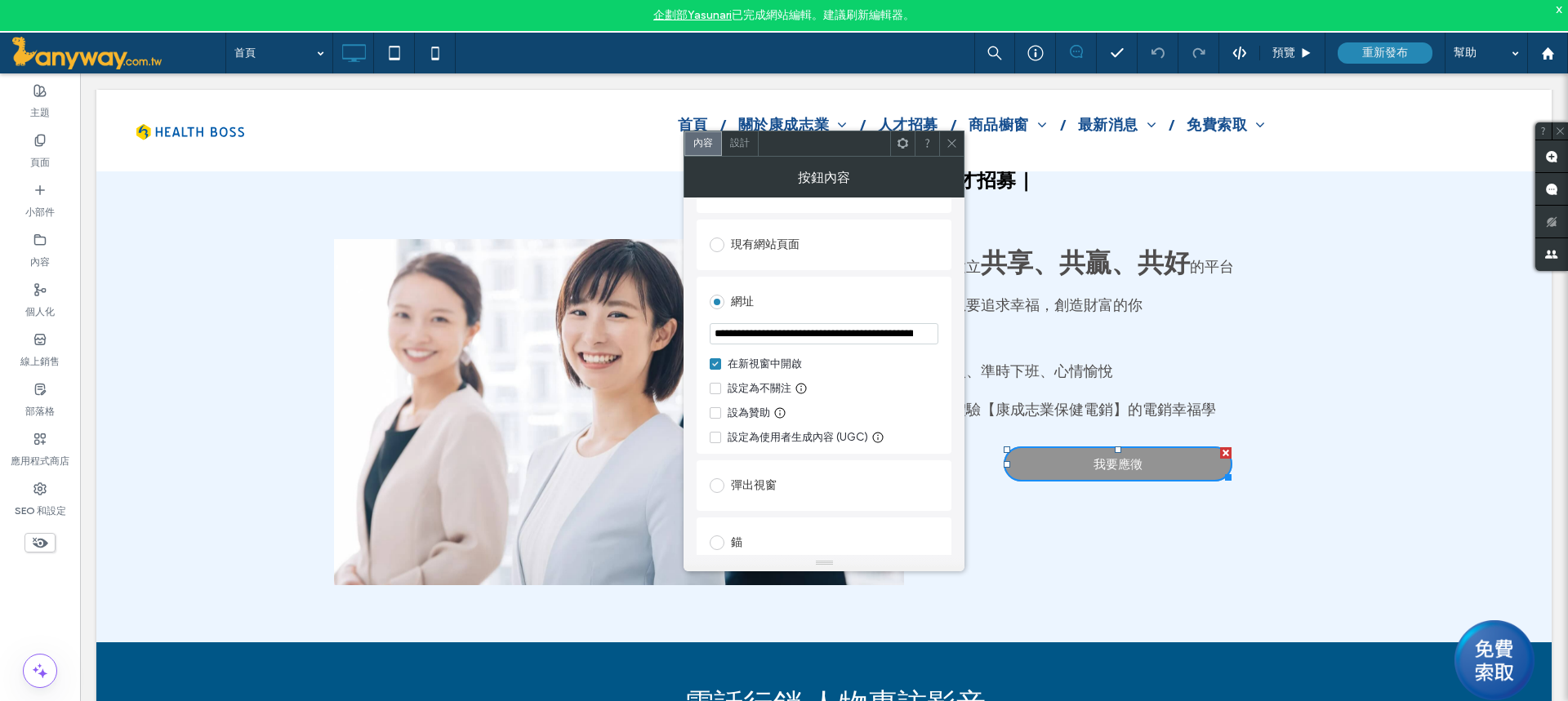
drag, startPoint x: 133, startPoint y: 374, endPoint x: 123, endPoint y: 373, distance: 10.0
click at [130, 373] on div "投影片標題 在此寫下您的標題 按鈕 點擊貼上 | 人才招募 | 我們建立 共享、共贏、共好 的平台 歡迎想要追求幸福，創造財富的你 高收入、準時下班、心情愉悅…" at bounding box center [824, 380] width 1455 height 525
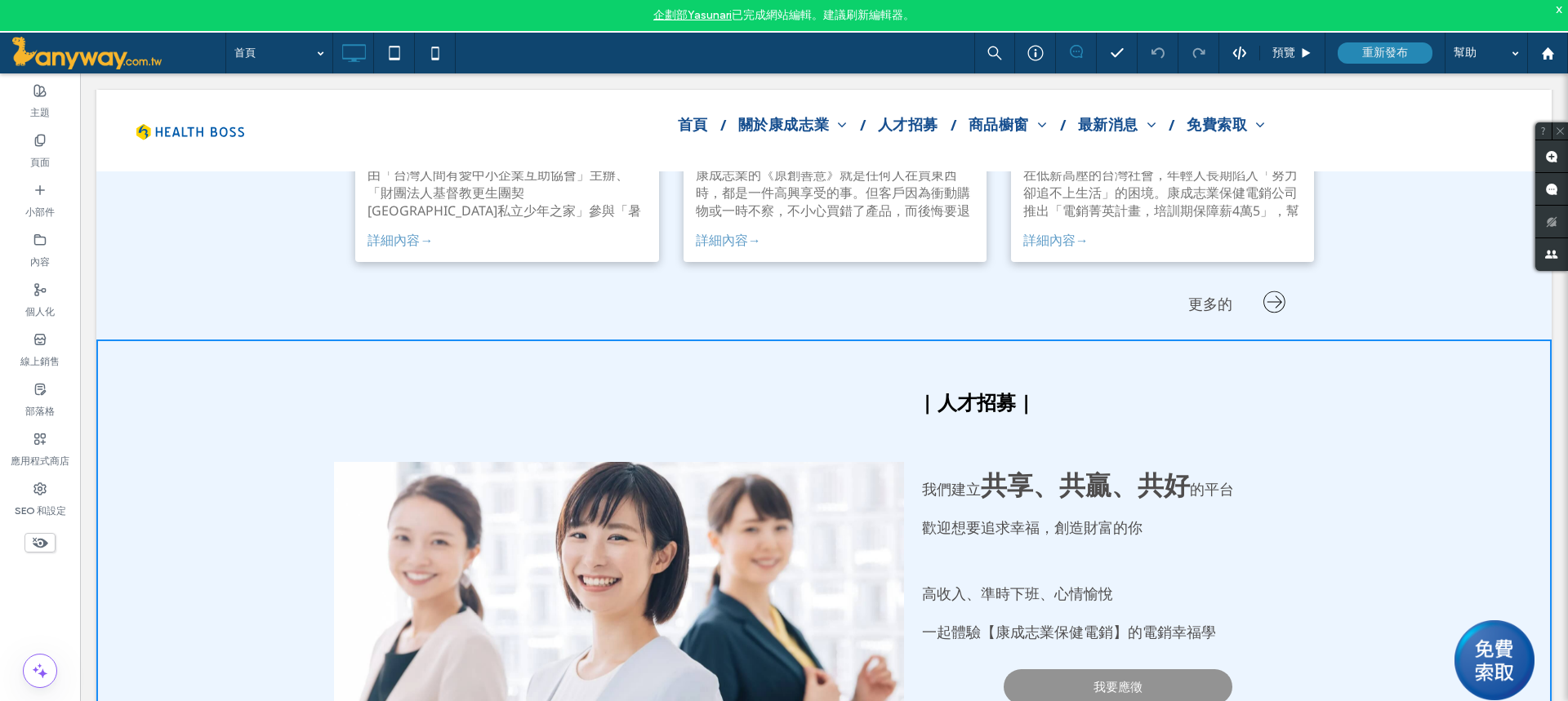
scroll to position [7071, 0]
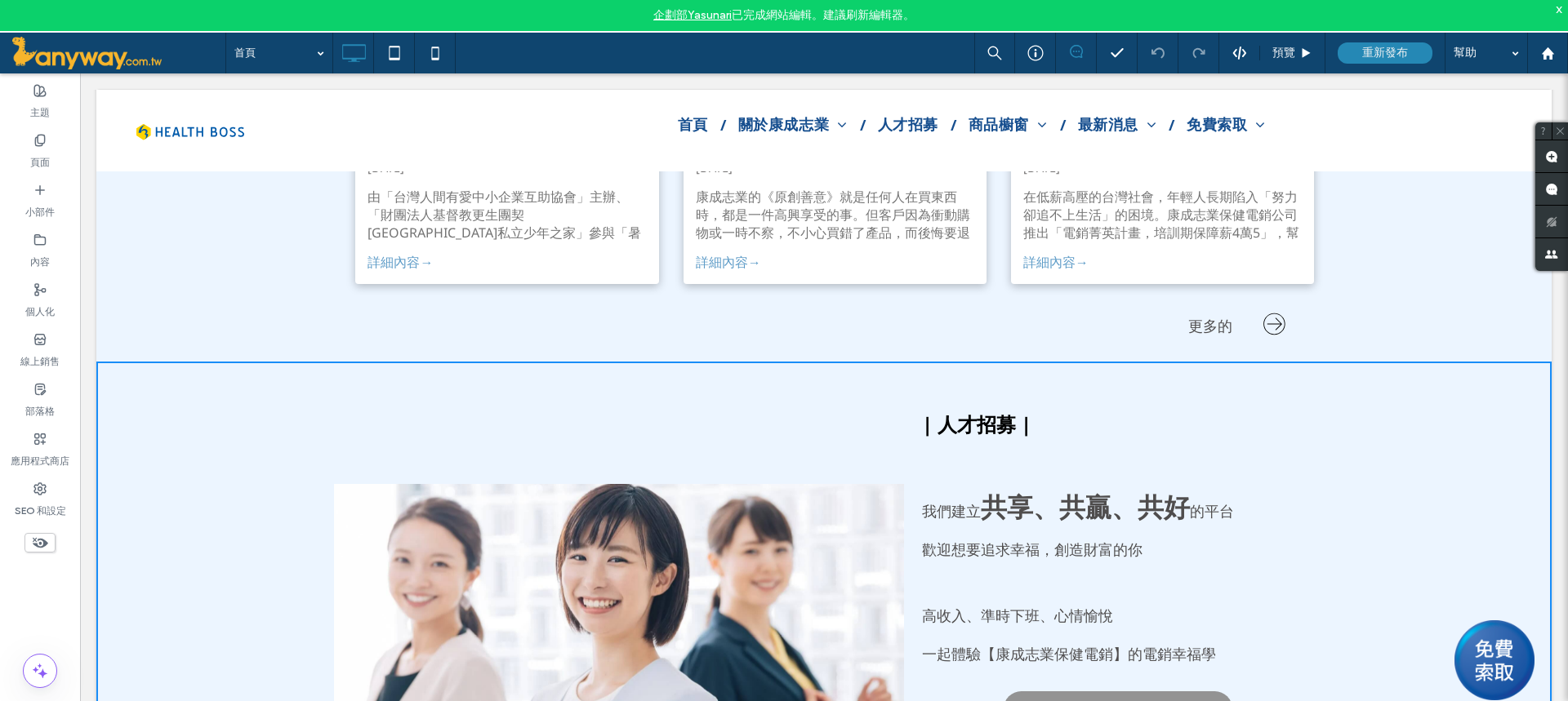
click at [114, 402] on div "投影片標題 在此寫下您的標題 按鈕 點擊貼上 | 人才招募 | 我們建立 共享、共贏、共好 的平台 歡迎想要追求幸福，創造財富的你 高收入、準時下班、心情愉悅…" at bounding box center [824, 624] width 1455 height 525
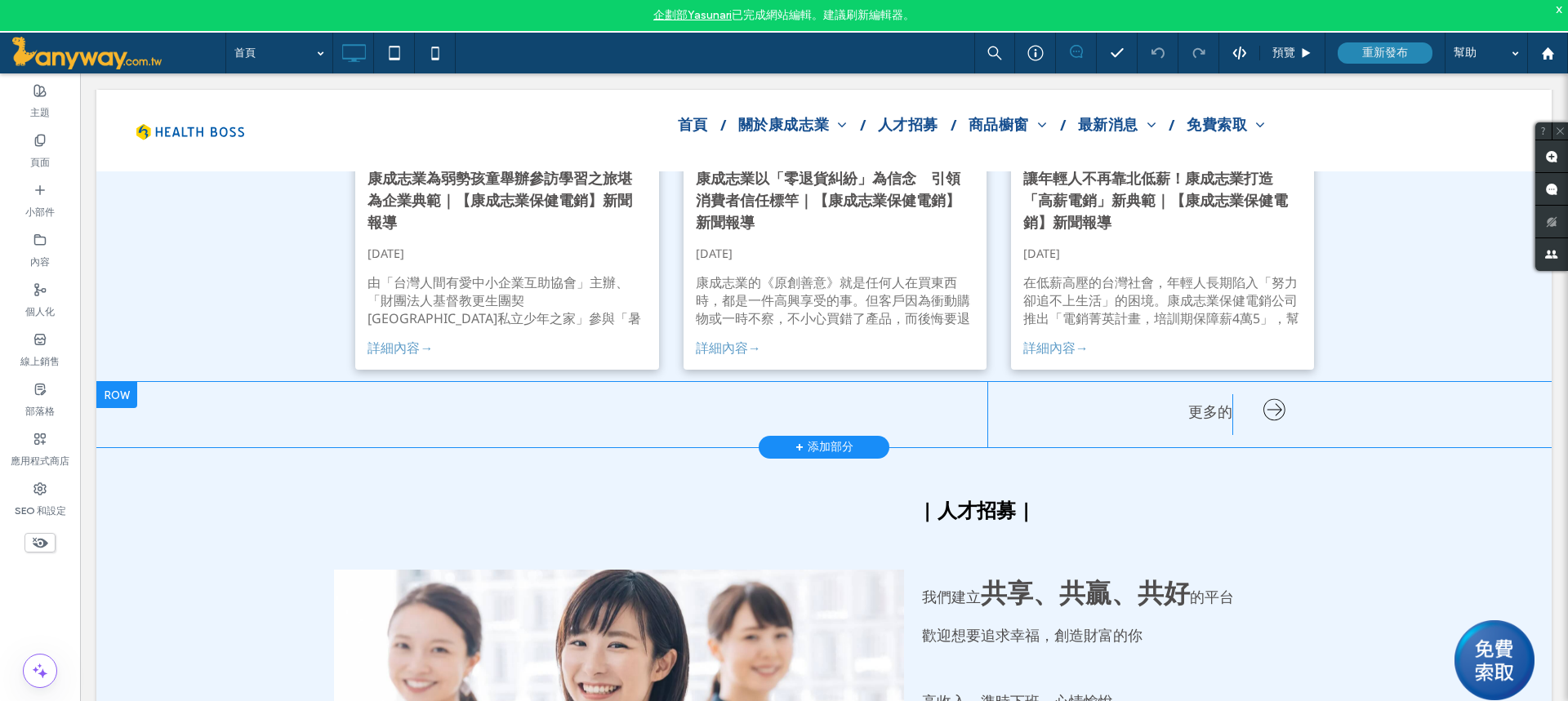
scroll to position [6907, 0]
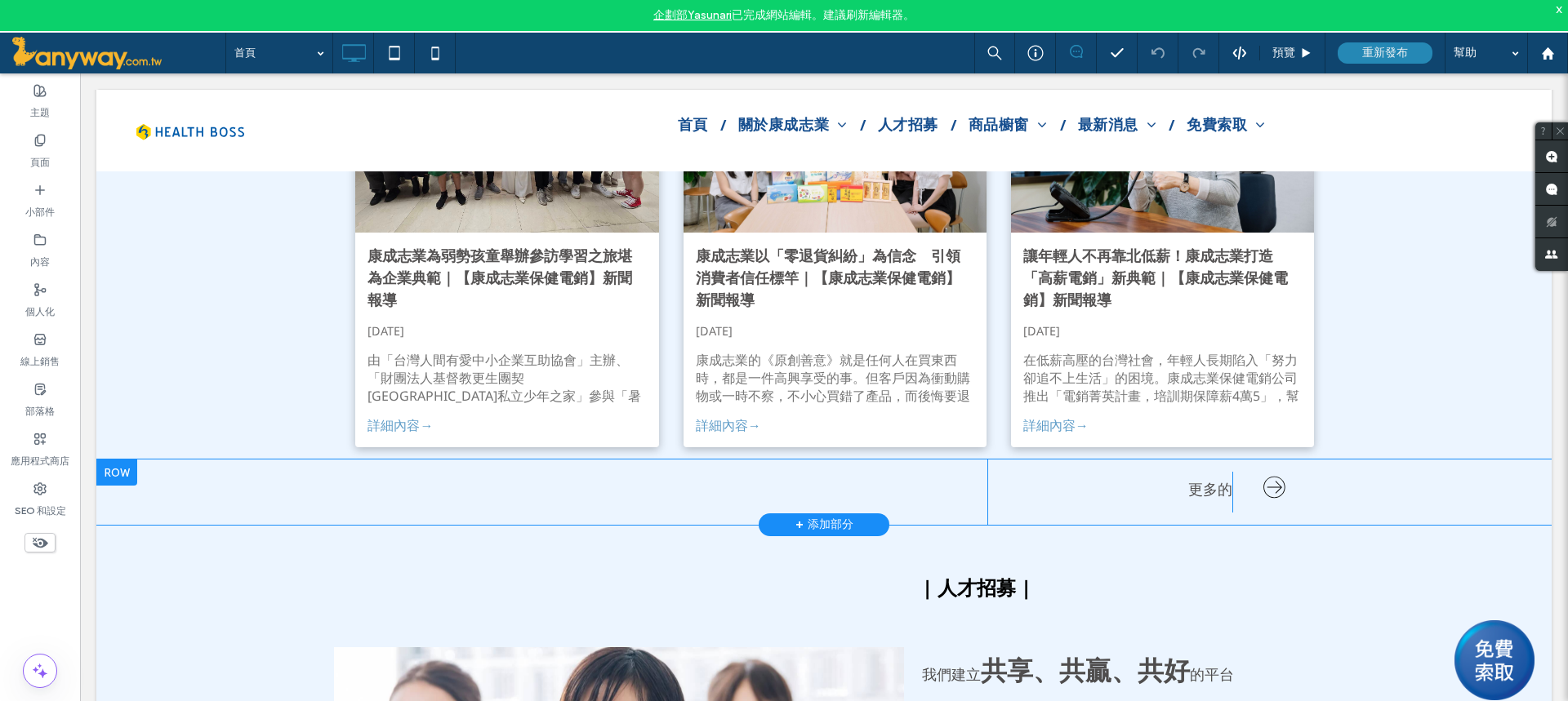
click at [115, 460] on div at bounding box center [117, 472] width 41 height 26
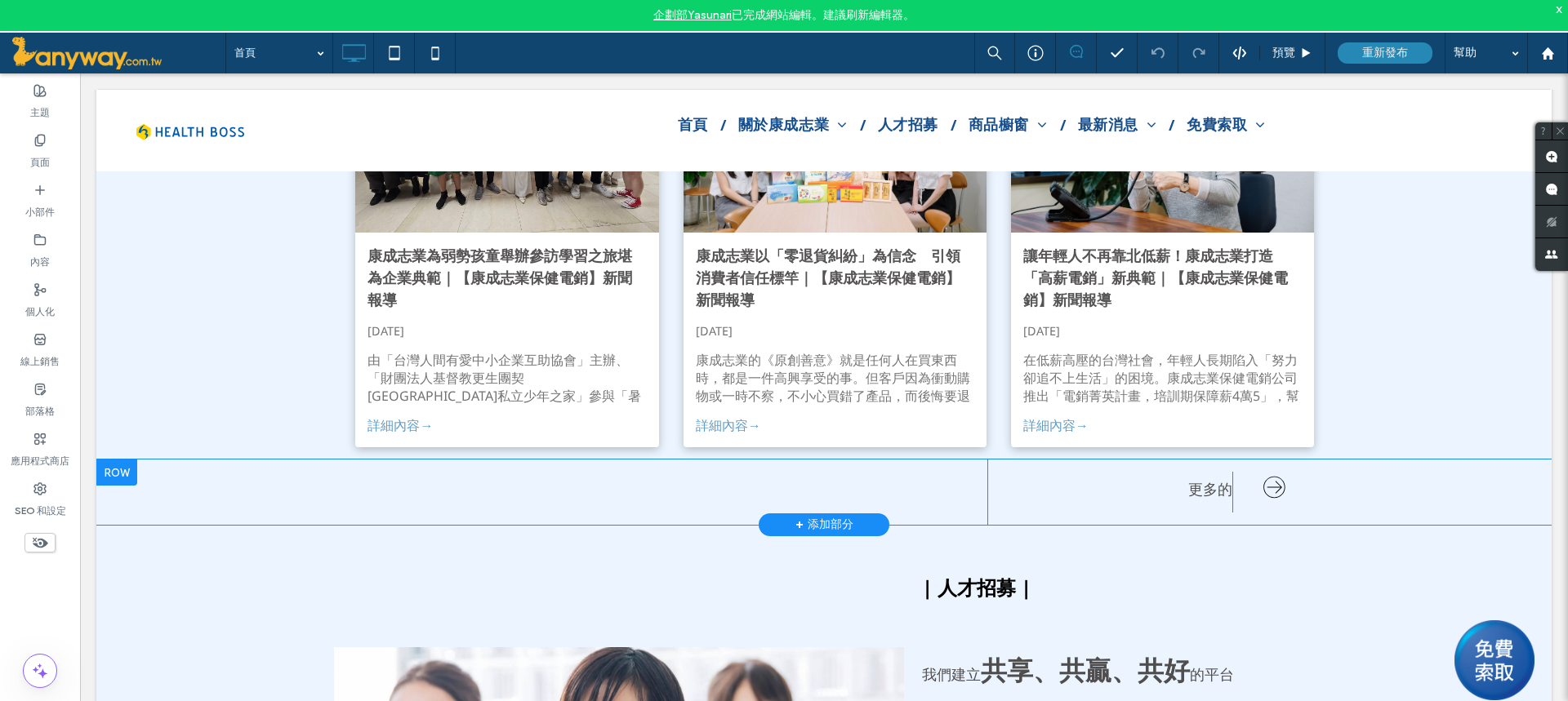
click at [122, 459] on div at bounding box center [117, 472] width 41 height 26
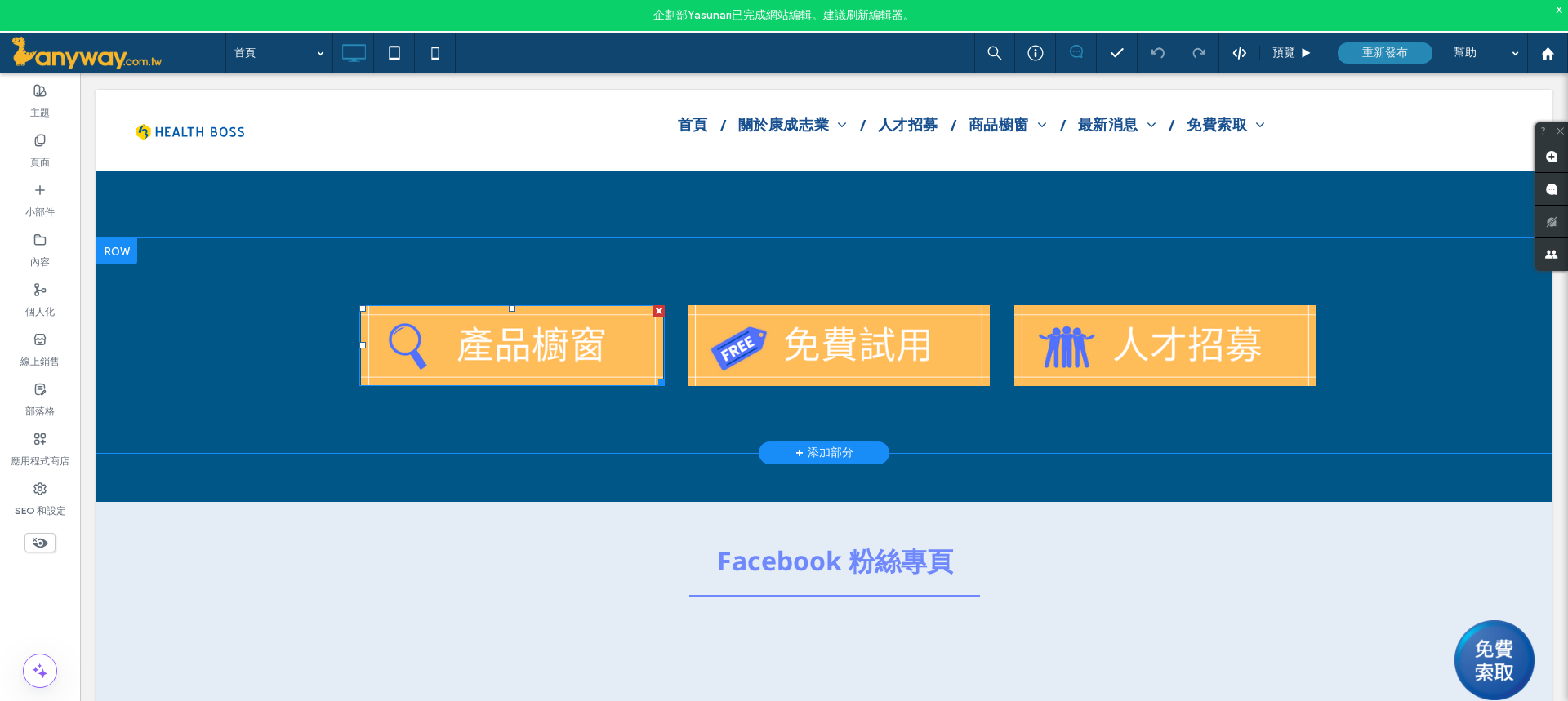
scroll to position [8050, 0]
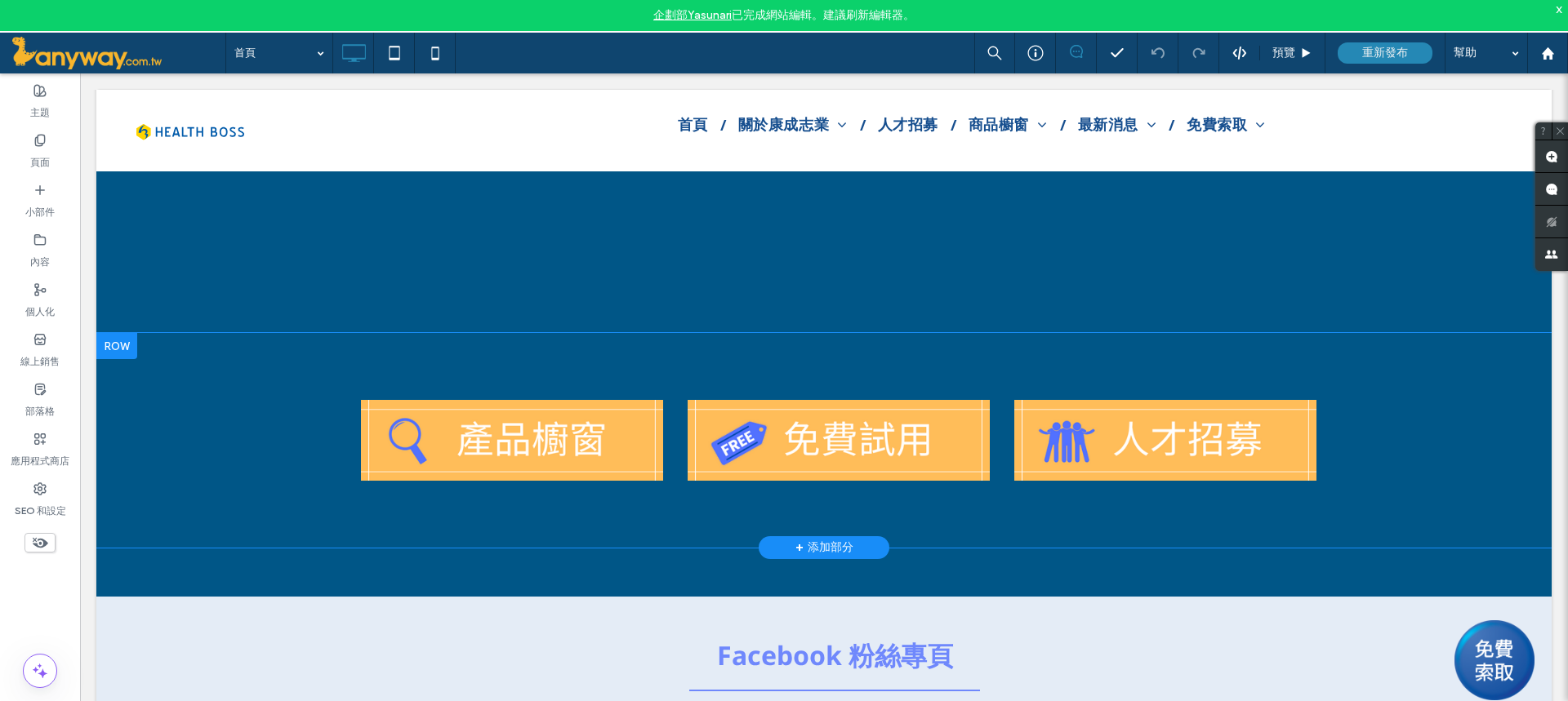
click at [124, 333] on div at bounding box center [117, 346] width 41 height 26
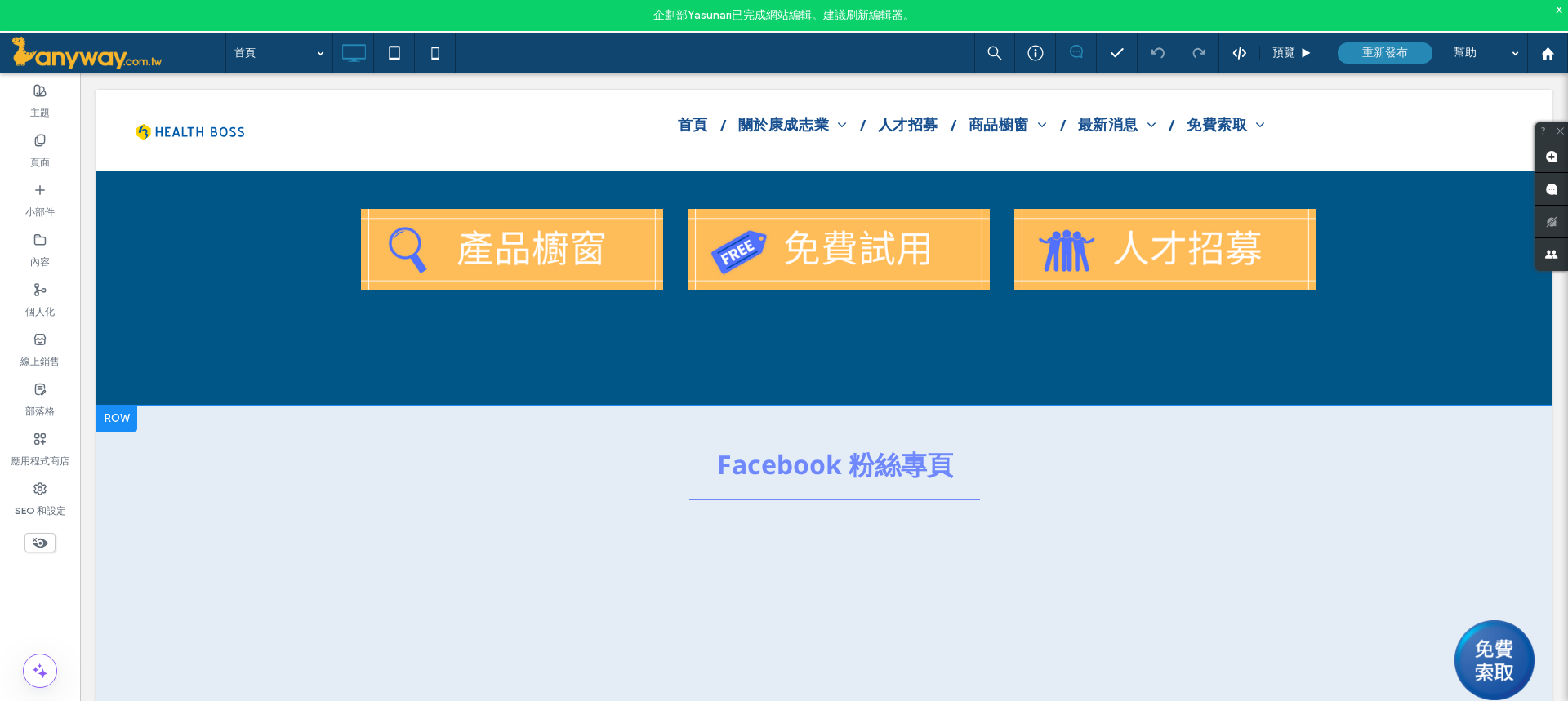
scroll to position [8295, 0]
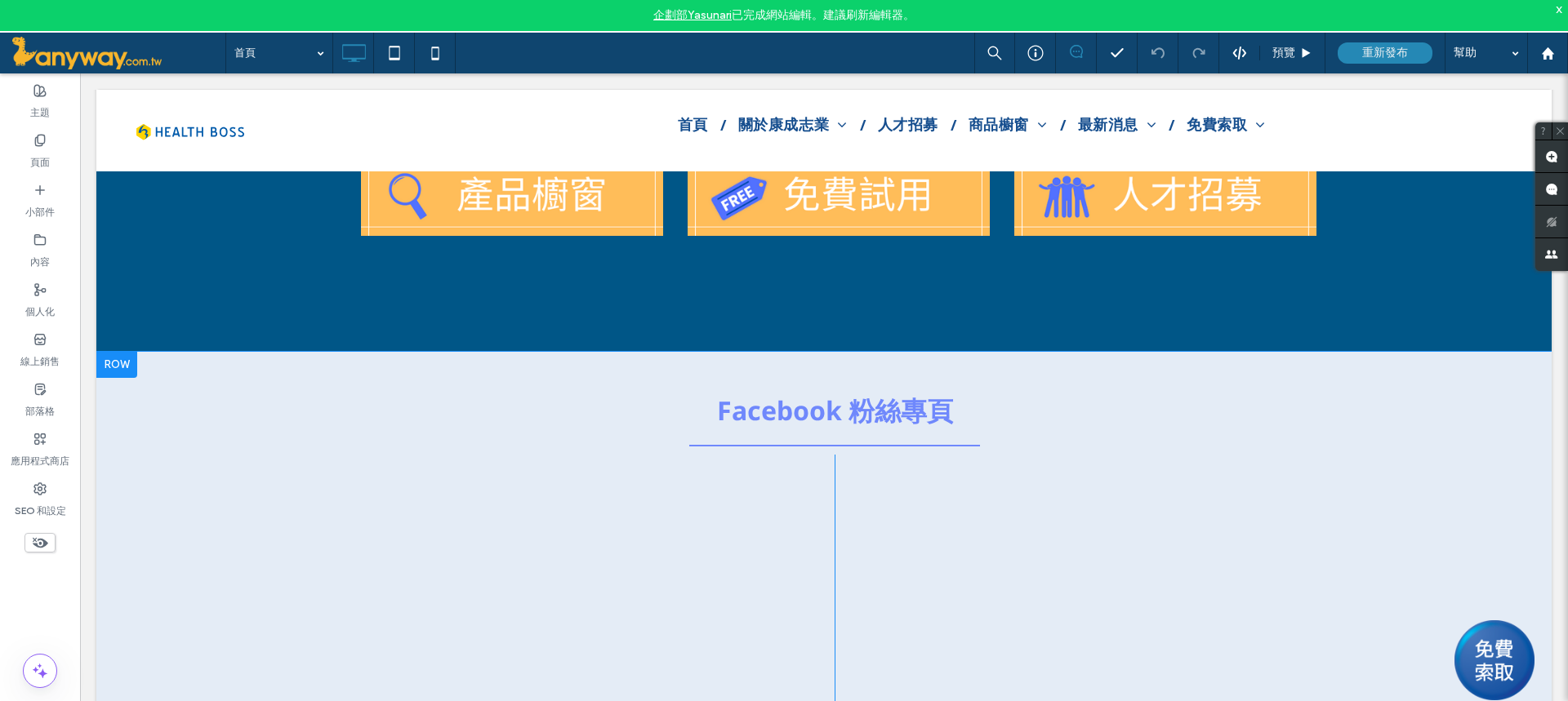
click at [99, 352] on div at bounding box center [117, 364] width 41 height 26
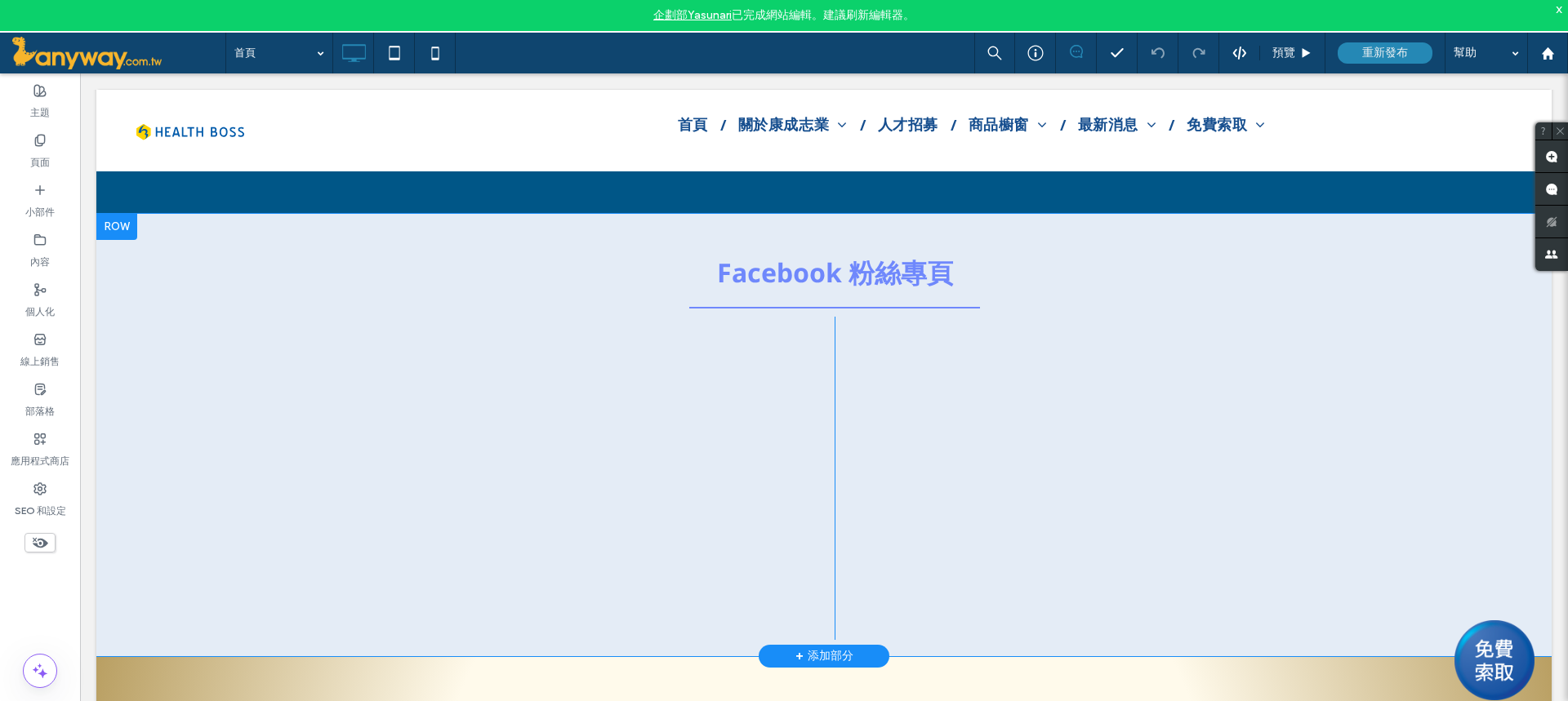
scroll to position [8458, 0]
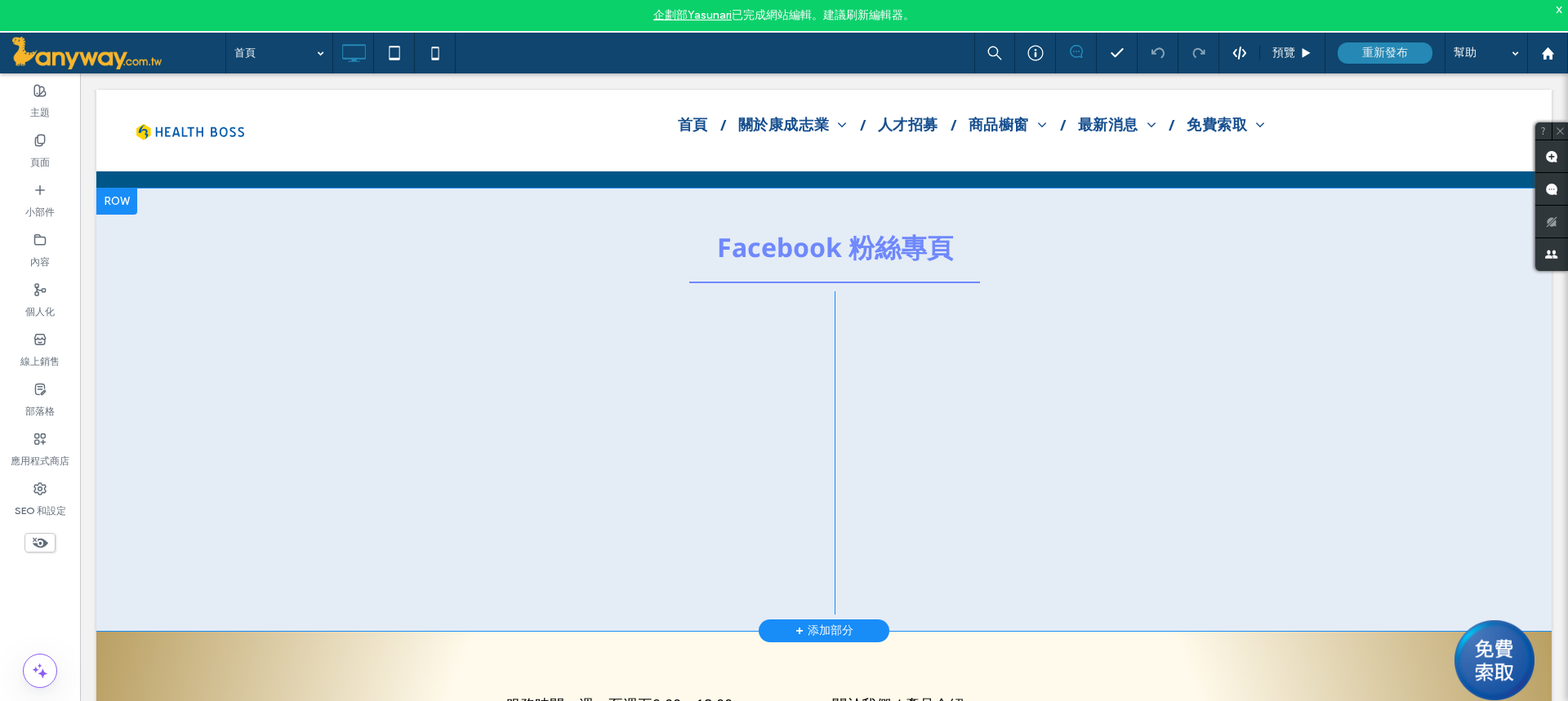
click at [125, 191] on div at bounding box center [117, 201] width 41 height 26
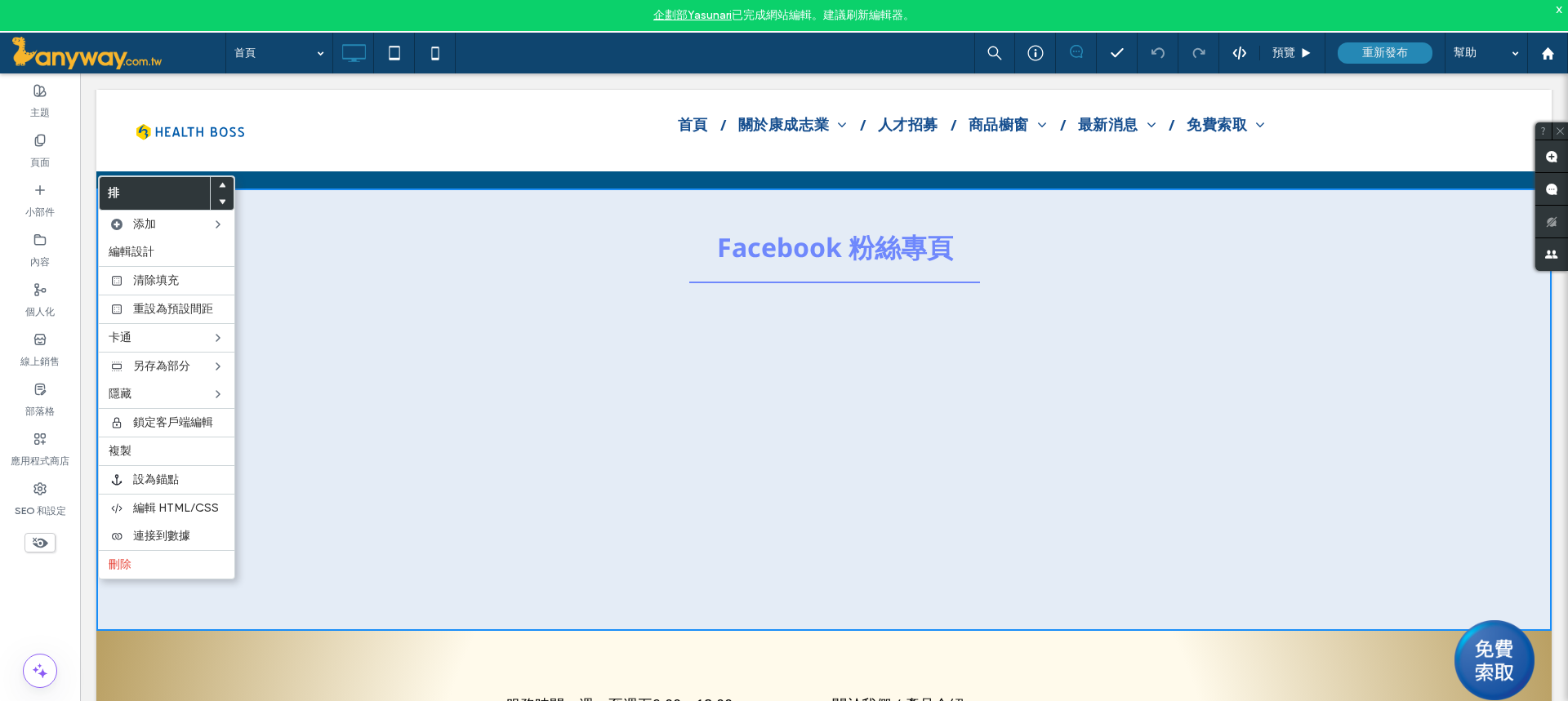
click at [293, 283] on div "Facebook 粉絲專頁 點擊貼上 點擊貼上 點擊貼上 點擊貼上 點擊貼上 排 + 添加部分" at bounding box center [824, 409] width 1455 height 442
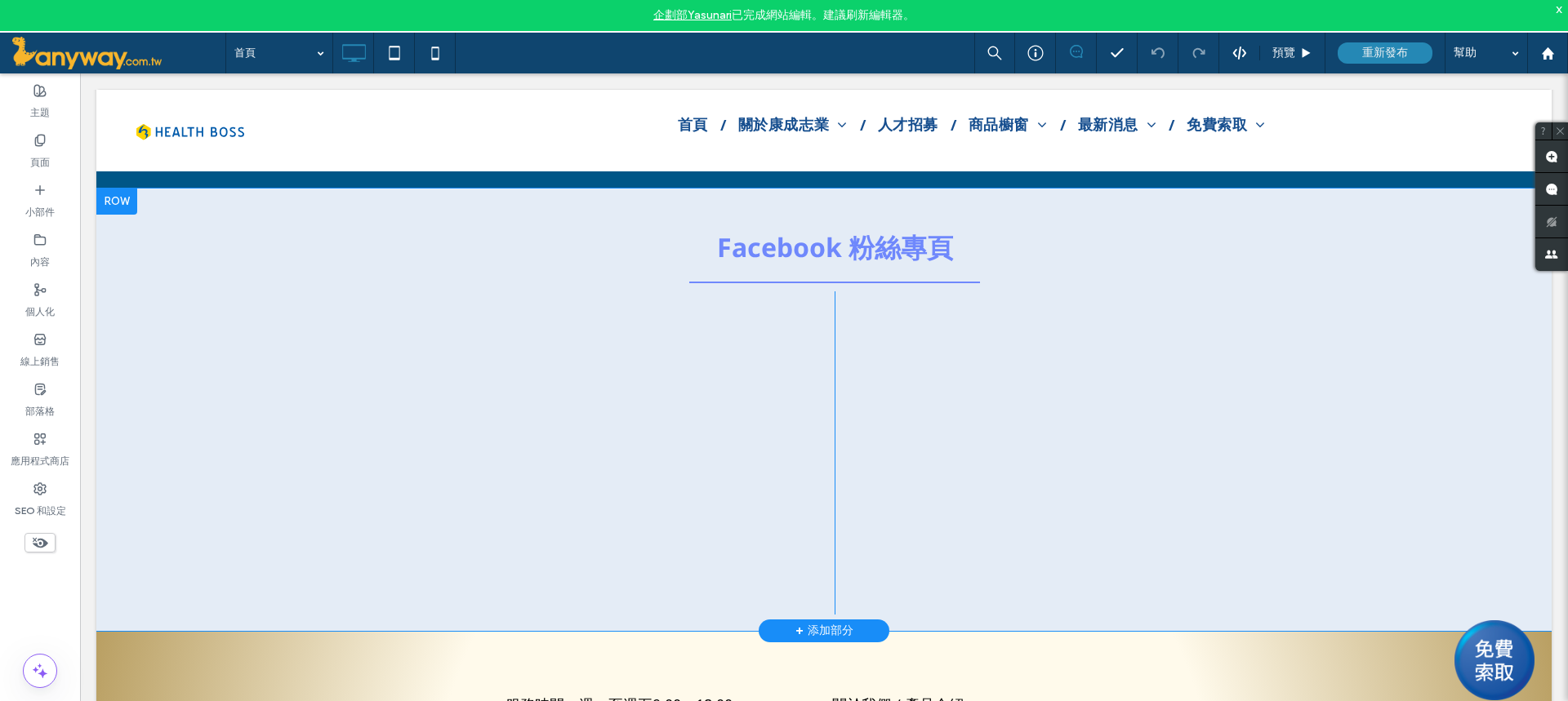
click at [104, 188] on div at bounding box center [117, 201] width 41 height 26
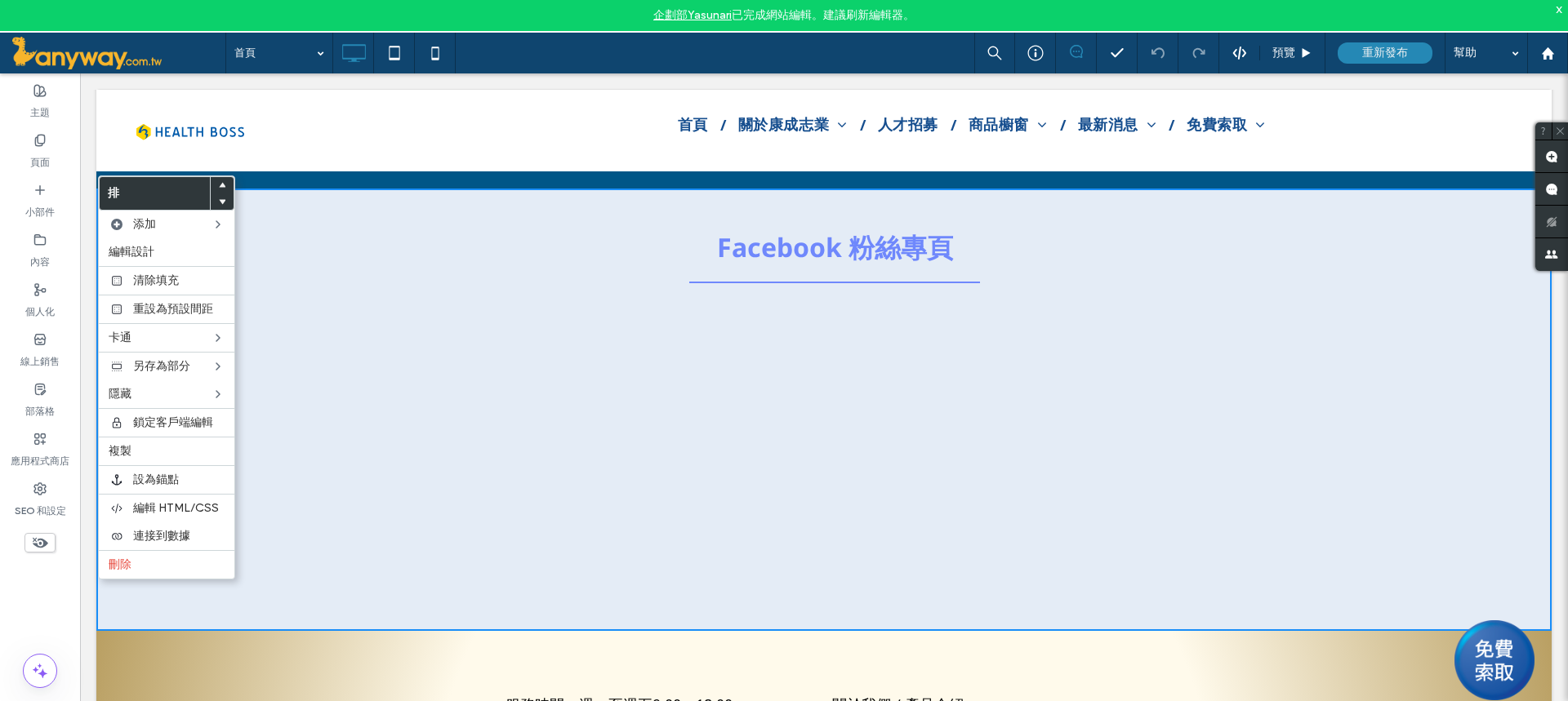
click at [298, 293] on div "Facebook 粉絲專頁 點擊貼上 點擊貼上 點擊貼上 點擊貼上 點擊貼上 排 + 添加部分" at bounding box center [824, 409] width 1455 height 442
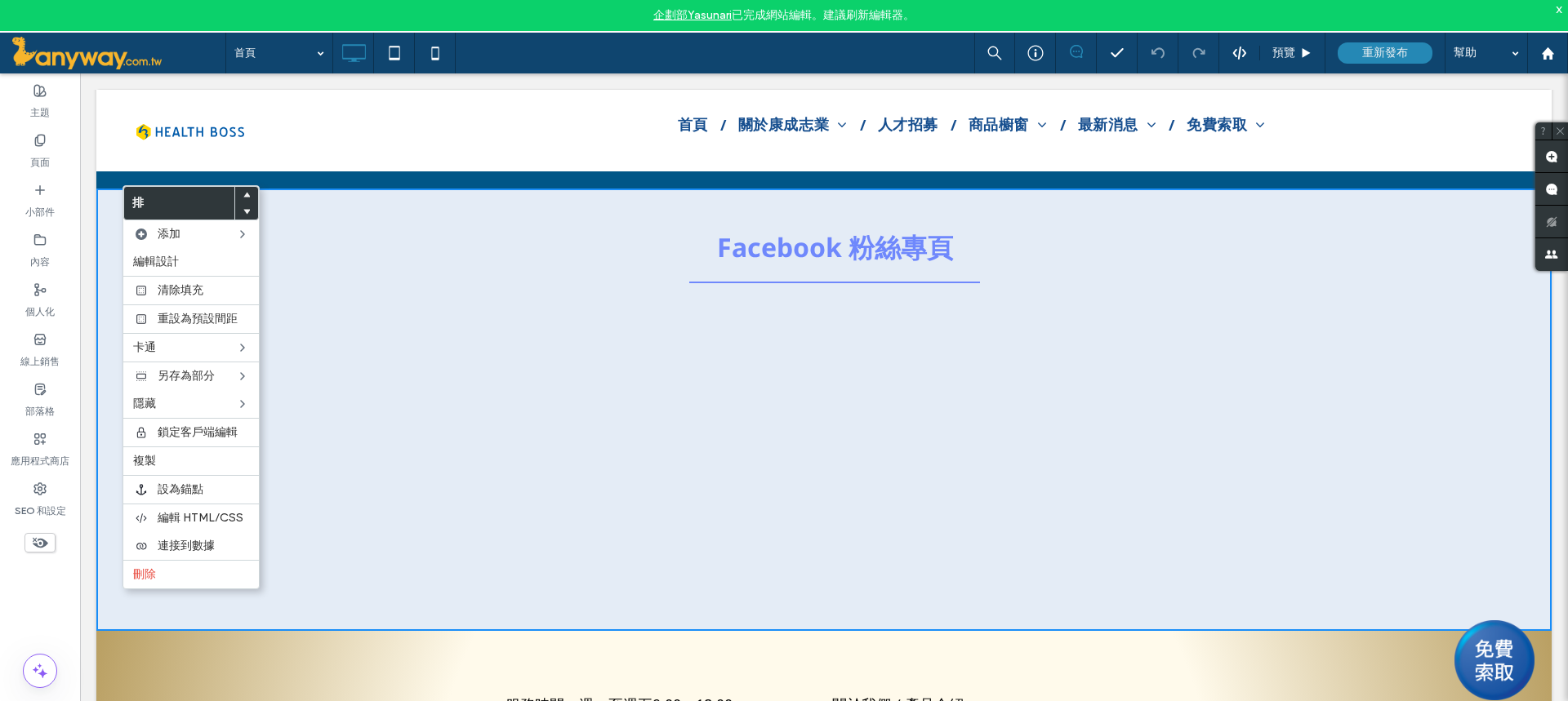
click at [393, 229] on h2 "Facebook 粉絲專頁" at bounding box center [834, 248] width 959 height 38
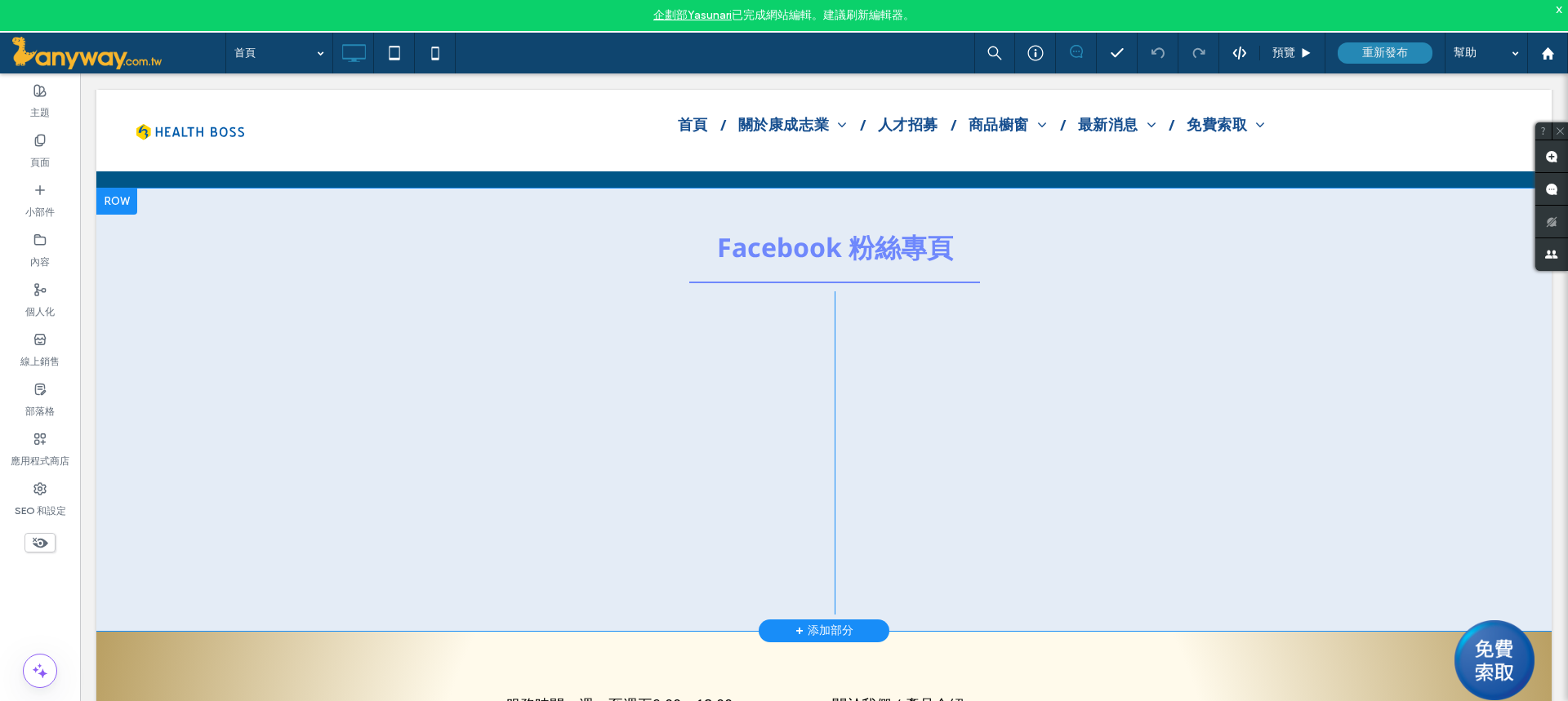
click at [109, 192] on div at bounding box center [117, 201] width 41 height 26
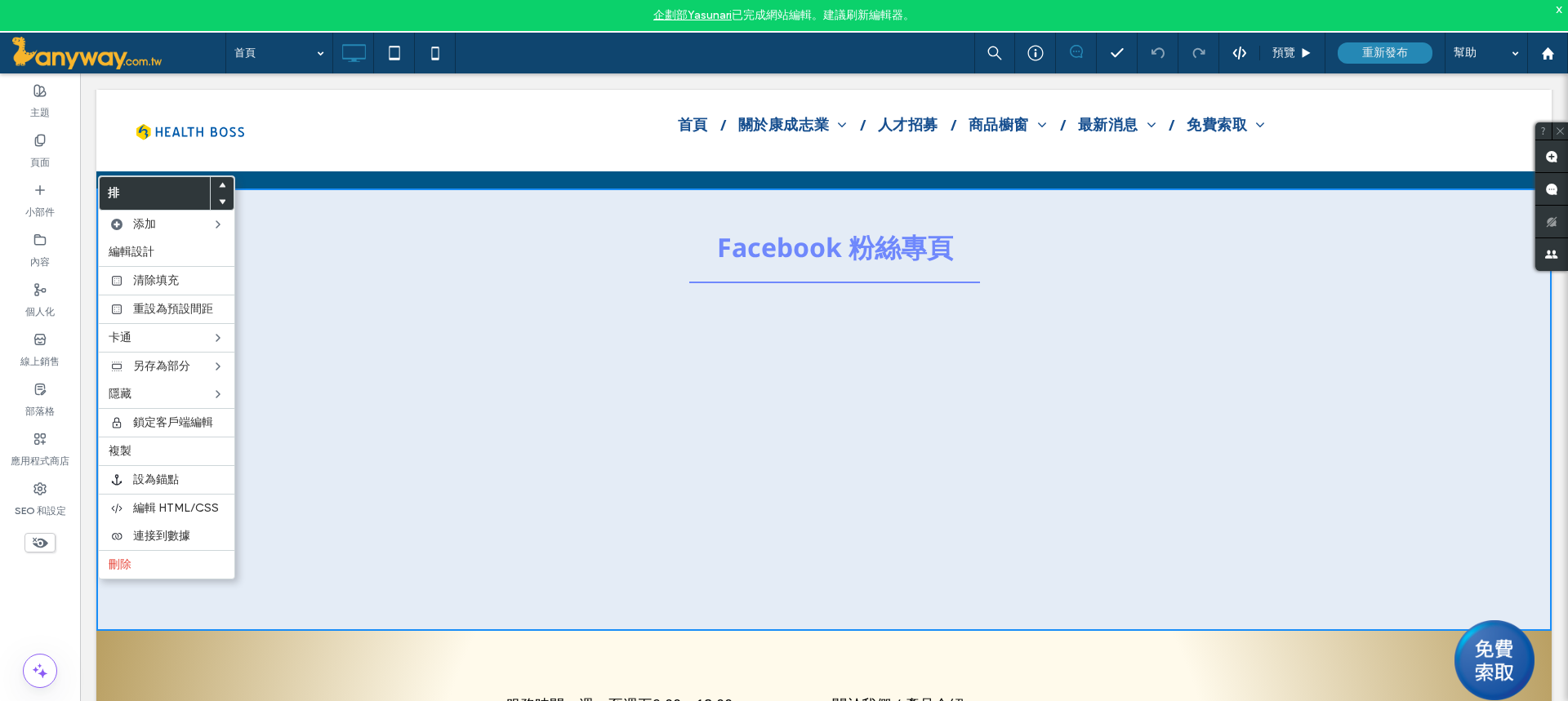
click at [263, 221] on div "Facebook 粉絲專頁 點擊貼上 點擊貼上 點擊貼上 點擊貼上 點擊貼上 排 + 添加部分" at bounding box center [824, 409] width 1455 height 442
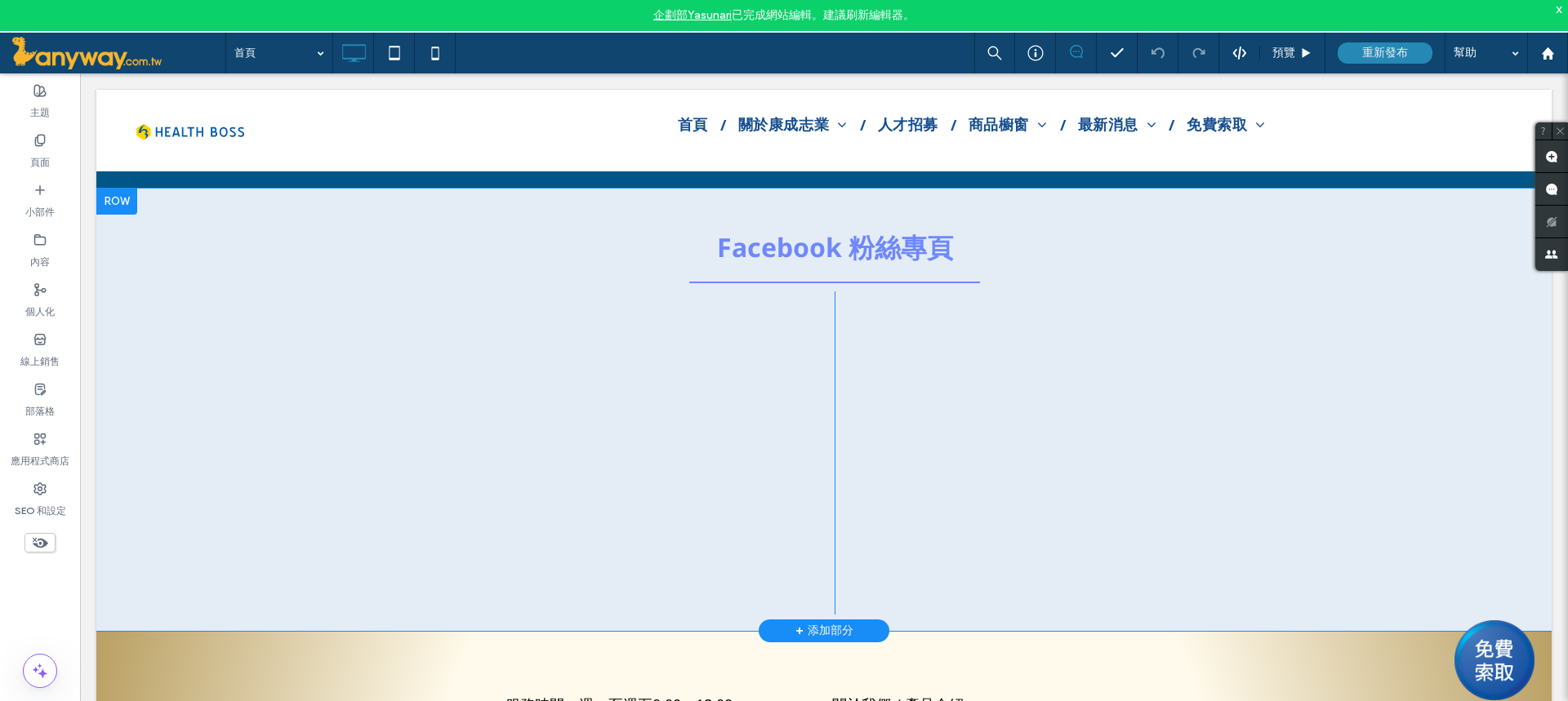
click at [111, 188] on div at bounding box center [117, 201] width 41 height 26
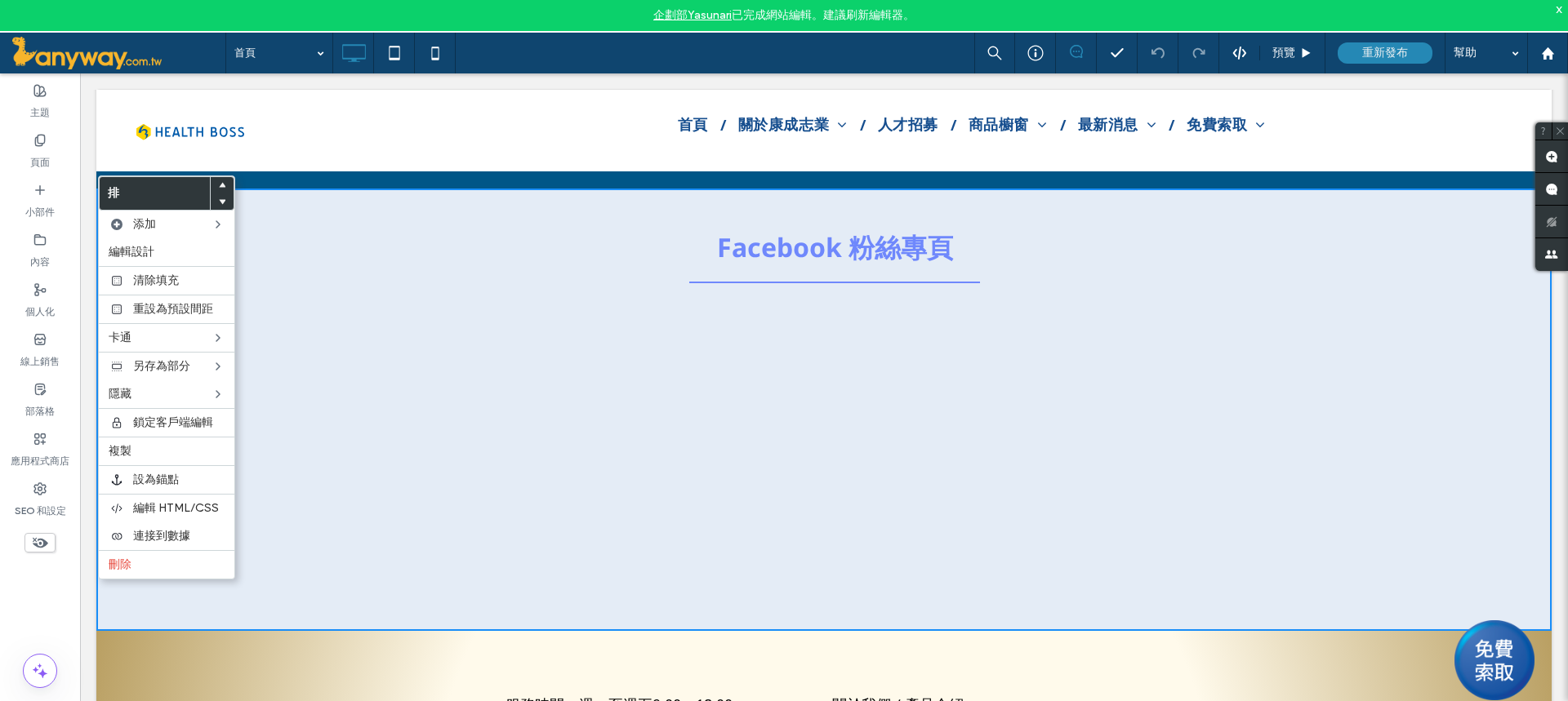
click at [391, 472] on div "點擊貼上" at bounding box center [611, 536] width 447 height 157
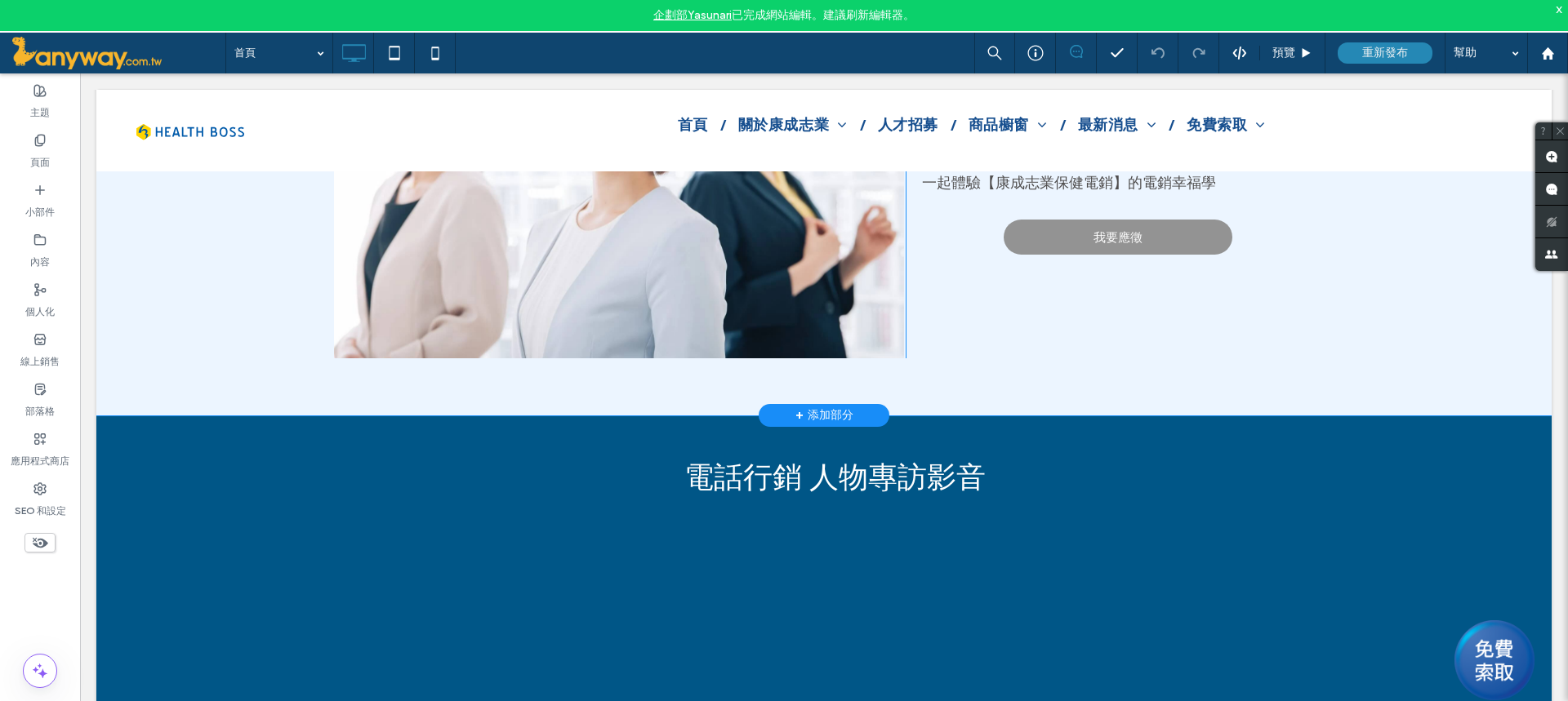
scroll to position [7479, 0]
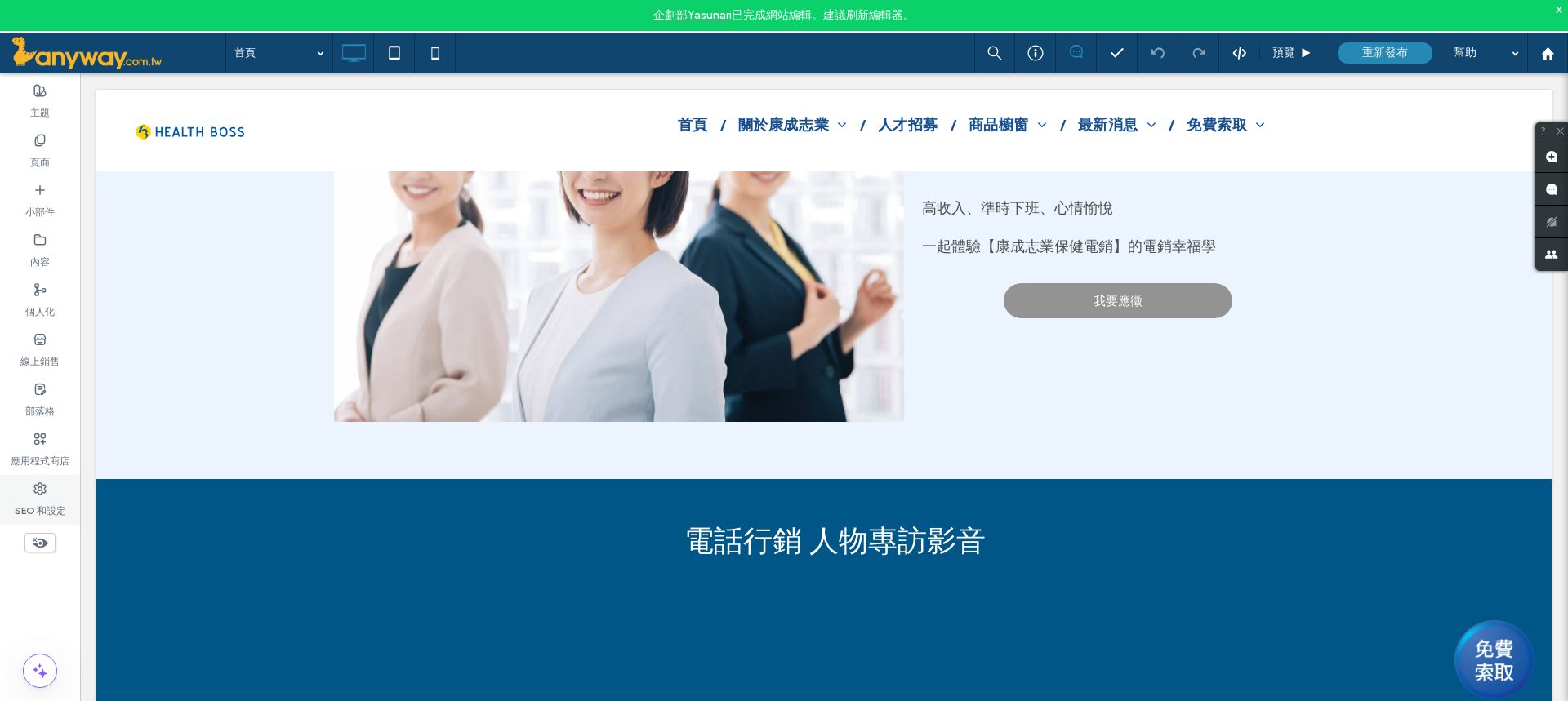
click at [29, 497] on label "SEO 和設定" at bounding box center [40, 507] width 52 height 23
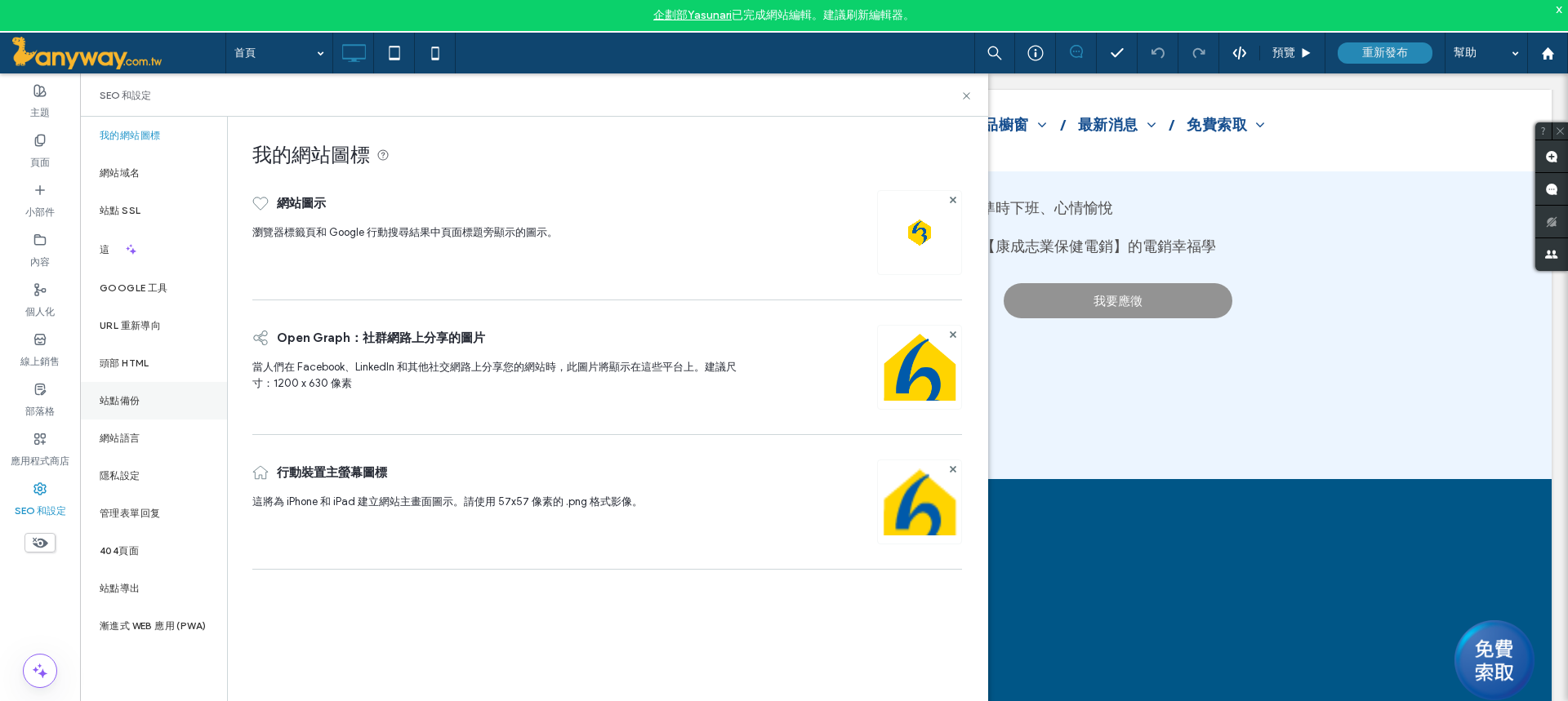
click at [122, 403] on font "站點備份" at bounding box center [120, 400] width 41 height 13
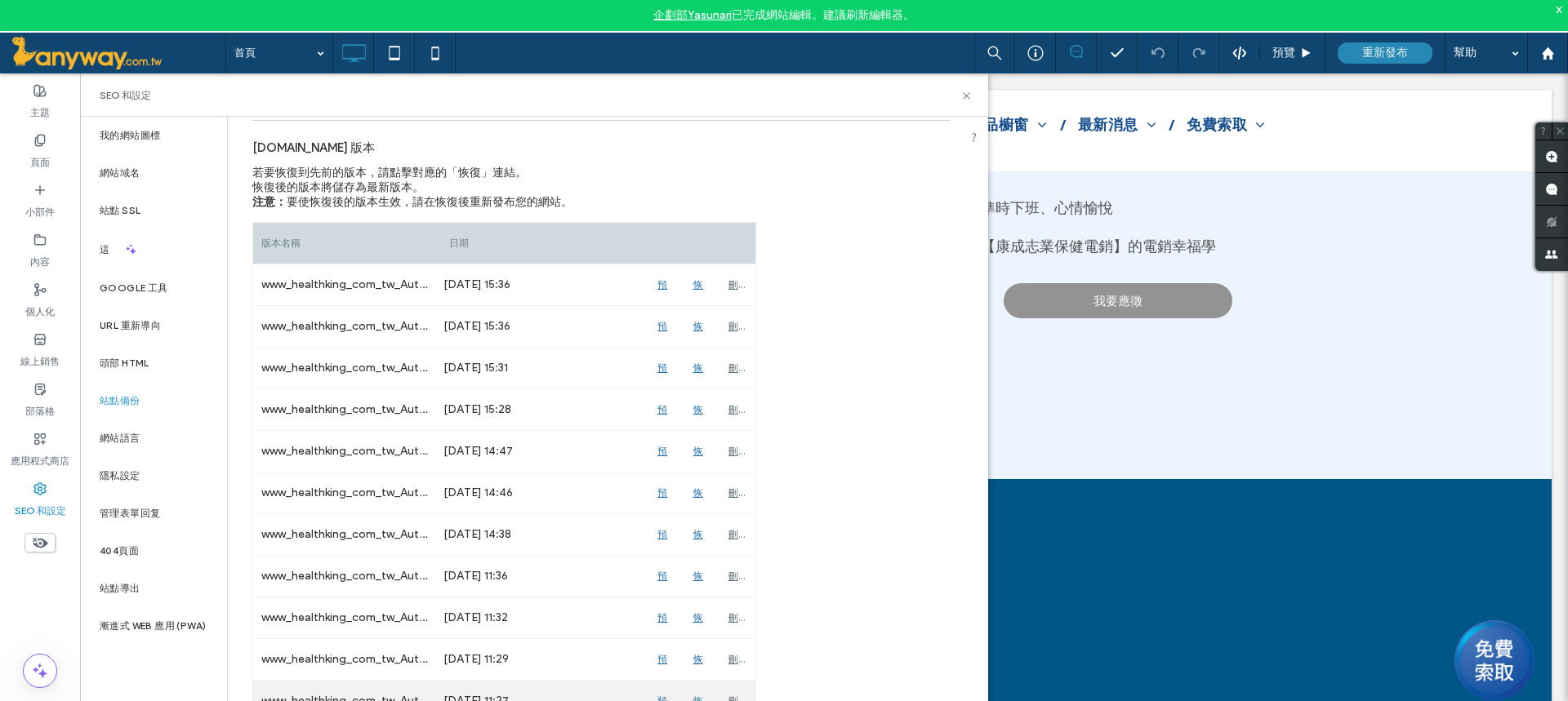
scroll to position [0, 0]
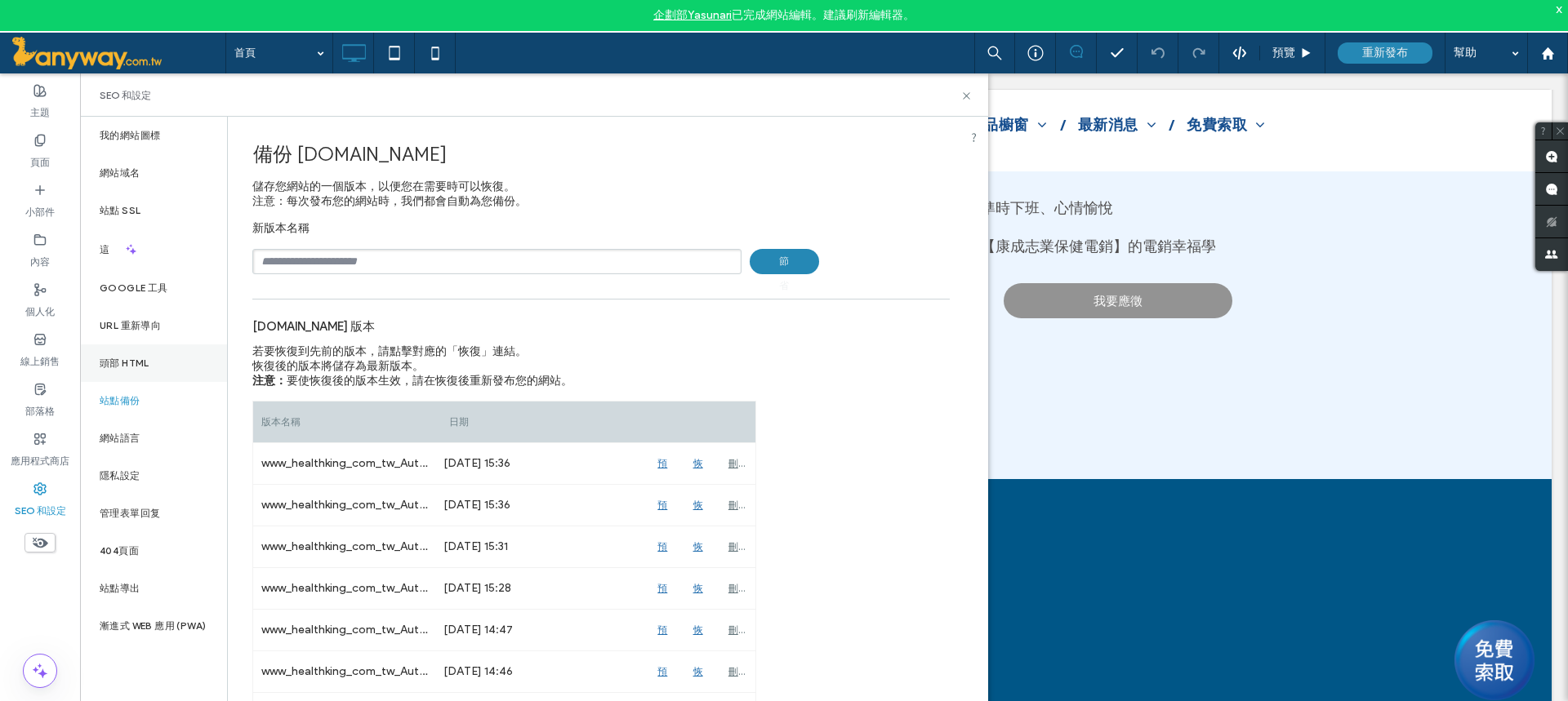
click at [130, 364] on font "頭部 HTML" at bounding box center [124, 363] width 50 height 13
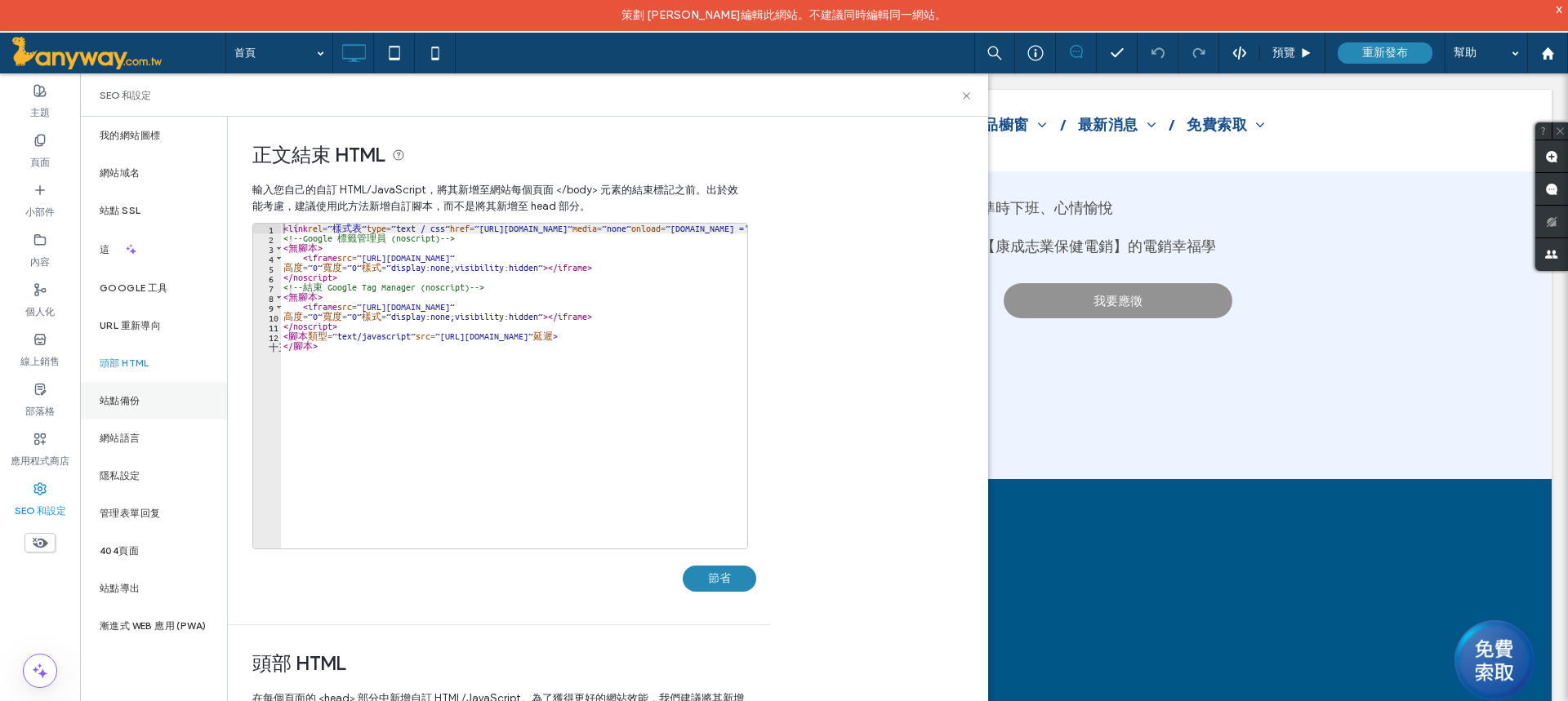
click at [115, 393] on div "站點備份" at bounding box center [154, 401] width 147 height 38
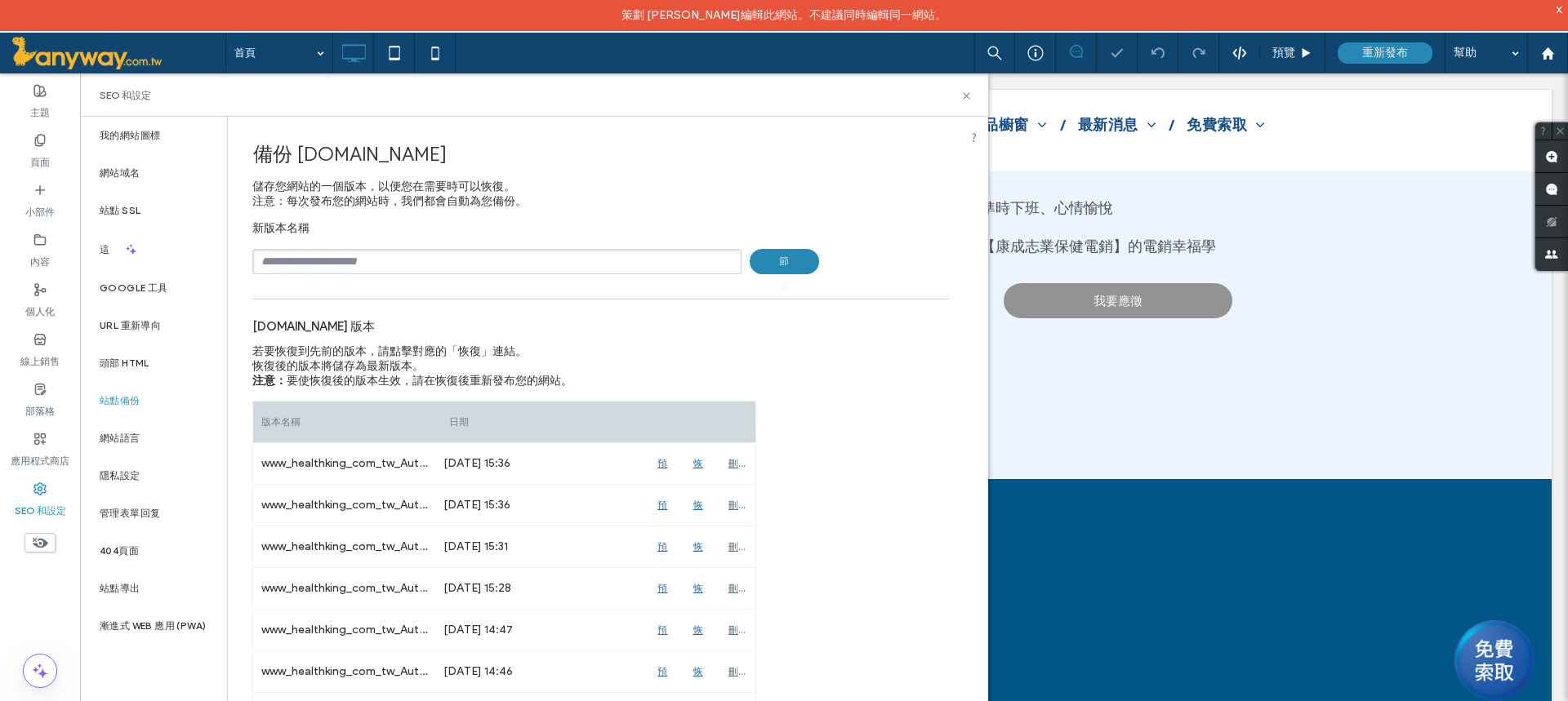
click at [373, 271] on input "text" at bounding box center [496, 262] width 489 height 25
click at [146, 357] on font "頭部 HTML" at bounding box center [124, 363] width 50 height 13
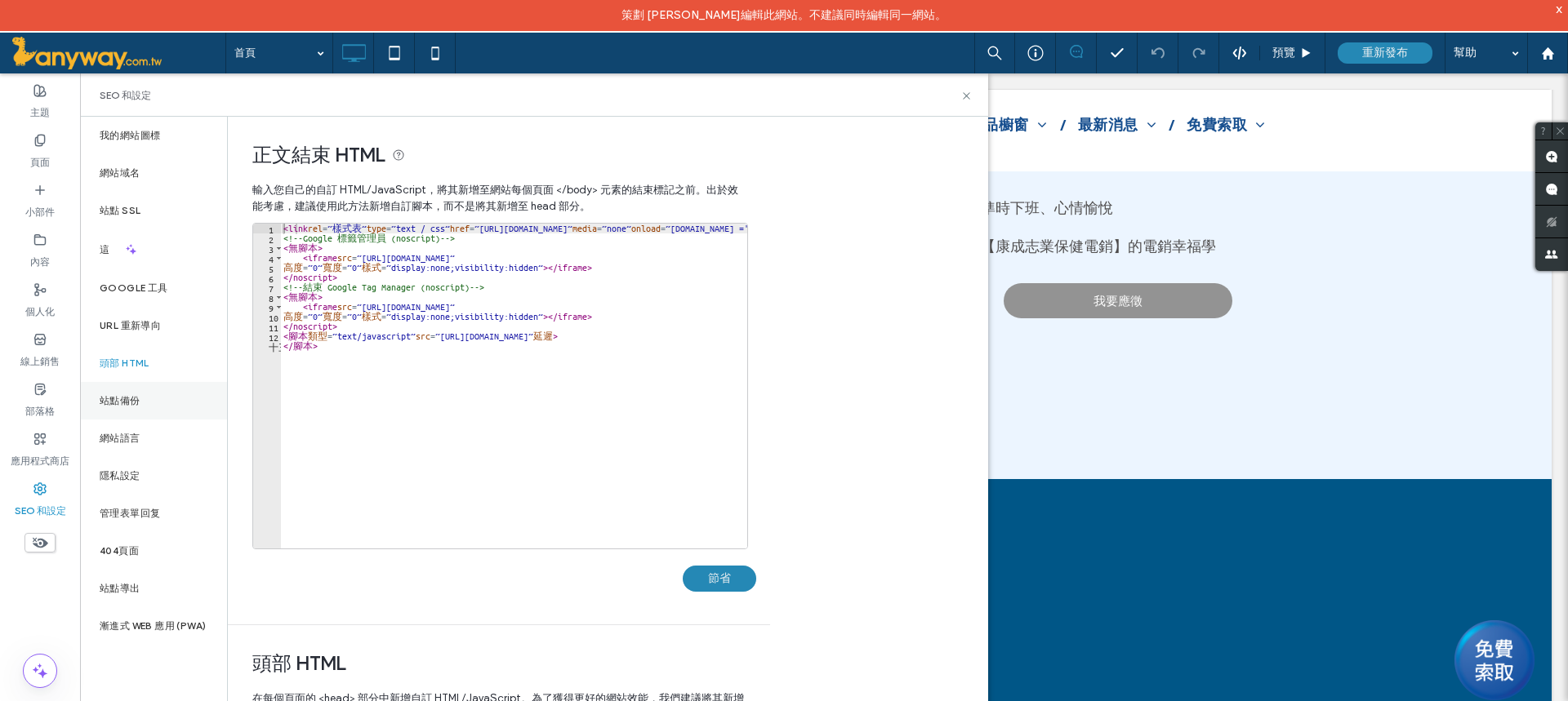
click at [126, 392] on div "站點備份" at bounding box center [154, 401] width 147 height 38
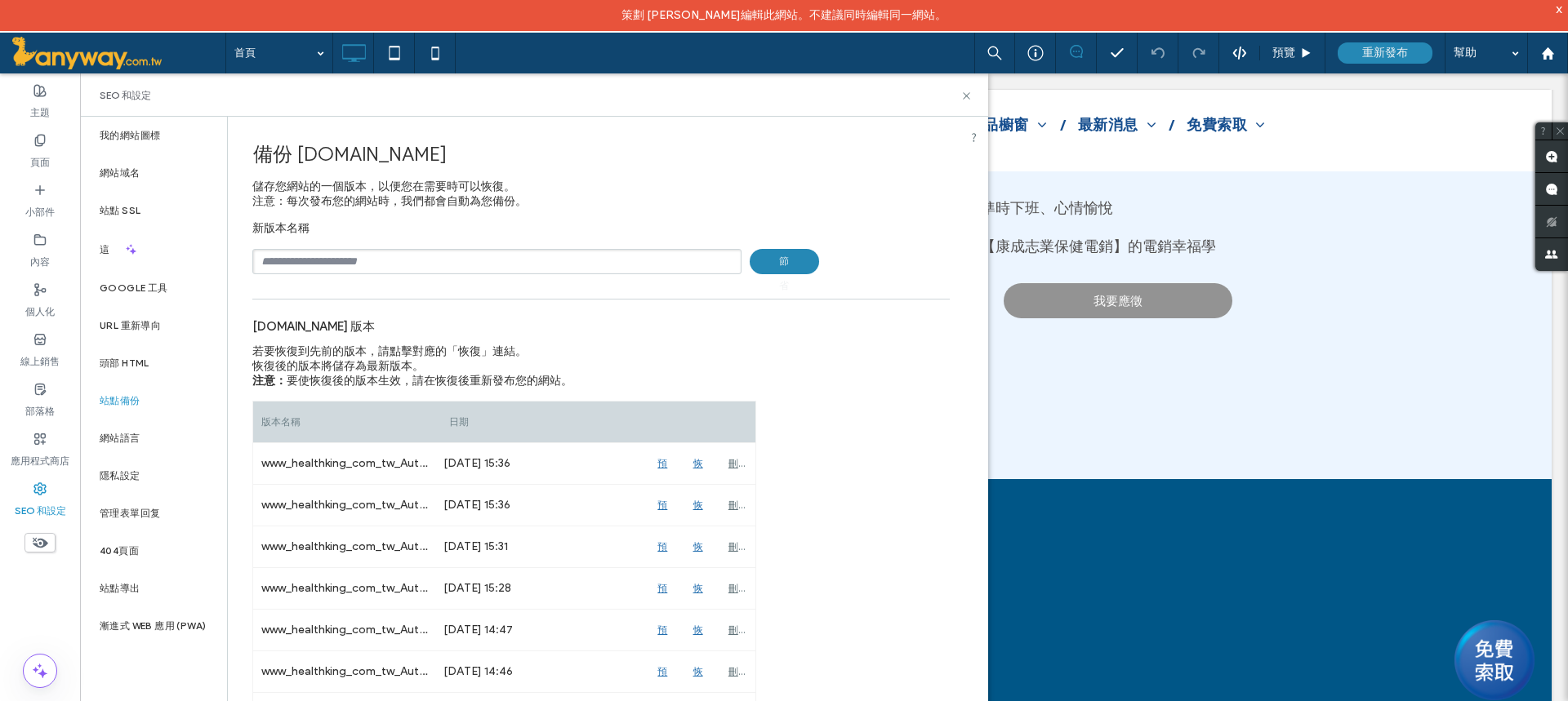
click at [391, 251] on div "新版本名稱 節省" at bounding box center [600, 247] width 697 height 53
click at [786, 263] on span "節省" at bounding box center [784, 262] width 70 height 25
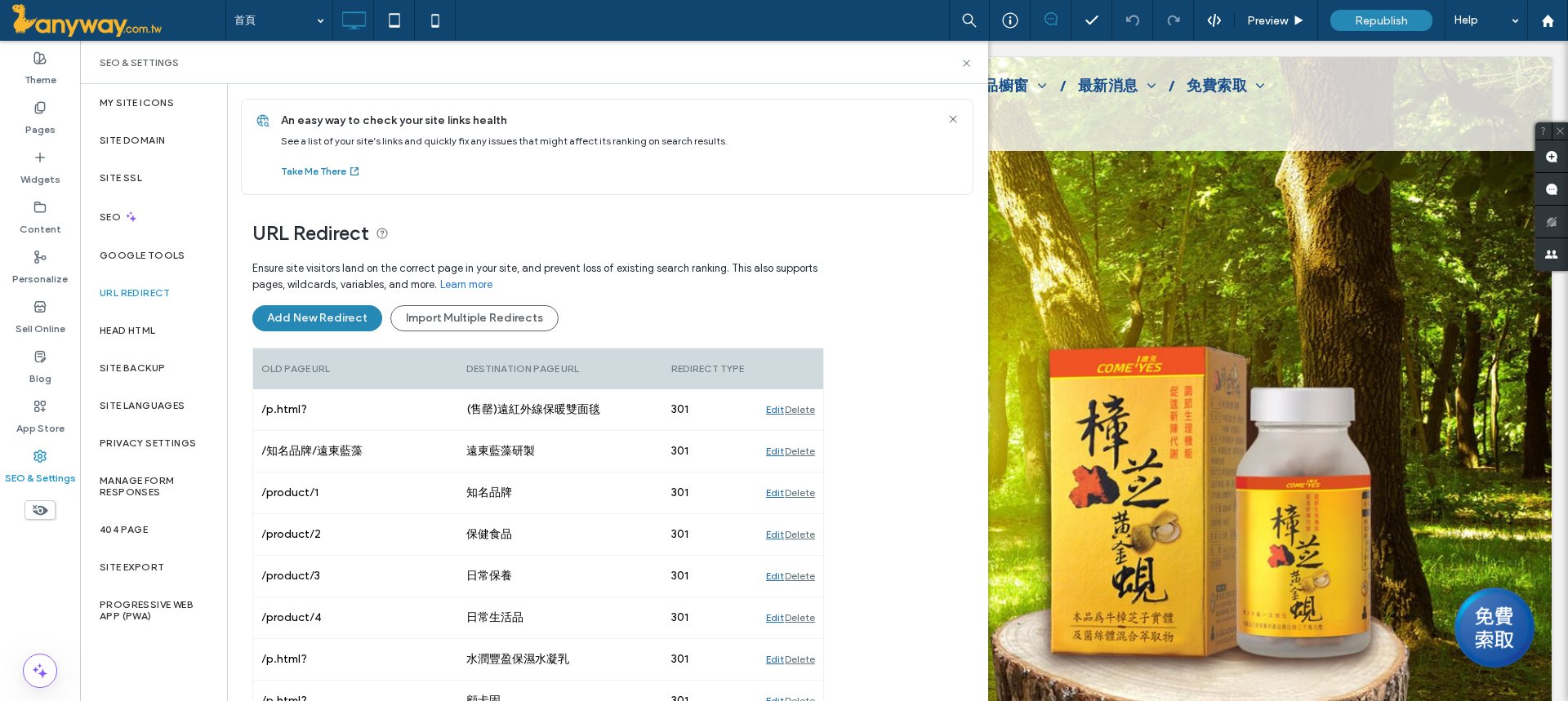
click at [131, 295] on label "URL Redirect" at bounding box center [135, 293] width 71 height 12
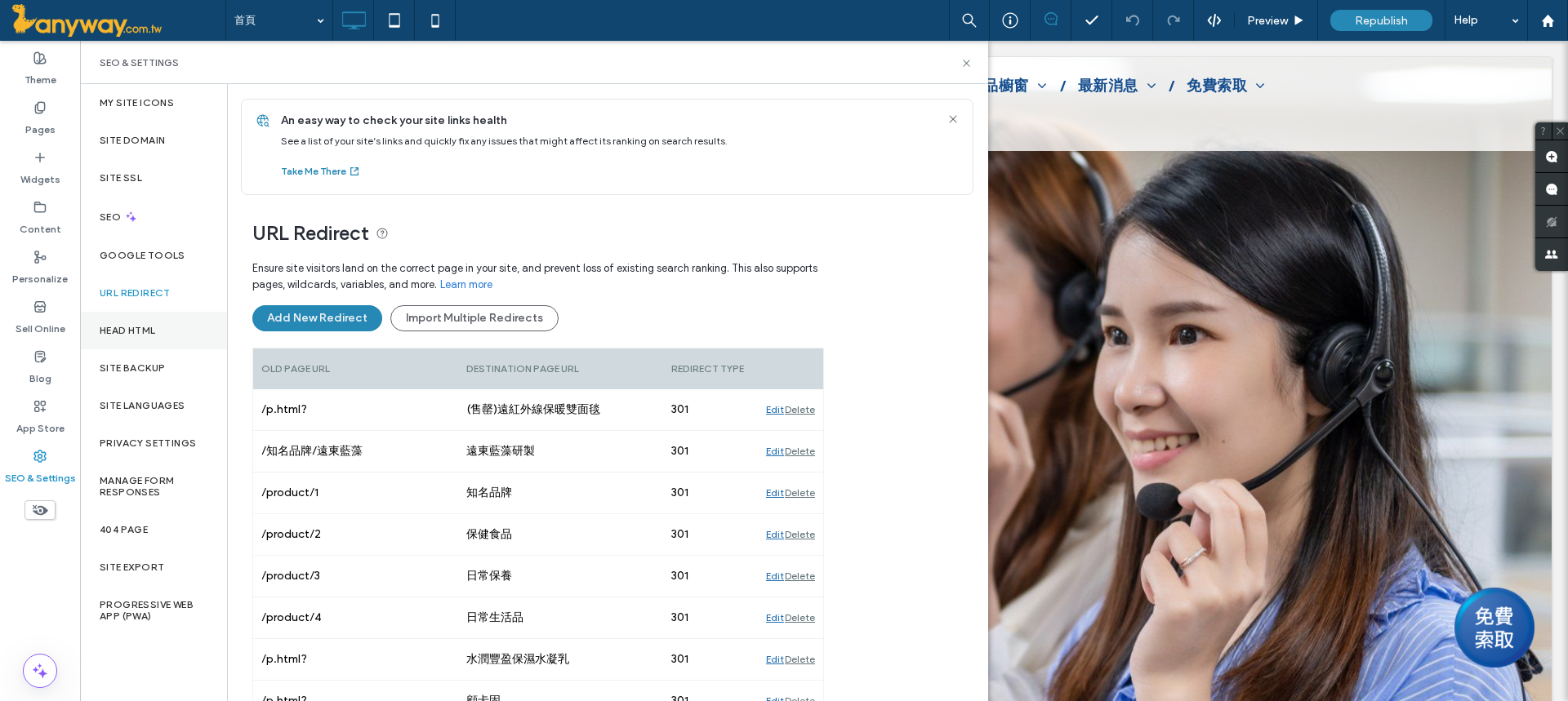
click at [130, 337] on div "Head HTML" at bounding box center [154, 330] width 147 height 38
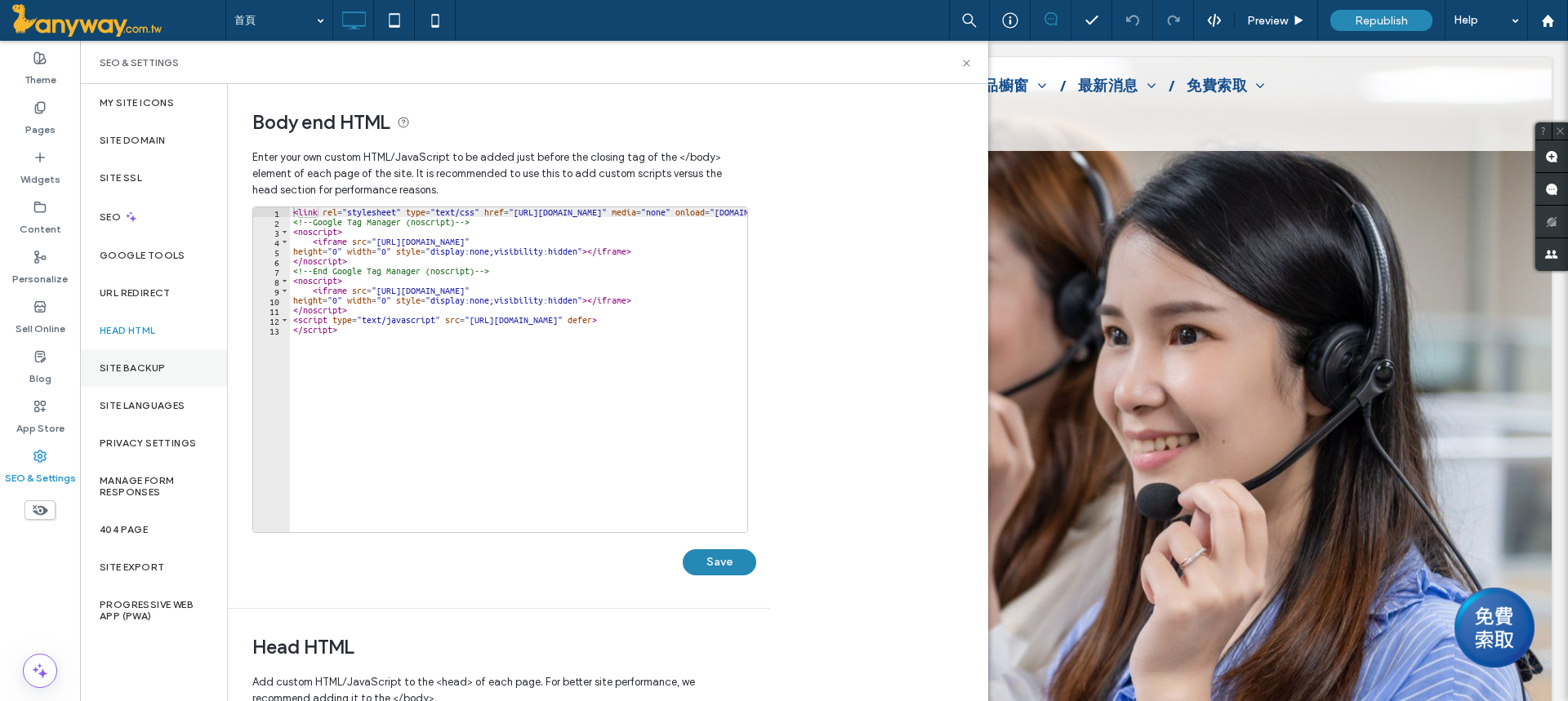
click at [141, 363] on label "Site Backup" at bounding box center [131, 368] width 65 height 12
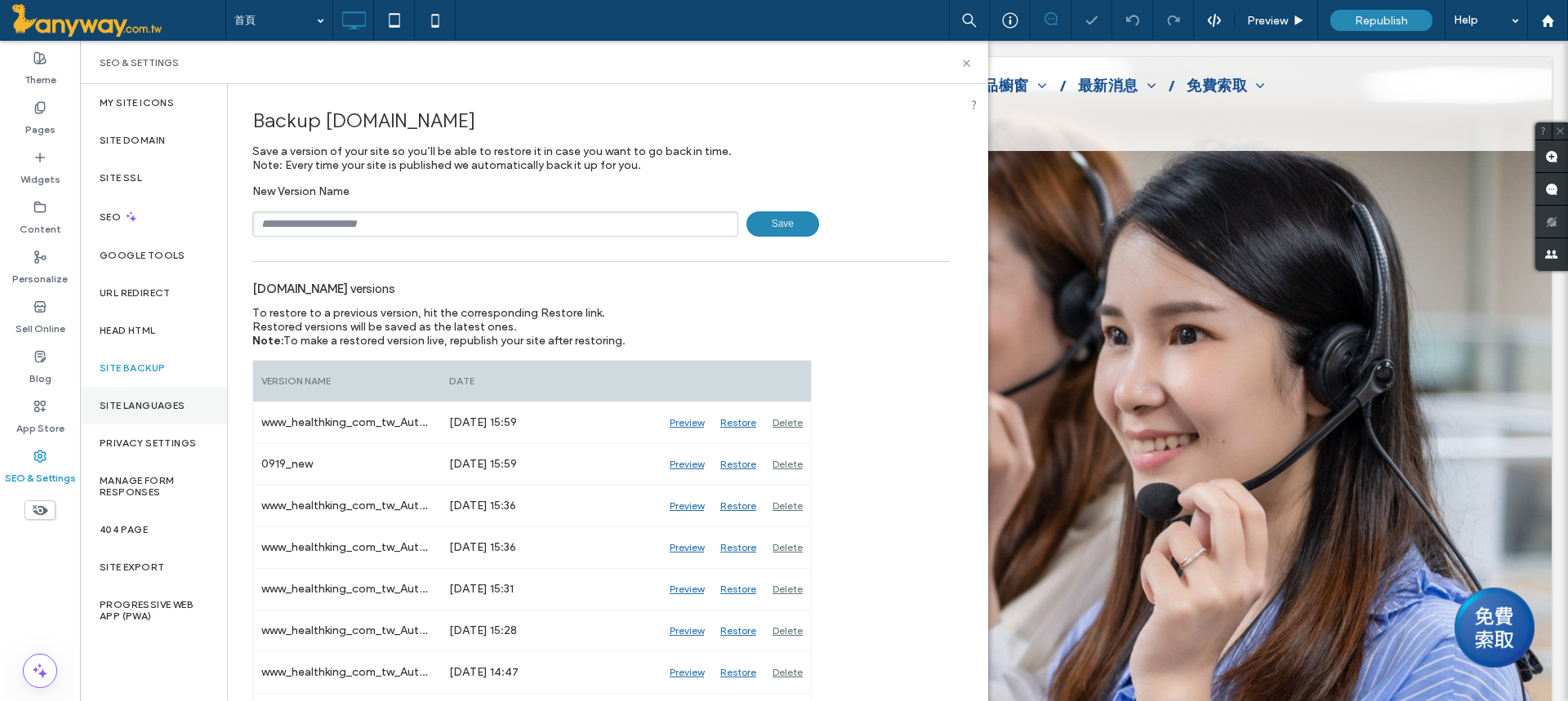
click at [142, 396] on div "Site Languages" at bounding box center [154, 405] width 147 height 38
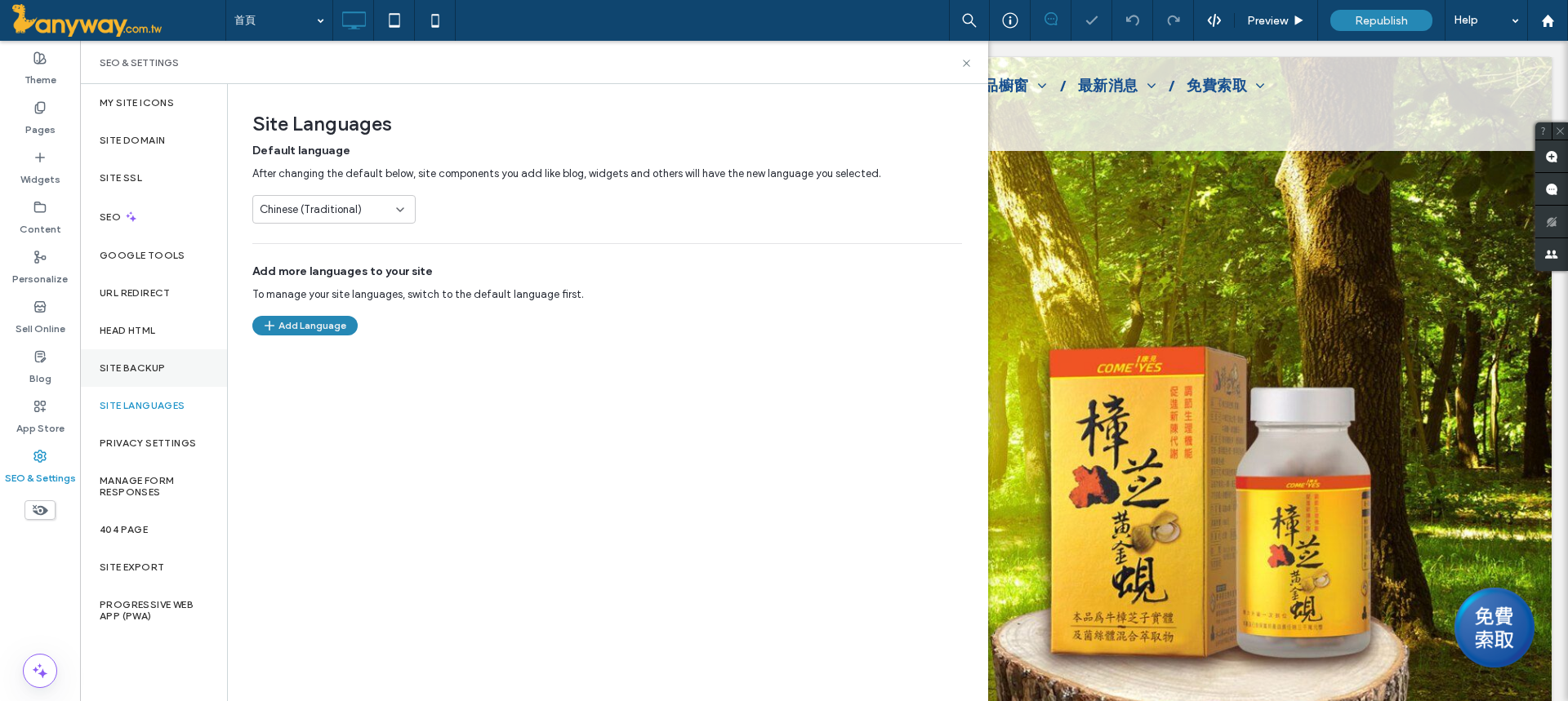
click at [142, 359] on div "Site Backup" at bounding box center [154, 368] width 147 height 38
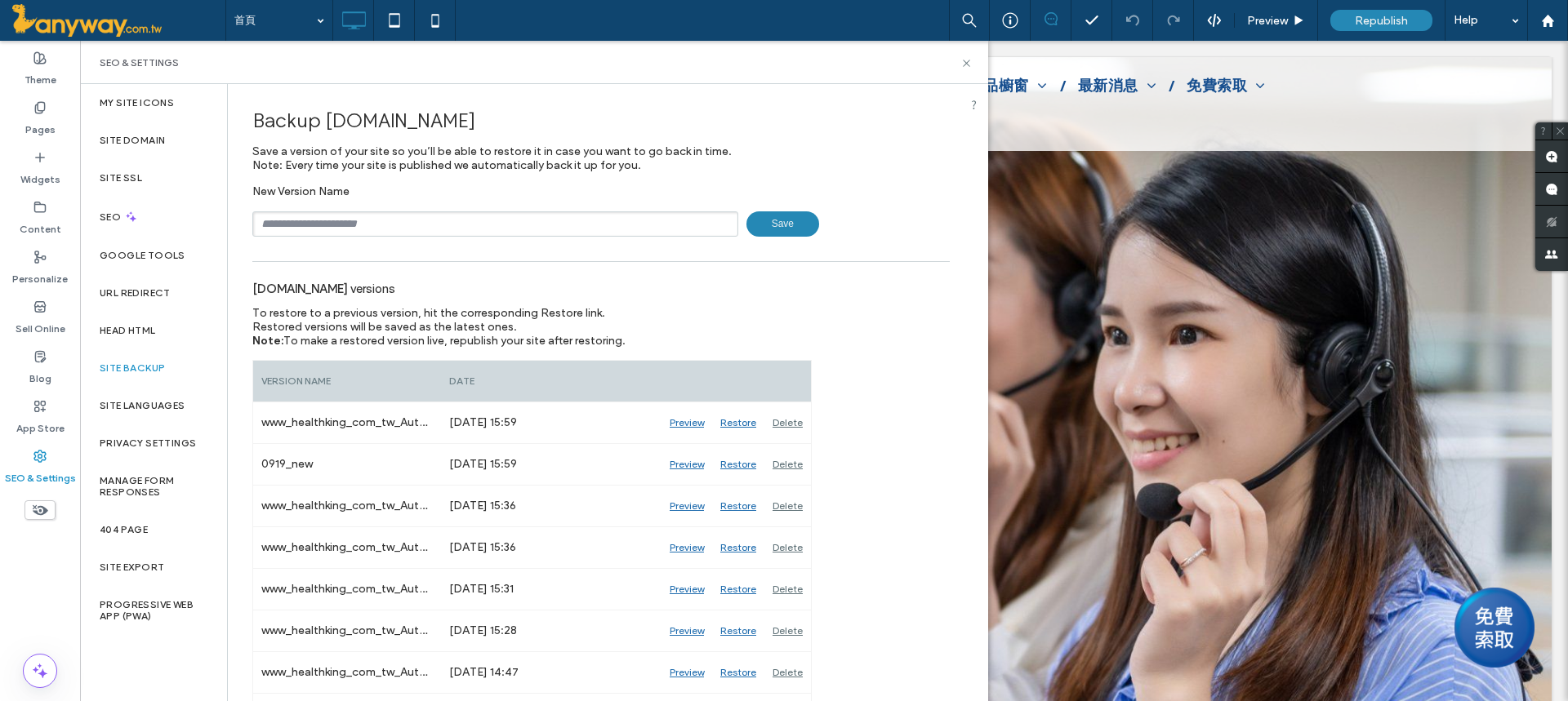
click at [469, 219] on input "text" at bounding box center [495, 224] width 486 height 25
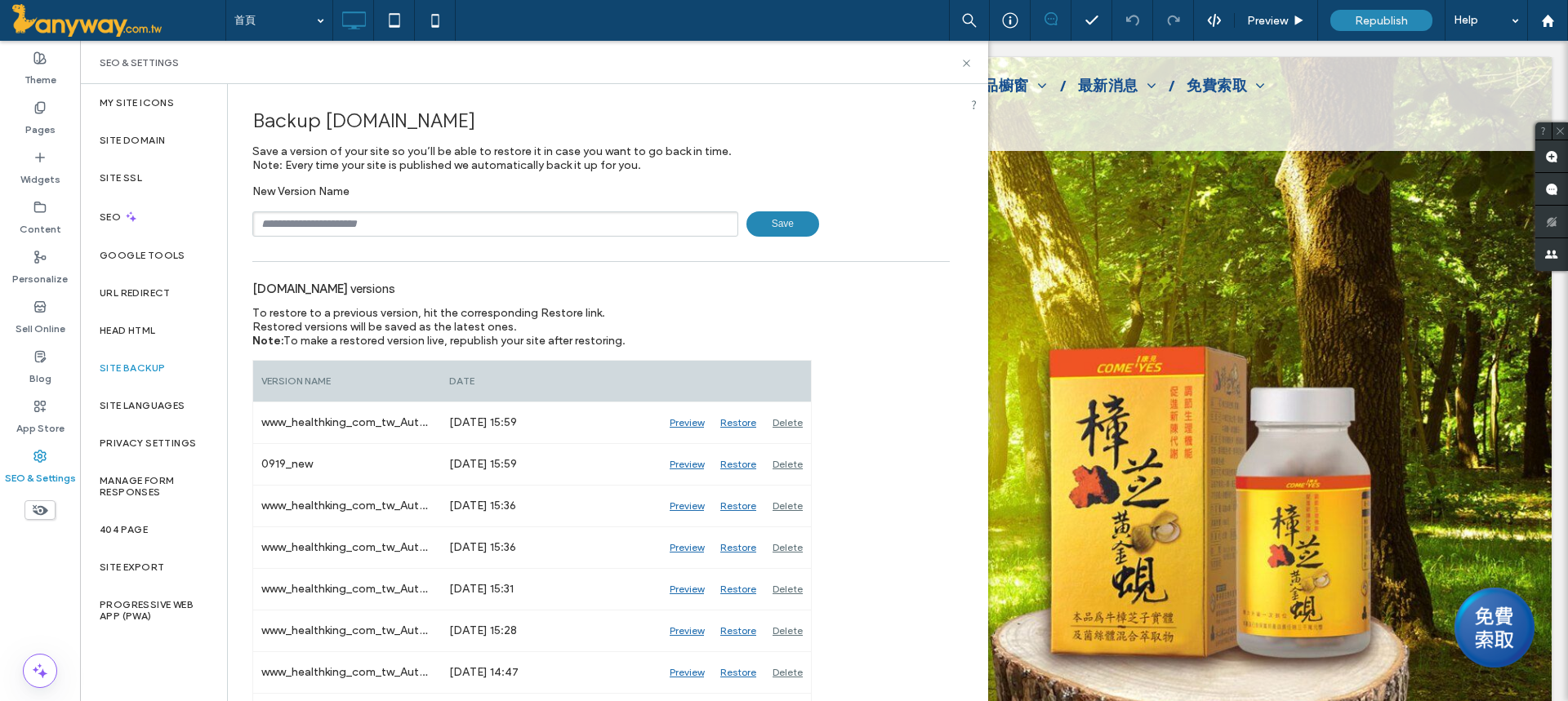
click at [459, 223] on input "text" at bounding box center [495, 224] width 486 height 25
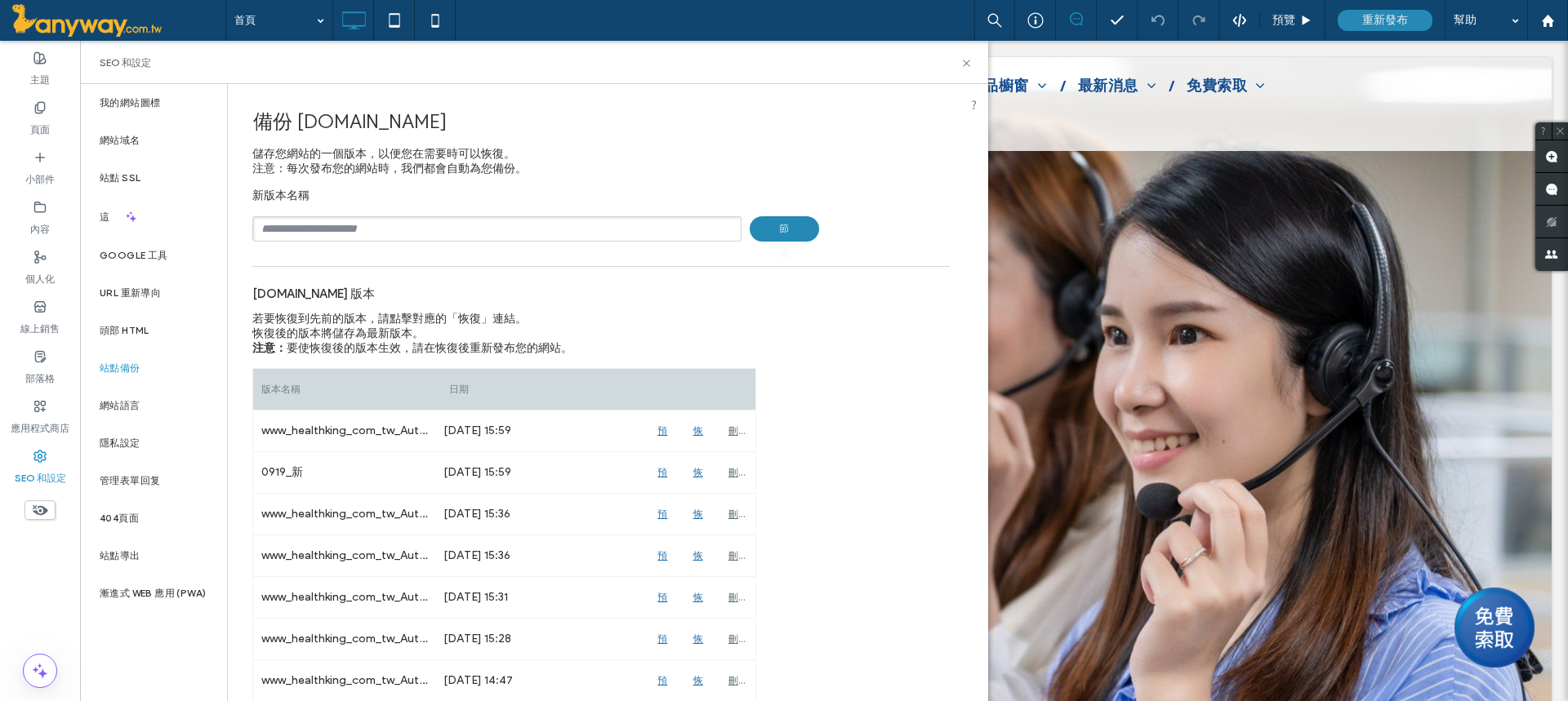
drag, startPoint x: 437, startPoint y: 229, endPoint x: 413, endPoint y: 232, distance: 24.2
click at [413, 232] on input "text" at bounding box center [496, 229] width 489 height 25
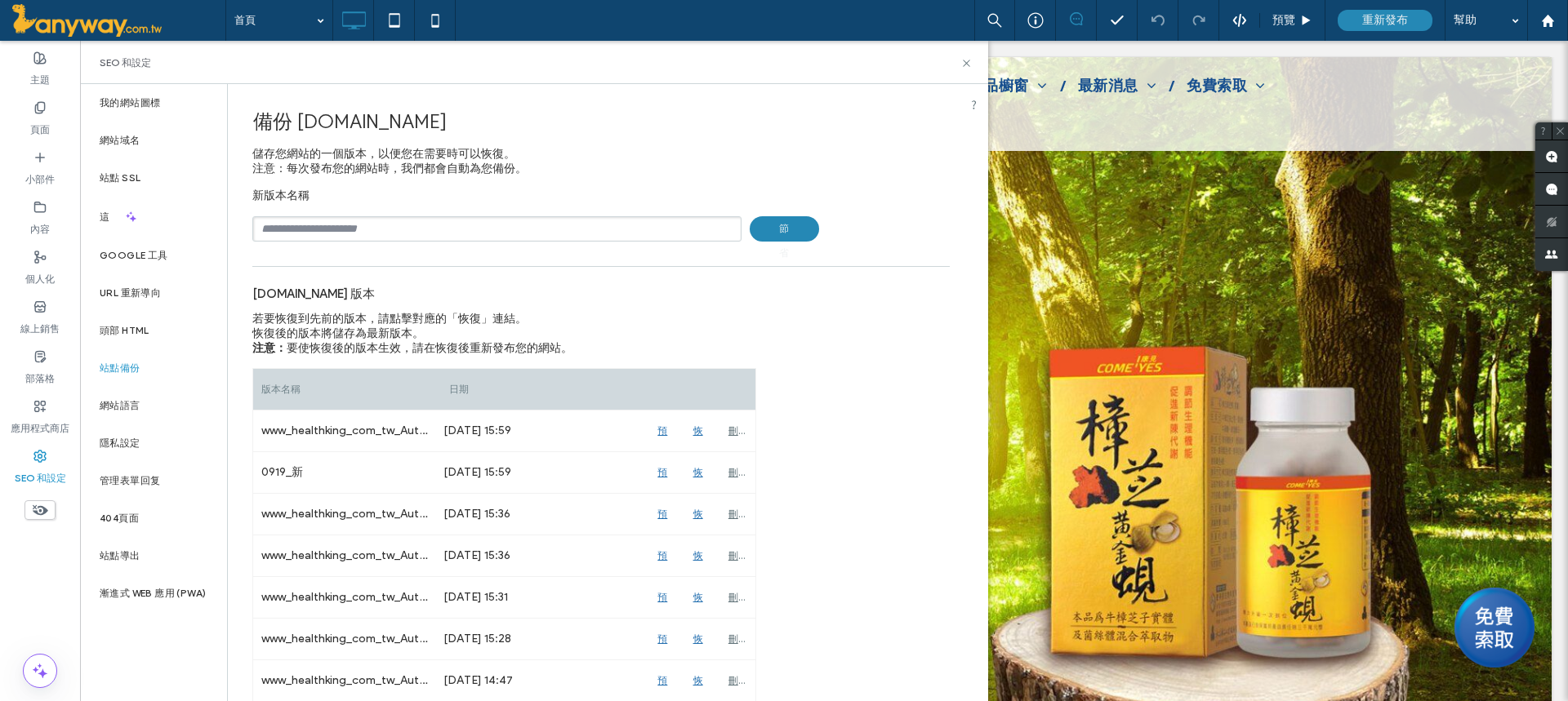
click at [825, 300] on div "www.healthking.com.tw 版本" at bounding box center [600, 293] width 697 height 37
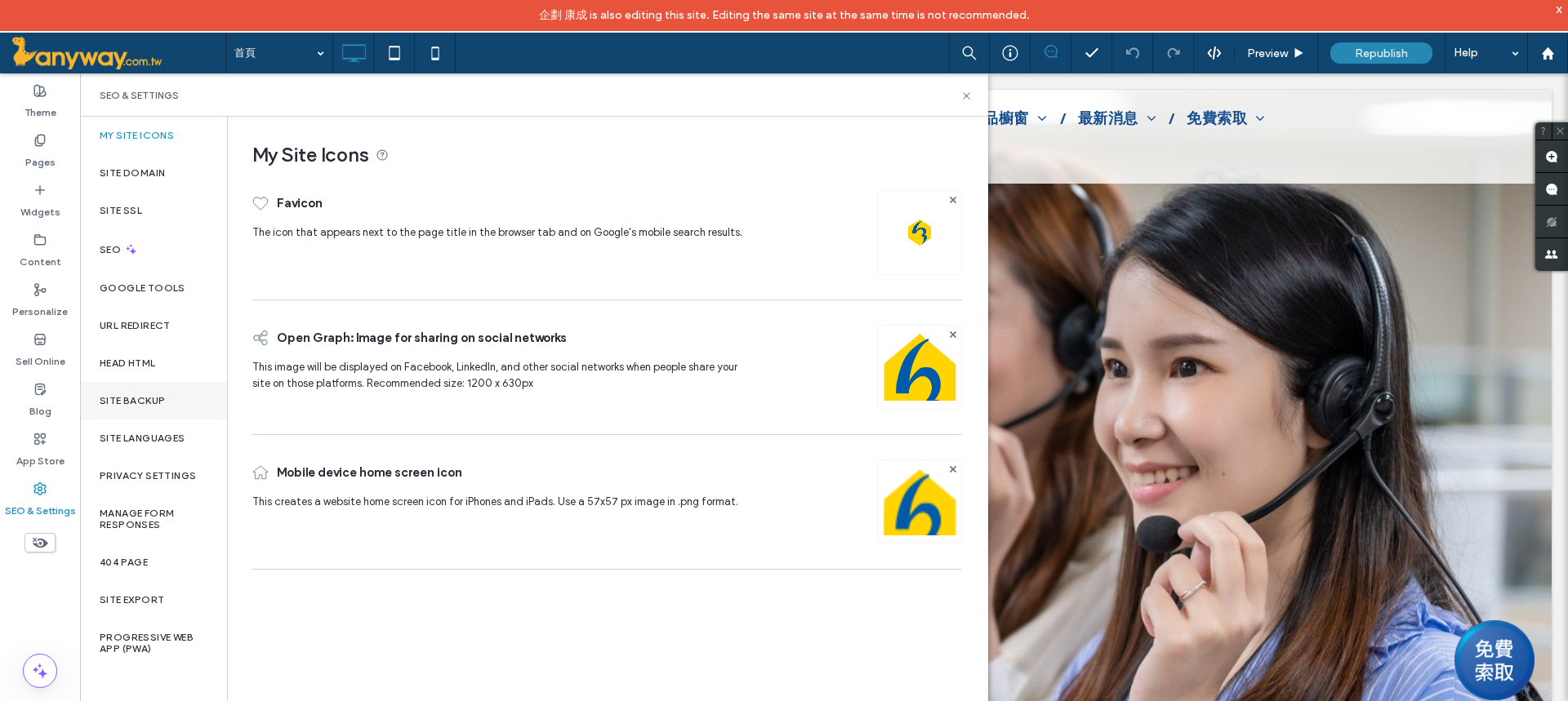
click at [137, 397] on label "Site Backup" at bounding box center [131, 400] width 65 height 12
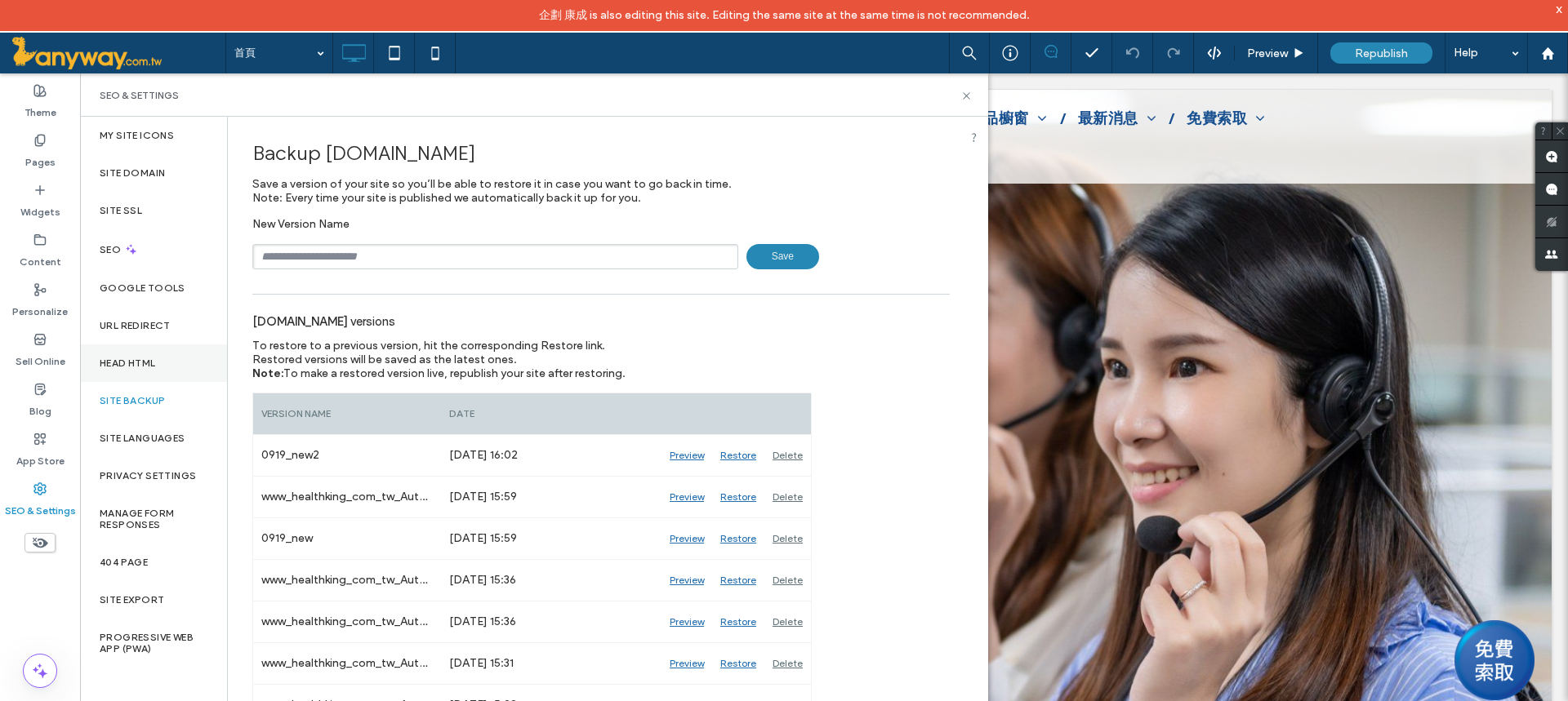
click at [159, 359] on div "Head HTML" at bounding box center [154, 363] width 147 height 38
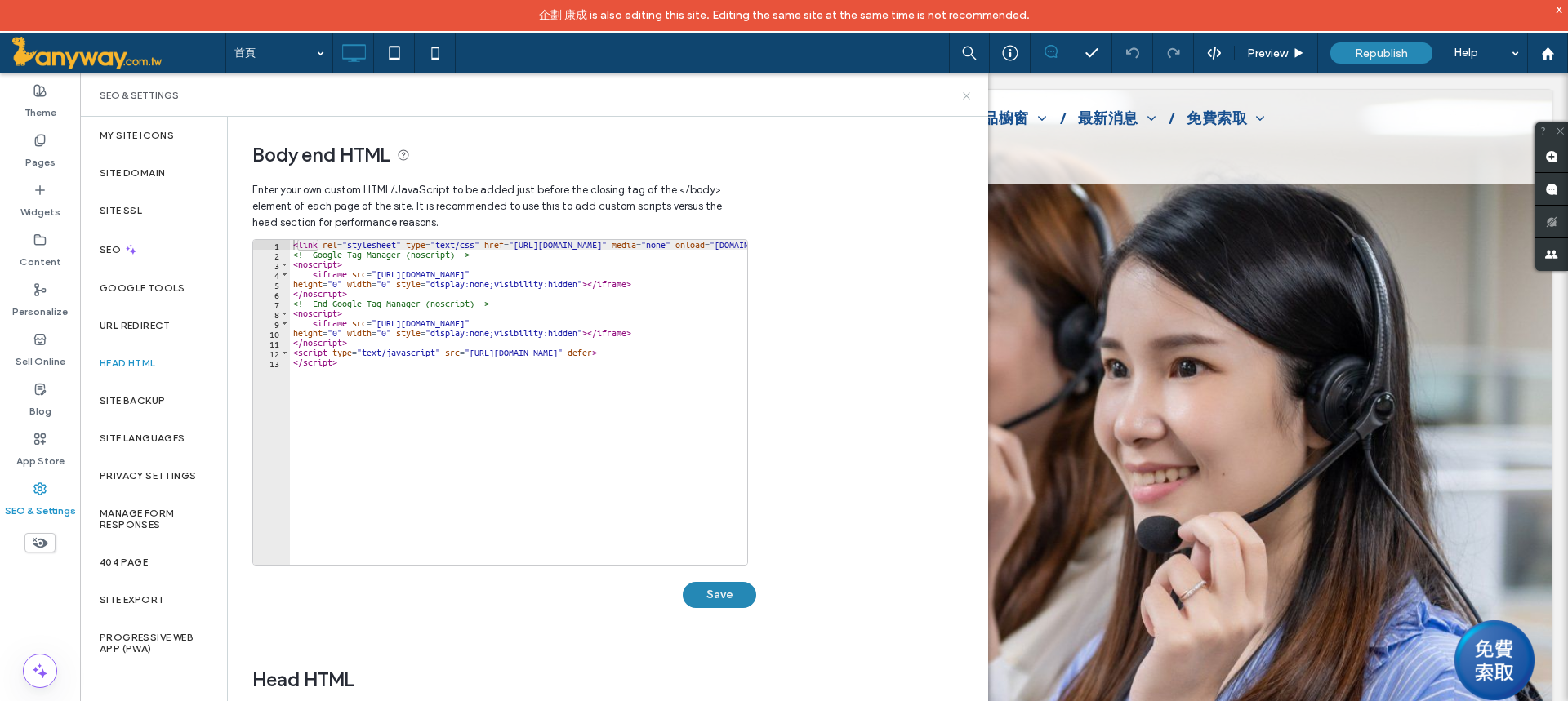
click at [965, 92] on icon at bounding box center [967, 96] width 13 height 13
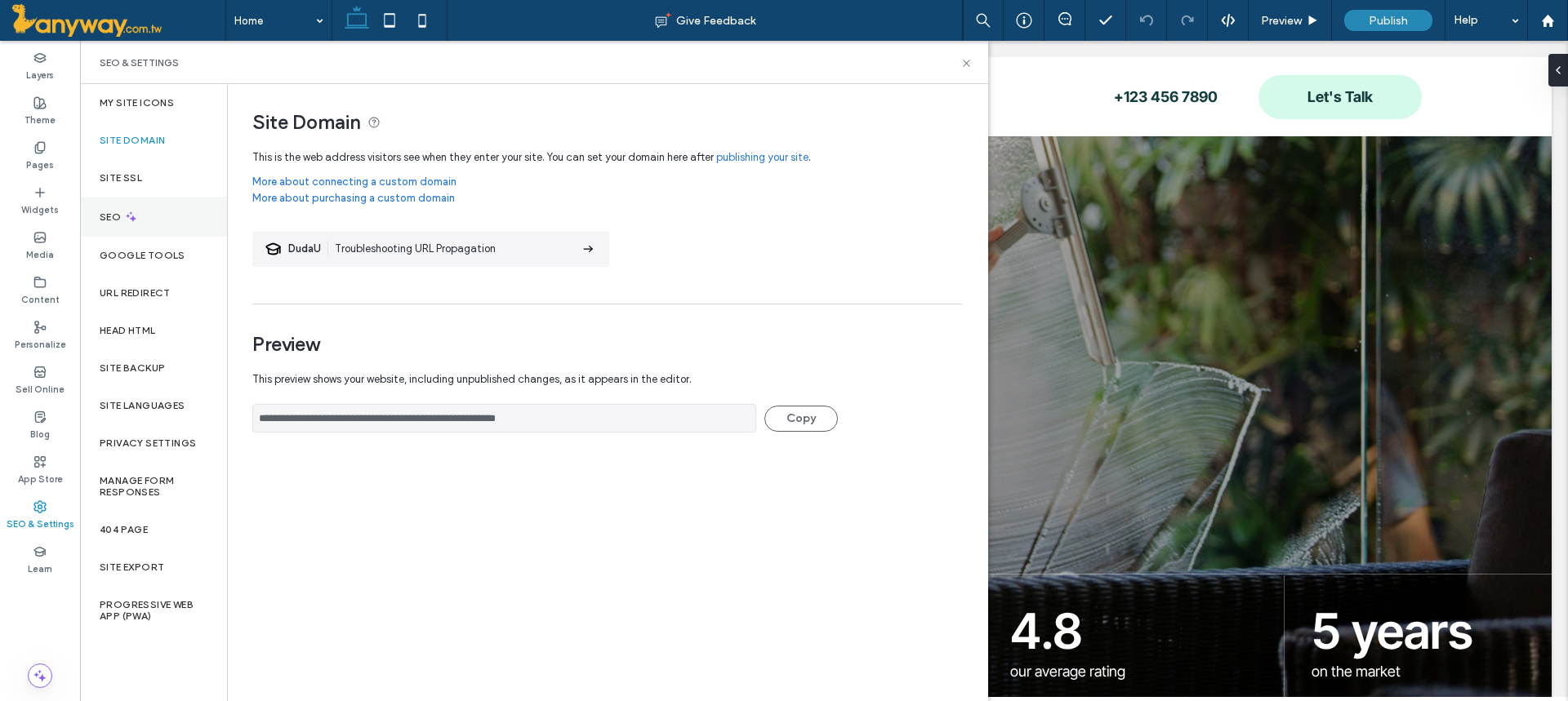
click at [159, 222] on div "SEO" at bounding box center [154, 216] width 147 height 40
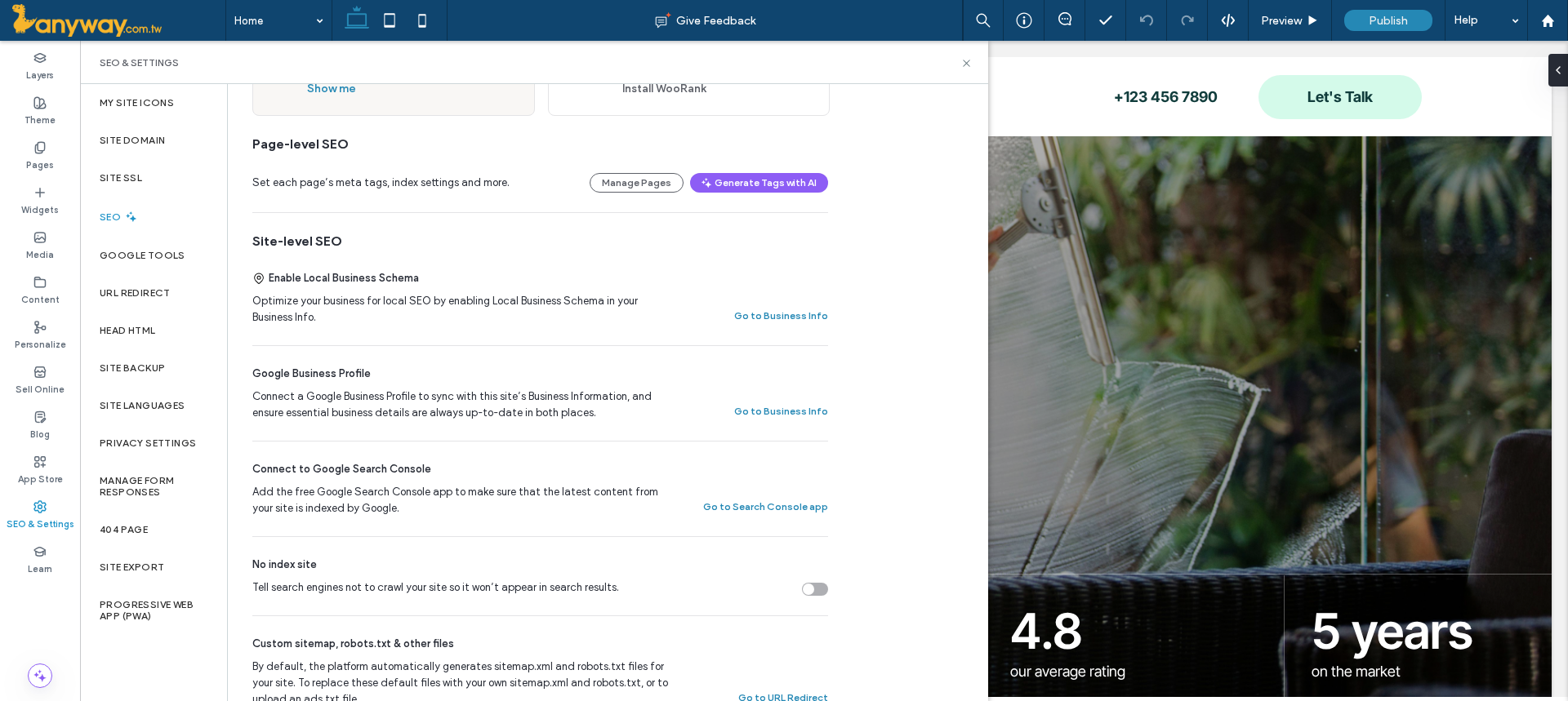
scroll to position [179, 0]
click at [753, 184] on button "Generate Tags with AI" at bounding box center [759, 185] width 138 height 20
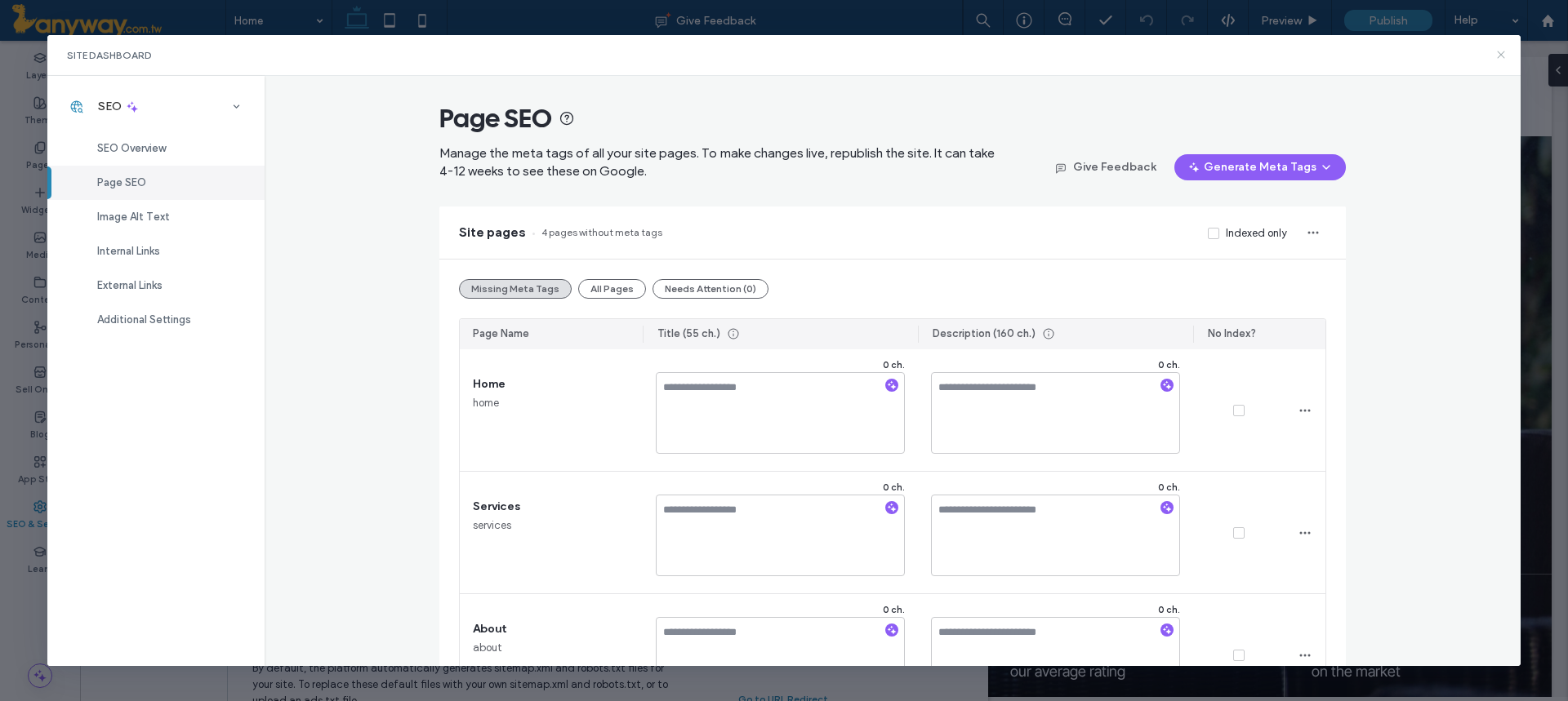
click at [1502, 59] on icon at bounding box center [1500, 54] width 13 height 13
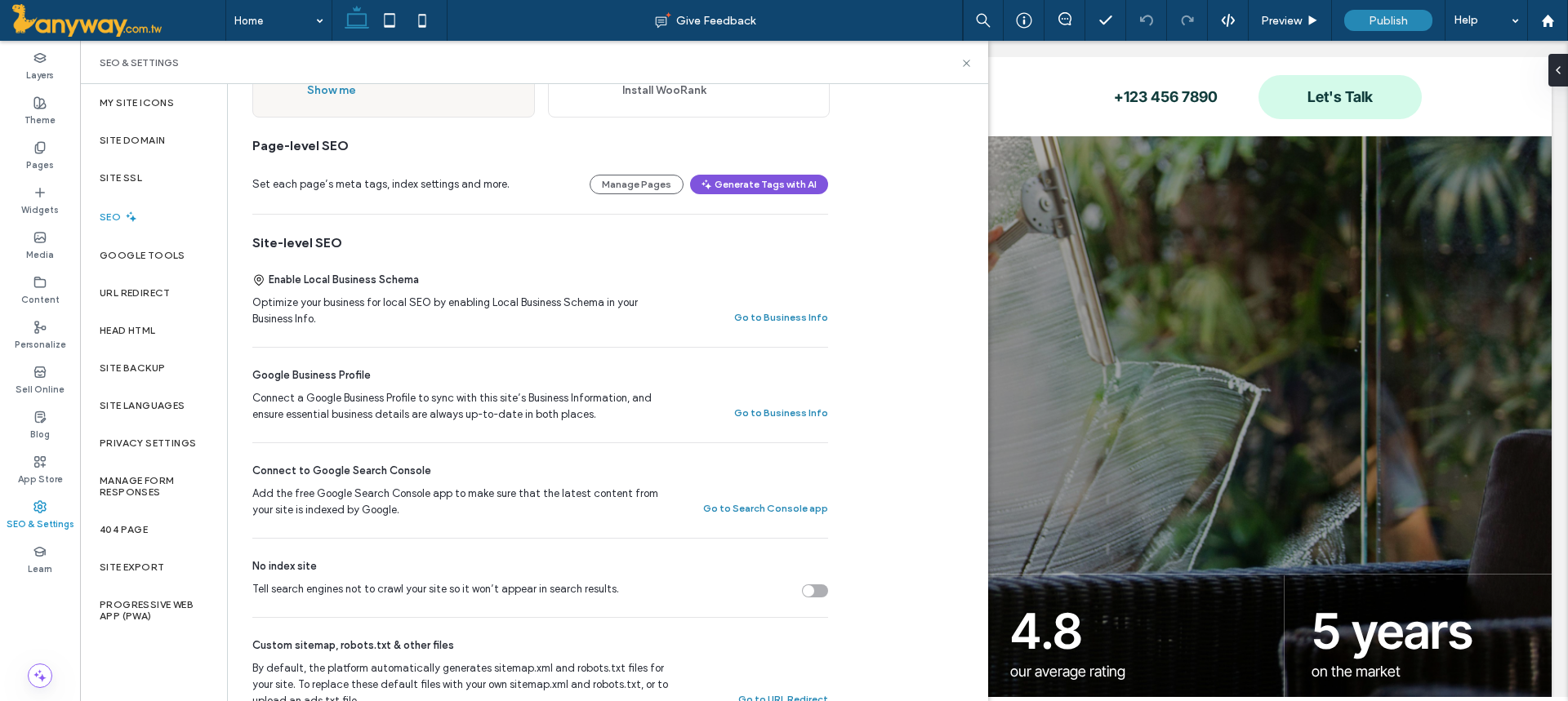
click at [717, 179] on button "Generate Tags with AI" at bounding box center [759, 185] width 138 height 20
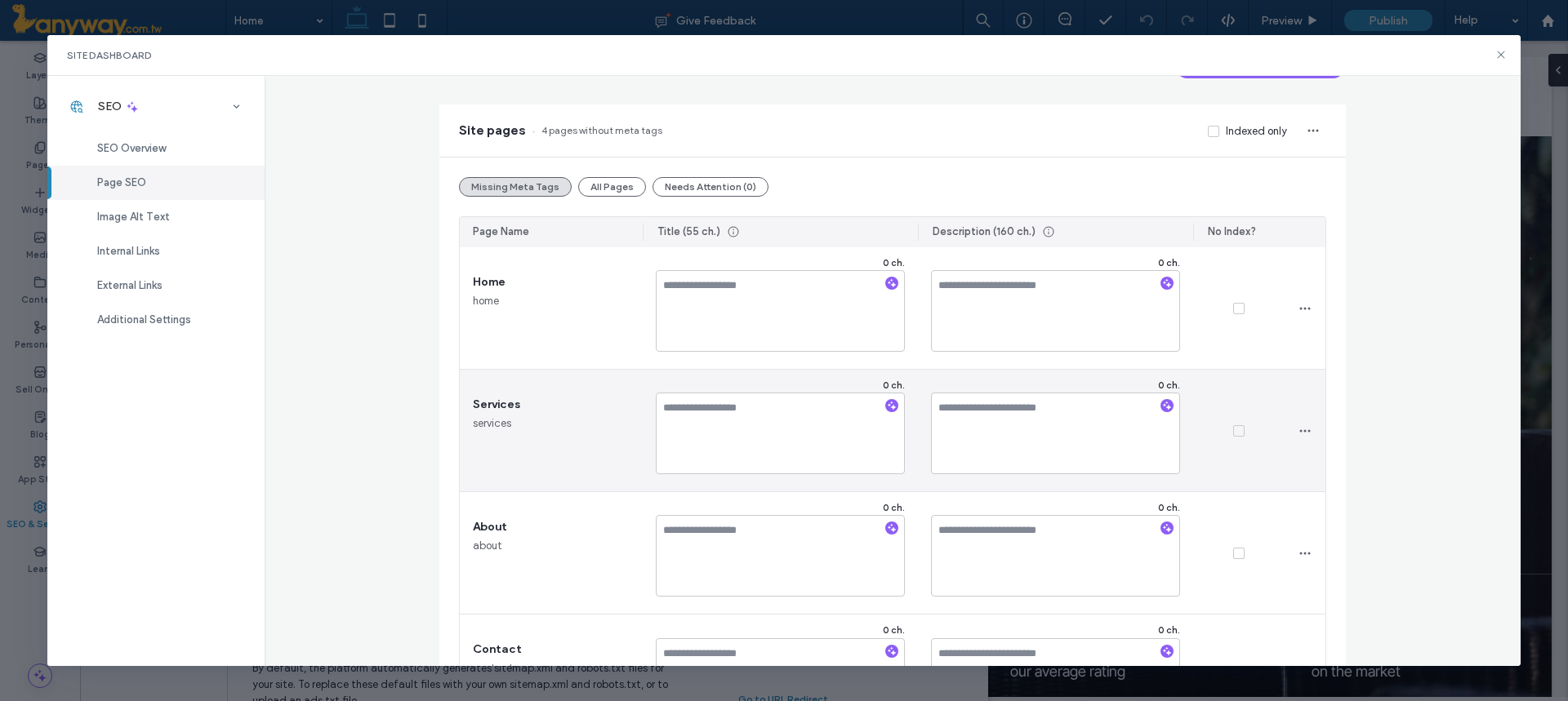
scroll to position [0, 0]
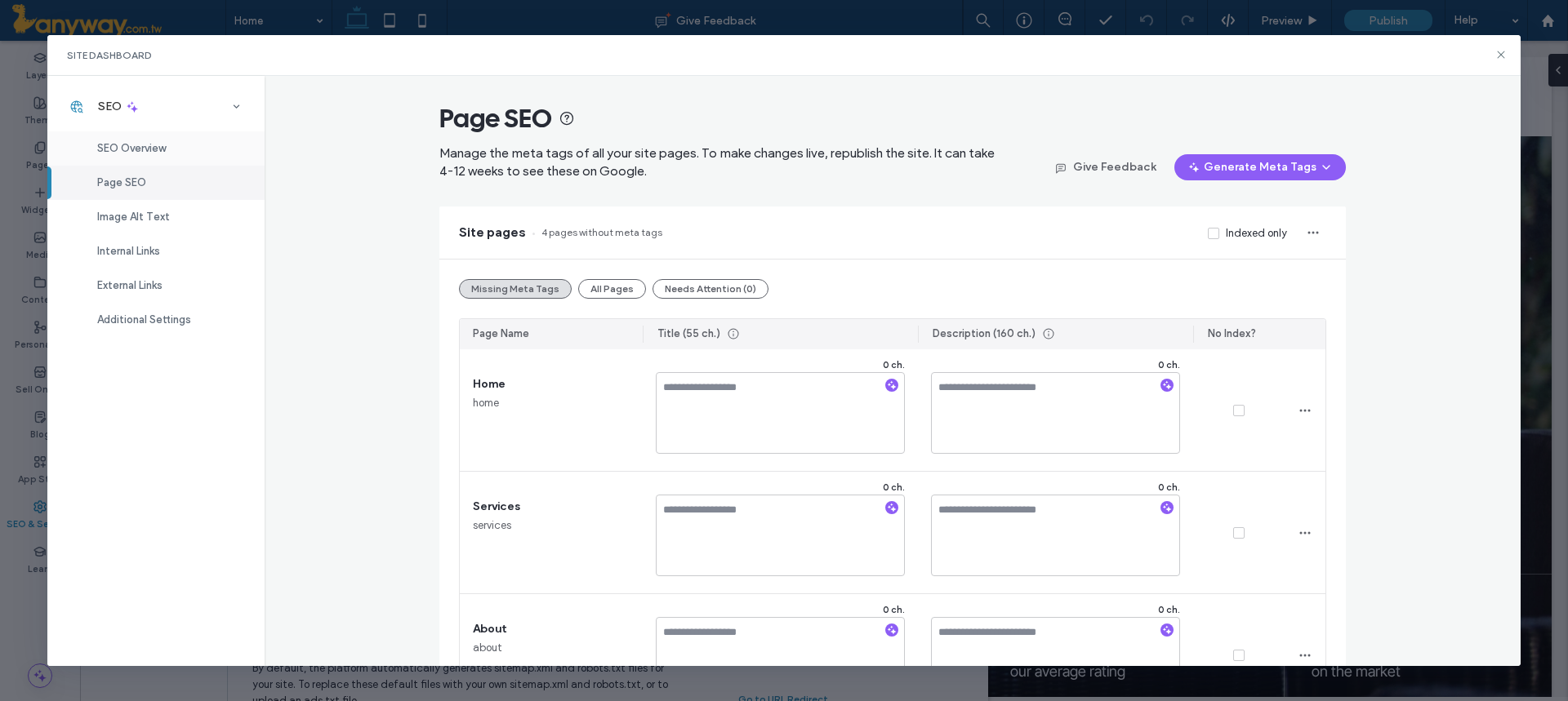
click at [138, 147] on span "SEO Overview" at bounding box center [131, 148] width 69 height 13
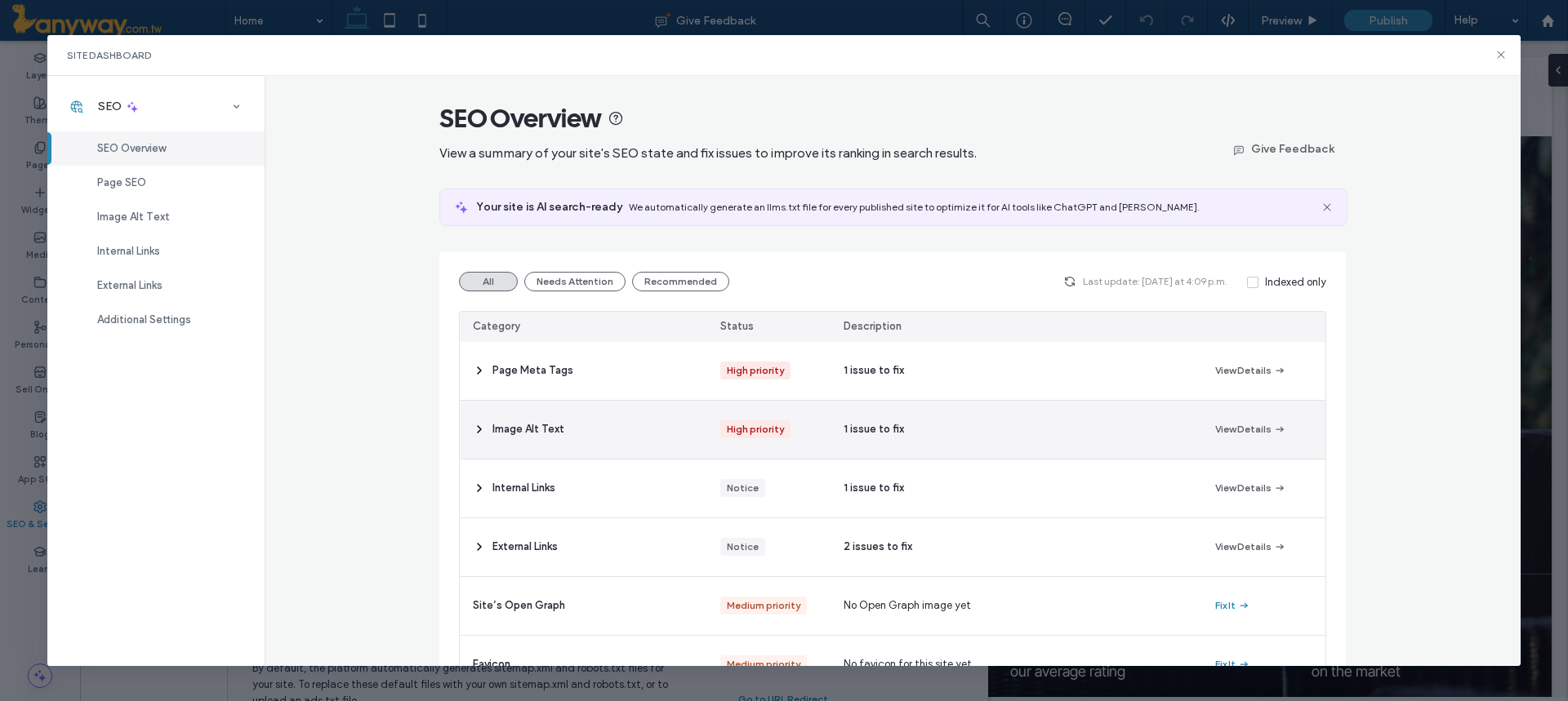
scroll to position [225, 0]
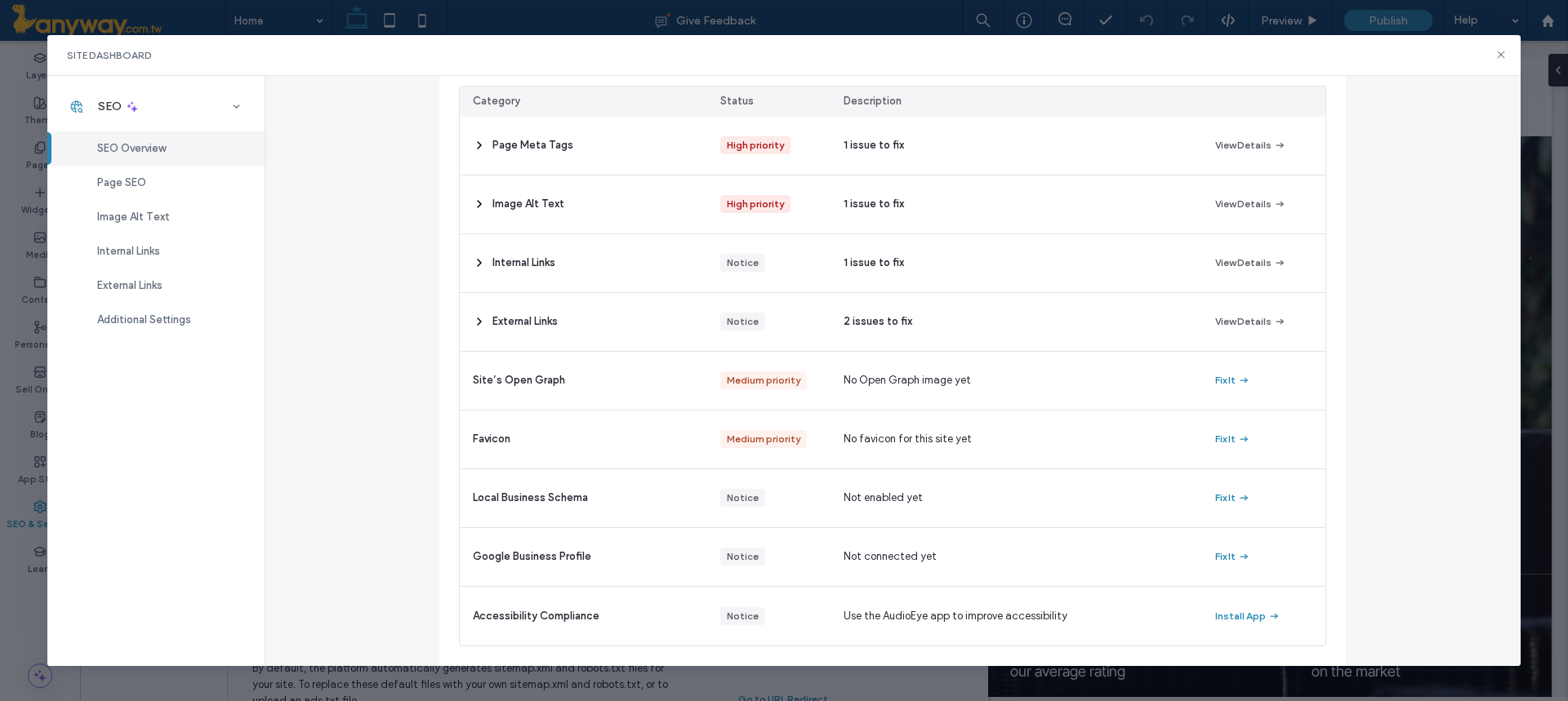
click at [508, 16] on div "Site Dashboard SEO SEO Overview Page SEO Image Alt Text Internal Links External…" at bounding box center [784, 350] width 1568 height 701
drag, startPoint x: 1505, startPoint y: 51, endPoint x: 1397, endPoint y: 10, distance: 115.5
click at [1505, 51] on icon at bounding box center [1500, 54] width 13 height 13
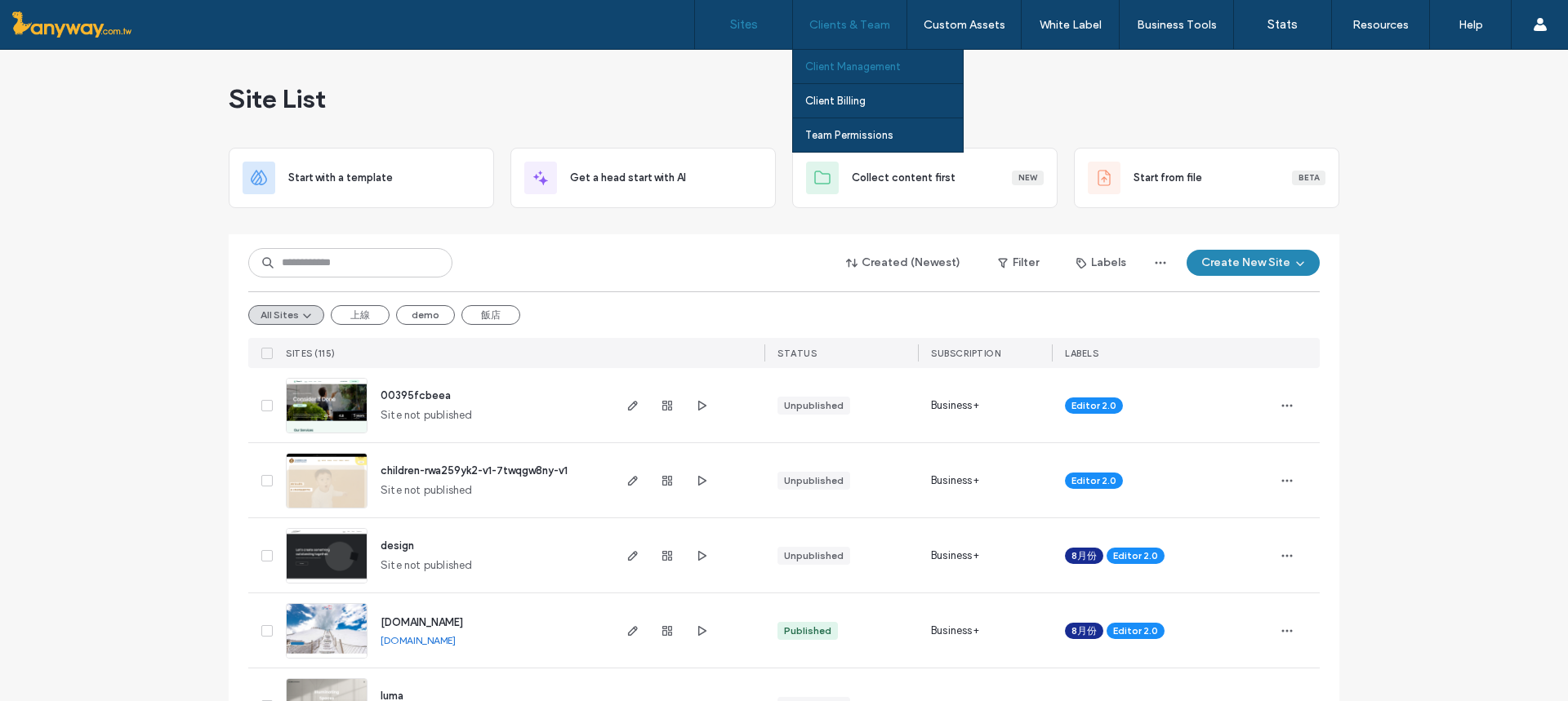
click at [847, 71] on label "Client Management" at bounding box center [852, 67] width 96 height 13
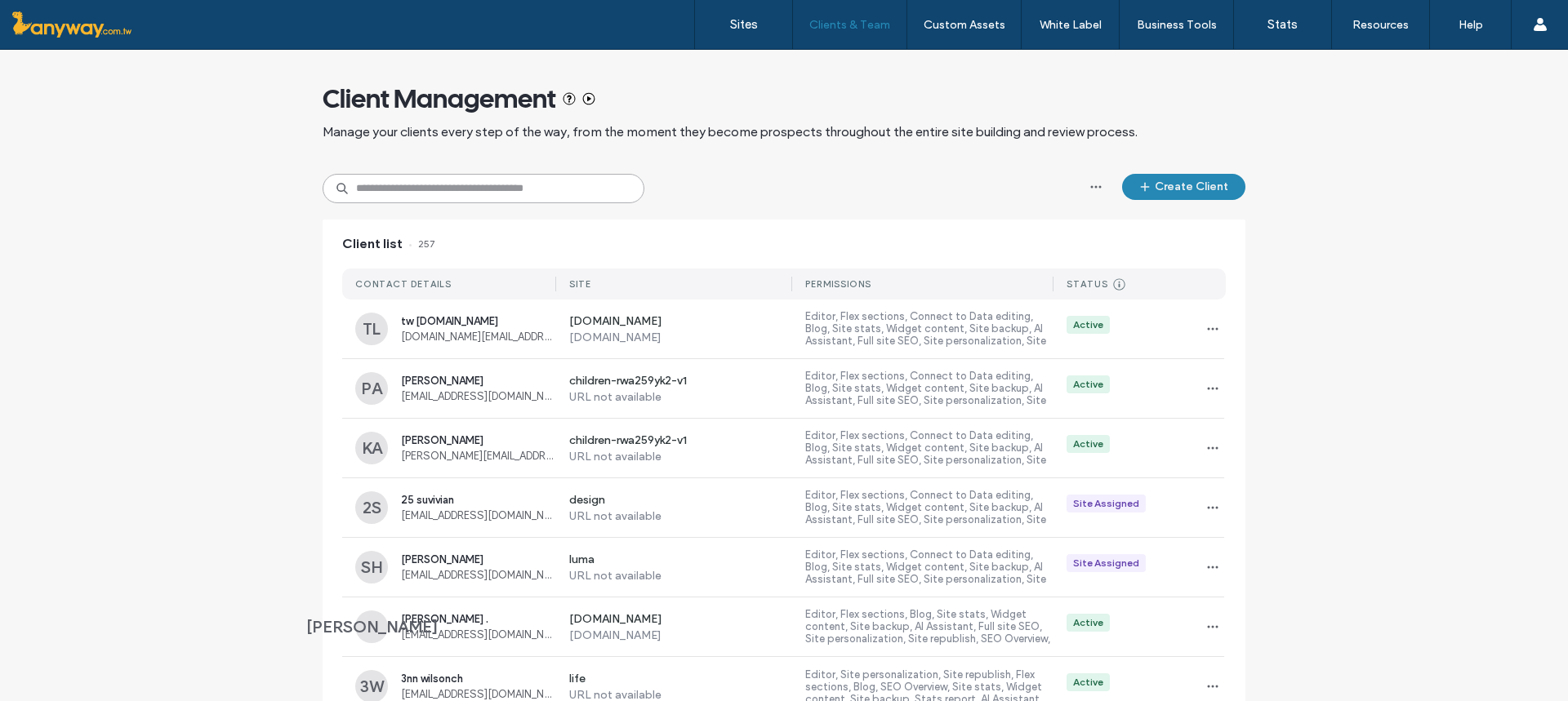
click at [444, 184] on input at bounding box center [483, 188] width 322 height 29
click at [545, 188] on input at bounding box center [483, 188] width 322 height 29
paste input "**********"
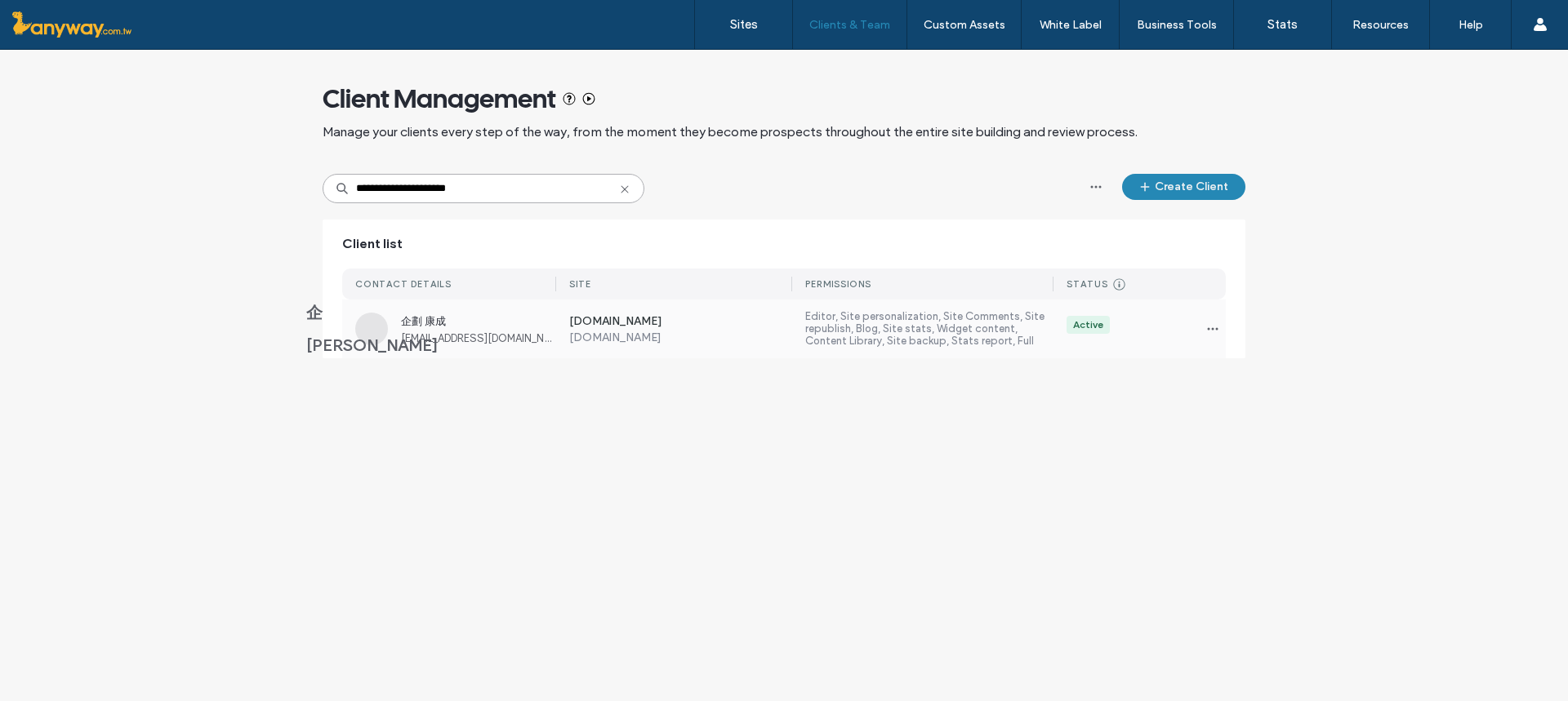
type input "**********"
click at [481, 324] on span "企劃 康成" at bounding box center [479, 321] width 155 height 14
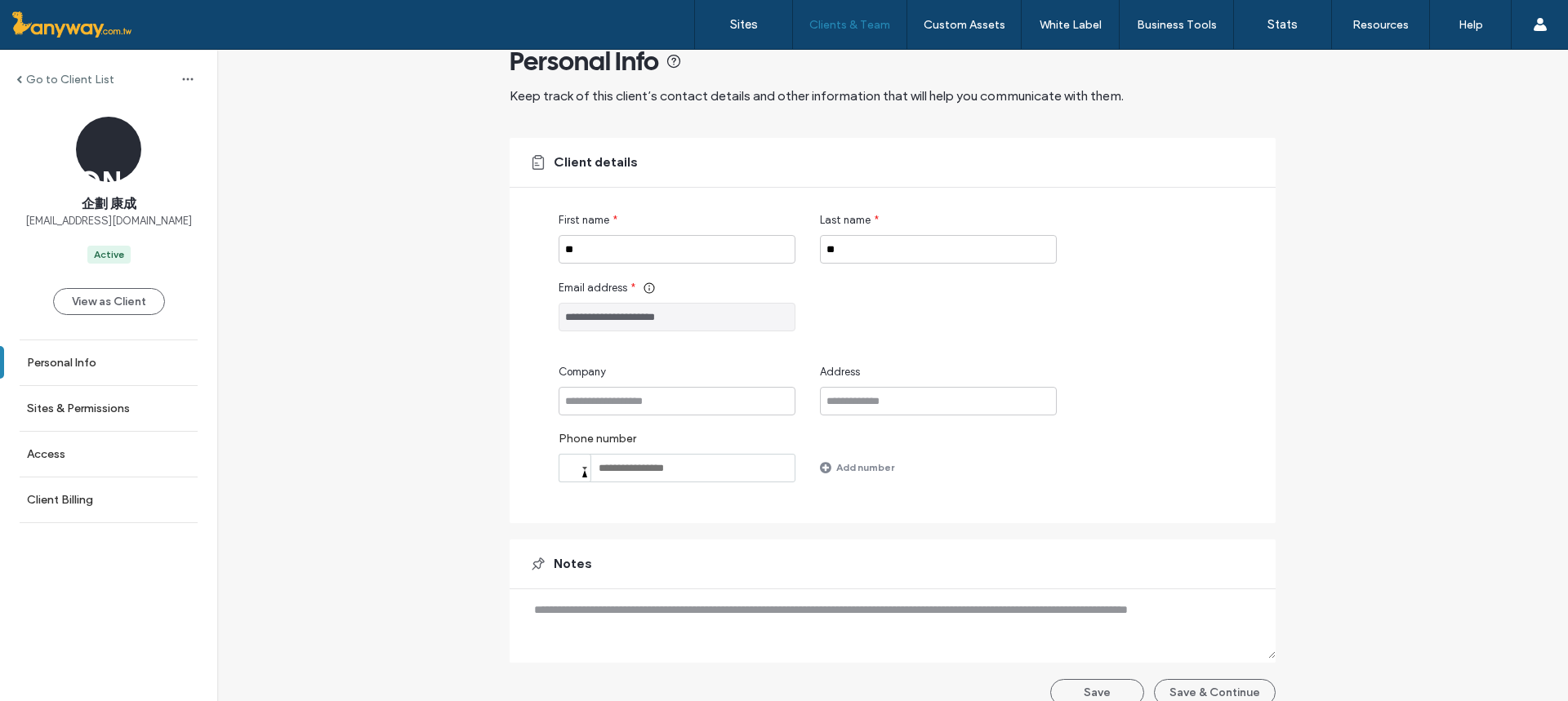
scroll to position [59, 0]
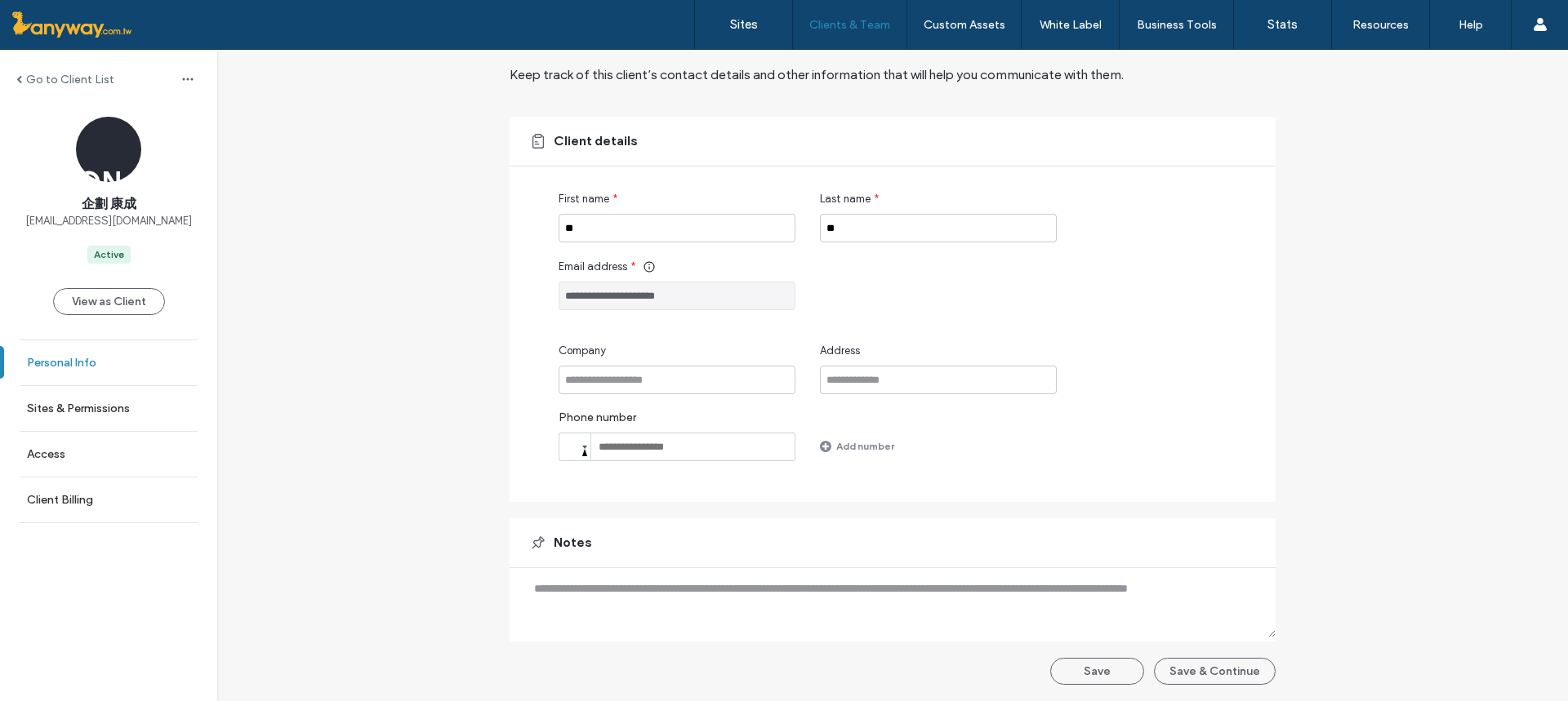
click at [119, 358] on link "Personal Info" at bounding box center [108, 363] width 217 height 45
click at [77, 451] on link "Access" at bounding box center [108, 454] width 217 height 45
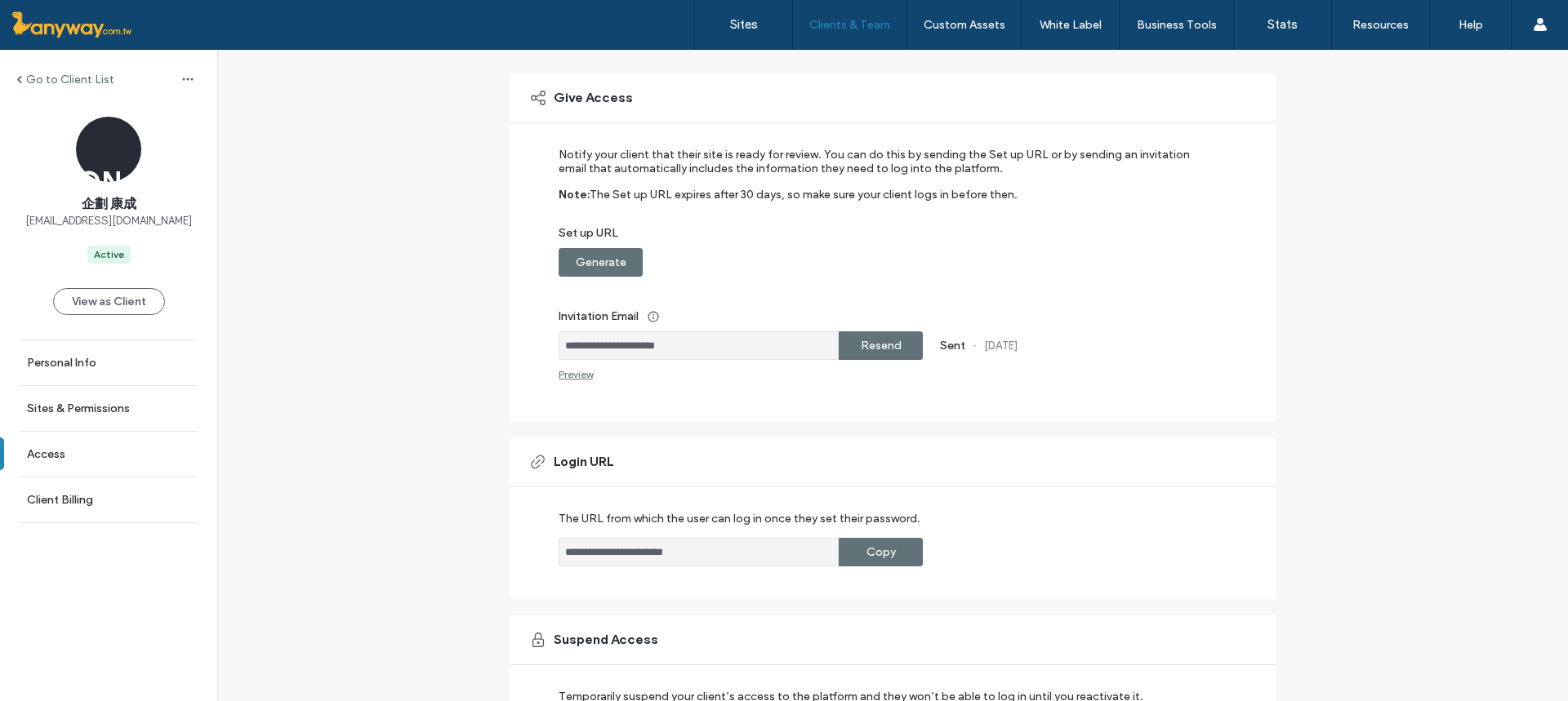
scroll to position [233, 0]
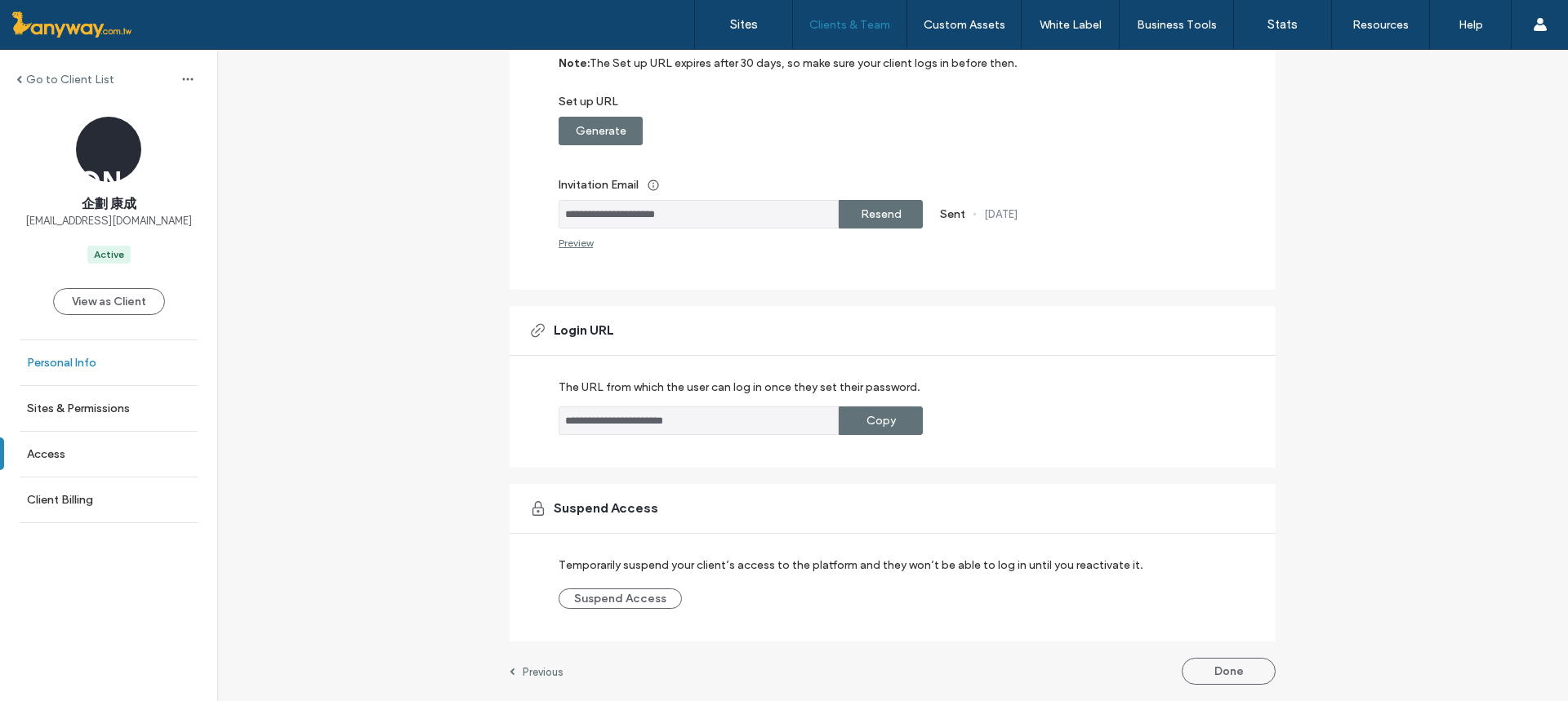
click at [91, 355] on label "Personal Info" at bounding box center [62, 363] width 70 height 14
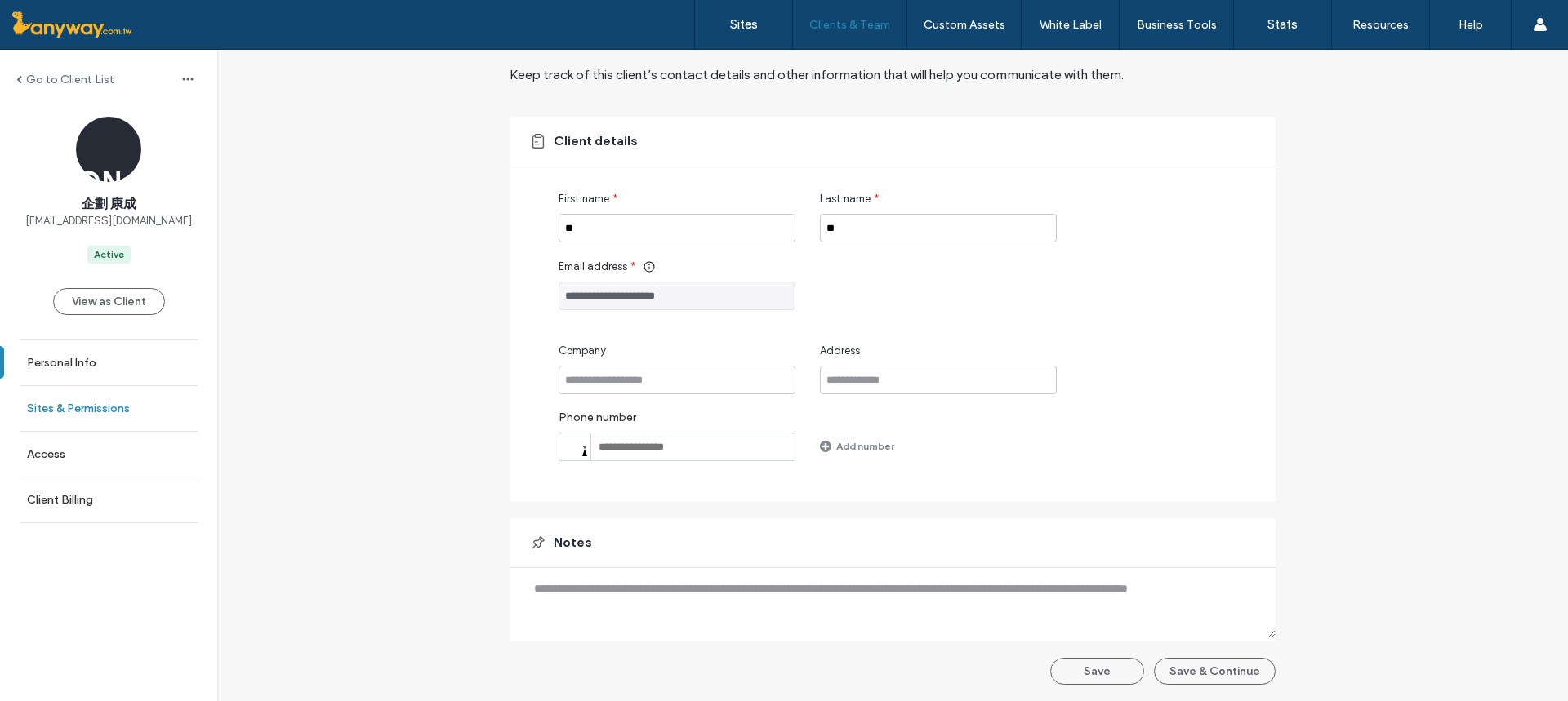
click at [112, 408] on label "Sites & Permissions" at bounding box center [78, 409] width 103 height 14
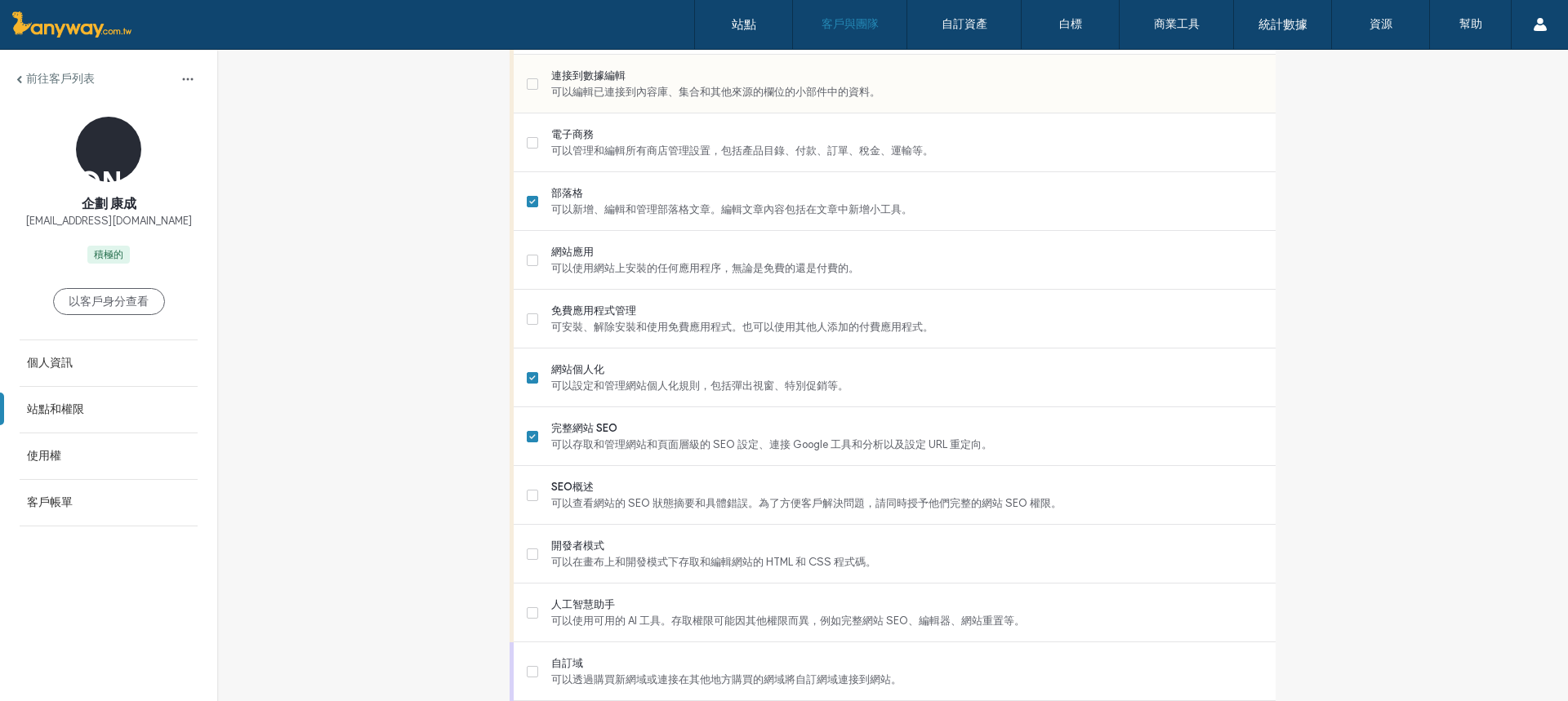
scroll to position [1231, 0]
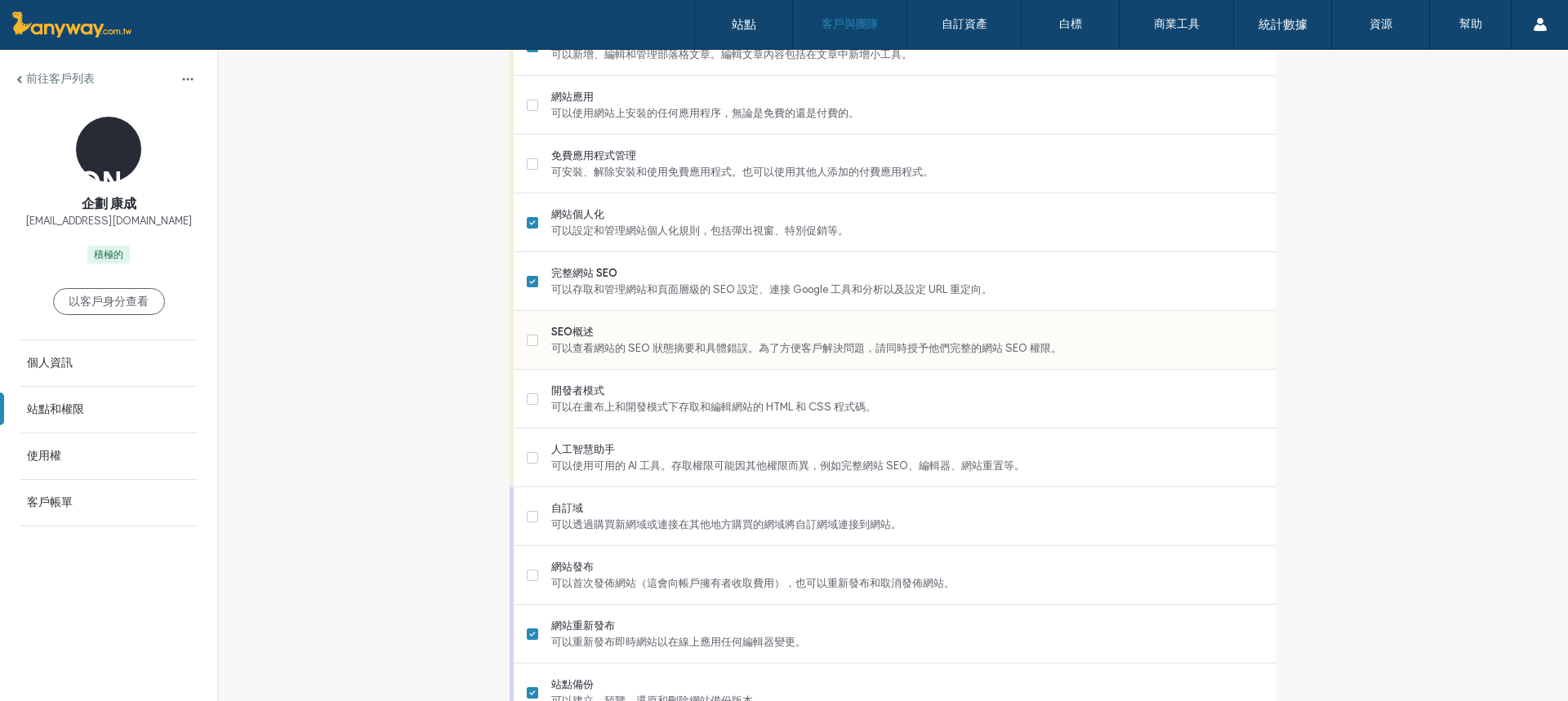
click at [834, 348] on font "可以查看網站的 SEO 狀態摘要和具體錯誤。為了方便客戶解決問題，請同時授予他們完整的網站 SEO 權限。" at bounding box center [806, 348] width 510 height 13
click at [639, 463] on font "可以使用可用的 AI 工具。存取權限可能因其他權限而異，例如完整網站 SEO、編輯器、網站重置等。" at bounding box center [788, 465] width 474 height 13
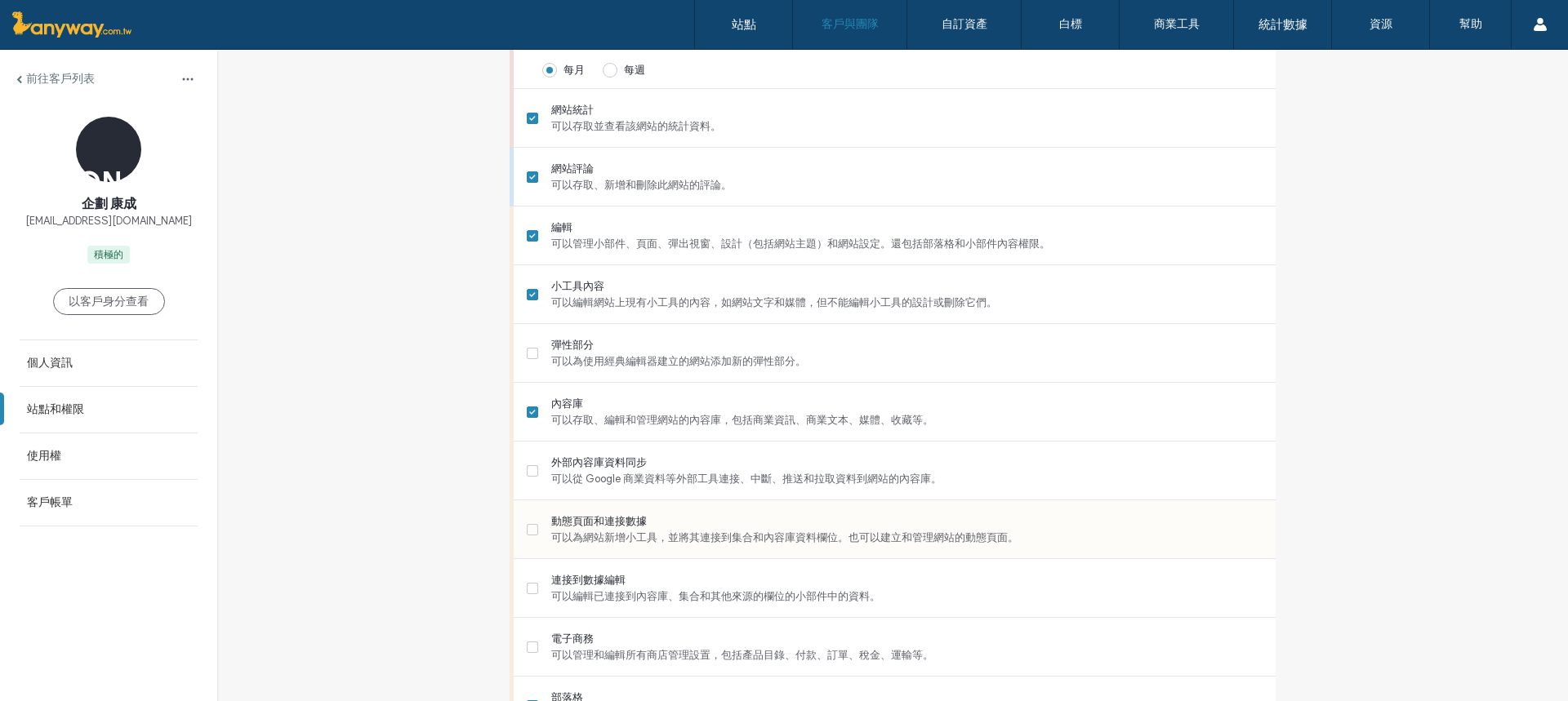
scroll to position [557, 0]
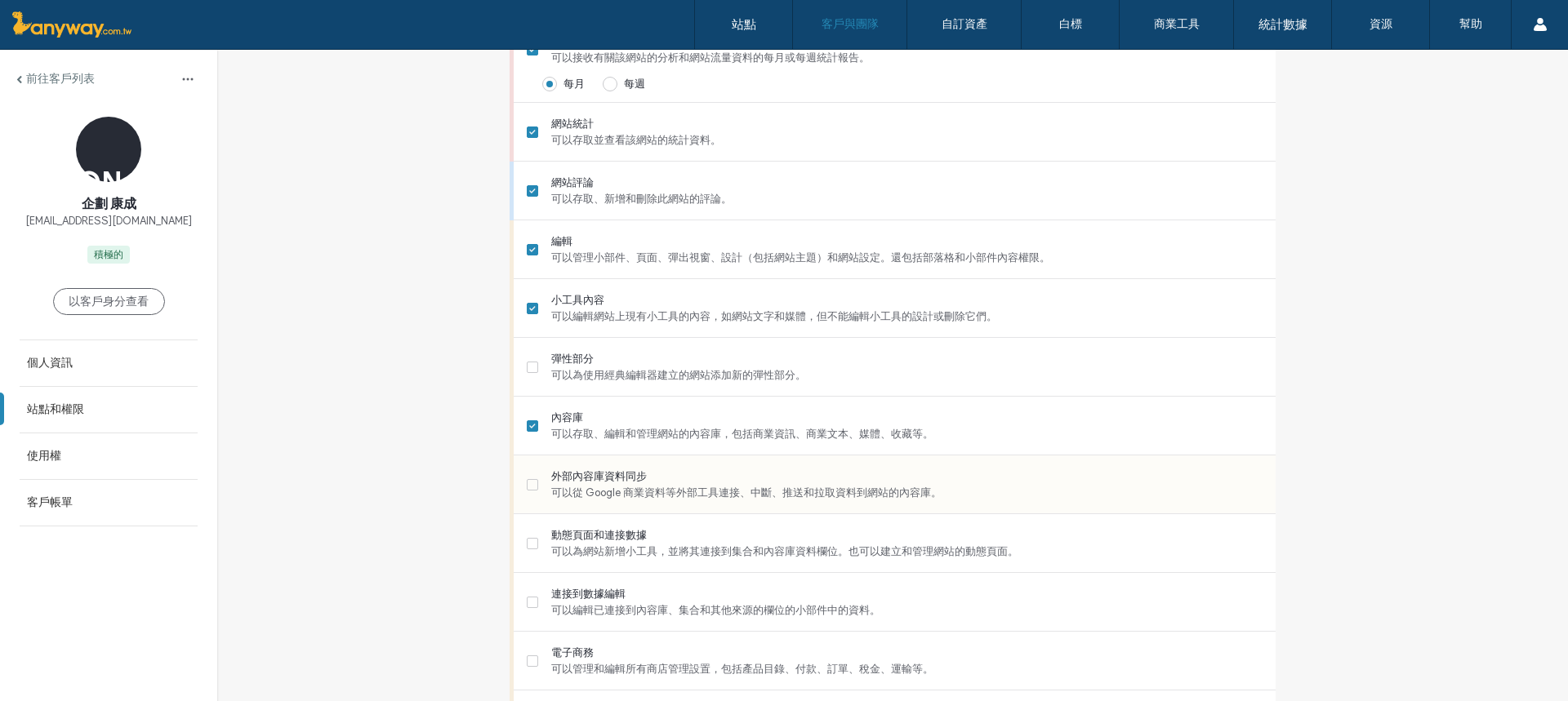
click at [624, 498] on font "可以從 Google 商業資料等外部工具連接、中斷、推送和拉取資料到網站的內容庫。" at bounding box center [746, 493] width 390 height 13
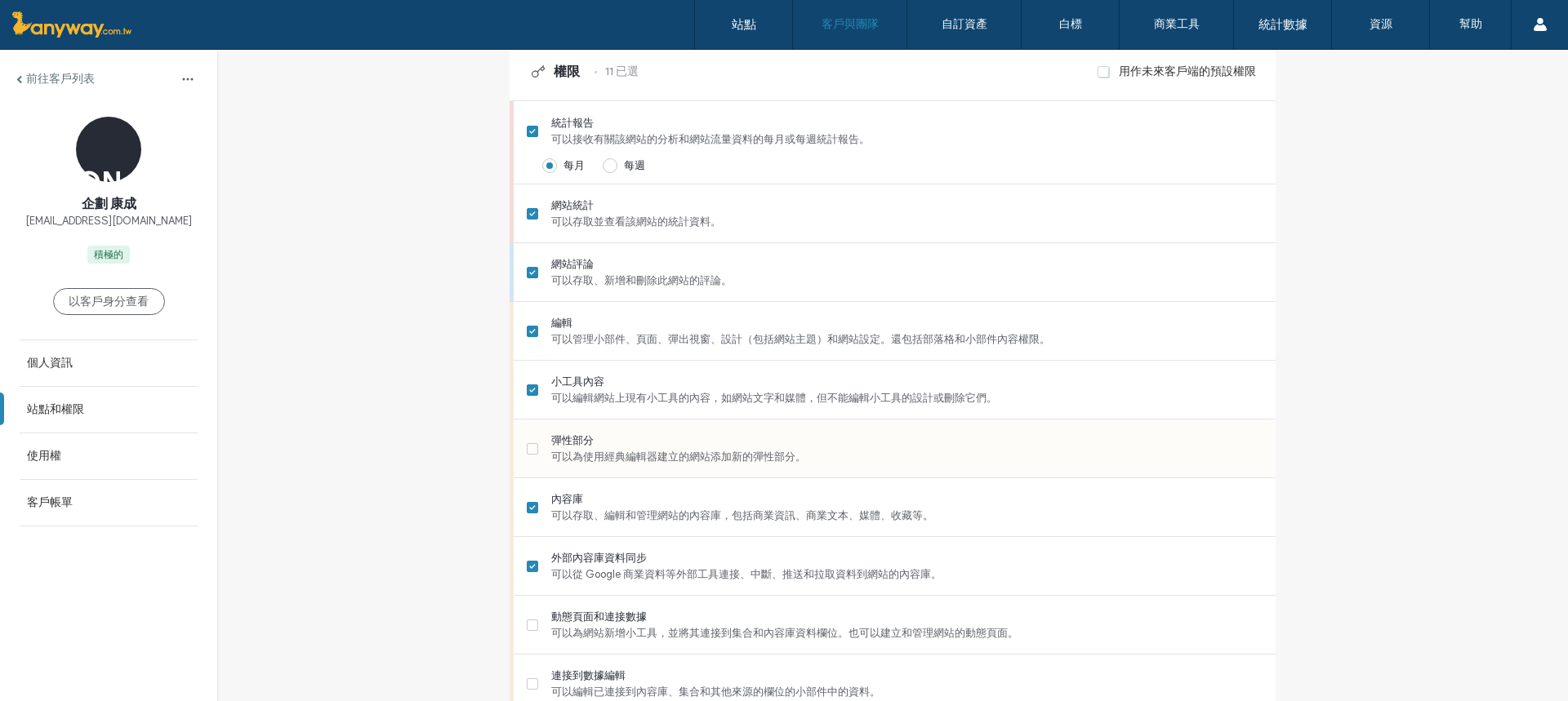
click at [662, 463] on font "可以為使用經典編輯器建立的網站添加新的彈性部分。" at bounding box center [678, 456] width 255 height 13
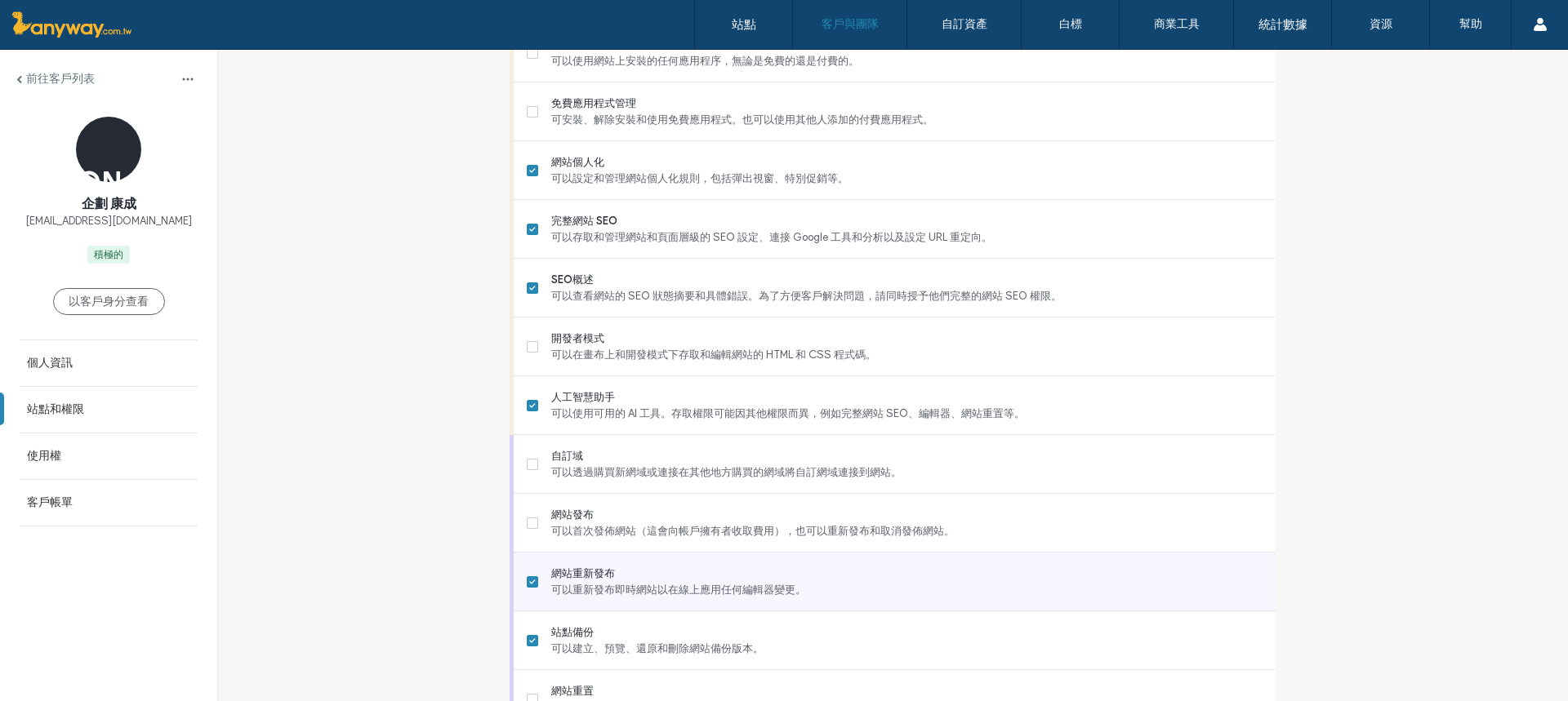
scroll to position [1373, 0]
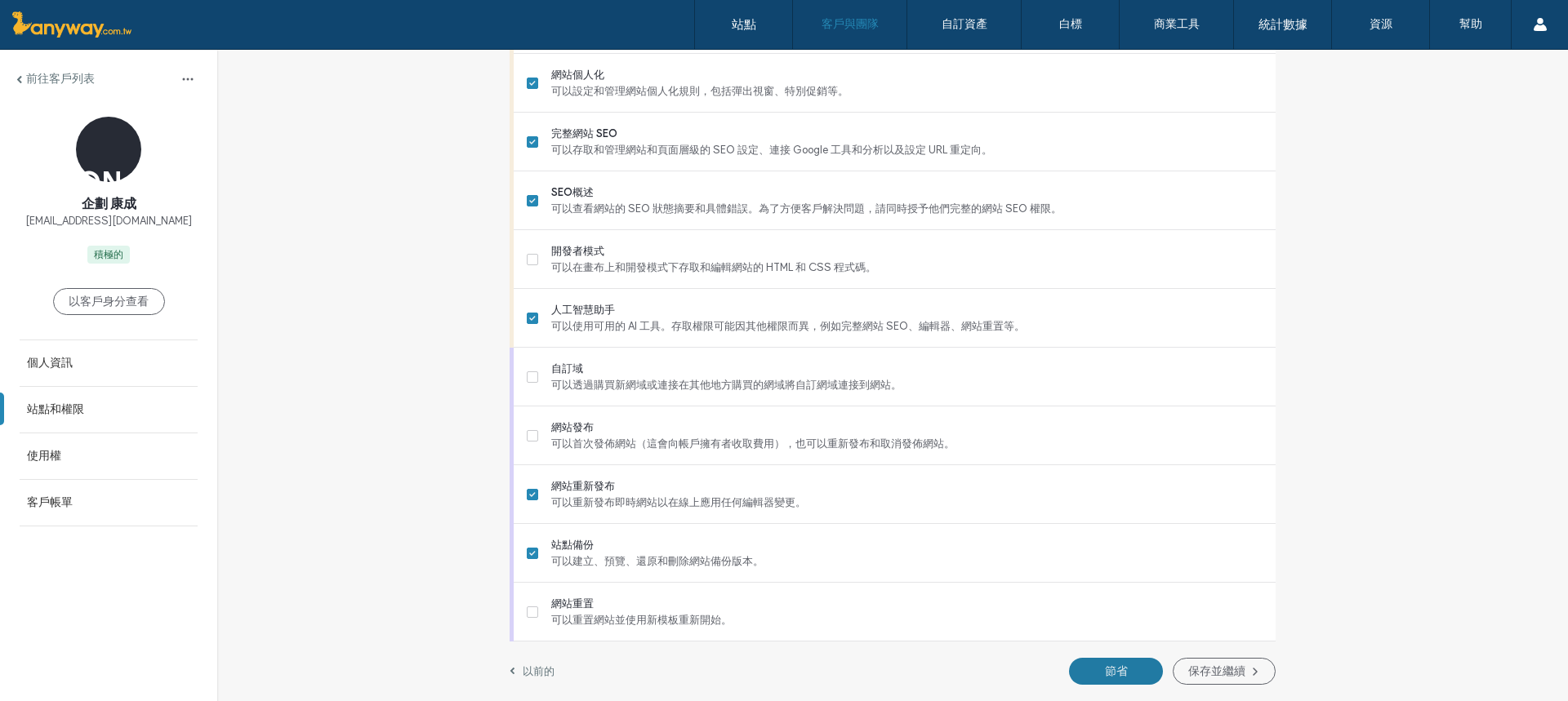
click at [1116, 669] on font "節省" at bounding box center [1116, 672] width 23 height 14
click at [763, 255] on span "開發者模式" at bounding box center [907, 251] width 711 height 16
click at [1128, 672] on button "節省" at bounding box center [1115, 672] width 94 height 27
click at [1094, 667] on button "節省" at bounding box center [1115, 672] width 94 height 27
click at [1188, 671] on font "保存並繼續" at bounding box center [1217, 672] width 57 height 14
